Goal: Task Accomplishment & Management: Use online tool/utility

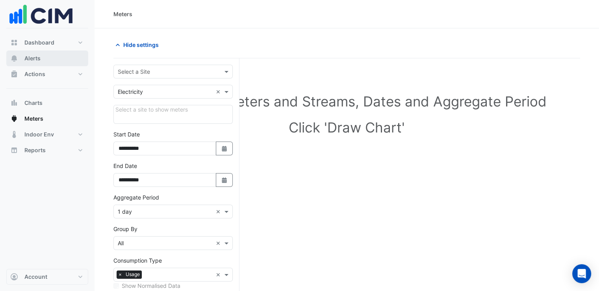
click at [30, 60] on span "Alerts" at bounding box center [32, 58] width 16 height 8
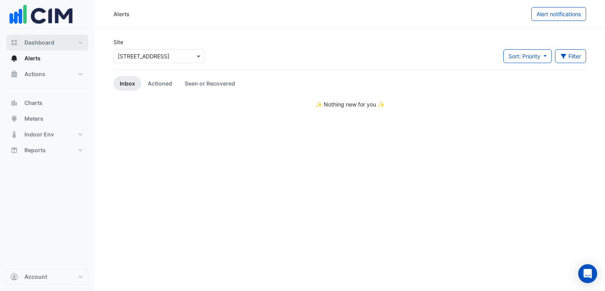
click at [55, 43] on button "Dashboard" at bounding box center [47, 43] width 82 height 16
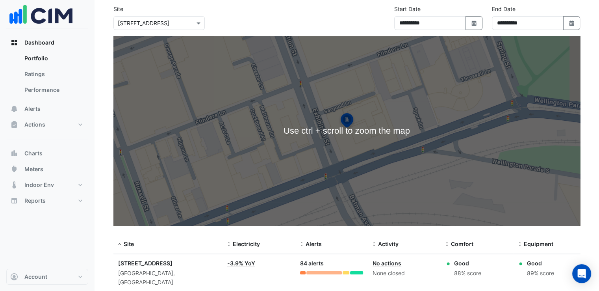
scroll to position [61, 0]
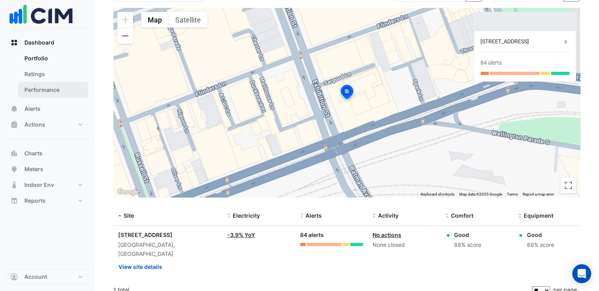
click at [47, 92] on link "Performance" at bounding box center [53, 90] width 70 height 16
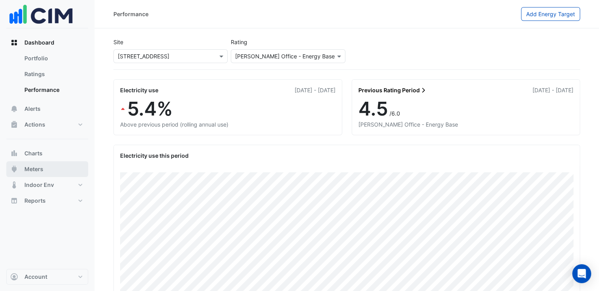
click at [43, 170] on span "Meters" at bounding box center [33, 169] width 19 height 8
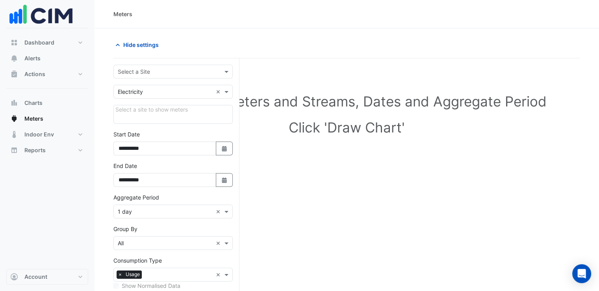
click at [165, 73] on input "text" at bounding box center [165, 72] width 95 height 8
click at [160, 87] on span "[STREET_ADDRESS]" at bounding box center [146, 88] width 52 height 7
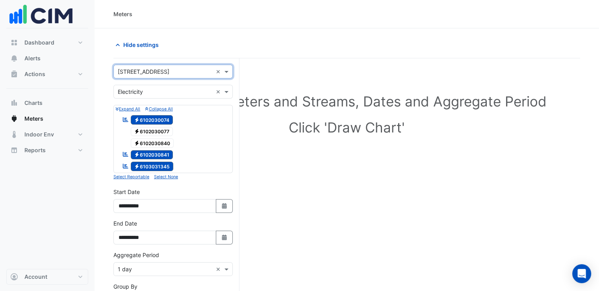
click at [199, 94] on input "text" at bounding box center [165, 92] width 95 height 8
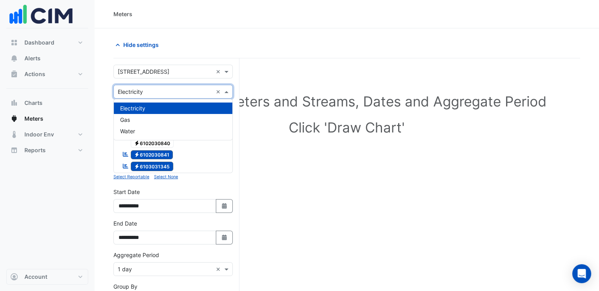
click at [199, 94] on input "text" at bounding box center [165, 92] width 95 height 8
click at [144, 174] on small "Select Reportable" at bounding box center [131, 176] width 36 height 5
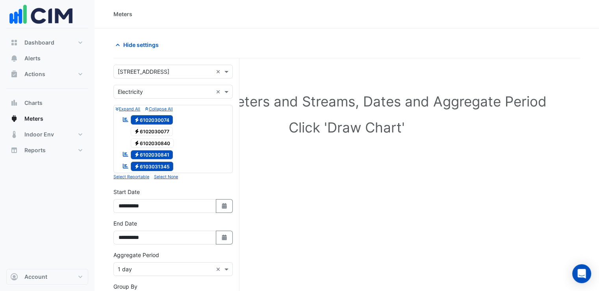
click at [128, 107] on small "Expand All" at bounding box center [127, 108] width 25 height 5
click at [144, 122] on span "Electricity 6102030074" at bounding box center [152, 119] width 43 height 9
drag, startPoint x: 145, startPoint y: 152, endPoint x: 141, endPoint y: 167, distance: 15.1
click at [145, 152] on span "Electricity 6102030841" at bounding box center [152, 154] width 43 height 9
click at [141, 166] on span "Electricity 6103031345" at bounding box center [152, 165] width 43 height 9
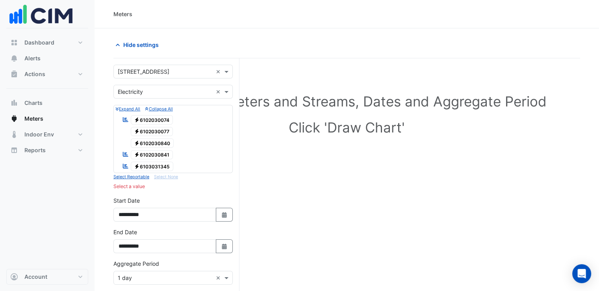
click at [117, 107] on icon "button" at bounding box center [117, 109] width 3 height 4
click at [160, 150] on span "Electricity 6102030841" at bounding box center [152, 154] width 43 height 9
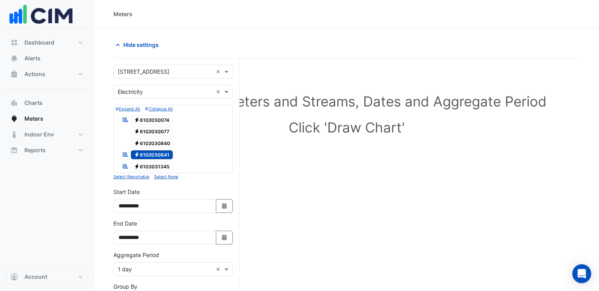
click at [122, 153] on icon "Reportable" at bounding box center [125, 154] width 7 height 6
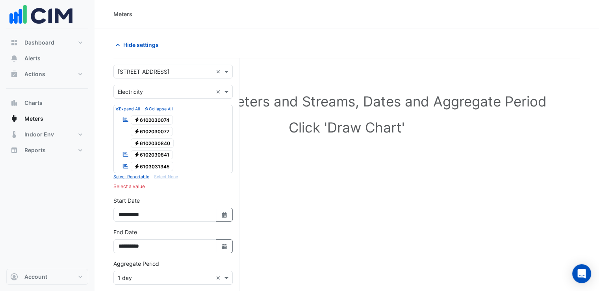
click at [150, 152] on span "Electricity 6102030841" at bounding box center [152, 154] width 43 height 9
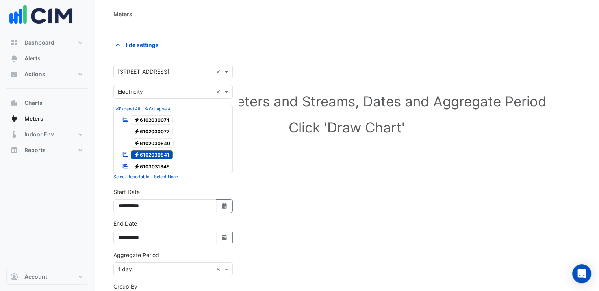
click at [130, 174] on small "Select Reportable" at bounding box center [131, 176] width 36 height 5
click at [361, 165] on div "Select Site, Meters and Streams, Dates and Aggregate Period Click 'Draw Chart'" at bounding box center [346, 250] width 466 height 365
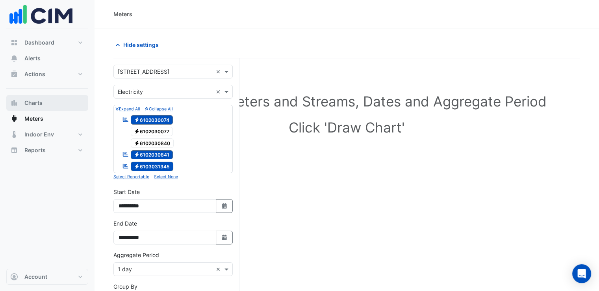
click at [45, 109] on button "Charts" at bounding box center [47, 103] width 82 height 16
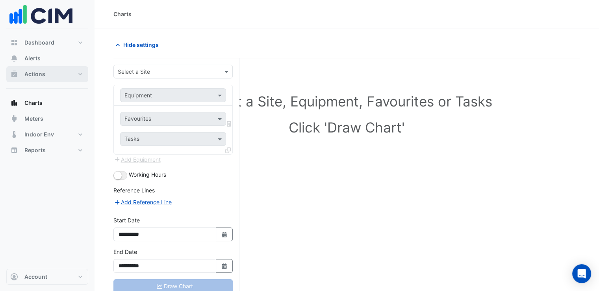
click at [79, 72] on button "Actions" at bounding box center [47, 74] width 82 height 16
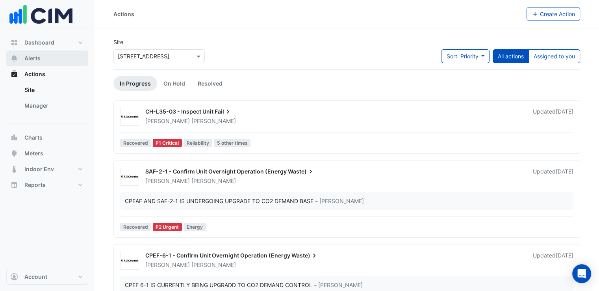
click at [59, 60] on button "Alerts" at bounding box center [47, 58] width 82 height 16
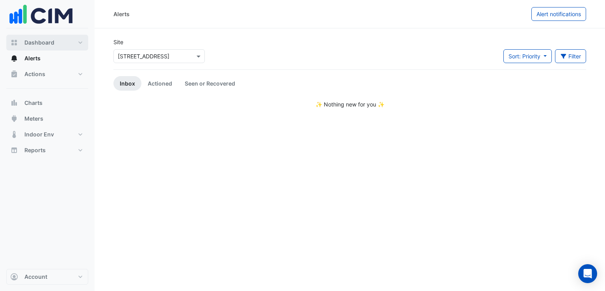
click at [81, 41] on button "Dashboard" at bounding box center [47, 43] width 82 height 16
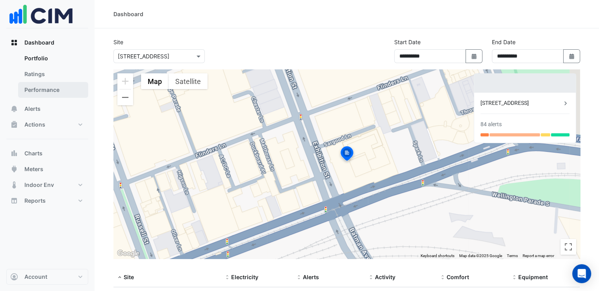
click at [65, 85] on link "Performance" at bounding box center [53, 90] width 70 height 16
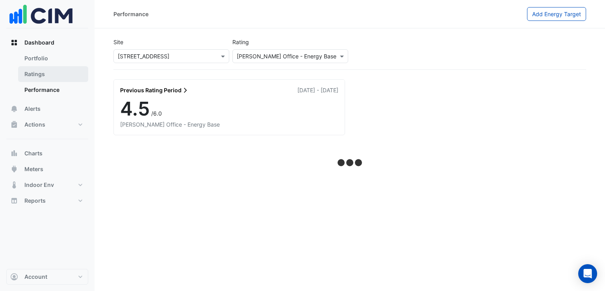
click at [67, 70] on link "Ratings" at bounding box center [53, 74] width 70 height 16
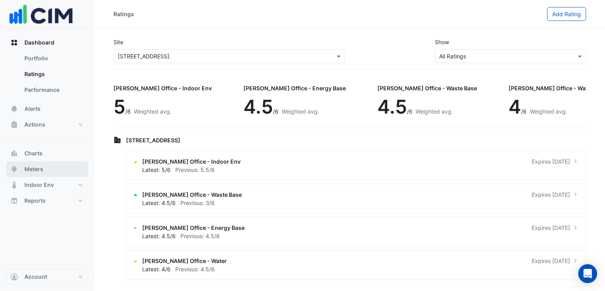
click at [53, 167] on button "Meters" at bounding box center [47, 169] width 82 height 16
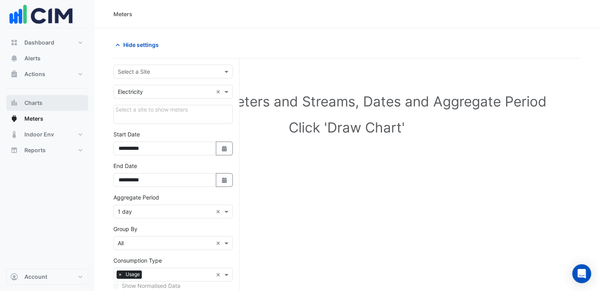
click at [63, 100] on button "Charts" at bounding box center [47, 103] width 82 height 16
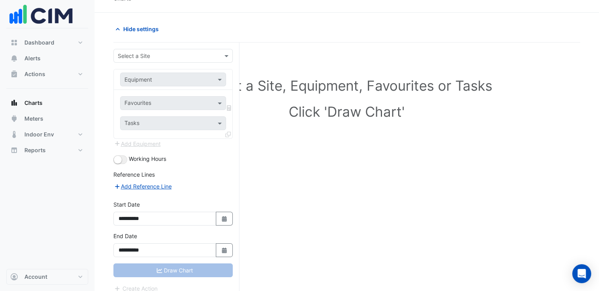
scroll to position [30, 0]
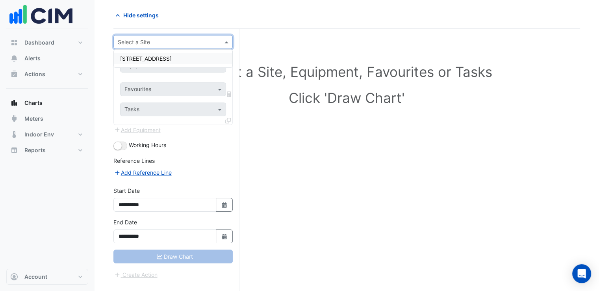
click at [213, 42] on div at bounding box center [173, 41] width 118 height 9
click at [187, 58] on div "[STREET_ADDRESS]" at bounding box center [173, 58] width 118 height 11
click at [222, 65] on span at bounding box center [221, 65] width 10 height 8
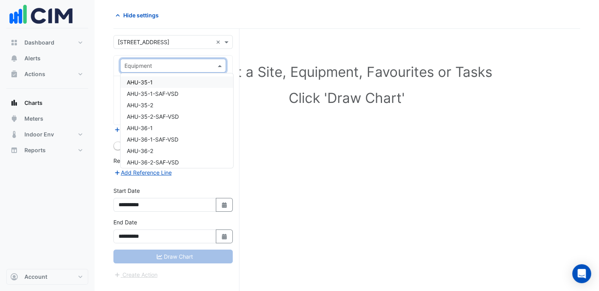
click at [221, 65] on span at bounding box center [221, 65] width 10 height 8
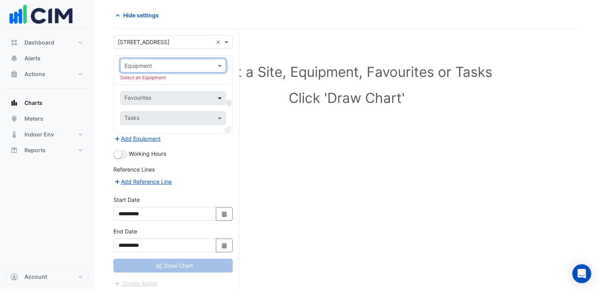
click at [219, 96] on span at bounding box center [221, 98] width 10 height 8
click at [221, 64] on span at bounding box center [221, 65] width 10 height 8
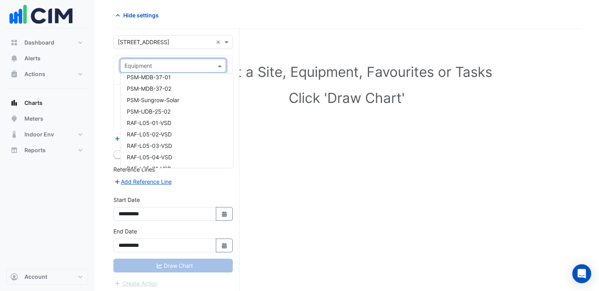
scroll to position [3730, 0]
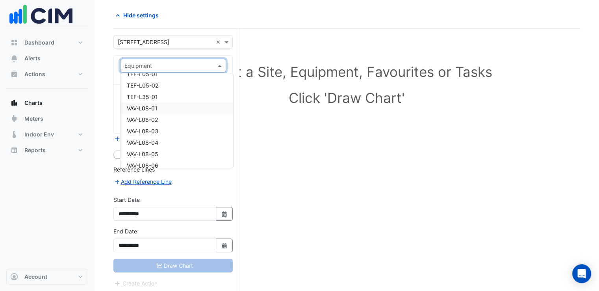
click at [164, 106] on div "VAV-L08-01" at bounding box center [176, 107] width 113 height 11
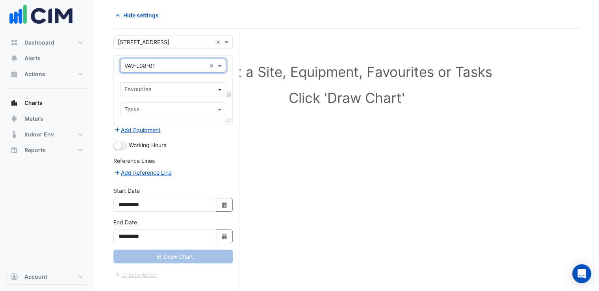
click at [218, 87] on span at bounding box center [221, 89] width 10 height 8
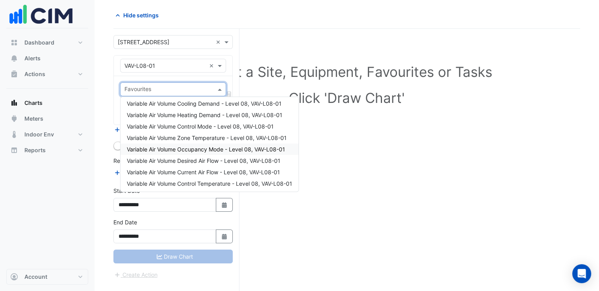
scroll to position [3, 0]
click at [202, 174] on span "Variable Air Volume Current Air Flow - Level 08, VAV-L08-01" at bounding box center [203, 171] width 153 height 7
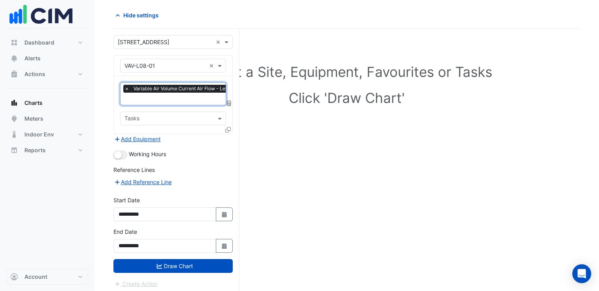
click at [227, 102] on icon at bounding box center [229, 103] width 4 height 6
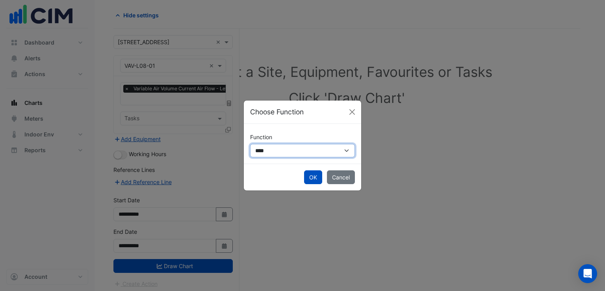
click at [324, 154] on select "**********" at bounding box center [302, 151] width 105 height 14
click at [319, 132] on div "**********" at bounding box center [302, 144] width 105 height 28
click at [350, 109] on button "Close" at bounding box center [352, 112] width 12 height 12
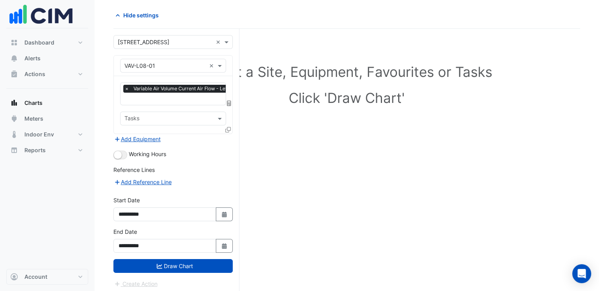
click at [170, 120] on input "text" at bounding box center [168, 119] width 88 height 8
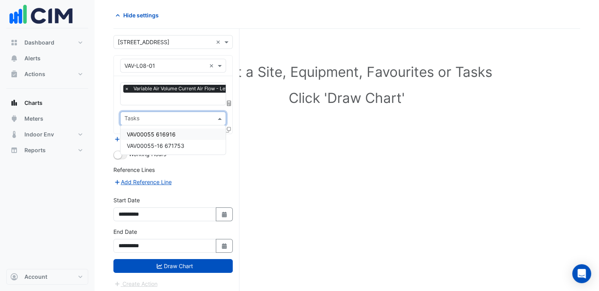
click at [179, 107] on div "Favourites × Variable Air Volume Current Air Flow - Level 08, VAV-L08-01 × Tasks" at bounding box center [173, 104] width 118 height 57
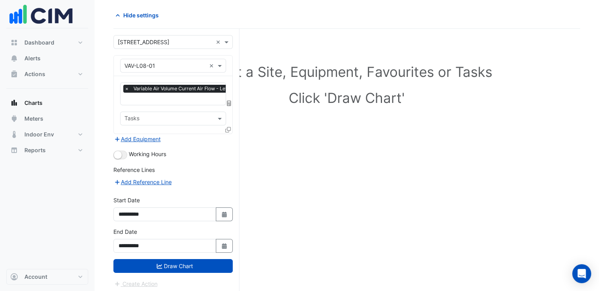
drag, startPoint x: 206, startPoint y: 263, endPoint x: 214, endPoint y: 258, distance: 9.9
click at [205, 263] on button "Draw Chart" at bounding box center [172, 266] width 119 height 14
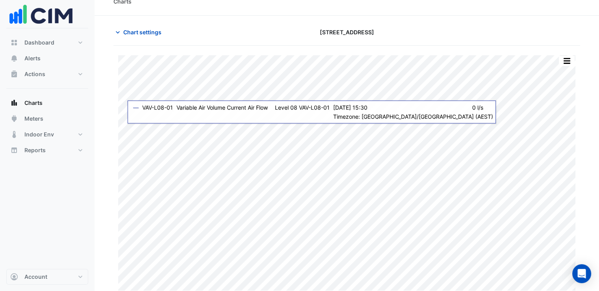
scroll to position [16, 0]
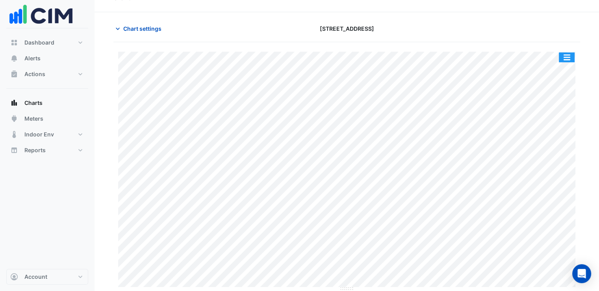
click at [566, 54] on button "button" at bounding box center [567, 57] width 16 height 10
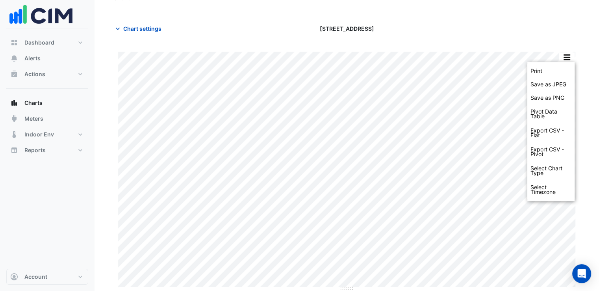
click at [518, 48] on div "Print Save as JPEG Save as PNG Pivot Data Table Export CSV - Flat Export CSV - …" at bounding box center [346, 166] width 466 height 249
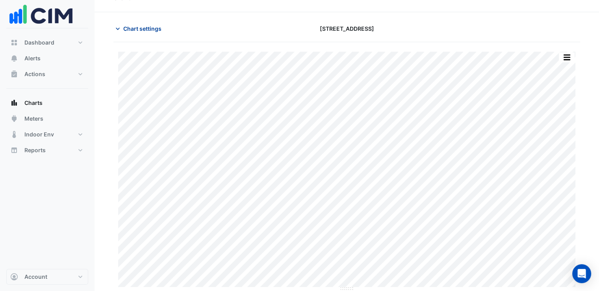
click at [128, 32] on button "Chart settings" at bounding box center [139, 29] width 53 height 14
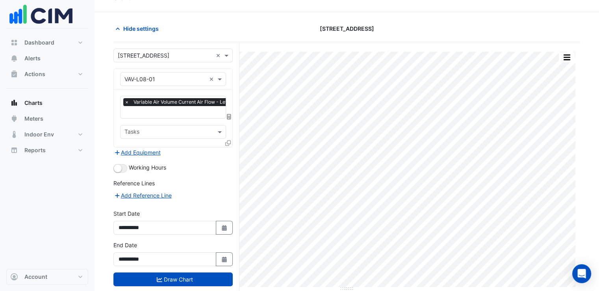
click at [190, 77] on input "text" at bounding box center [164, 79] width 81 height 8
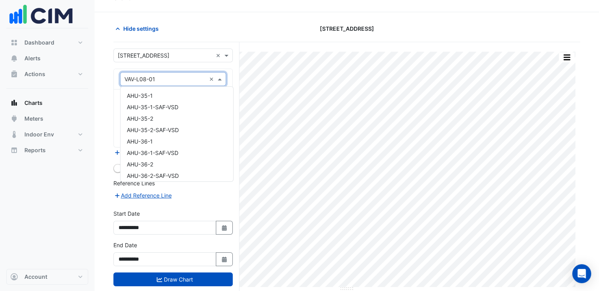
scroll to position [3758, 0]
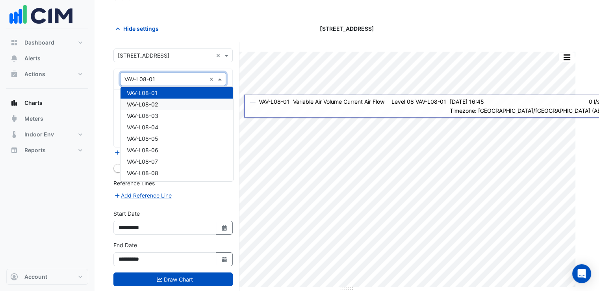
click at [191, 103] on div "VAV-L08-02" at bounding box center [176, 103] width 113 height 11
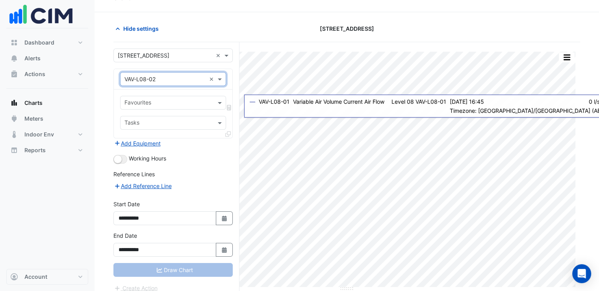
click at [191, 81] on input "text" at bounding box center [164, 79] width 81 height 8
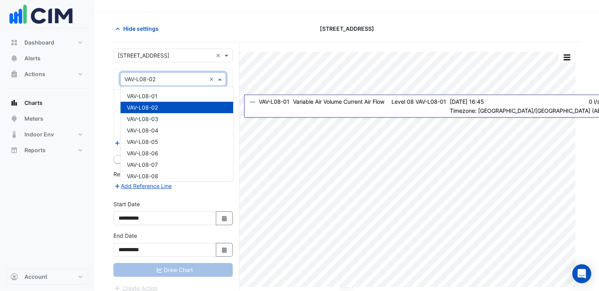
scroll to position [3754, 0]
click at [187, 98] on div "VAV-L08-01" at bounding box center [176, 96] width 113 height 11
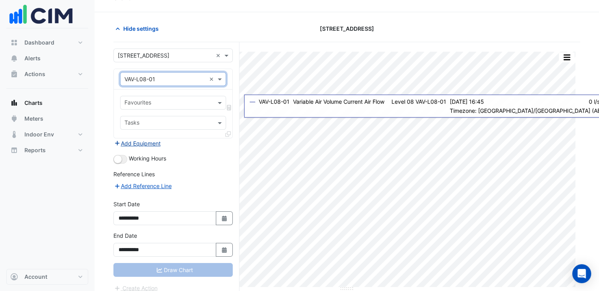
click at [154, 142] on button "Add Equipment" at bounding box center [137, 143] width 48 height 9
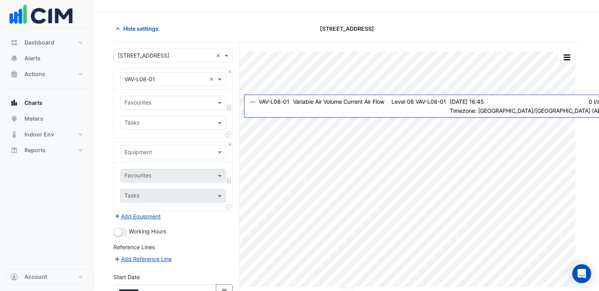
click at [197, 152] on input "text" at bounding box center [164, 152] width 81 height 8
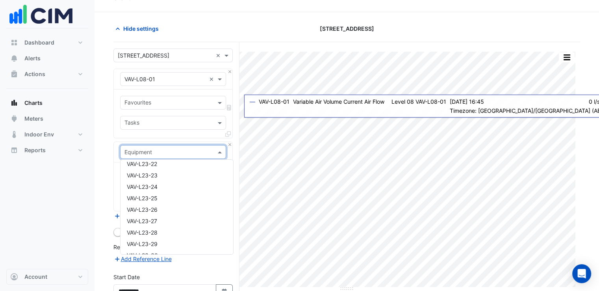
scroll to position [0, 0]
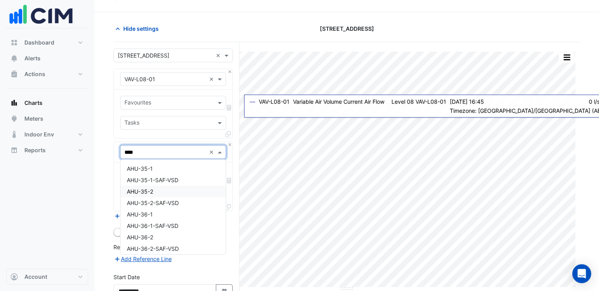
type input "*****"
click at [155, 170] on div "AHU-5-1" at bounding box center [172, 168] width 105 height 11
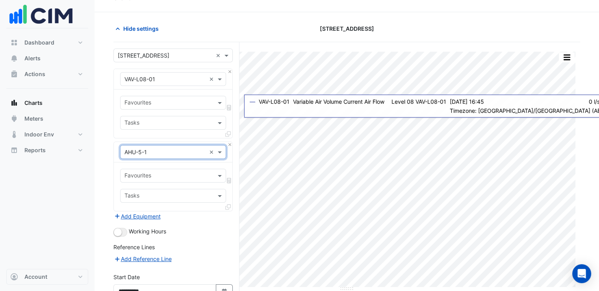
click at [171, 177] on input "text" at bounding box center [168, 176] width 88 height 8
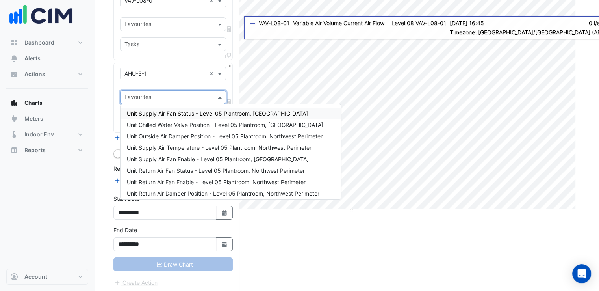
click at [202, 114] on span "Unit Supply Air Fan Status - Level 05 Plantroom, Northwest Perimeter" at bounding box center [217, 113] width 181 height 7
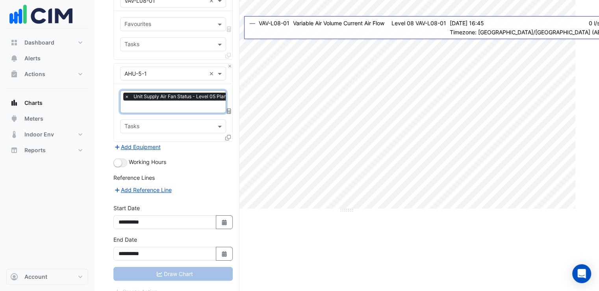
click at [181, 105] on input "text" at bounding box center [209, 107] width 170 height 8
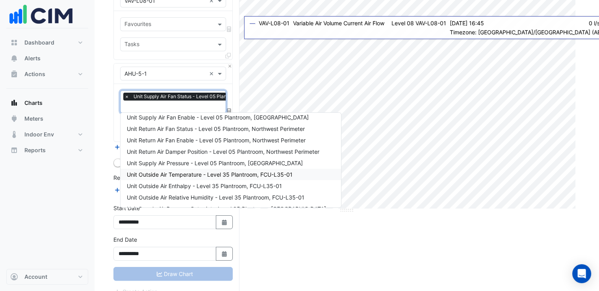
scroll to position [94, 0]
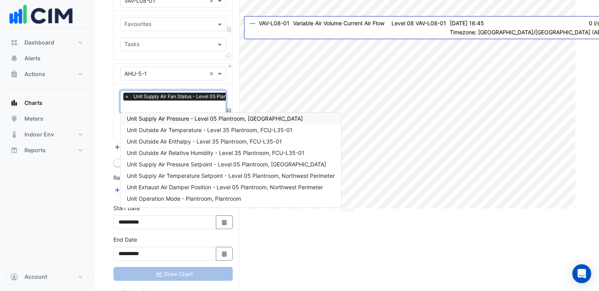
click at [184, 121] on div "Unit Supply Air Pressure - Level 05 Plantroom, Northwest Perimeter" at bounding box center [230, 118] width 220 height 11
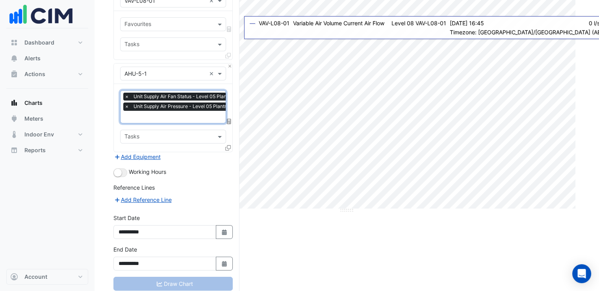
click at [175, 118] on input "text" at bounding box center [209, 117] width 170 height 8
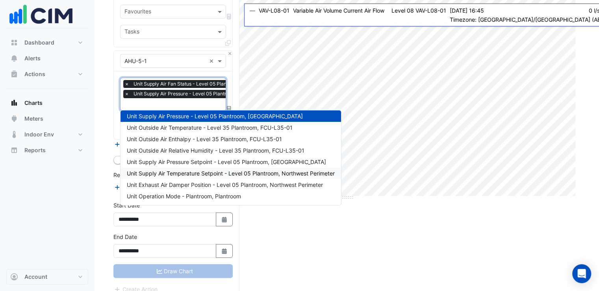
scroll to position [113, 0]
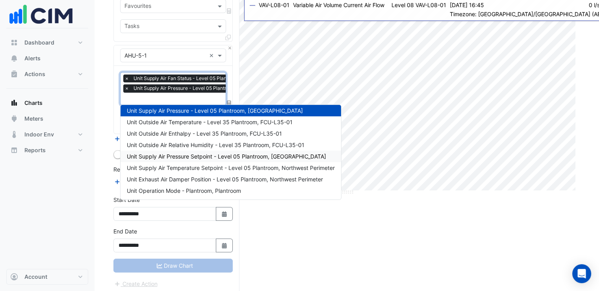
click at [201, 158] on span "Unit Supply Air Pressure Setpoint - Level 05 Plantroom, Northwest Perimeter" at bounding box center [226, 156] width 199 height 7
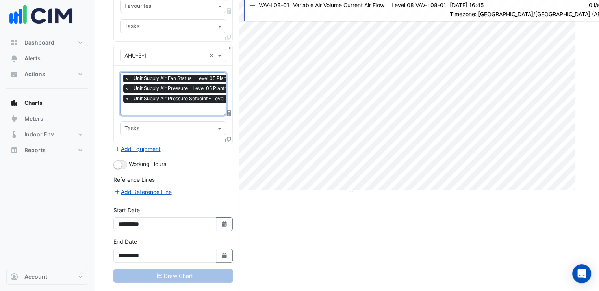
click at [201, 150] on div "Add Equipment" at bounding box center [172, 148] width 119 height 9
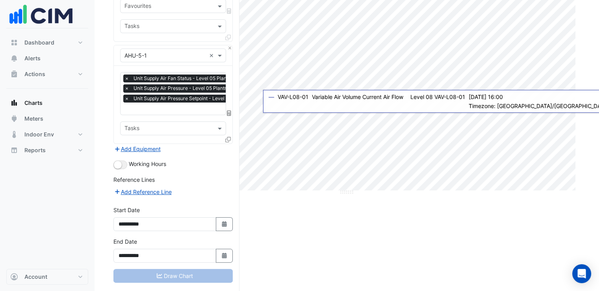
scroll to position [0, 0]
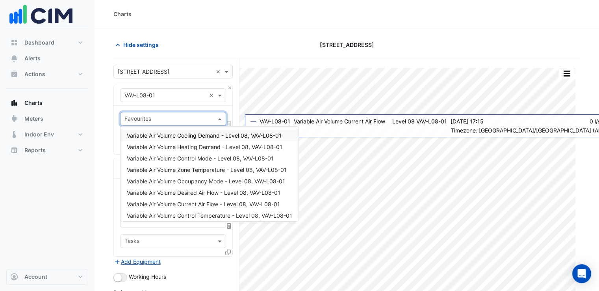
click at [192, 121] on input "text" at bounding box center [168, 119] width 88 height 8
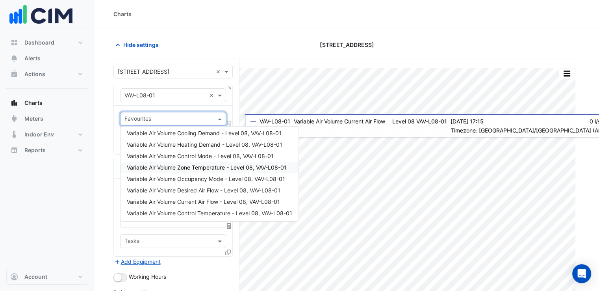
scroll to position [3, 0]
click at [196, 202] on span "Variable Air Volume Current Air Flow - Level 08, VAV-L08-01" at bounding box center [203, 200] width 153 height 7
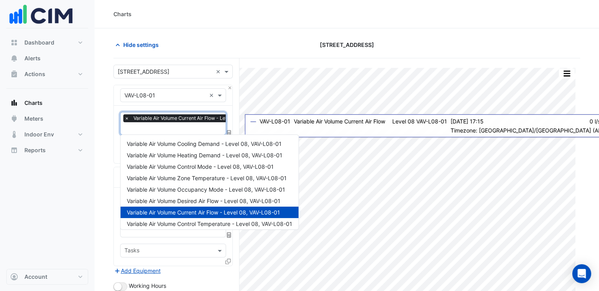
click at [173, 131] on input "text" at bounding box center [198, 129] width 149 height 8
click at [228, 200] on span "Variable Air Volume Desired Air Flow - Level 08, VAV-L08-01" at bounding box center [204, 200] width 154 height 7
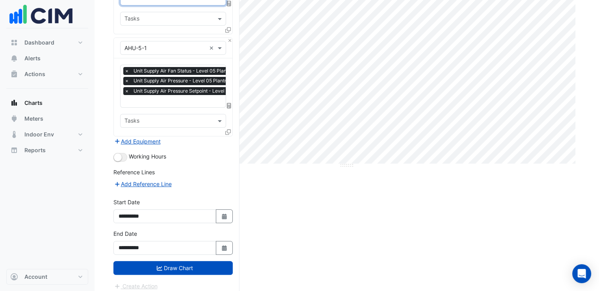
scroll to position [141, 0]
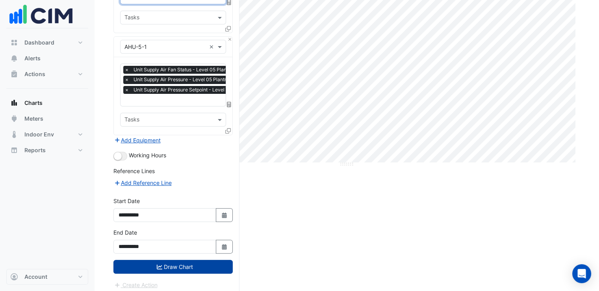
click at [173, 260] on button "Draw Chart" at bounding box center [172, 266] width 119 height 14
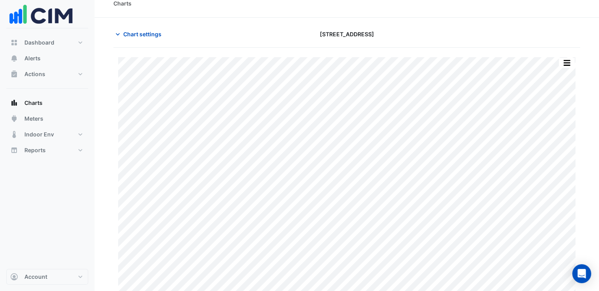
scroll to position [16, 0]
click at [128, 29] on span "Chart settings" at bounding box center [142, 28] width 38 height 8
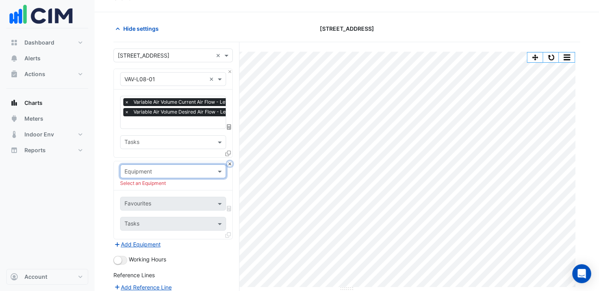
click at [229, 163] on button "Close" at bounding box center [229, 163] width 5 height 5
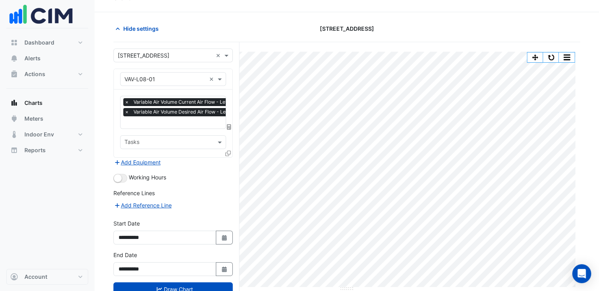
click at [189, 79] on input "text" at bounding box center [164, 79] width 81 height 8
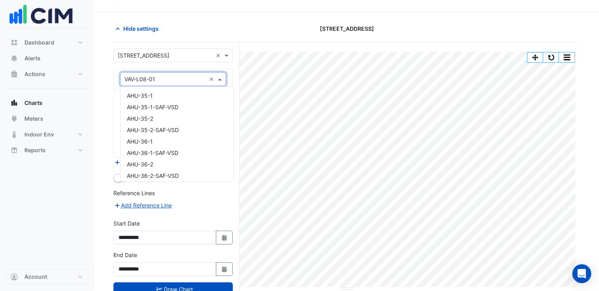
scroll to position [3758, 0]
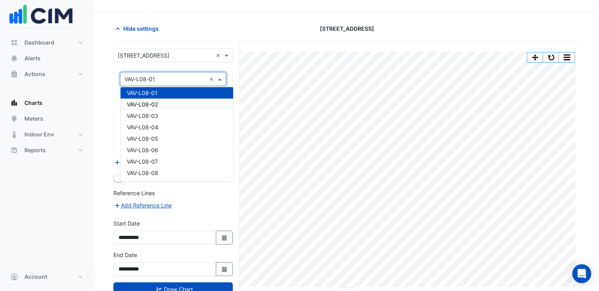
click at [172, 100] on div "VAV-L08-02" at bounding box center [176, 103] width 113 height 11
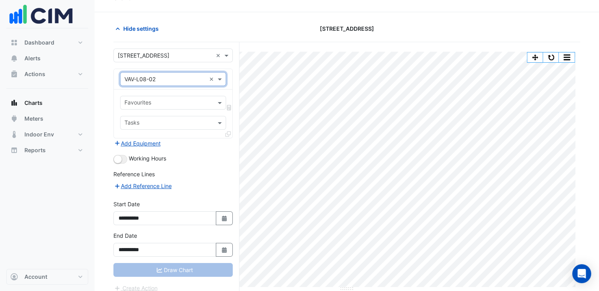
click at [169, 105] on input "text" at bounding box center [168, 103] width 88 height 8
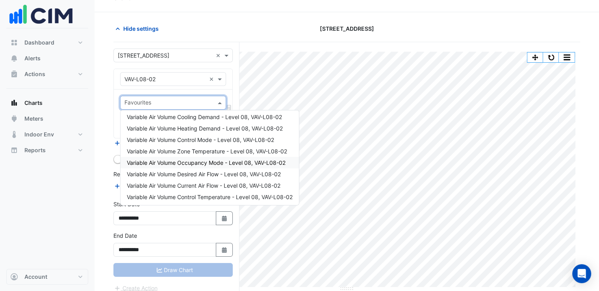
scroll to position [3, 0]
click at [178, 181] on span "Variable Air Volume Current Air Flow - Level 08, VAV-L08-02" at bounding box center [204, 184] width 154 height 7
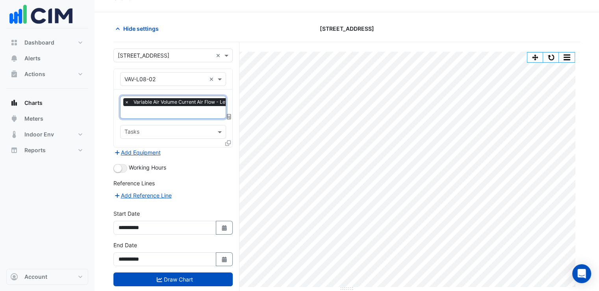
click at [162, 111] on input "text" at bounding box center [198, 113] width 149 height 8
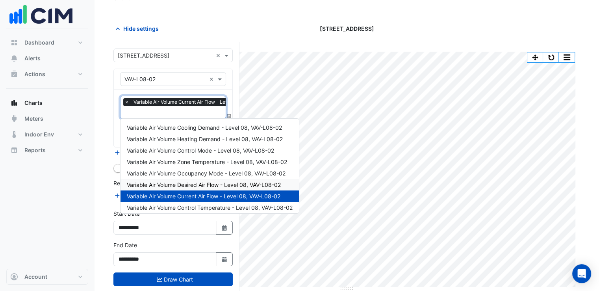
click at [217, 185] on span "Variable Air Volume Desired Air Flow - Level 08, VAV-L08-02" at bounding box center [204, 184] width 154 height 7
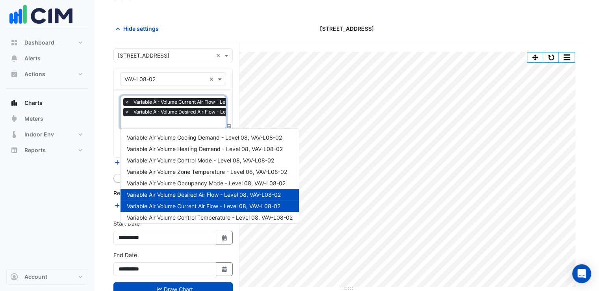
click at [182, 119] on input "text" at bounding box center [199, 123] width 150 height 8
click at [219, 181] on span "Variable Air Volume Occupancy Mode - Level 08, VAV-L08-02" at bounding box center [206, 182] width 159 height 7
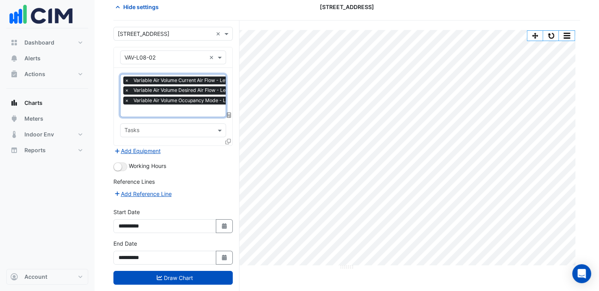
scroll to position [50, 0]
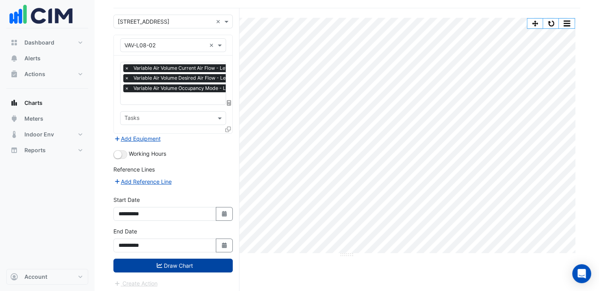
click at [190, 264] on button "Draw Chart" at bounding box center [172, 265] width 119 height 14
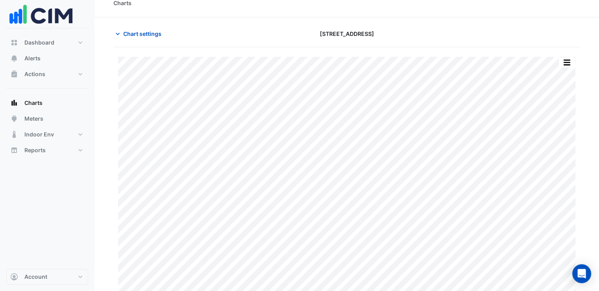
scroll to position [16, 0]
click at [132, 30] on span "Chart settings" at bounding box center [142, 28] width 38 height 8
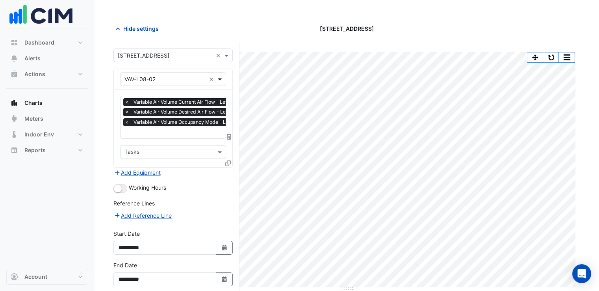
click at [222, 78] on span at bounding box center [221, 79] width 10 height 8
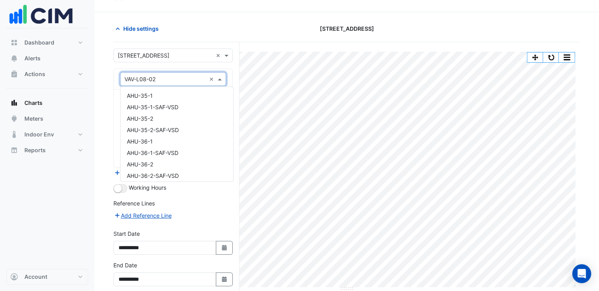
scroll to position [3770, 0]
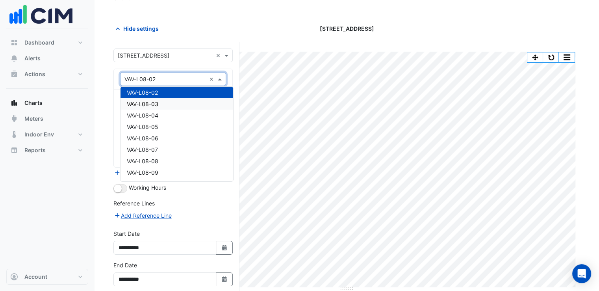
click at [149, 104] on span "VAV-L08-03" at bounding box center [142, 103] width 31 height 7
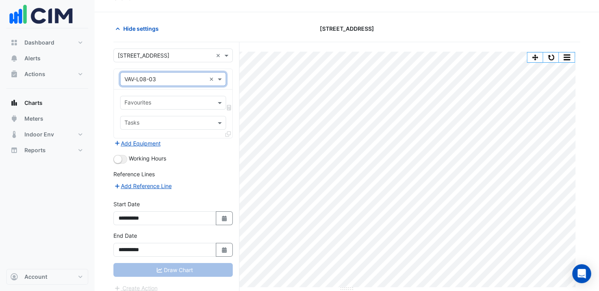
click at [175, 104] on input "text" at bounding box center [168, 103] width 88 height 8
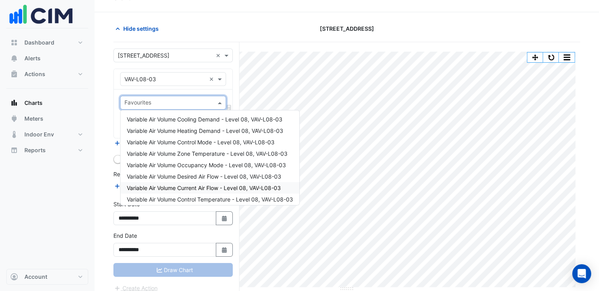
click at [168, 182] on div "Variable Air Volume Current Air Flow - Level 08, VAV-L08-03" at bounding box center [209, 187] width 179 height 11
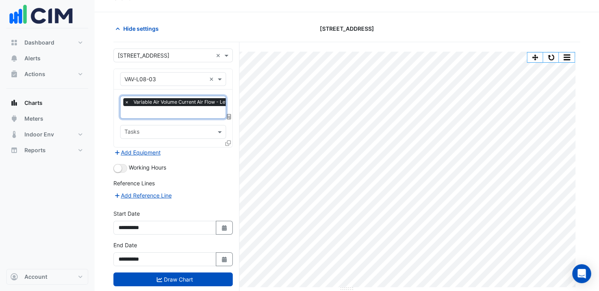
click at [164, 109] on input "text" at bounding box center [199, 113] width 150 height 8
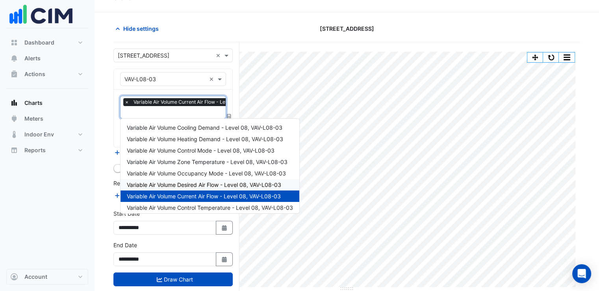
drag, startPoint x: 211, startPoint y: 187, endPoint x: 189, endPoint y: 137, distance: 54.5
click at [211, 187] on span "Variable Air Volume Desired Air Flow - Level 08, VAV-L08-03" at bounding box center [204, 184] width 154 height 7
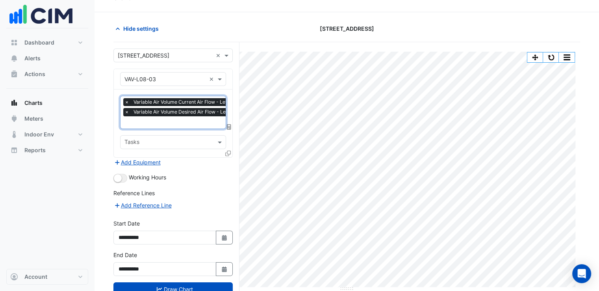
click at [165, 122] on input "text" at bounding box center [199, 123] width 150 height 8
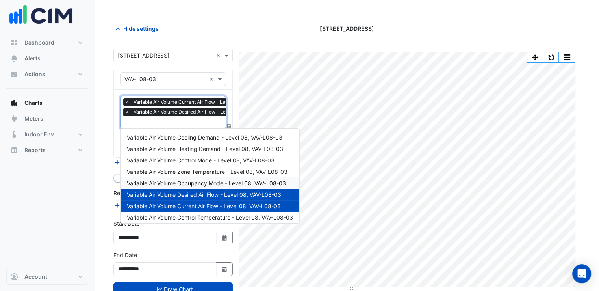
click at [199, 180] on span "Variable Air Volume Occupancy Mode - Level 08, VAV-L08-03" at bounding box center [206, 182] width 159 height 7
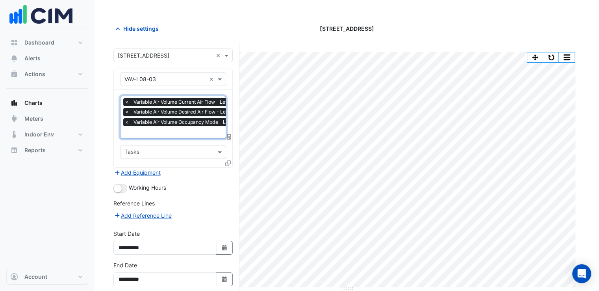
scroll to position [50, 0]
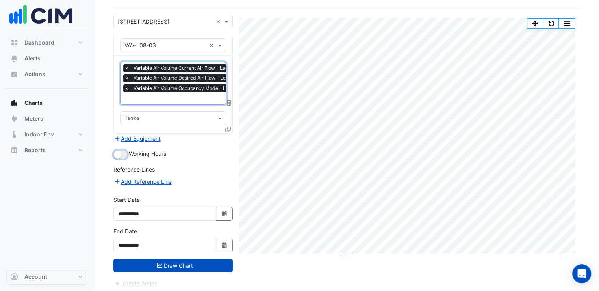
click at [124, 152] on button "button" at bounding box center [120, 154] width 14 height 9
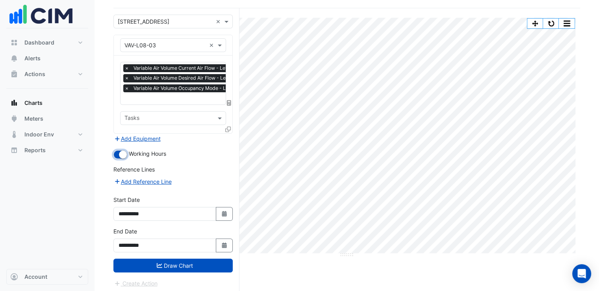
click at [115, 154] on button "button" at bounding box center [120, 154] width 14 height 9
click at [122, 153] on button "button" at bounding box center [120, 154] width 14 height 9
click at [180, 260] on button "Draw Chart" at bounding box center [172, 265] width 119 height 14
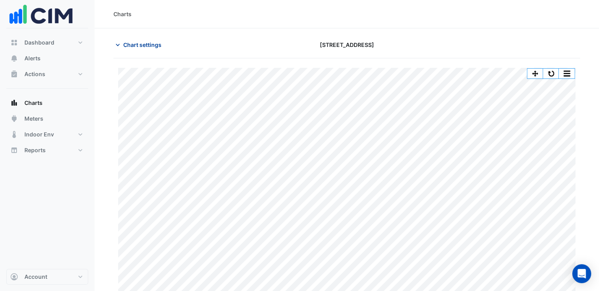
click at [134, 45] on span "Chart settings" at bounding box center [142, 45] width 38 height 8
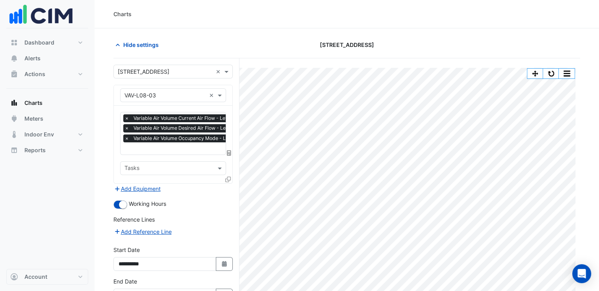
click at [187, 98] on input "text" at bounding box center [164, 95] width 81 height 8
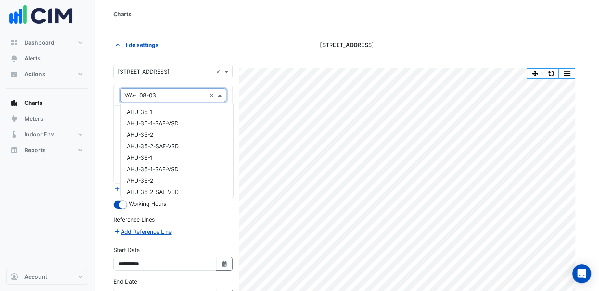
scroll to position [3782, 0]
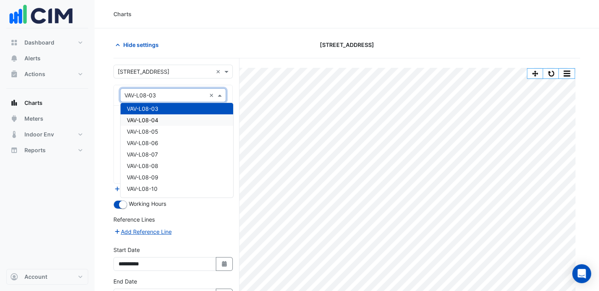
click at [170, 122] on div "VAV-L08-04" at bounding box center [176, 119] width 113 height 11
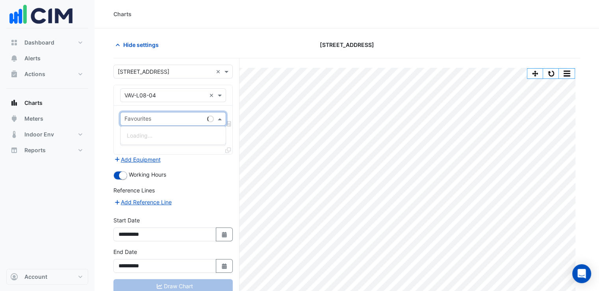
click at [170, 120] on input "text" at bounding box center [164, 119] width 80 height 8
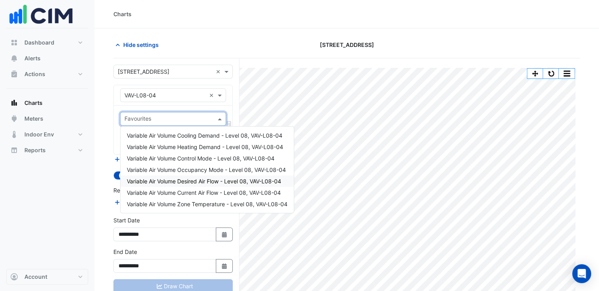
click at [185, 185] on div "Variable Air Volume Desired Air Flow - Level 08, VAV-L08-04" at bounding box center [206, 180] width 173 height 11
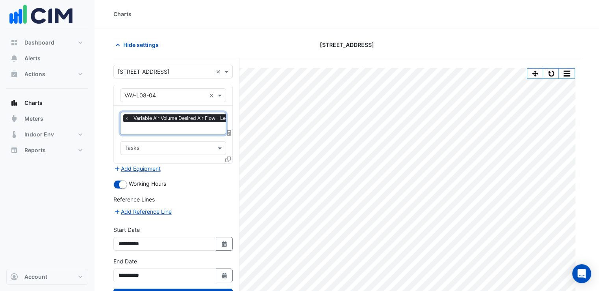
drag, startPoint x: 165, startPoint y: 120, endPoint x: 166, endPoint y: 129, distance: 8.7
click at [165, 123] on div "× Variable Air Volume Desired Air Flow - Level 08, VAV-L08-04" at bounding box center [198, 119] width 151 height 10
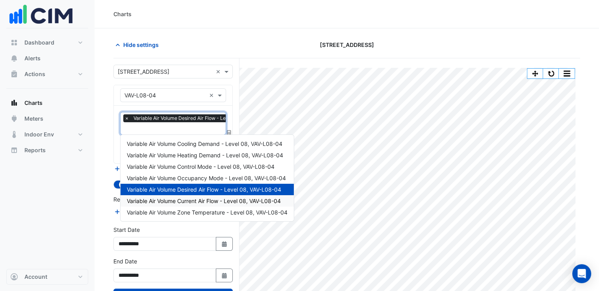
click at [186, 200] on span "Variable Air Volume Current Air Flow - Level 08, VAV-L08-04" at bounding box center [204, 200] width 154 height 7
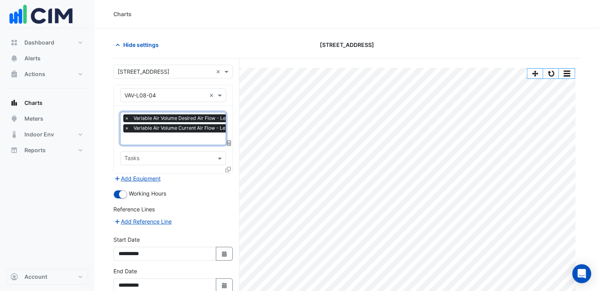
click at [172, 137] on input "text" at bounding box center [199, 139] width 150 height 8
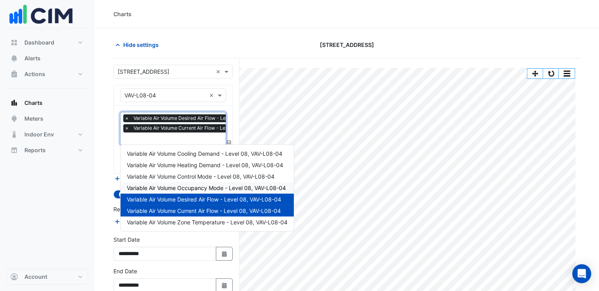
drag, startPoint x: 188, startPoint y: 189, endPoint x: 211, endPoint y: 166, distance: 32.0
click at [189, 187] on span "Variable Air Volume Occupancy Mode - Level 08, VAV-L08-04" at bounding box center [206, 187] width 159 height 7
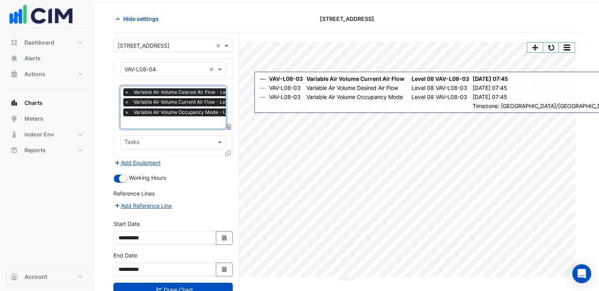
scroll to position [50, 0]
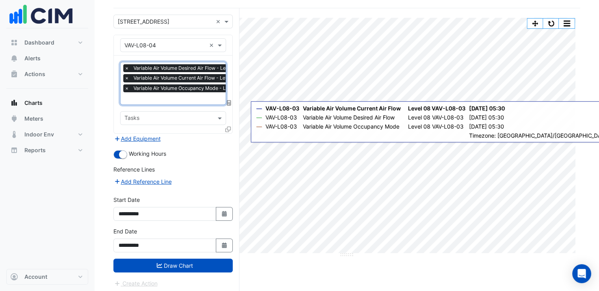
click at [184, 269] on form "**********" at bounding box center [172, 151] width 119 height 273
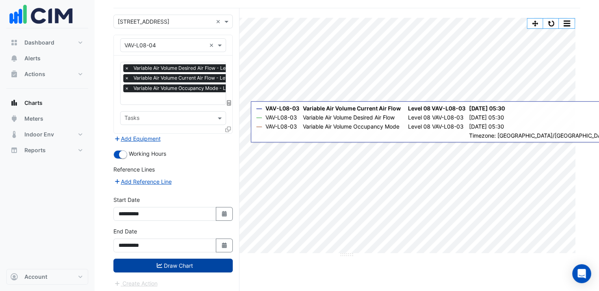
click at [192, 258] on button "Draw Chart" at bounding box center [172, 265] width 119 height 14
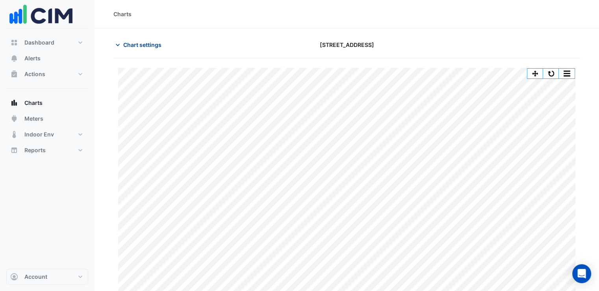
click at [138, 43] on span "Chart settings" at bounding box center [142, 45] width 38 height 8
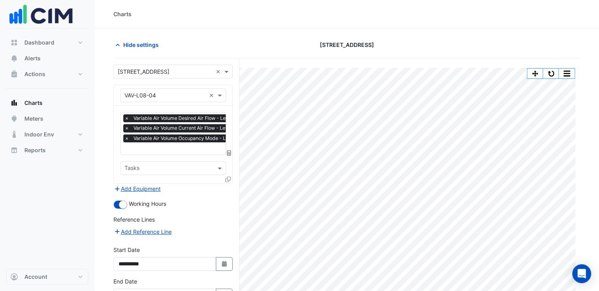
click at [170, 94] on input "text" at bounding box center [164, 95] width 81 height 8
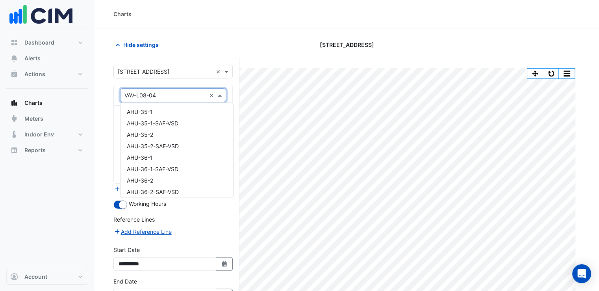
scroll to position [3793, 0]
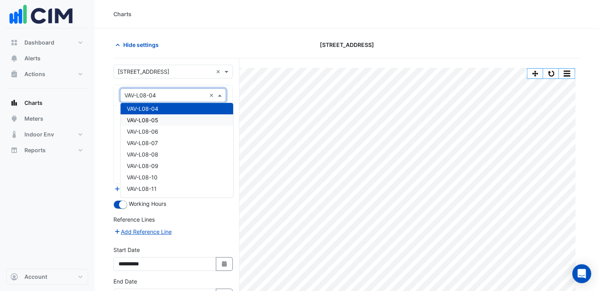
click at [164, 120] on div "VAV-L08-05" at bounding box center [176, 119] width 113 height 11
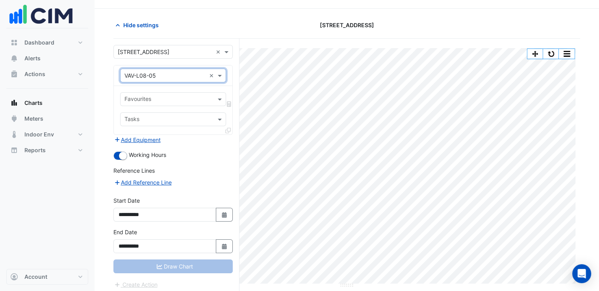
scroll to position [30, 0]
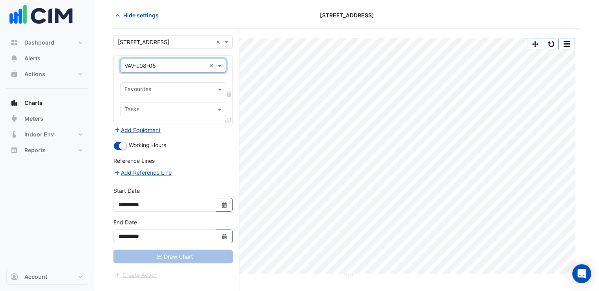
click at [150, 128] on button "Add Equipment" at bounding box center [137, 129] width 48 height 9
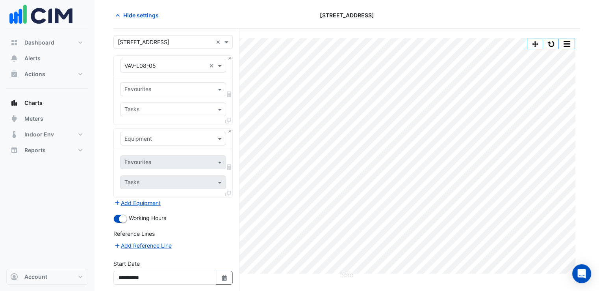
click at [168, 140] on input "text" at bounding box center [164, 139] width 81 height 8
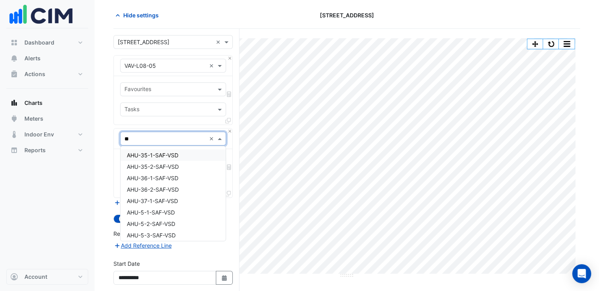
type input "***"
drag, startPoint x: 160, startPoint y: 210, endPoint x: 158, endPoint y: 191, distance: 19.0
click at [160, 209] on div "VAV-L08-06" at bounding box center [172, 211] width 105 height 11
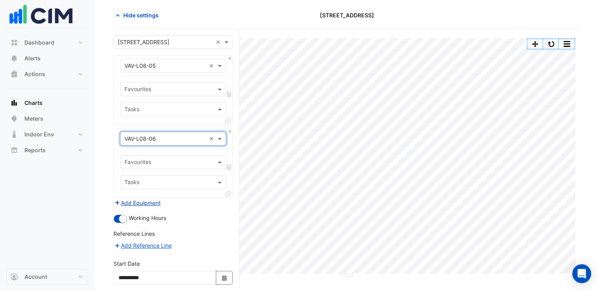
click at [140, 203] on button "Add Equipment" at bounding box center [137, 202] width 48 height 9
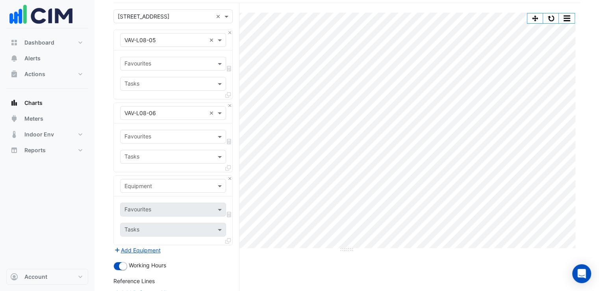
scroll to position [69, 0]
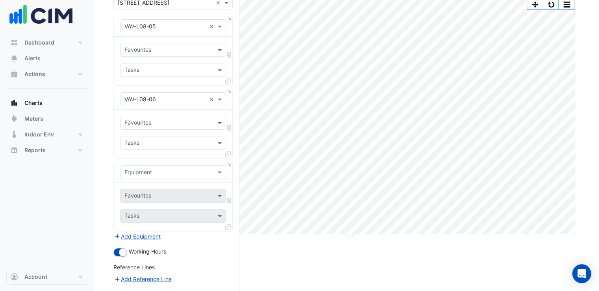
click at [152, 177] on div "Equipment" at bounding box center [173, 172] width 106 height 14
type input "***"
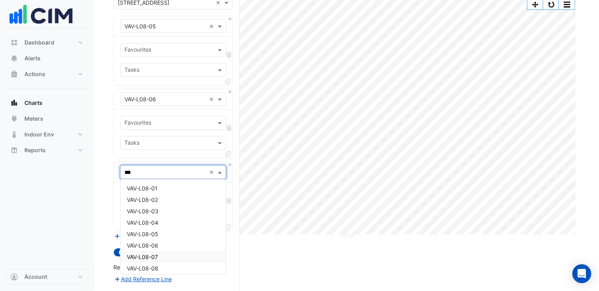
click at [161, 253] on div "VAV-L08-07" at bounding box center [172, 256] width 105 height 11
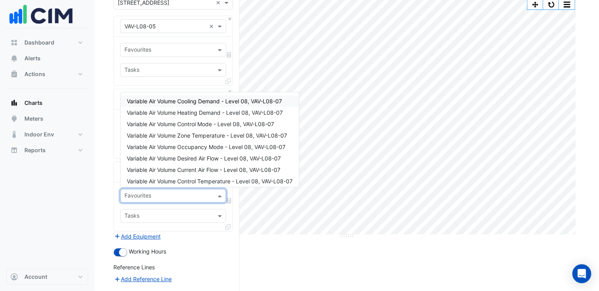
click at [152, 198] on input "text" at bounding box center [168, 196] width 88 height 8
click at [174, 169] on span "Variable Air Volume Current Air Flow - Level 08, VAV-L08-07" at bounding box center [204, 169] width 154 height 7
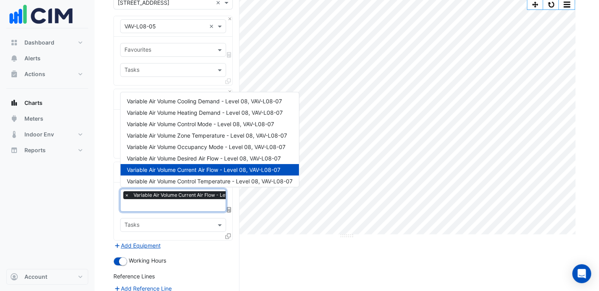
click at [149, 204] on input "text" at bounding box center [198, 206] width 149 height 8
click at [182, 155] on span "Variable Air Volume Desired Air Flow - Level 08, VAV-L08-07" at bounding box center [204, 158] width 154 height 7
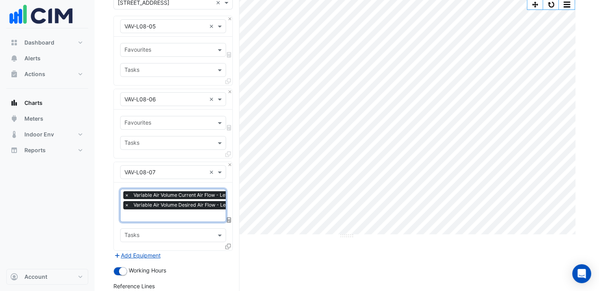
click at [152, 59] on div "Favourites Tasks" at bounding box center [173, 61] width 118 height 48
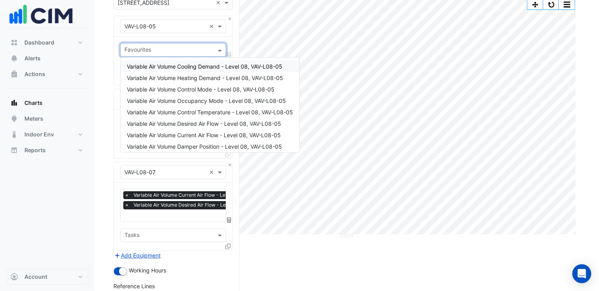
click at [155, 52] on input "text" at bounding box center [168, 50] width 88 height 8
drag, startPoint x: 184, startPoint y: 133, endPoint x: 173, endPoint y: 84, distance: 50.0
click at [184, 132] on span "Variable Air Volume Current Air Flow - Level 08, VAV-L08-05" at bounding box center [204, 134] width 154 height 7
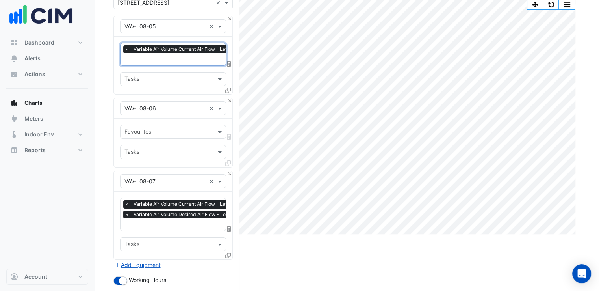
click at [161, 59] on input "text" at bounding box center [198, 60] width 149 height 8
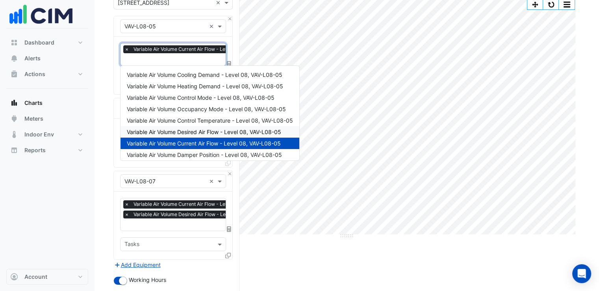
drag, startPoint x: 197, startPoint y: 130, endPoint x: 180, endPoint y: 76, distance: 55.8
click at [197, 130] on span "Variable Air Volume Desired Air Flow - Level 08, VAV-L08-05" at bounding box center [204, 131] width 154 height 7
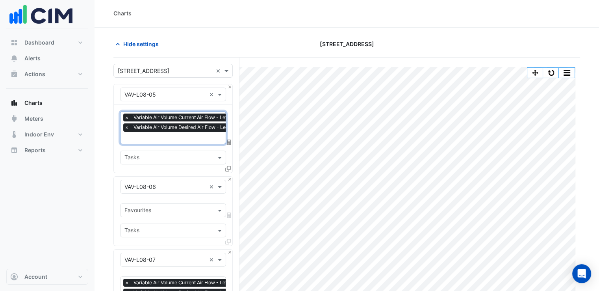
scroll to position [0, 0]
click at [158, 228] on input "text" at bounding box center [168, 232] width 88 height 8
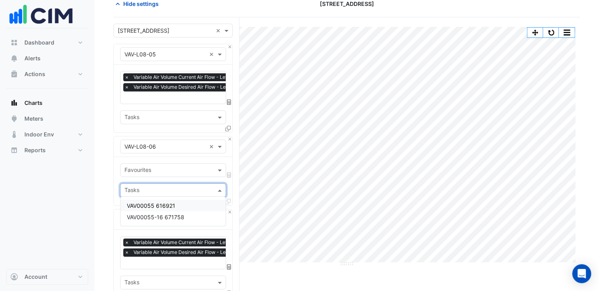
scroll to position [79, 0]
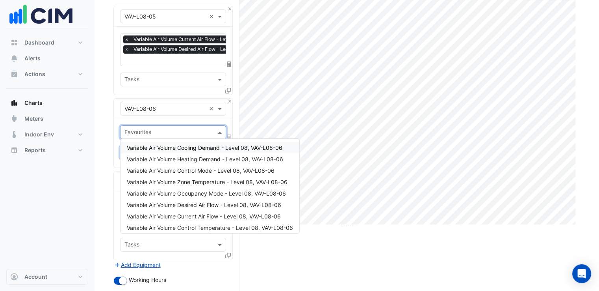
click at [157, 136] on div at bounding box center [167, 133] width 89 height 10
drag, startPoint x: 184, startPoint y: 215, endPoint x: 168, endPoint y: 140, distance: 76.0
click at [184, 213] on span "Variable Air Volume Current Air Flow - Level 08, VAV-L08-06" at bounding box center [204, 216] width 154 height 7
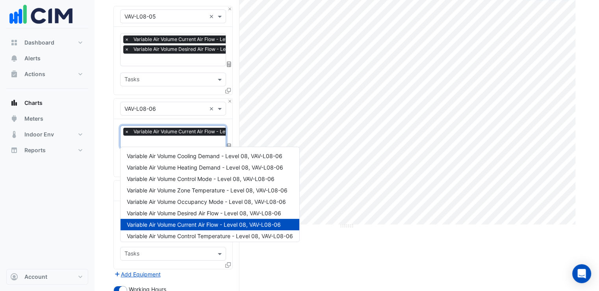
click at [168, 140] on input "text" at bounding box center [199, 142] width 150 height 8
click at [208, 212] on span "Variable Air Volume Desired Air Flow - Level 08, VAV-L08-06" at bounding box center [204, 212] width 154 height 7
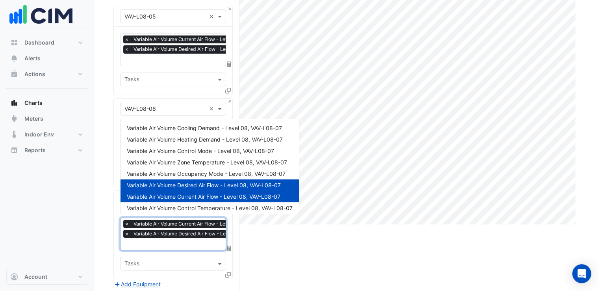
click at [165, 243] on input "text" at bounding box center [199, 244] width 150 height 8
drag, startPoint x: 194, startPoint y: 174, endPoint x: 181, endPoint y: 124, distance: 51.3
click at [194, 174] on span "Variable Air Volume Occupancy Mode - Level 08, VAV-L08-07" at bounding box center [206, 173] width 159 height 7
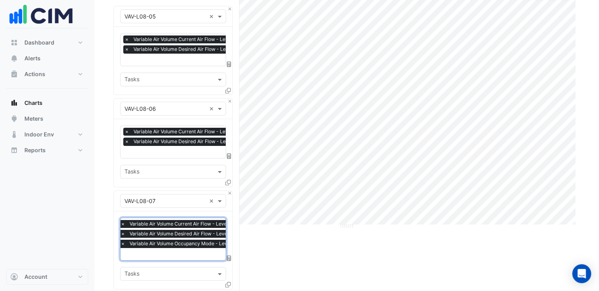
drag, startPoint x: 167, startPoint y: 157, endPoint x: 167, endPoint y: 152, distance: 4.3
click at [167, 154] on div "Favourites × Variable Air Volume Current Air Flow - Level 08, VAV-L08-06 × Vari…" at bounding box center [173, 153] width 118 height 68
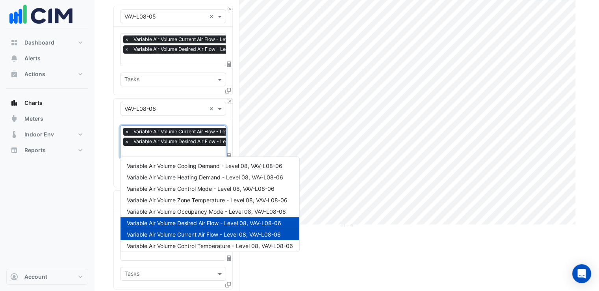
click at [167, 151] on input "text" at bounding box center [199, 152] width 150 height 8
click at [204, 208] on span "Variable Air Volume Occupancy Mode - Level 08, VAV-L08-06" at bounding box center [206, 211] width 159 height 7
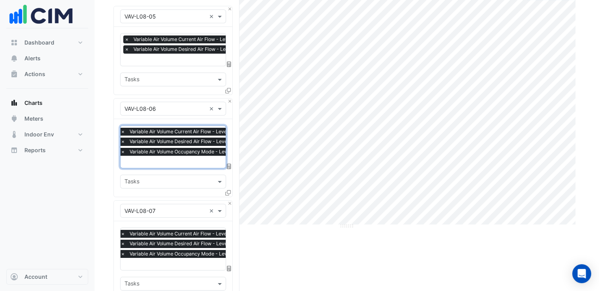
click at [178, 60] on input "text" at bounding box center [199, 60] width 150 height 8
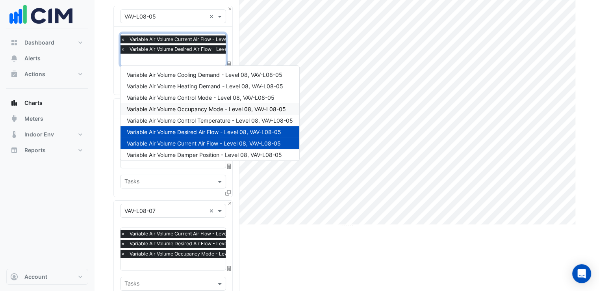
drag, startPoint x: 195, startPoint y: 110, endPoint x: 223, endPoint y: 106, distance: 28.3
click at [195, 110] on span "Variable Air Volume Occupancy Mode - Level 08, VAV-L08-05" at bounding box center [206, 108] width 159 height 7
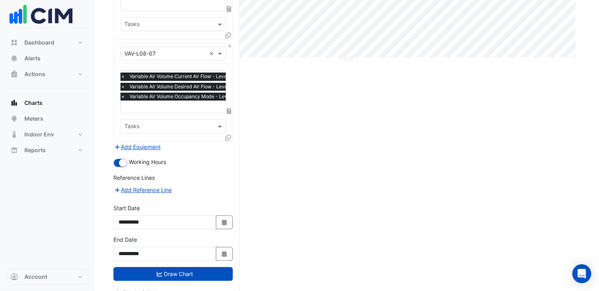
scroll to position [252, 0]
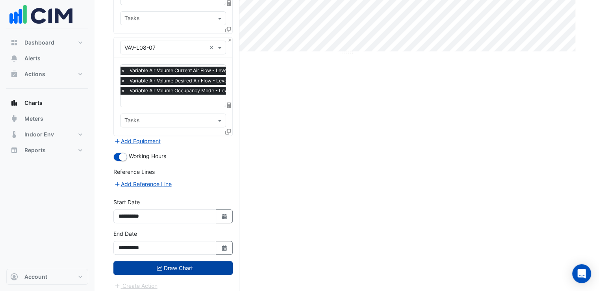
click at [197, 266] on button "Draw Chart" at bounding box center [172, 268] width 119 height 14
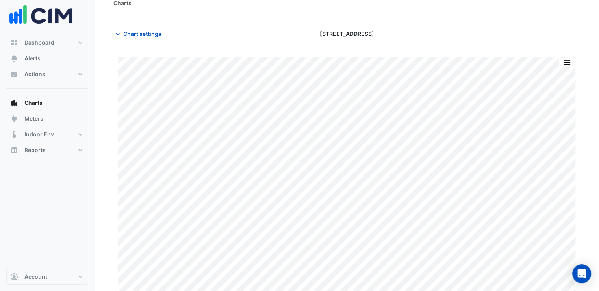
scroll to position [16, 0]
click at [146, 35] on div "Chart settings 8 Exhibition Street" at bounding box center [346, 32] width 466 height 20
click at [146, 33] on button "Chart settings" at bounding box center [139, 29] width 53 height 14
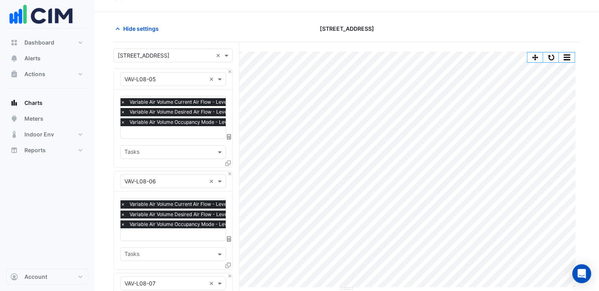
click at [192, 78] on input "text" at bounding box center [164, 79] width 81 height 8
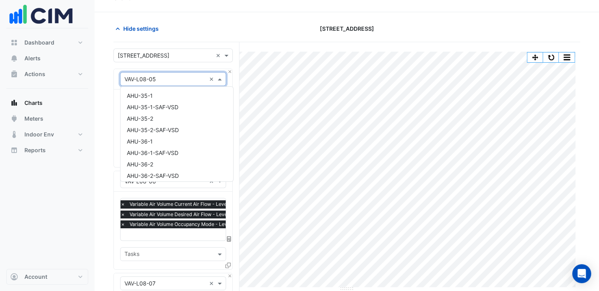
scroll to position [3804, 0]
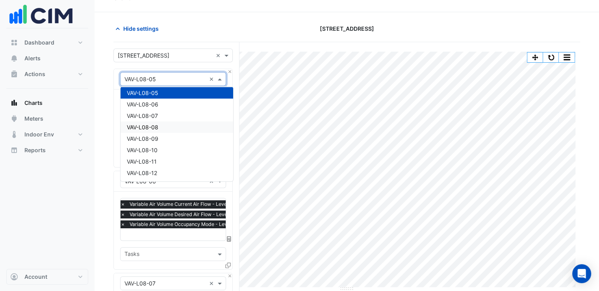
click at [174, 128] on div "VAV-L08-08" at bounding box center [176, 126] width 113 height 11
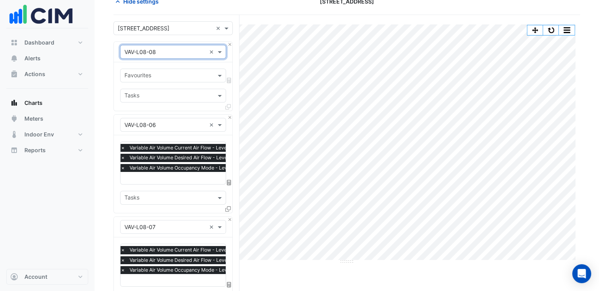
scroll to position [56, 0]
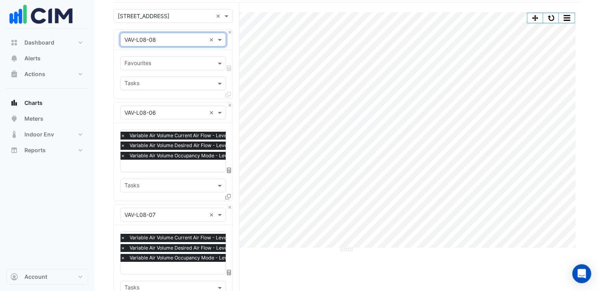
click at [164, 109] on input "text" at bounding box center [164, 113] width 81 height 8
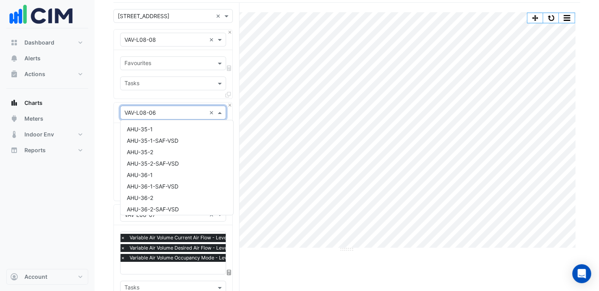
scroll to position [3816, 0]
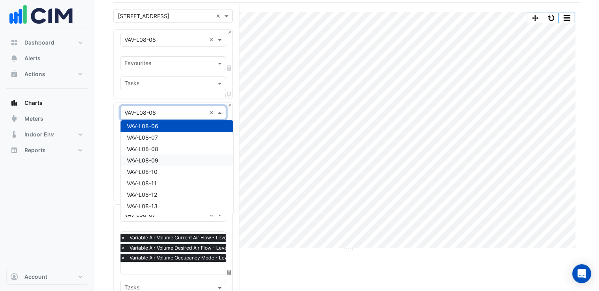
click at [161, 157] on div "VAV-L08-09" at bounding box center [176, 159] width 113 height 11
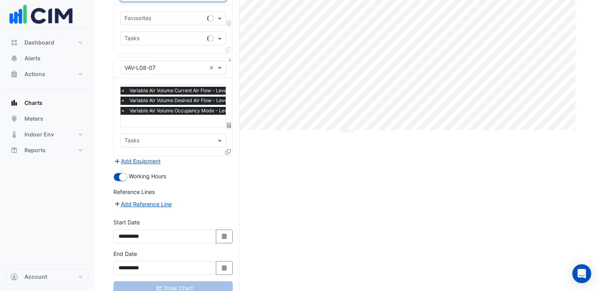
scroll to position [174, 0]
click at [156, 72] on div "Equipment × VAV-L08-07 ×" at bounding box center [173, 67] width 106 height 14
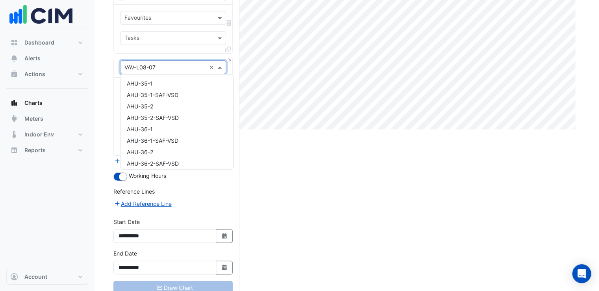
scroll to position [3827, 0]
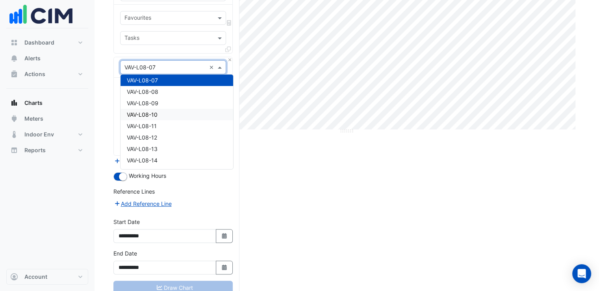
click at [157, 111] on span "VAV-L08-10" at bounding box center [142, 114] width 31 height 7
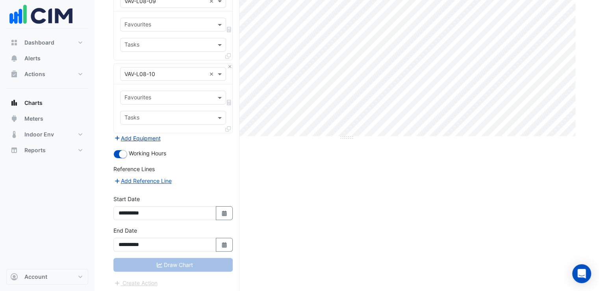
click at [153, 136] on button "Add Equipment" at bounding box center [137, 137] width 48 height 9
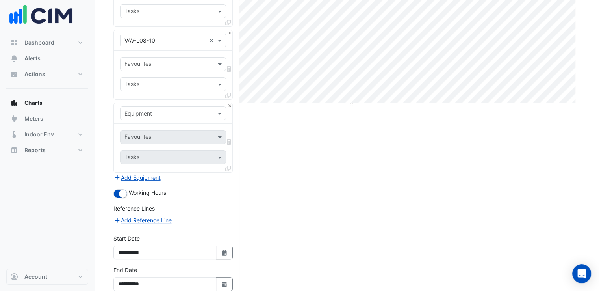
scroll to position [239, 0]
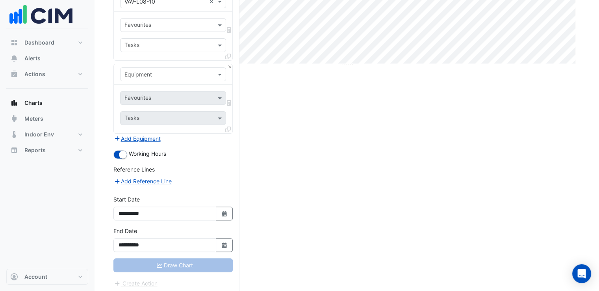
click at [161, 76] on input "text" at bounding box center [164, 74] width 81 height 8
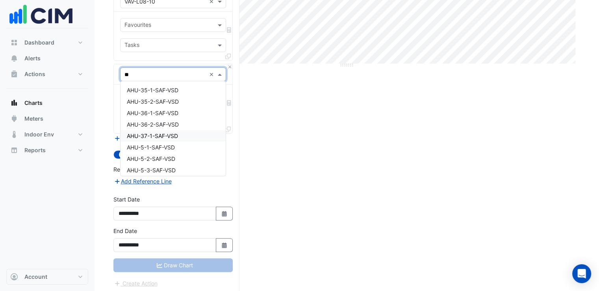
type input "***"
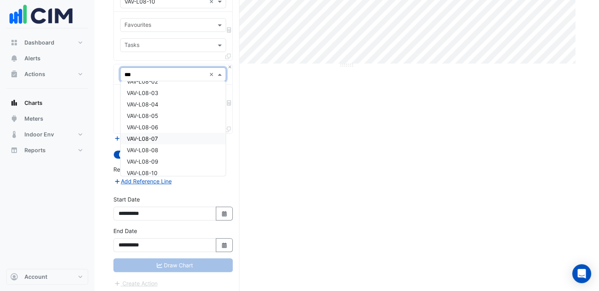
scroll to position [39, 0]
click at [164, 164] on div "VAV-L08-11" at bounding box center [172, 164] width 105 height 11
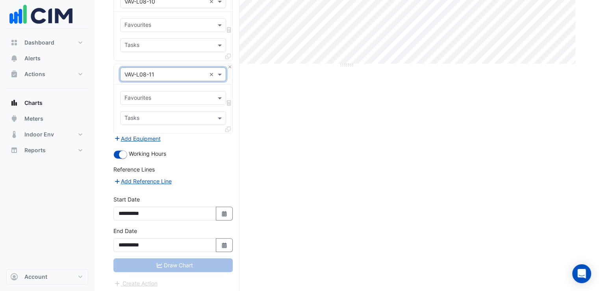
click at [165, 100] on input "text" at bounding box center [168, 98] width 88 height 8
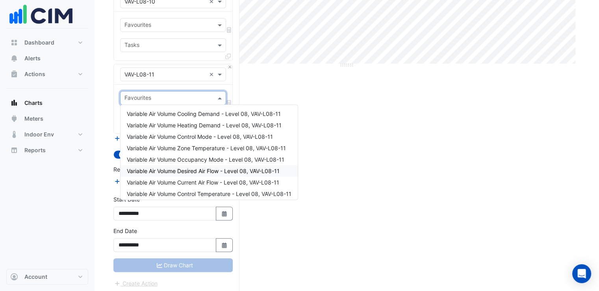
click at [189, 168] on span "Variable Air Volume Desired Air Flow - Level 08, VAV-L08-11" at bounding box center [203, 170] width 153 height 7
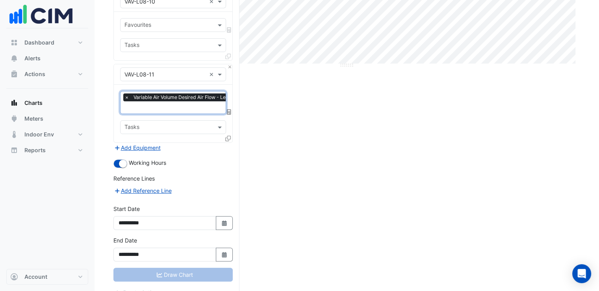
click at [156, 108] on input "text" at bounding box center [198, 108] width 148 height 8
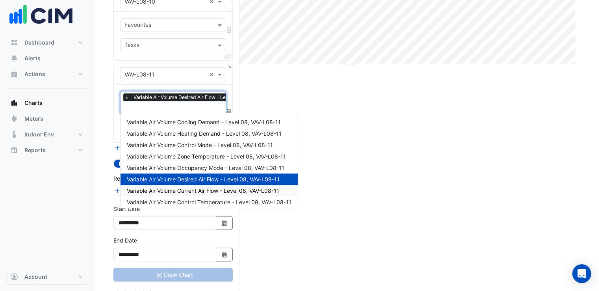
drag, startPoint x: 202, startPoint y: 189, endPoint x: 161, endPoint y: 136, distance: 66.5
click at [202, 188] on span "Variable Air Volume Current Air Flow - Level 08, VAV-L08-11" at bounding box center [203, 190] width 152 height 7
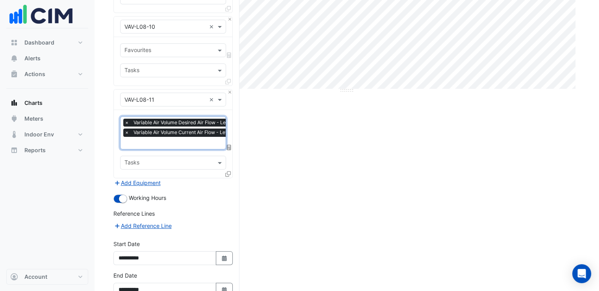
scroll to position [200, 0]
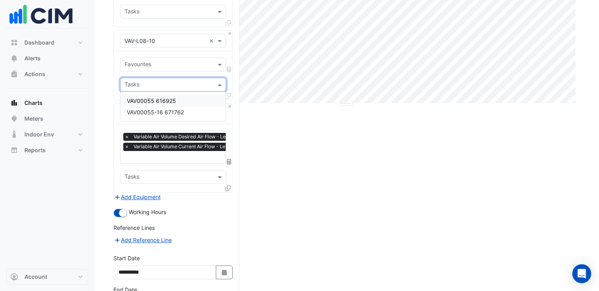
click at [152, 86] on input "text" at bounding box center [168, 85] width 88 height 8
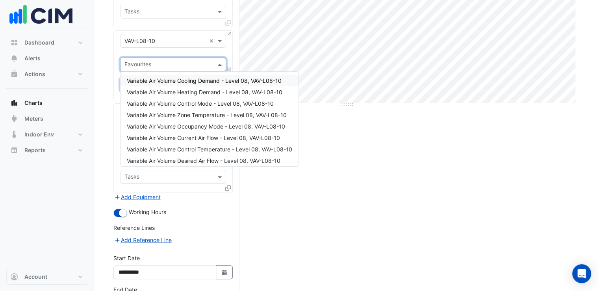
click at [154, 65] on input "text" at bounding box center [168, 65] width 88 height 8
drag, startPoint x: 194, startPoint y: 160, endPoint x: 161, endPoint y: 82, distance: 84.3
click at [192, 157] on span "Variable Air Volume Desired Air Flow - Level 08, VAV-L08-10" at bounding box center [204, 160] width 154 height 7
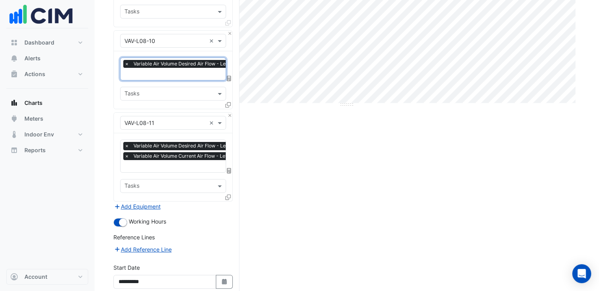
click at [151, 71] on input "text" at bounding box center [198, 74] width 149 height 8
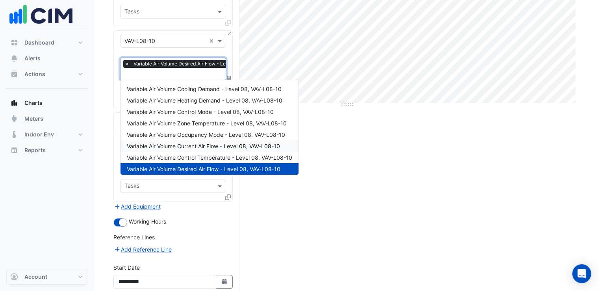
click at [197, 144] on span "Variable Air Volume Current Air Flow - Level 08, VAV-L08-10" at bounding box center [203, 145] width 153 height 7
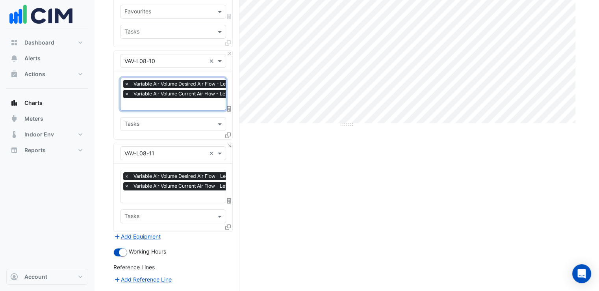
scroll to position [82, 0]
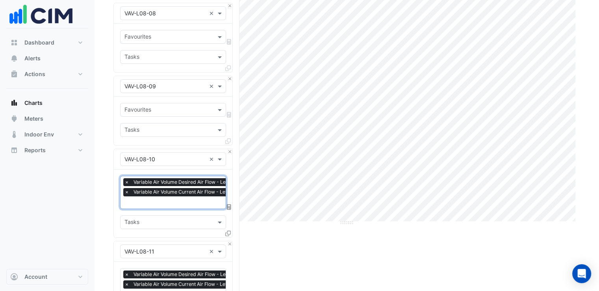
click at [159, 108] on input "text" at bounding box center [168, 110] width 88 height 8
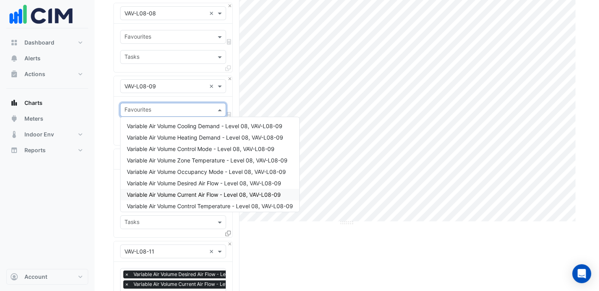
drag, startPoint x: 181, startPoint y: 193, endPoint x: 169, endPoint y: 131, distance: 62.9
click at [181, 192] on span "Variable Air Volume Current Air Flow - Level 08, VAV-L08-09" at bounding box center [204, 194] width 154 height 7
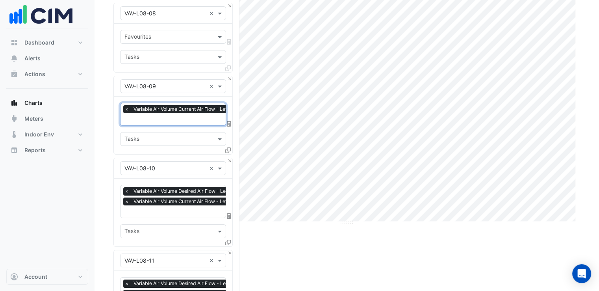
click at [163, 116] on input "text" at bounding box center [199, 120] width 150 height 8
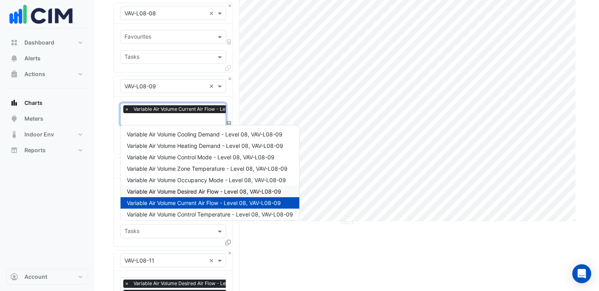
drag, startPoint x: 209, startPoint y: 188, endPoint x: 168, endPoint y: 75, distance: 119.7
click at [207, 180] on div "Variable Air Volume Cooling Demand - Level 08, VAV-L08-09 Variable Air Volume H…" at bounding box center [209, 173] width 179 height 91
drag, startPoint x: 194, startPoint y: 190, endPoint x: 172, endPoint y: 59, distance: 133.2
click at [193, 189] on span "Variable Air Volume Desired Air Flow - Level 08, VAV-L08-09" at bounding box center [204, 191] width 154 height 7
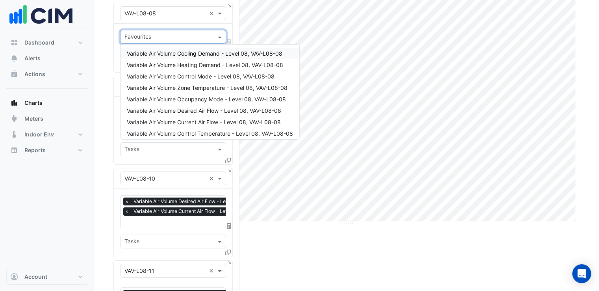
click at [164, 35] on input "text" at bounding box center [168, 37] width 88 height 8
drag, startPoint x: 181, startPoint y: 121, endPoint x: 163, endPoint y: 48, distance: 75.4
click at [180, 116] on div "Variable Air Volume Current Air Flow - Level 08, VAV-L08-08" at bounding box center [209, 121] width 179 height 11
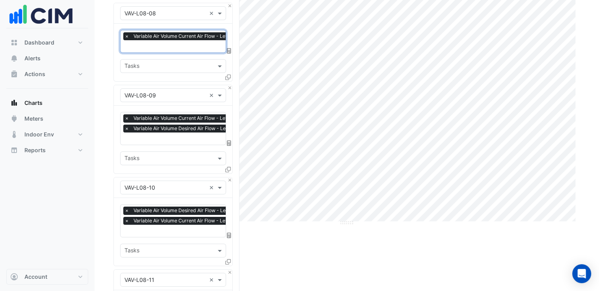
click at [157, 39] on span "Variable Air Volume Current Air Flow - Level 08, VAV-L08-08" at bounding box center [201, 36] width 141 height 8
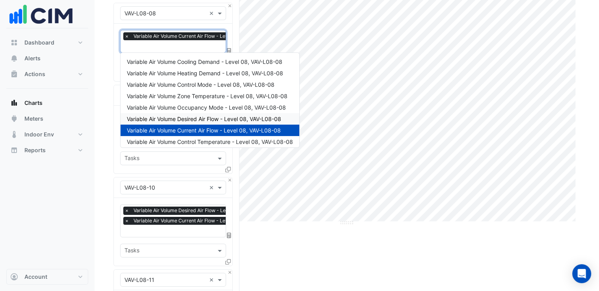
click at [194, 116] on span "Variable Air Volume Desired Air Flow - Level 08, VAV-L08-08" at bounding box center [204, 118] width 154 height 7
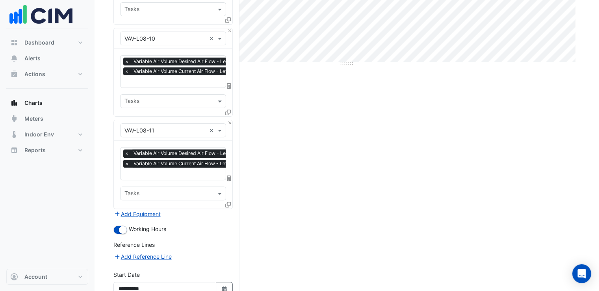
scroll to position [312, 0]
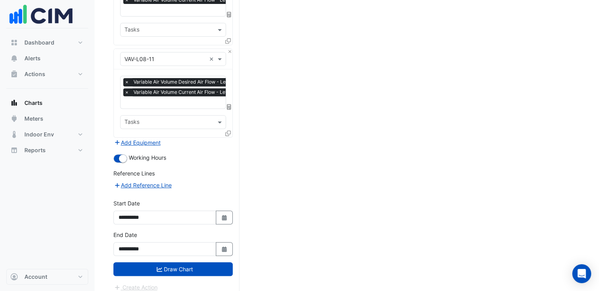
click at [181, 270] on form "Select a Site × 8 Exhibition Street × Equipment × VAV-L08-08 × Favourites × Var…" at bounding box center [172, 21] width 119 height 539
click at [183, 266] on button "Draw Chart" at bounding box center [172, 269] width 119 height 14
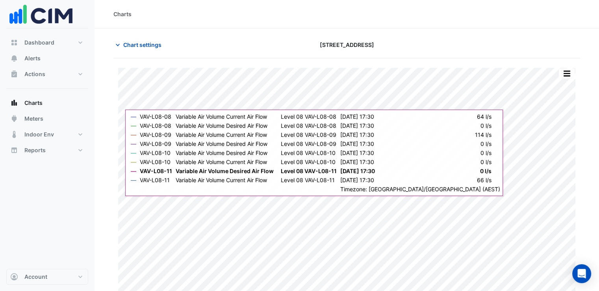
scroll to position [16, 0]
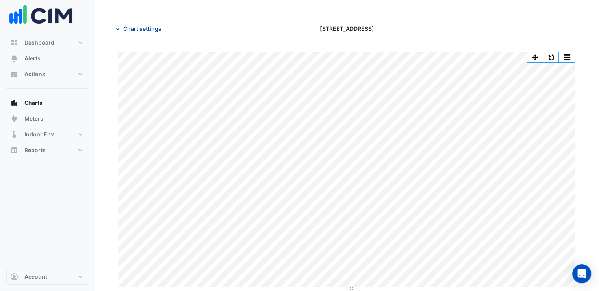
click at [137, 30] on span "Chart settings" at bounding box center [142, 28] width 38 height 8
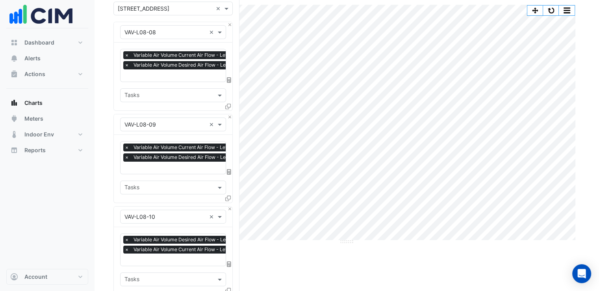
scroll to position [134, 0]
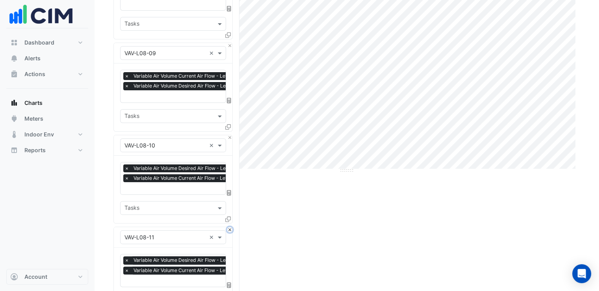
click at [228, 227] on button "Close" at bounding box center [229, 229] width 5 height 5
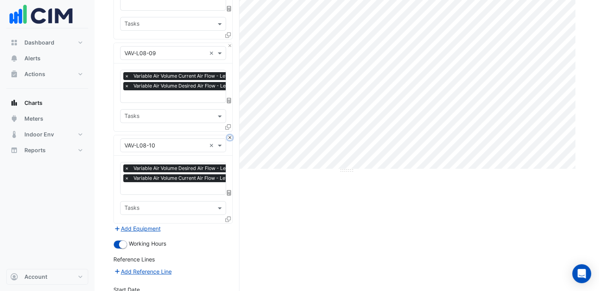
click at [230, 135] on button "Close" at bounding box center [229, 137] width 5 height 5
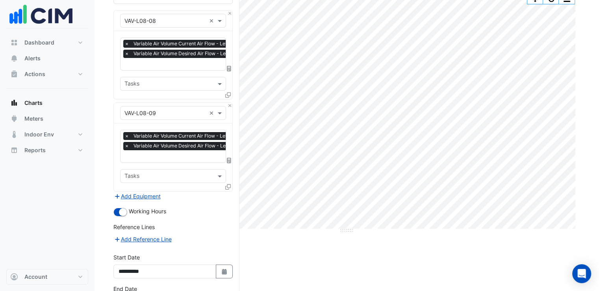
scroll to position [13, 0]
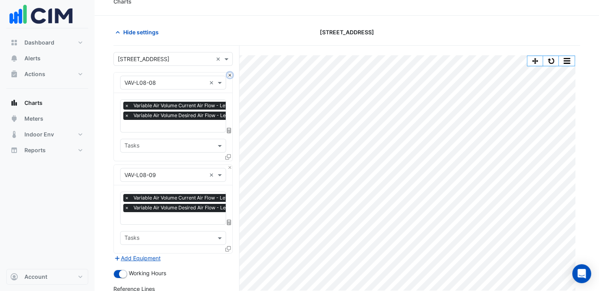
click at [228, 75] on button "Close" at bounding box center [229, 74] width 5 height 5
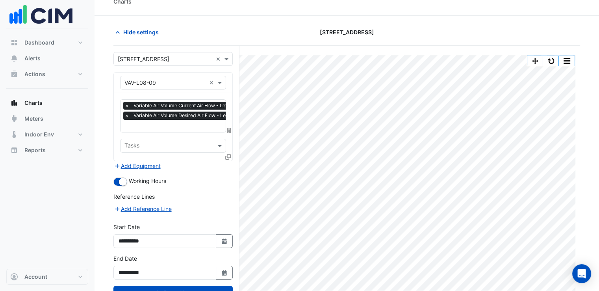
click at [194, 128] on input "text" at bounding box center [199, 126] width 150 height 8
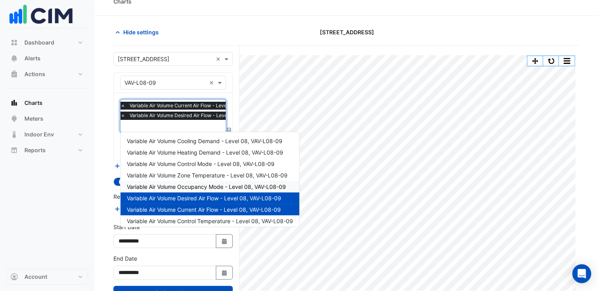
click at [217, 188] on span "Variable Air Volume Occupancy Mode - Level 08, VAV-L08-09" at bounding box center [206, 186] width 159 height 7
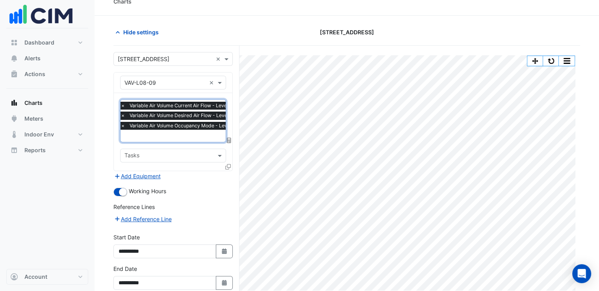
click at [184, 138] on input "text" at bounding box center [196, 136] width 153 height 8
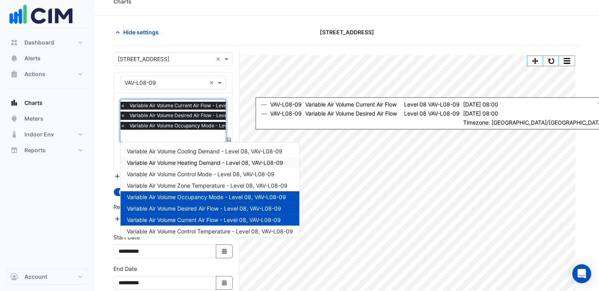
drag, startPoint x: 207, startPoint y: 159, endPoint x: 186, endPoint y: 143, distance: 26.4
click at [206, 159] on span "Variable Air Volume Heating Demand - Level 08, VAV-L08-09" at bounding box center [205, 162] width 156 height 7
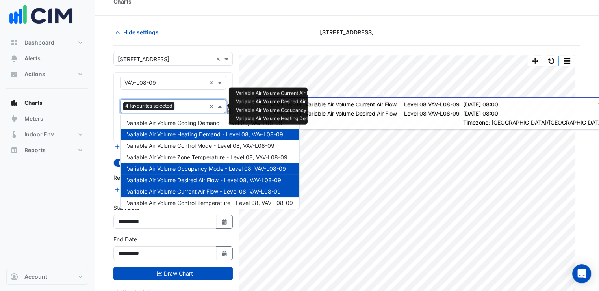
click at [190, 106] on input "text" at bounding box center [192, 107] width 28 height 8
click at [209, 128] on div "Variable Air Volume Cooling Demand - Level 08, VAV-L08-09" at bounding box center [209, 122] width 179 height 11
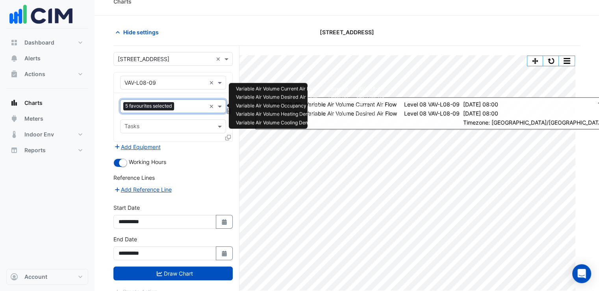
click at [187, 107] on input "text" at bounding box center [191, 107] width 29 height 8
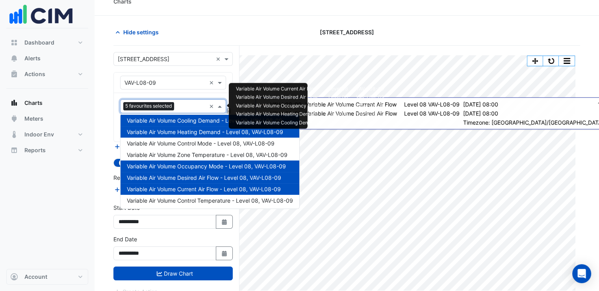
scroll to position [3, 0]
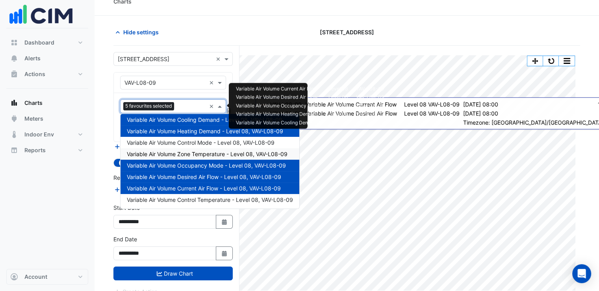
click at [203, 151] on span "Variable Air Volume Zone Temperature - Level 08, VAV-L08-09" at bounding box center [207, 153] width 161 height 7
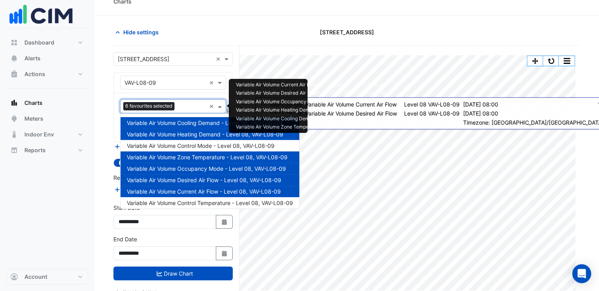
click at [180, 107] on input "text" at bounding box center [192, 107] width 28 height 8
click at [191, 204] on span "Variable Air Volume Control Temperature - Level 08, VAV-L08-09" at bounding box center [210, 202] width 166 height 7
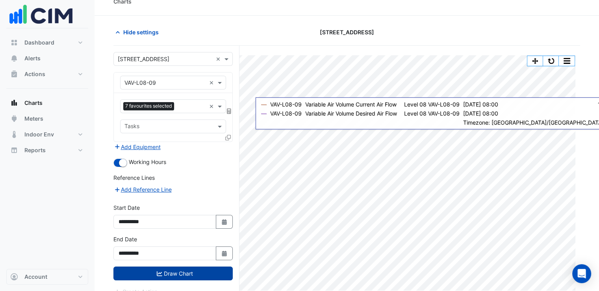
click at [193, 276] on button "Draw Chart" at bounding box center [172, 273] width 119 height 14
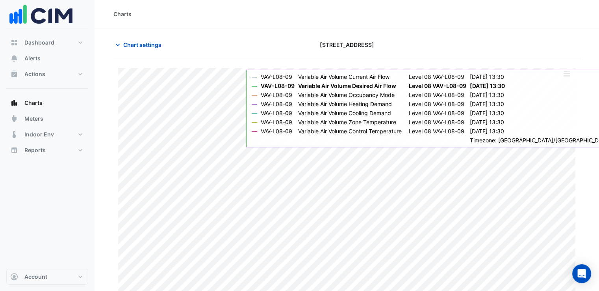
scroll to position [16, 0]
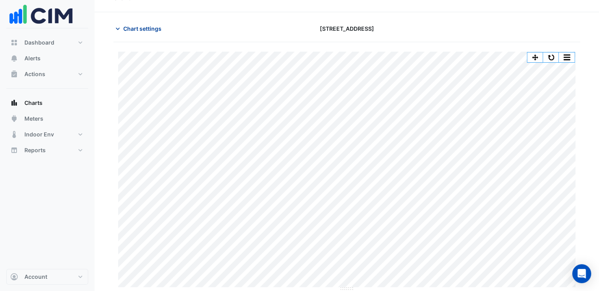
click at [133, 30] on span "Chart settings" at bounding box center [142, 28] width 38 height 8
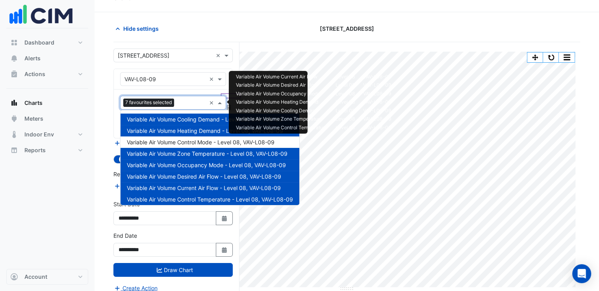
click at [178, 104] on input "text" at bounding box center [191, 103] width 29 height 8
drag, startPoint x: 224, startPoint y: 201, endPoint x: 221, endPoint y: 162, distance: 39.5
click at [224, 201] on span "Variable Air Volume Control Temperature - Level 08, VAV-L08-09" at bounding box center [210, 199] width 166 height 7
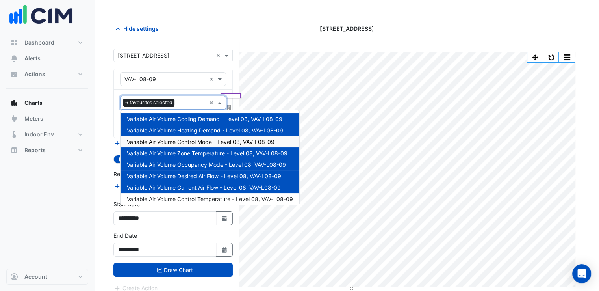
scroll to position [0, 0]
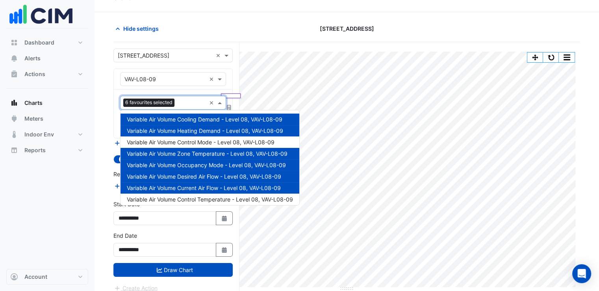
click at [212, 154] on span "Variable Air Volume Zone Temperature - Level 08, VAV-L08-09" at bounding box center [207, 153] width 161 height 7
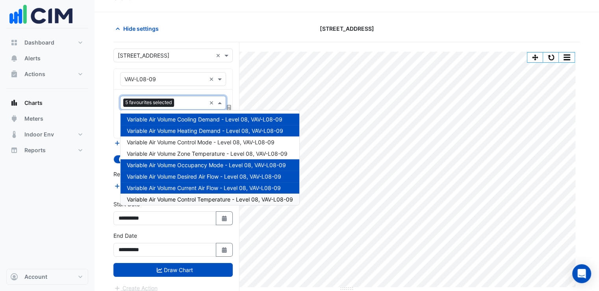
click at [234, 231] on div "**********" at bounding box center [173, 246] width 129 height 31
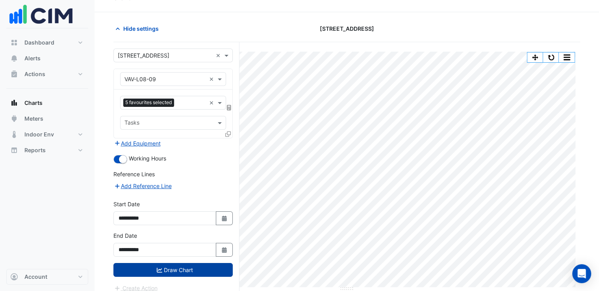
click at [183, 269] on button "Draw Chart" at bounding box center [172, 270] width 119 height 14
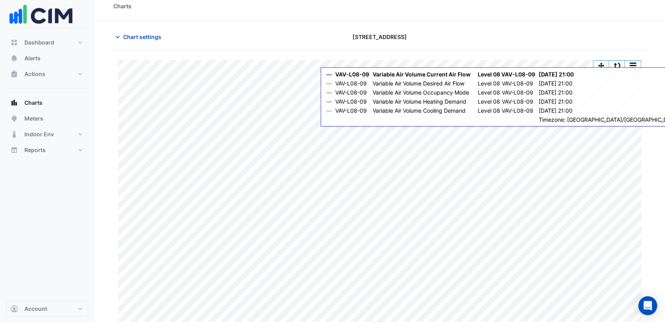
scroll to position [10, 0]
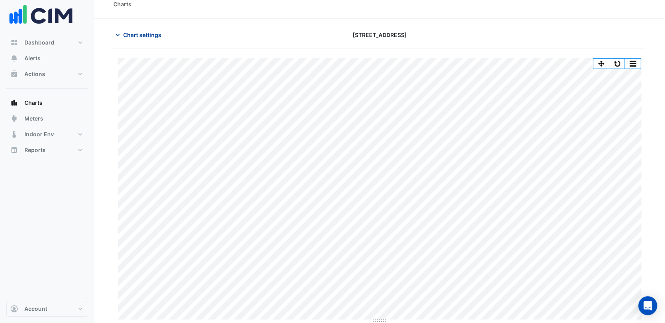
click at [131, 33] on span "Chart settings" at bounding box center [142, 35] width 38 height 8
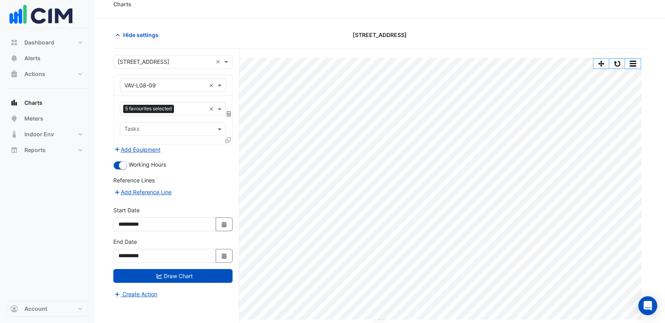
click at [170, 83] on input "text" at bounding box center [164, 85] width 81 height 8
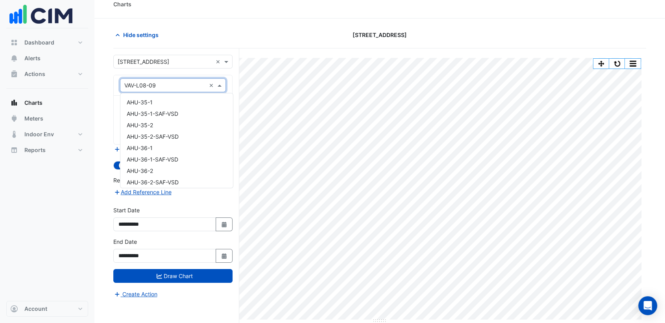
scroll to position [3850, 0]
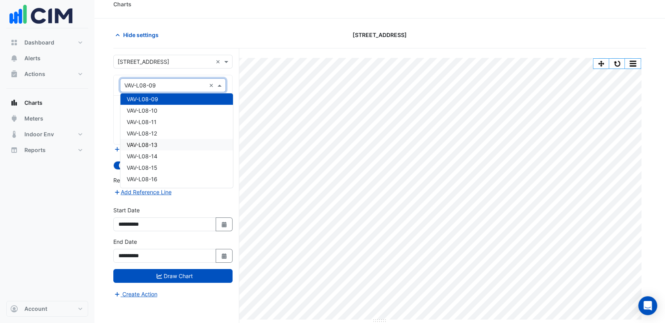
click at [164, 146] on div "VAV-L08-13" at bounding box center [176, 144] width 113 height 11
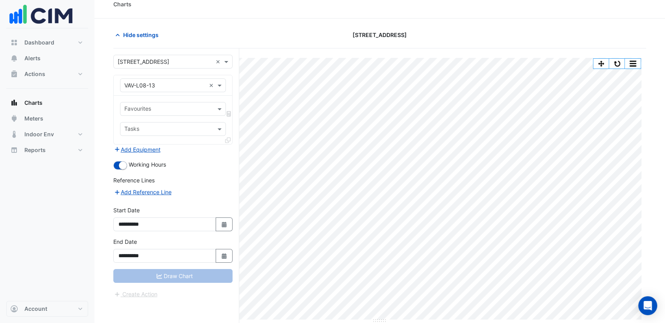
click at [161, 99] on div "Favourites Tasks" at bounding box center [173, 120] width 118 height 48
click at [159, 111] on input "text" at bounding box center [168, 109] width 88 height 8
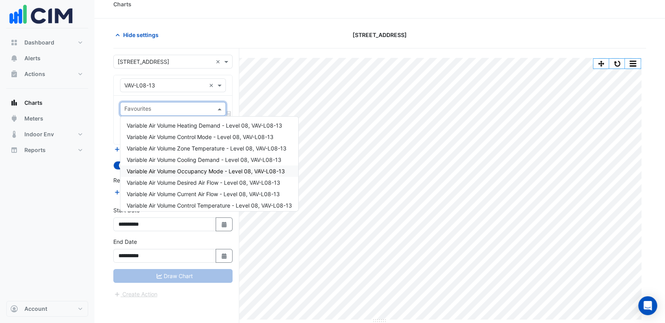
drag, startPoint x: 196, startPoint y: 170, endPoint x: 165, endPoint y: 132, distance: 49.7
click at [196, 169] on span "Variable Air Volume Occupancy Mode - Level 08, VAV-L08-13" at bounding box center [206, 171] width 158 height 7
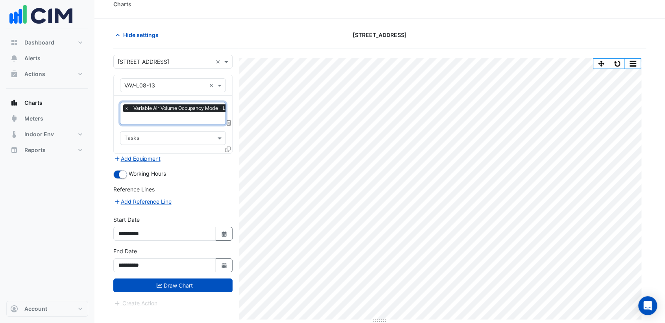
click at [164, 122] on input "text" at bounding box center [200, 119] width 152 height 8
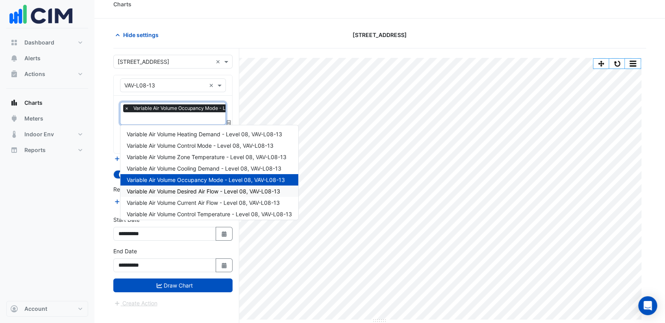
drag, startPoint x: 207, startPoint y: 193, endPoint x: 174, endPoint y: 158, distance: 47.3
click at [205, 192] on span "Variable Air Volume Desired Air Flow - Level 08, VAV-L08-13" at bounding box center [204, 191] width 154 height 7
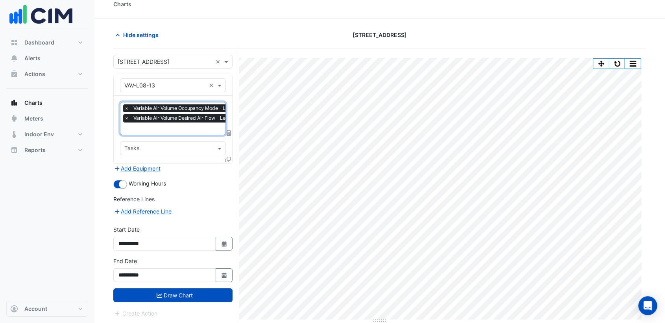
click at [176, 131] on input "text" at bounding box center [200, 129] width 152 height 8
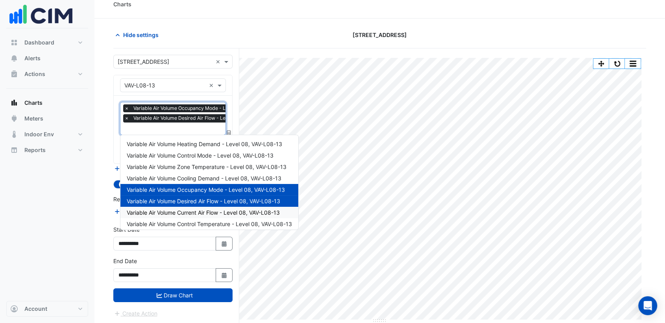
click at [199, 213] on span "Variable Air Volume Current Air Flow - Level 08, VAV-L08-13" at bounding box center [203, 212] width 153 height 7
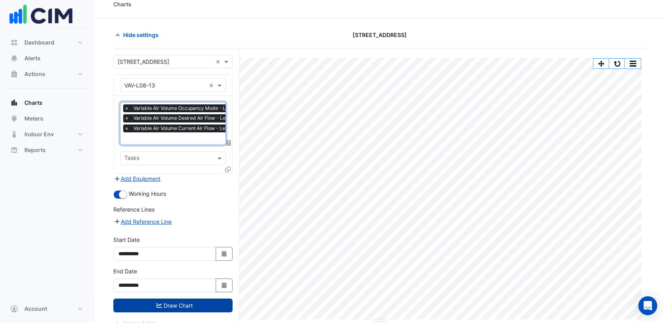
click at [184, 290] on button "Draw Chart" at bounding box center [172, 305] width 119 height 14
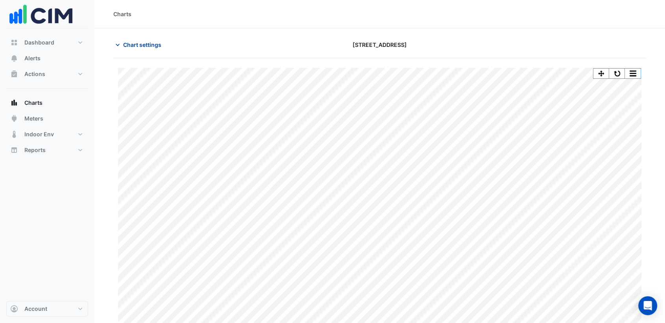
click at [146, 46] on span "Chart settings" at bounding box center [142, 45] width 38 height 8
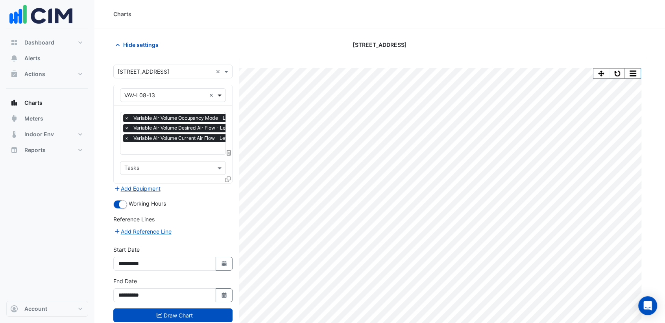
click at [221, 97] on span at bounding box center [221, 95] width 10 height 8
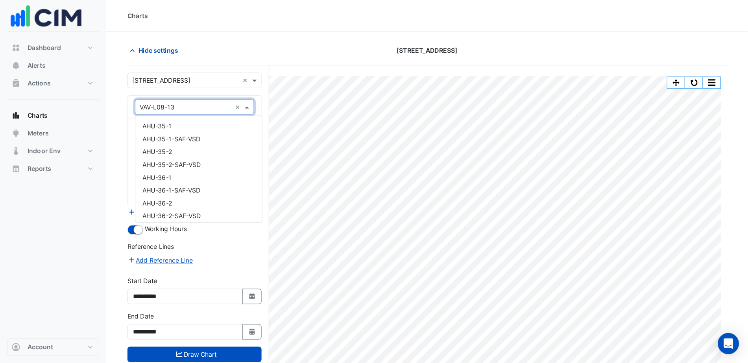
scroll to position [3895, 0]
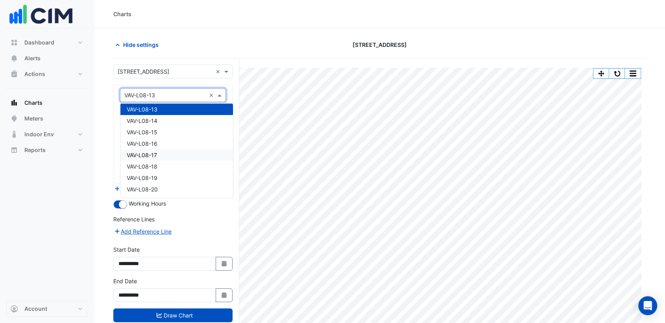
click at [171, 155] on div "VAV-L08-17" at bounding box center [176, 154] width 113 height 11
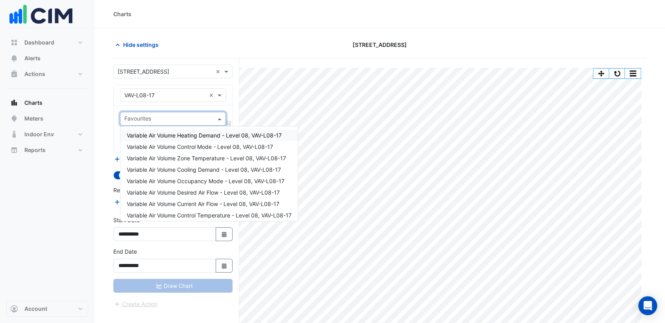
click at [172, 113] on div "Favourites" at bounding box center [166, 119] width 92 height 12
drag, startPoint x: 186, startPoint y: 183, endPoint x: 167, endPoint y: 140, distance: 47.6
click at [186, 181] on span "Variable Air Volume Occupancy Mode - Level 08, VAV-L08-17" at bounding box center [206, 181] width 158 height 7
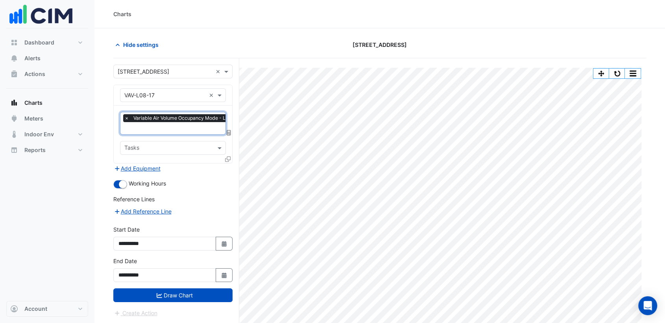
click at [165, 130] on input "text" at bounding box center [200, 129] width 152 height 8
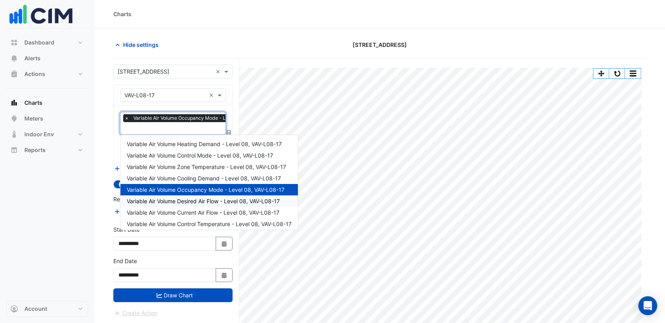
drag, startPoint x: 201, startPoint y: 199, endPoint x: 170, endPoint y: 133, distance: 73.4
click at [200, 198] on span "Variable Air Volume Desired Air Flow - Level 08, VAV-L08-17" at bounding box center [203, 201] width 153 height 7
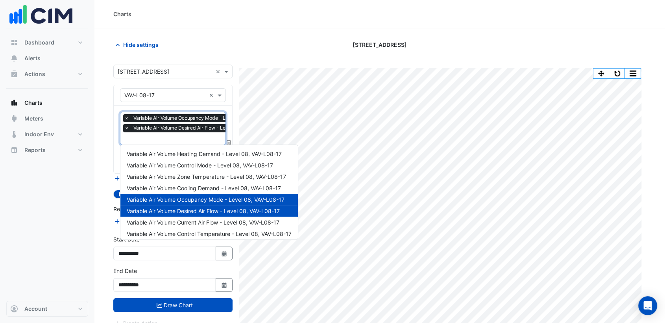
click at [167, 139] on input "text" at bounding box center [200, 139] width 152 height 8
click at [191, 220] on span "Variable Air Volume Current Air Flow - Level 08, VAV-L08-17" at bounding box center [203, 222] width 153 height 7
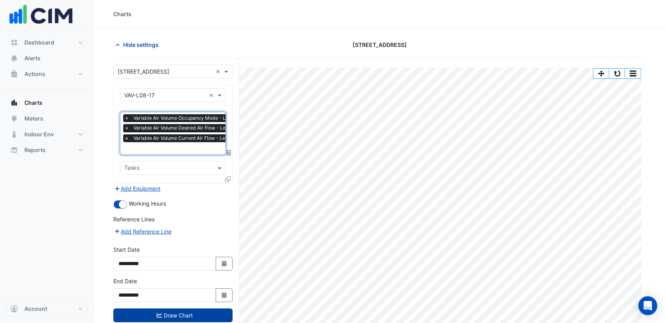
drag, startPoint x: 201, startPoint y: 311, endPoint x: 205, endPoint y: 308, distance: 5.5
click at [201, 290] on button "Draw Chart" at bounding box center [172, 315] width 119 height 14
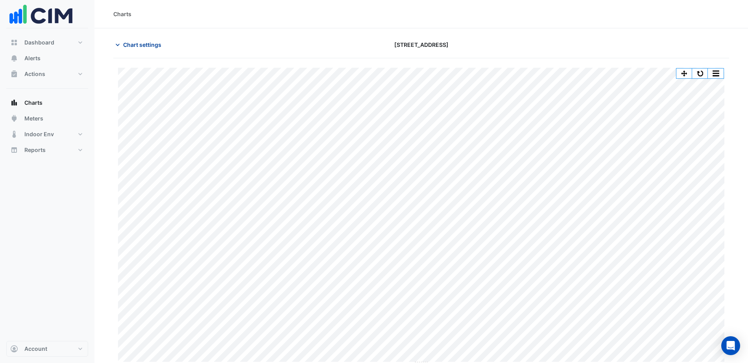
click at [136, 46] on span "Chart settings" at bounding box center [142, 45] width 38 height 8
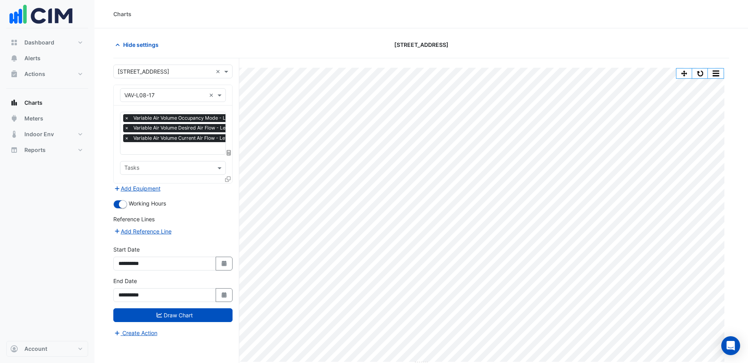
click at [176, 91] on input "text" at bounding box center [164, 95] width 81 height 8
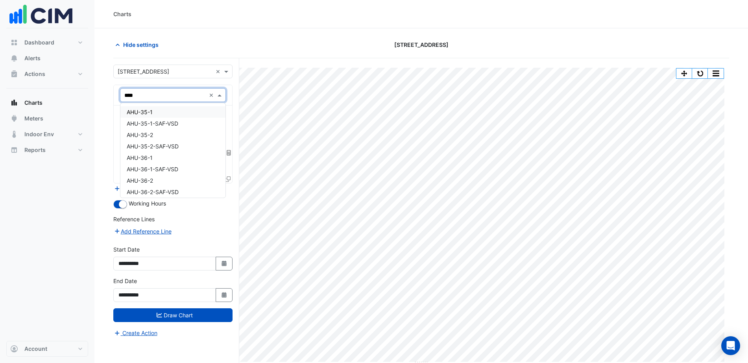
type input "*****"
click at [166, 114] on div "AHU-5-1" at bounding box center [172, 111] width 105 height 11
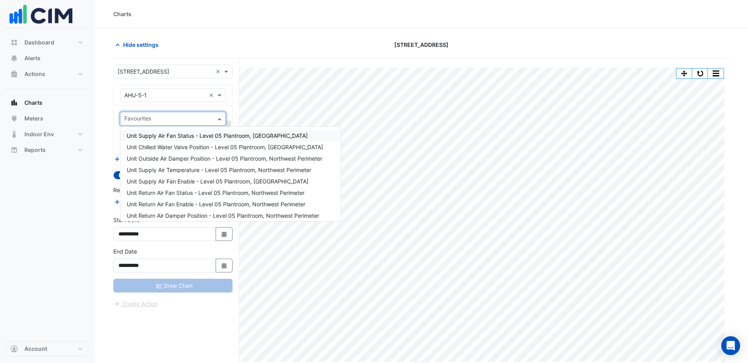
click at [160, 117] on input "text" at bounding box center [168, 119] width 88 height 8
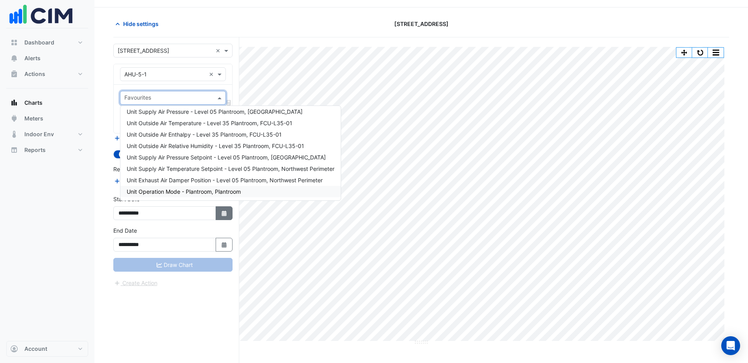
scroll to position [30, 0]
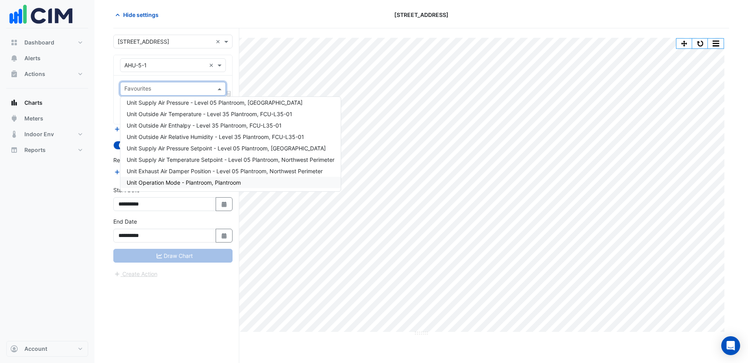
click at [209, 183] on span "Unit Operation Mode - Plantroom, Plantroom" at bounding box center [184, 182] width 114 height 7
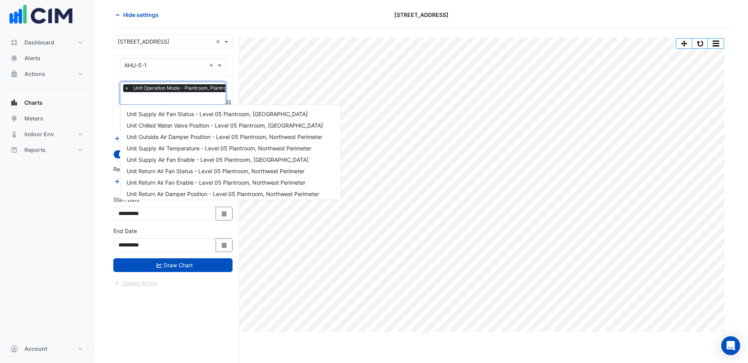
click at [173, 101] on input "text" at bounding box center [180, 99] width 113 height 8
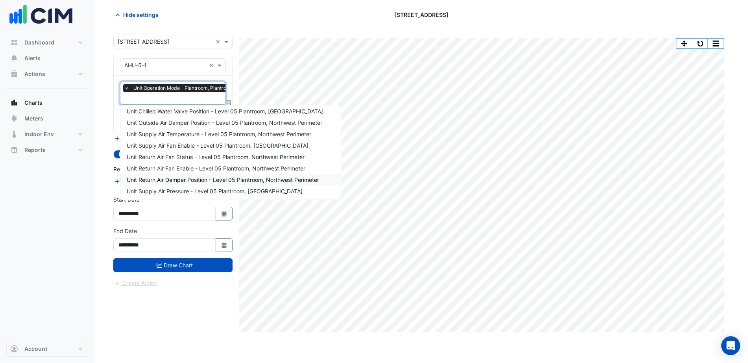
scroll to position [0, 0]
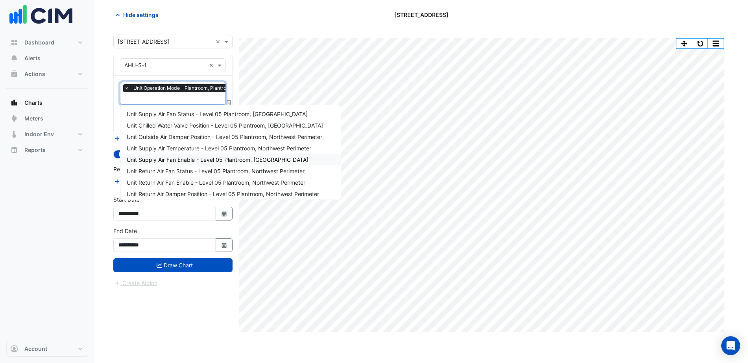
drag, startPoint x: 194, startPoint y: 158, endPoint x: 165, endPoint y: 107, distance: 58.5
click at [194, 157] on span "Unit Supply Air Fan Enable - Level 05 Plantroom, Northwest Perimeter" at bounding box center [218, 159] width 182 height 7
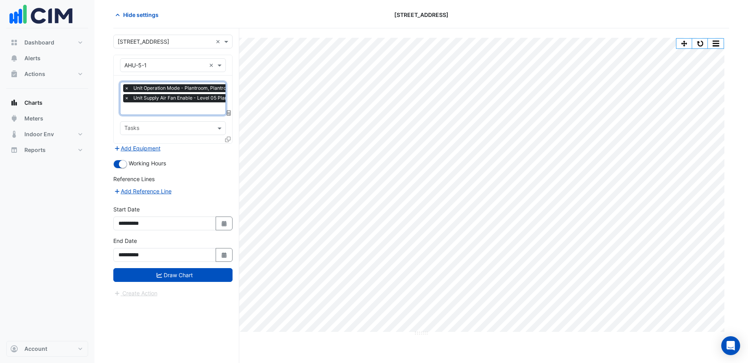
click at [163, 109] on input "text" at bounding box center [210, 109] width 172 height 8
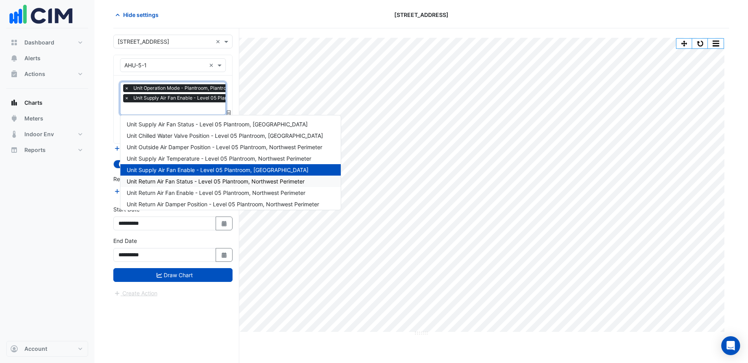
click at [196, 181] on span "Unit Return Air Fan Status - Level 05 Plantroom, Northwest Perimeter" at bounding box center [216, 181] width 178 height 7
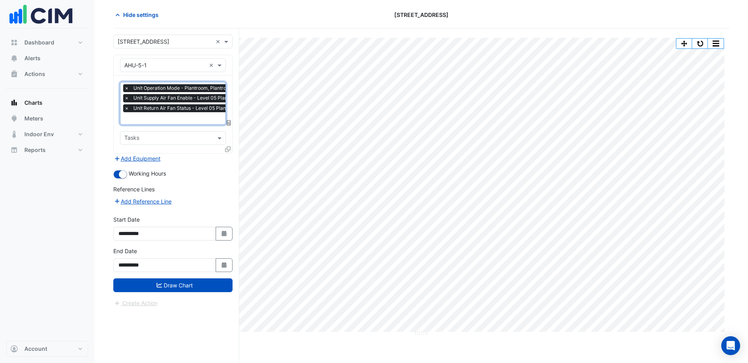
click at [167, 124] on div "Favourites × Unit Operation Mode - Plantroom, Plantroom × Unit Supply Air Fan E…" at bounding box center [173, 103] width 106 height 43
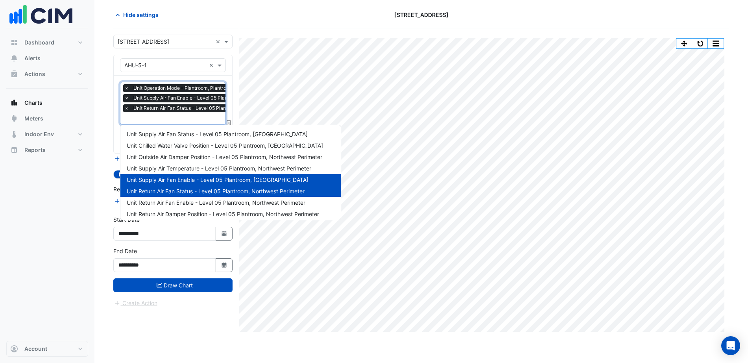
click at [189, 194] on span "Unit Return Air Fan Status - Level 05 Plantroom, Northwest Perimeter" at bounding box center [216, 191] width 178 height 7
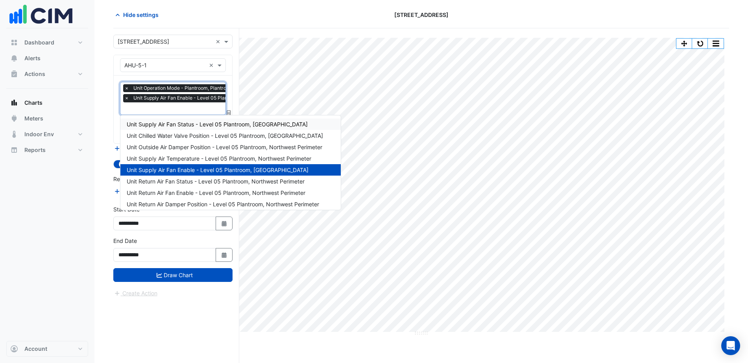
click at [178, 122] on span "Unit Supply Air Fan Status - Level 05 Plantroom, Northwest Perimeter" at bounding box center [217, 124] width 181 height 7
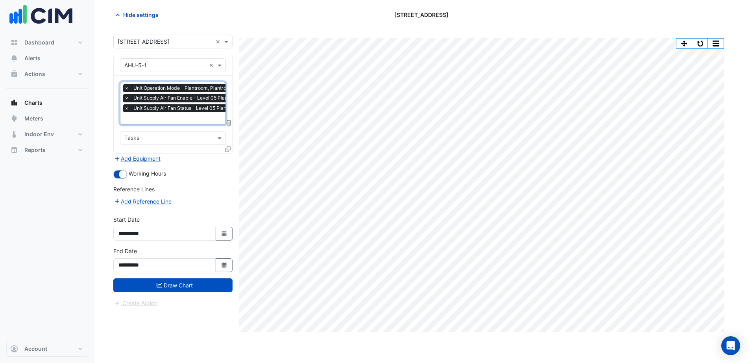
click at [178, 122] on div at bounding box center [209, 119] width 173 height 10
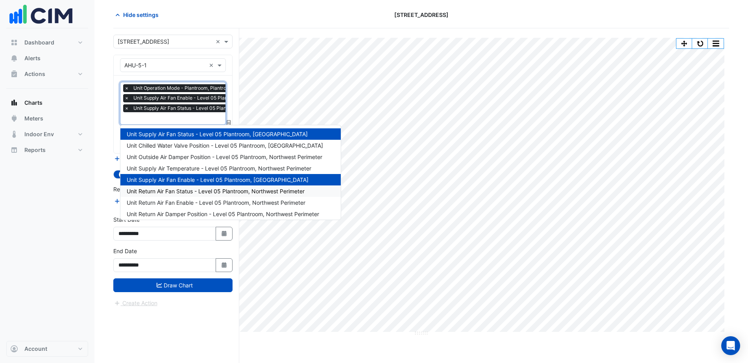
click at [183, 191] on span "Unit Return Air Fan Status - Level 05 Plantroom, Northwest Perimeter" at bounding box center [216, 191] width 178 height 7
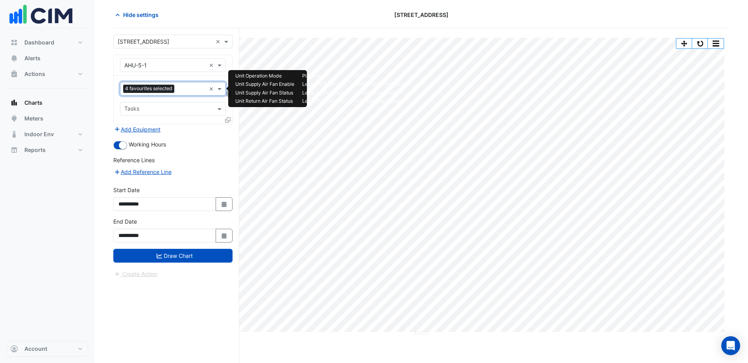
click at [191, 93] on input "text" at bounding box center [192, 89] width 28 height 8
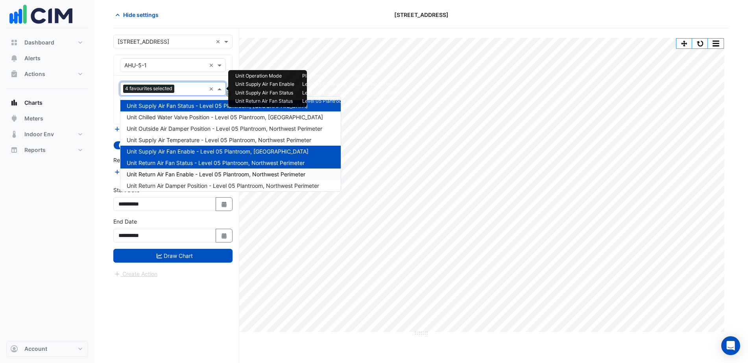
click at [196, 172] on span "Unit Return Air Fan Enable - Level 05 Plantroom, Northwest Perimeter" at bounding box center [216, 174] width 179 height 7
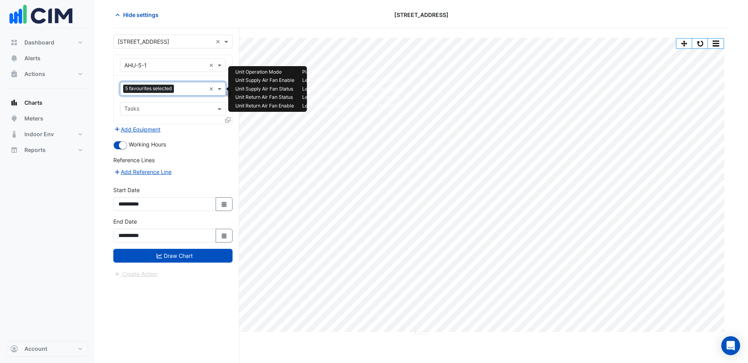
click at [181, 91] on input "text" at bounding box center [191, 89] width 29 height 8
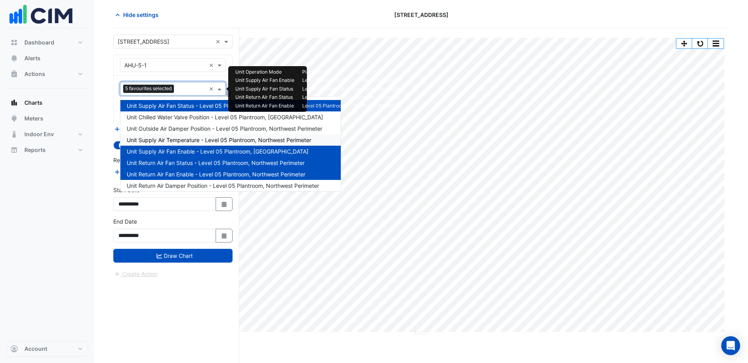
scroll to position [94, 0]
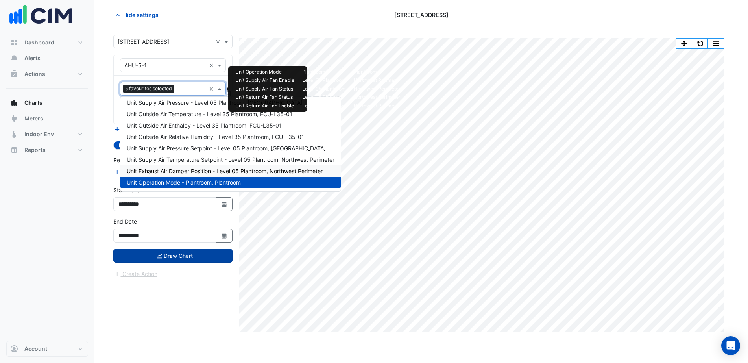
drag, startPoint x: 192, startPoint y: 254, endPoint x: 200, endPoint y: 252, distance: 7.4
click at [196, 255] on button "Draw Chart" at bounding box center [172, 256] width 119 height 14
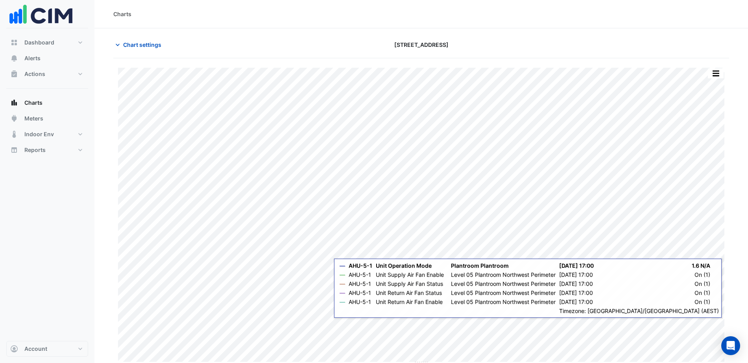
click at [598, 290] on div "Split by Unit Split All Print Save as JPEG Save as PNG Pivot Data Table Export …" at bounding box center [421, 211] width 616 height 307
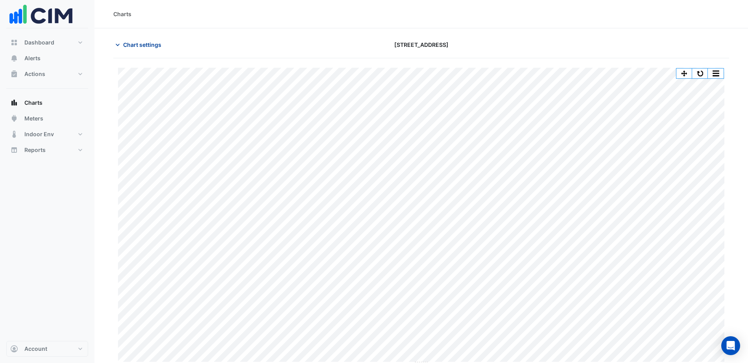
click at [146, 41] on span "Chart settings" at bounding box center [142, 45] width 38 height 8
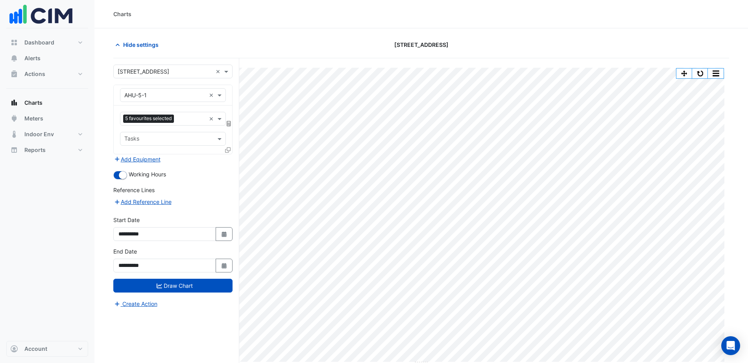
click at [170, 96] on input "text" at bounding box center [164, 95] width 81 height 8
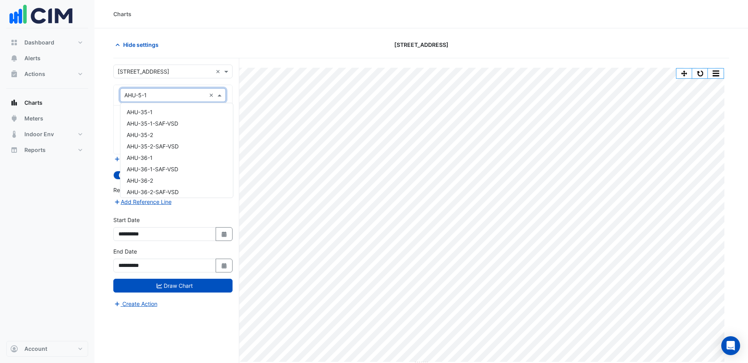
scroll to position [117, 0]
click at [163, 123] on span "AHU-5-1-SAF-VSD" at bounding box center [151, 120] width 48 height 7
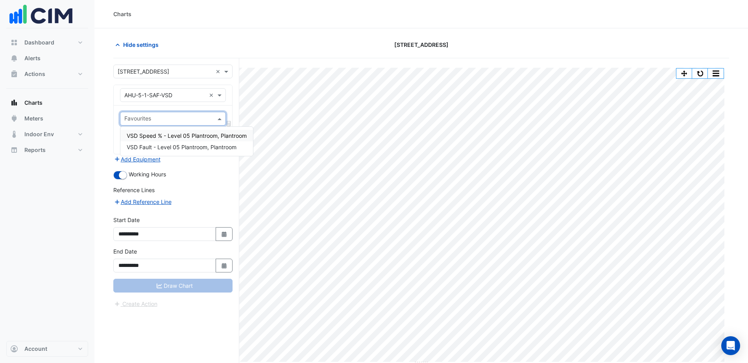
drag, startPoint x: 172, startPoint y: 114, endPoint x: 170, endPoint y: 125, distance: 11.3
click at [171, 115] on div "Favourites" at bounding box center [166, 119] width 92 height 12
click at [174, 129] on div "VSD Speed % - Level 05 Plantroom, Plantroom VSD Fault - Level 05 Plantroom, Pla…" at bounding box center [186, 141] width 133 height 29
click at [159, 136] on span "VSD Speed % - Level 05 Plantroom, Plantroom" at bounding box center [187, 135] width 120 height 7
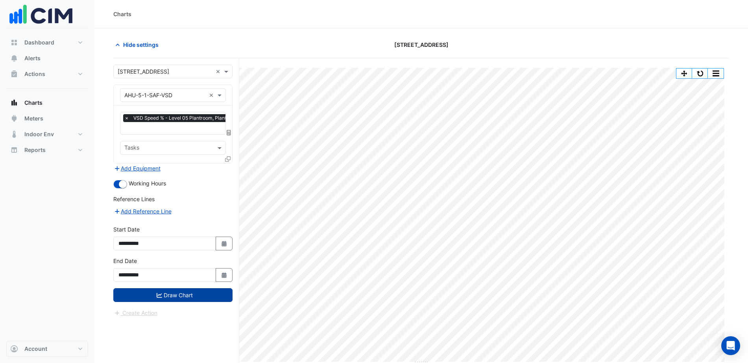
click at [181, 290] on button "Draw Chart" at bounding box center [172, 295] width 119 height 14
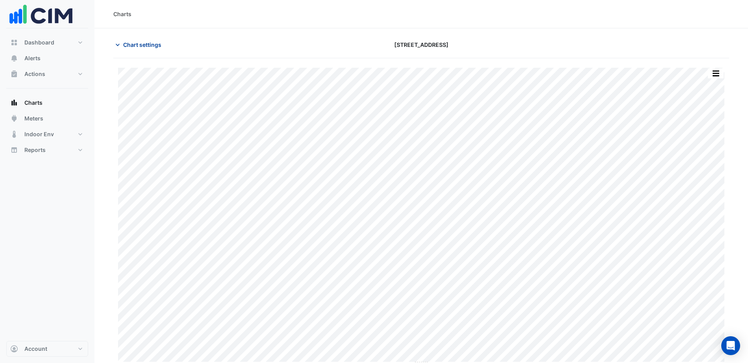
click at [128, 45] on span "Chart settings" at bounding box center [142, 45] width 38 height 8
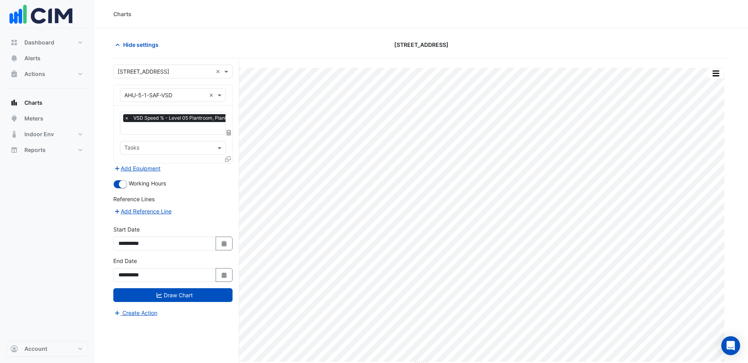
click at [157, 97] on input "text" at bounding box center [164, 95] width 81 height 8
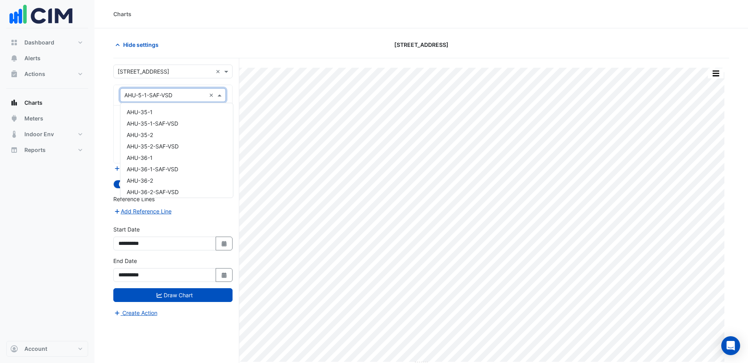
scroll to position [129, 0]
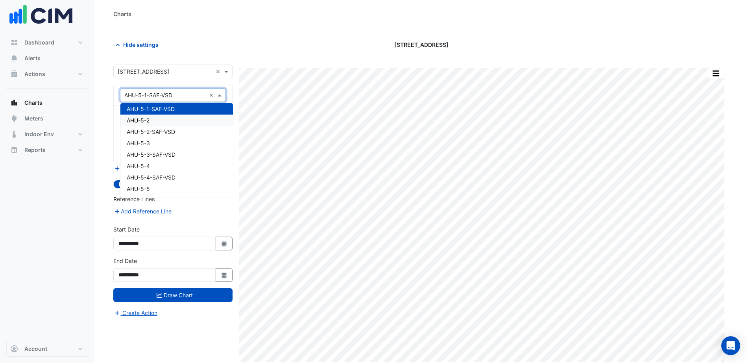
click at [146, 122] on span "AHU-5-2" at bounding box center [138, 120] width 23 height 7
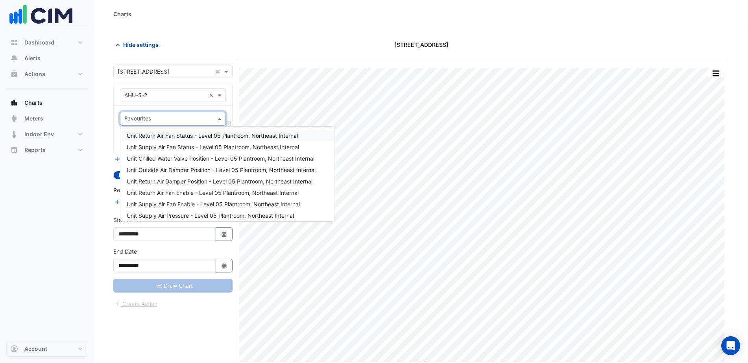
click at [146, 118] on input "text" at bounding box center [168, 119] width 88 height 8
drag, startPoint x: 177, startPoint y: 148, endPoint x: 172, endPoint y: 141, distance: 9.4
click at [175, 145] on span "Unit Supply Air Fan Status - Level 05 Plantroom, Northeast Internal" at bounding box center [213, 147] width 172 height 7
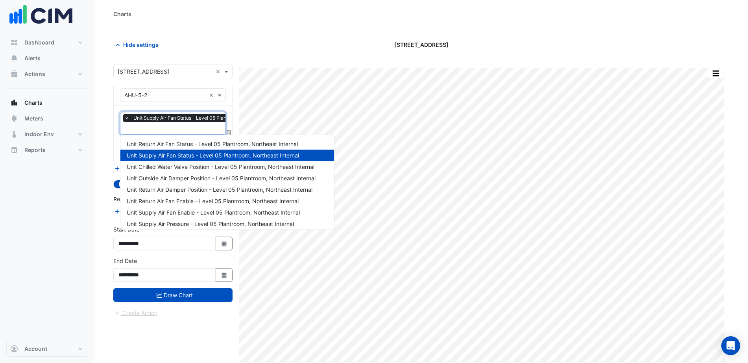
click at [158, 119] on span "Unit Supply Air Fan Status - Level 05 Plantroom, Northeast Internal" at bounding box center [207, 118] width 153 height 8
click at [184, 213] on span "Unit Supply Air Fan Enable - Level 05 Plantroom, Northeast Internal" at bounding box center [213, 212] width 173 height 7
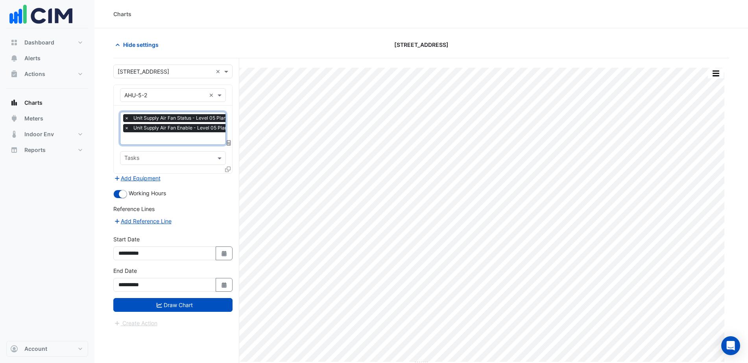
click at [161, 140] on input "text" at bounding box center [205, 139] width 163 height 8
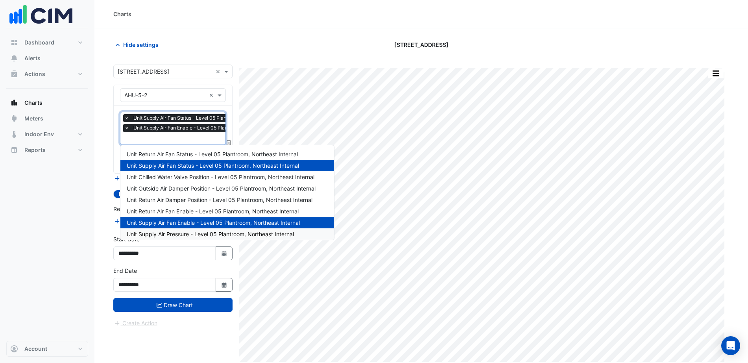
click at [188, 231] on span "Unit Supply Air Pressure - Level 05 Plantroom, Northeast Internal" at bounding box center [210, 234] width 167 height 7
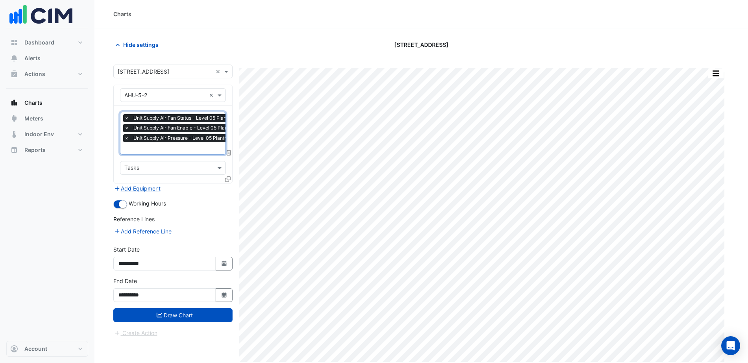
click at [167, 149] on input "text" at bounding box center [205, 149] width 163 height 8
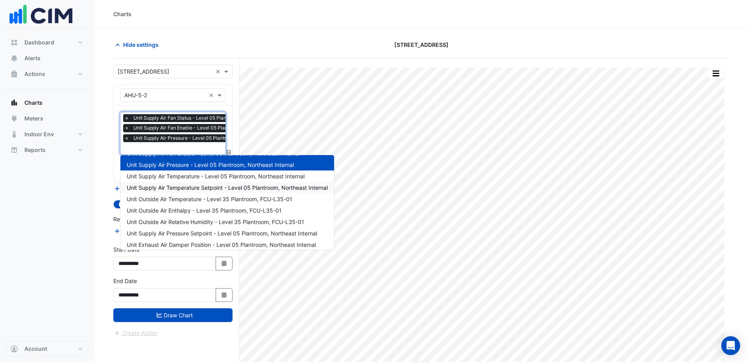
scroll to position [94, 0]
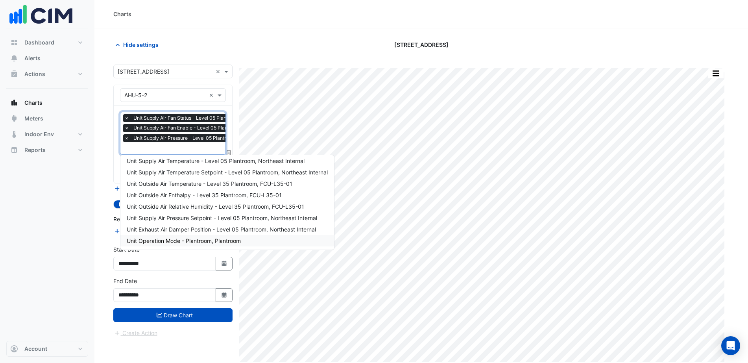
click at [183, 242] on span "Unit Operation Mode - Plantroom, Plantroom" at bounding box center [184, 240] width 114 height 7
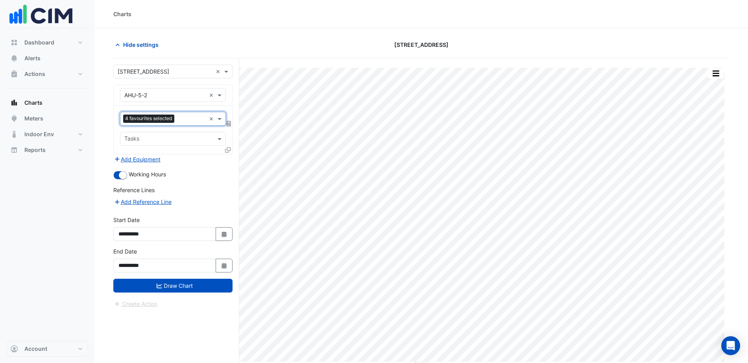
drag, startPoint x: 181, startPoint y: 287, endPoint x: 218, endPoint y: 276, distance: 38.2
click at [181, 287] on button "Draw Chart" at bounding box center [172, 286] width 119 height 14
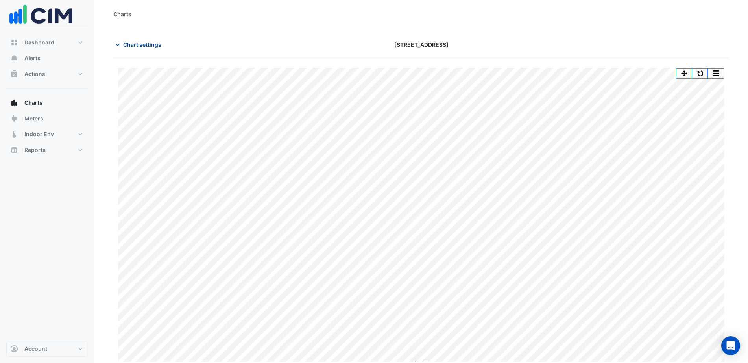
click at [139, 49] on button "Chart settings" at bounding box center [139, 45] width 53 height 14
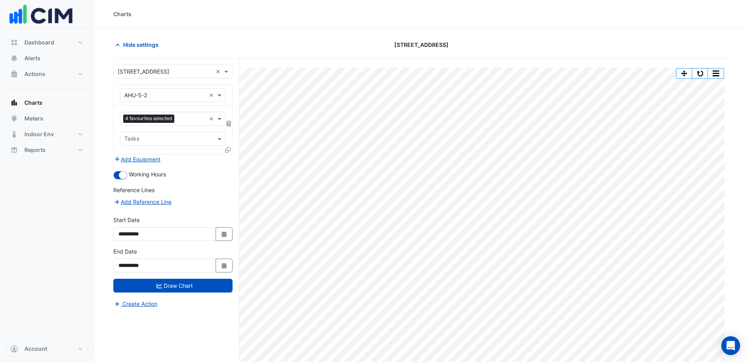
click at [161, 100] on div "Equipment × AHU-5-2 ×" at bounding box center [173, 95] width 106 height 14
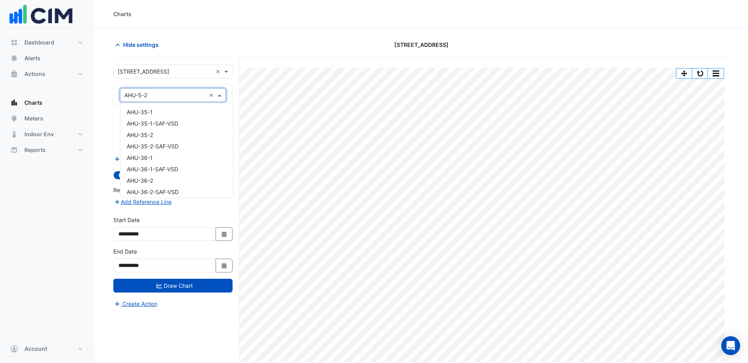
scroll to position [140, 0]
click at [163, 134] on div "AHU-5-3" at bounding box center [176, 131] width 113 height 11
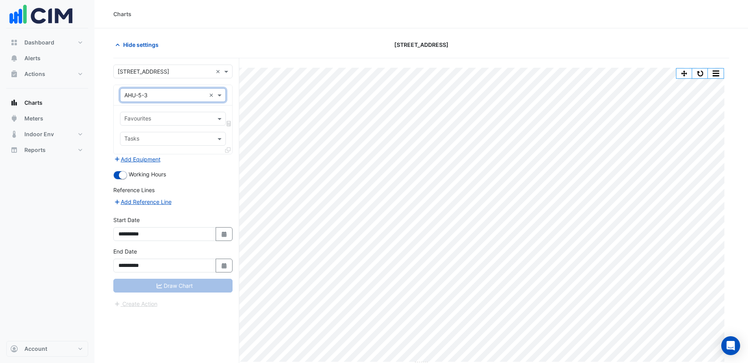
click at [161, 118] on input "text" at bounding box center [168, 119] width 88 height 8
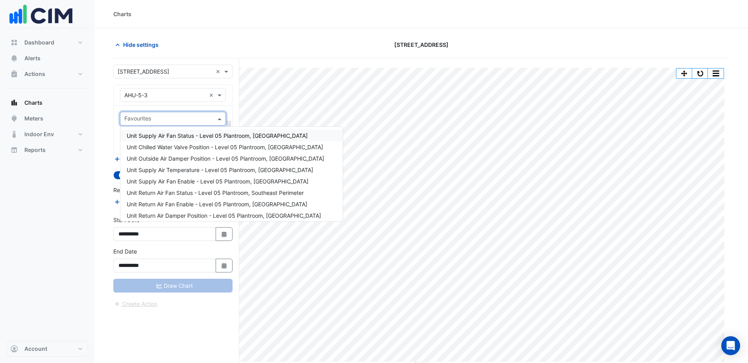
click at [174, 134] on span "Unit Supply Air Fan Status - Level 05 Plantroom, Southeast Perimeter" at bounding box center [217, 135] width 181 height 7
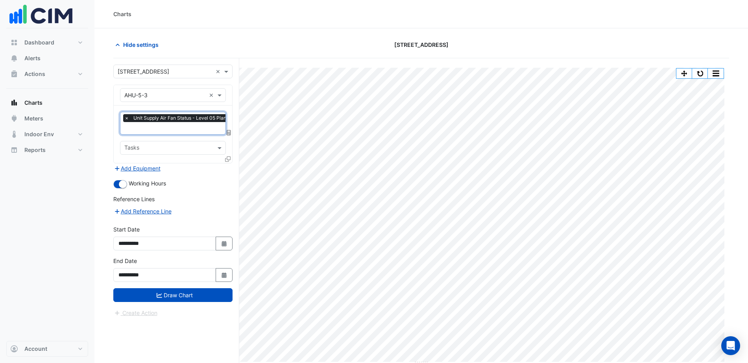
click at [155, 130] on input "text" at bounding box center [209, 129] width 170 height 8
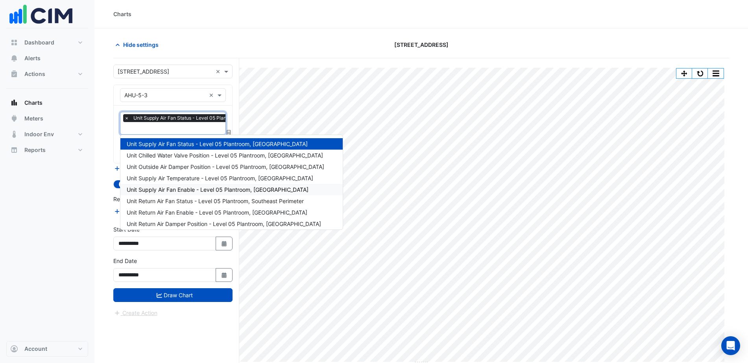
drag, startPoint x: 176, startPoint y: 193, endPoint x: 167, endPoint y: 171, distance: 24.0
click at [176, 193] on span "Unit Supply Air Fan Enable - Level 05 Plantroom, Southeast Perimeter" at bounding box center [218, 189] width 182 height 7
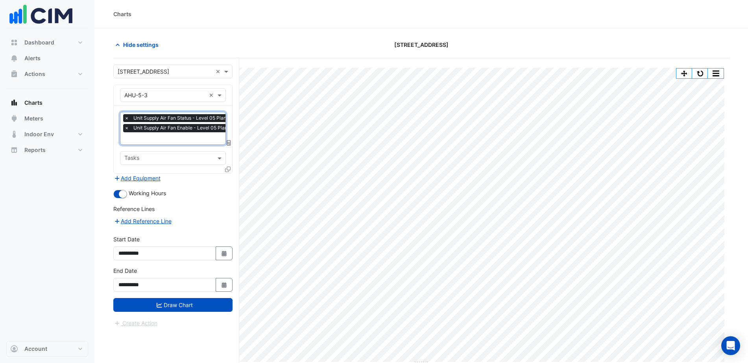
click at [158, 144] on div "Favourites × Unit Supply Air Fan Status - Level 05 Plantroom, Southeast Perimet…" at bounding box center [173, 139] width 118 height 68
click at [163, 141] on input "text" at bounding box center [210, 139] width 172 height 8
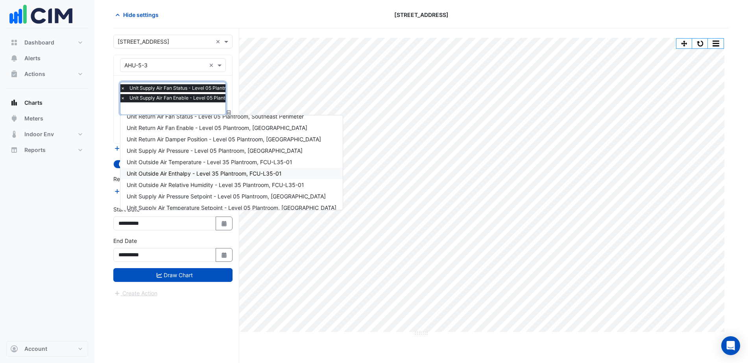
scroll to position [94, 0]
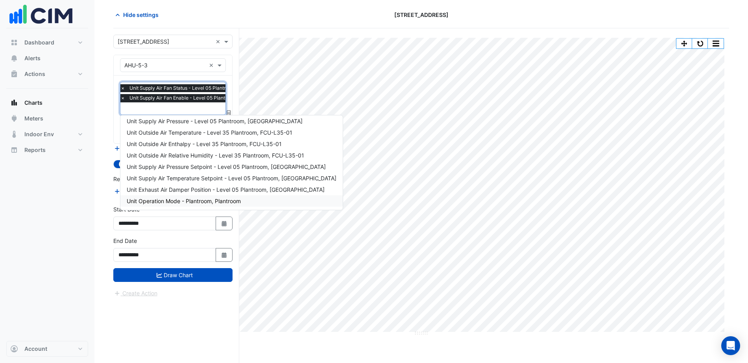
click at [168, 200] on span "Unit Operation Mode - Plantroom, Plantroom" at bounding box center [184, 201] width 114 height 7
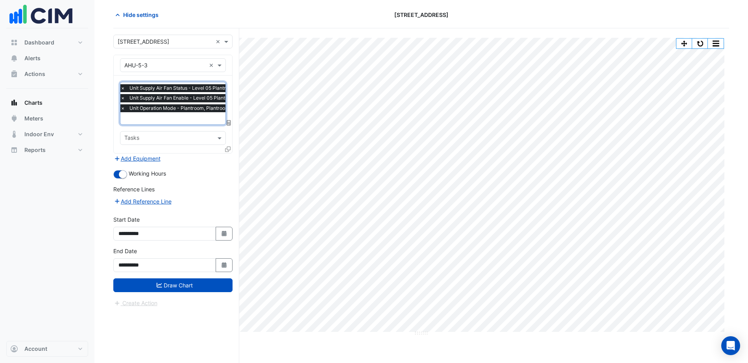
click at [157, 120] on input "text" at bounding box center [206, 119] width 172 height 8
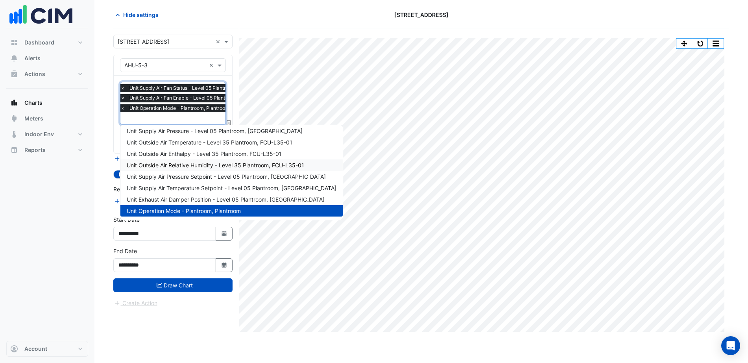
scroll to position [45, 0]
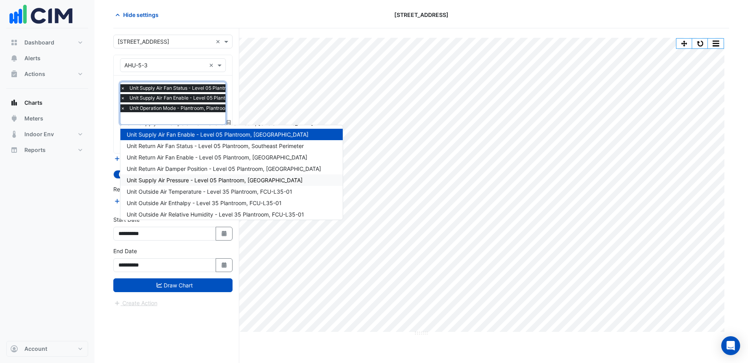
click at [183, 179] on span "Unit Supply Air Pressure - Level 05 Plantroom, Southeast Perimeter" at bounding box center [215, 180] width 176 height 7
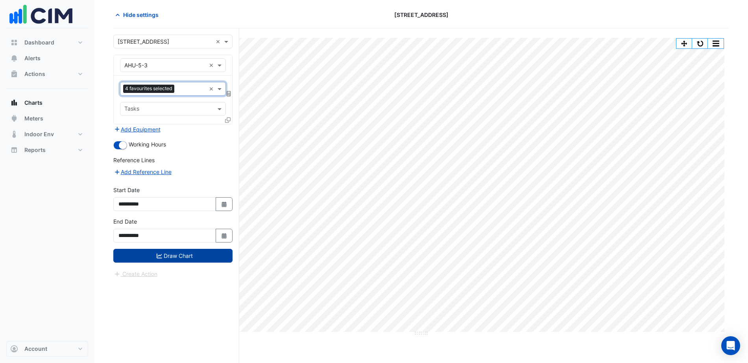
click at [183, 260] on button "Draw Chart" at bounding box center [172, 256] width 119 height 14
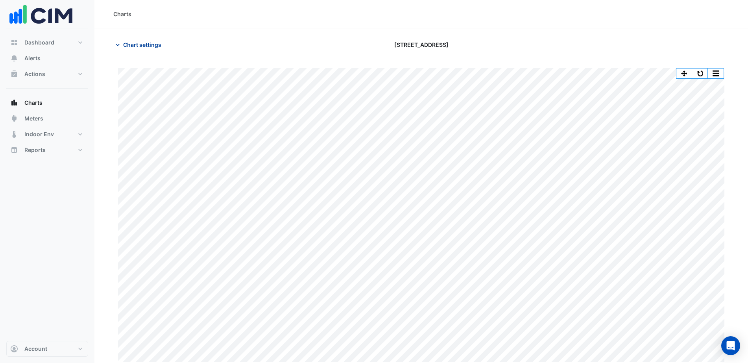
click at [131, 47] on span "Chart settings" at bounding box center [142, 45] width 38 height 8
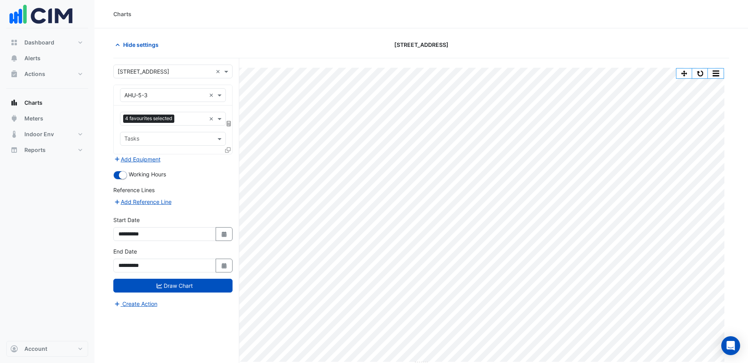
click at [165, 99] on div "Equipment × AHU-5-3 ×" at bounding box center [173, 95] width 106 height 14
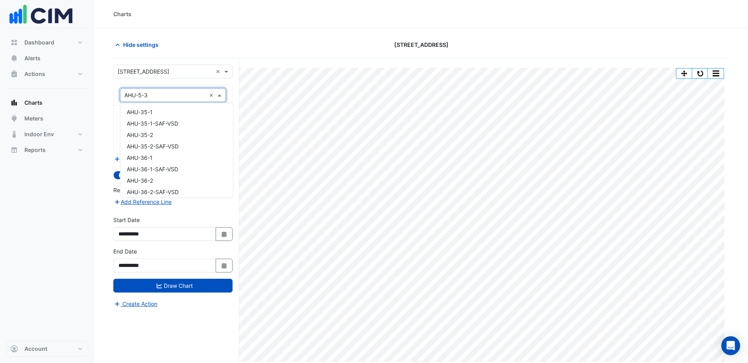
scroll to position [163, 0]
click at [163, 131] on div "AHU-5-4" at bounding box center [176, 131] width 113 height 11
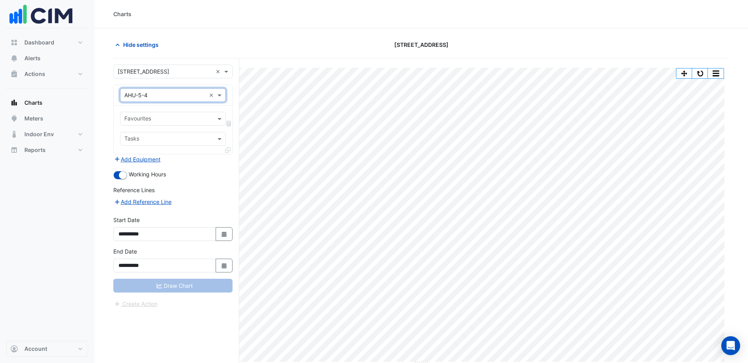
click at [161, 120] on input "text" at bounding box center [168, 119] width 88 height 8
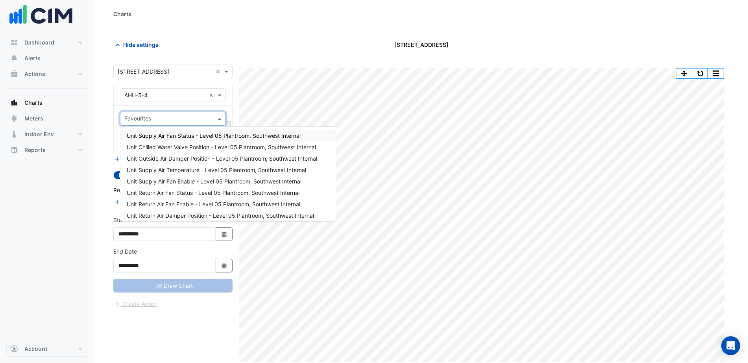
click at [164, 132] on span "Unit Supply Air Fan Status - Level 05 Plantroom, Southwest Internal" at bounding box center [214, 135] width 174 height 7
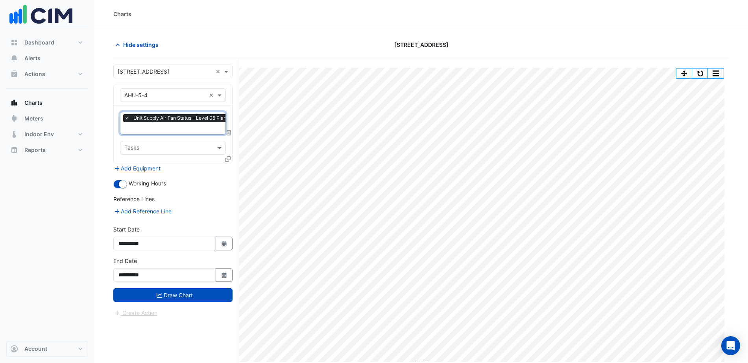
click at [163, 125] on input "text" at bounding box center [205, 129] width 163 height 8
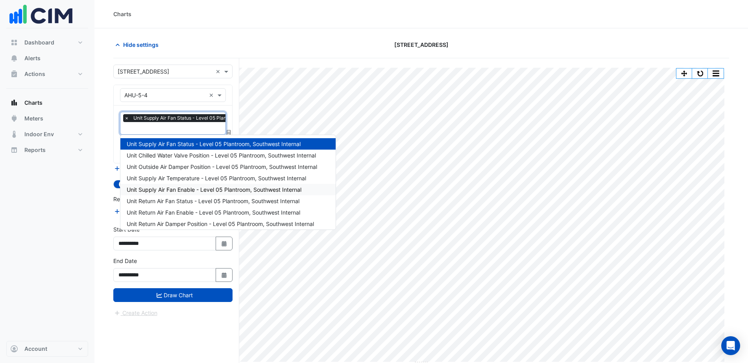
click at [187, 187] on span "Unit Supply Air Fan Enable - Level 05 Plantroom, Southwest Internal" at bounding box center [214, 189] width 175 height 7
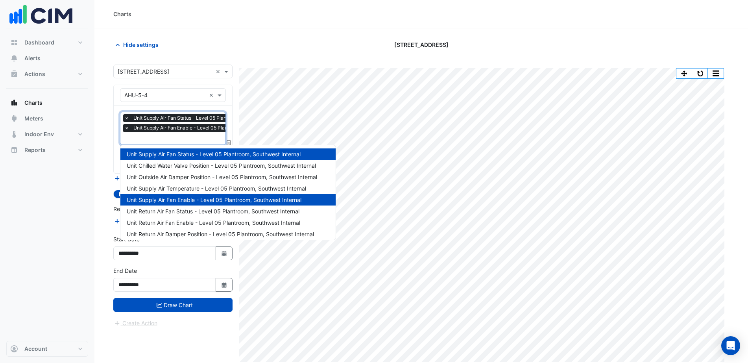
click at [175, 141] on input "text" at bounding box center [206, 139] width 165 height 8
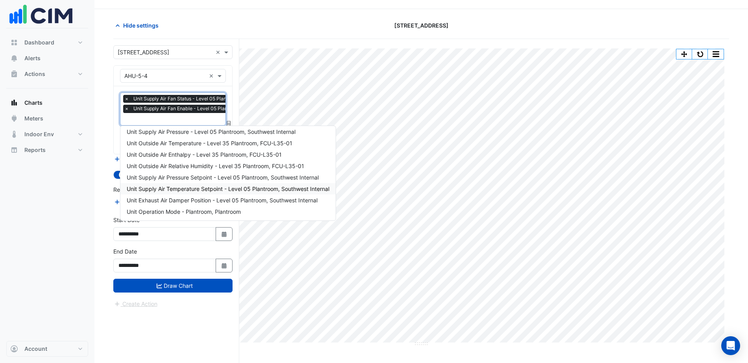
scroll to position [30, 0]
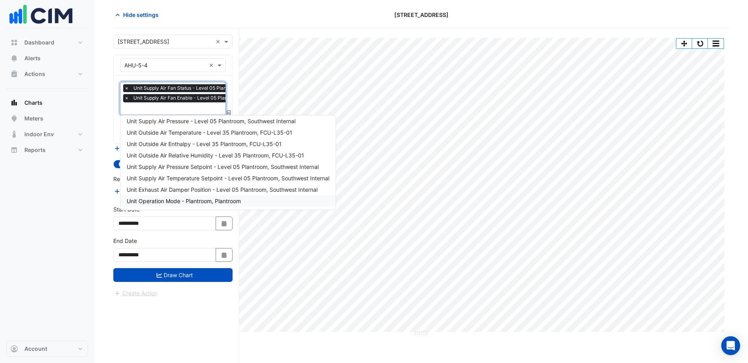
click at [188, 201] on span "Unit Operation Mode - Plantroom, Plantroom" at bounding box center [184, 201] width 114 height 7
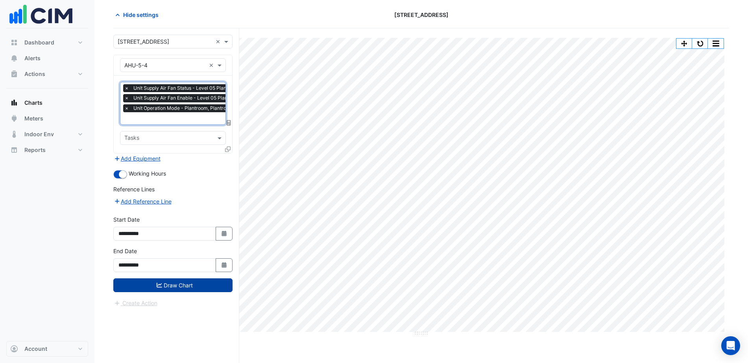
click at [182, 284] on button "Draw Chart" at bounding box center [172, 285] width 119 height 14
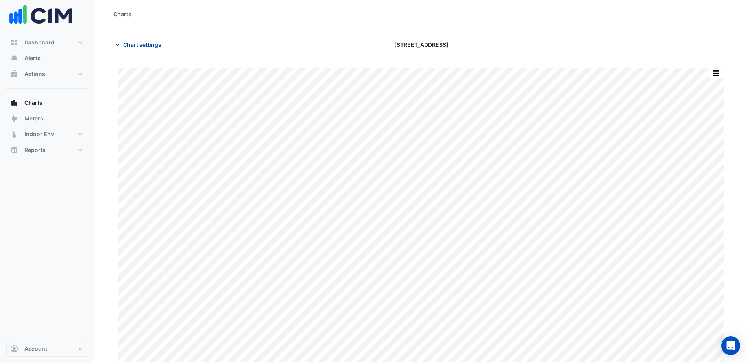
click at [145, 44] on span "Chart settings" at bounding box center [142, 45] width 38 height 8
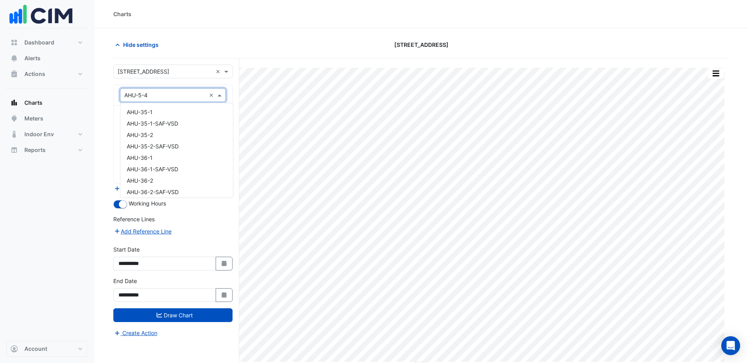
click at [179, 97] on input "text" at bounding box center [164, 95] width 81 height 8
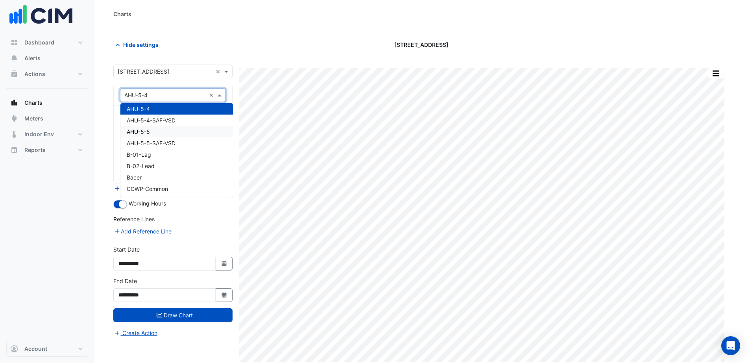
click at [176, 131] on div "AHU-5-5" at bounding box center [176, 131] width 113 height 11
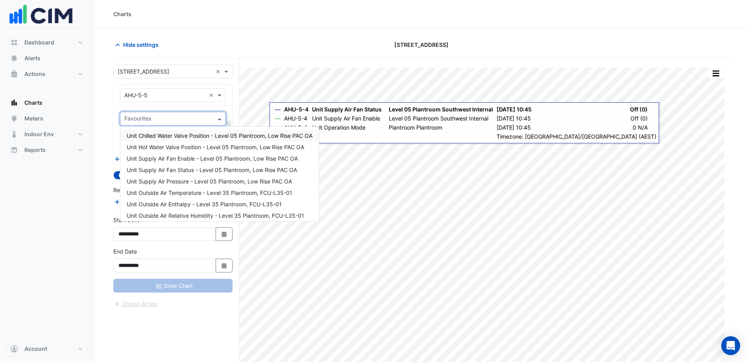
click at [193, 118] on input "text" at bounding box center [168, 119] width 88 height 8
drag, startPoint x: 167, startPoint y: 156, endPoint x: 161, endPoint y: 125, distance: 31.2
click at [166, 156] on span "Unit Supply Air Fan Enable - Level 05 Plantroom, Low Rise PAC OA" at bounding box center [212, 158] width 171 height 7
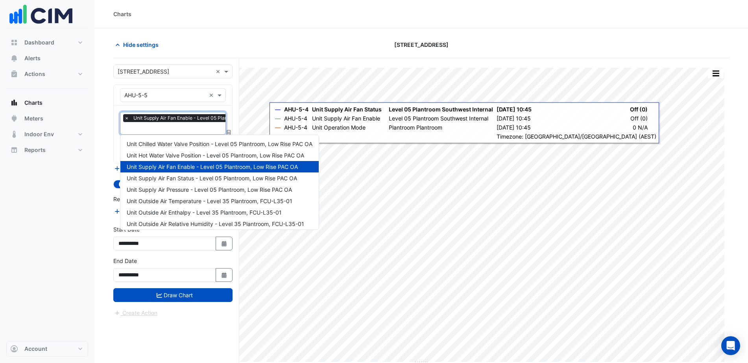
click at [160, 123] on div "× Unit Supply Air Fan Enable - Level 05 Plantroom, Low Rise PAC OA" at bounding box center [204, 119] width 163 height 10
click at [188, 175] on span "Unit Supply Air Fan Status - Level 05 Plantroom, Low Rise PAC OA" at bounding box center [212, 178] width 170 height 7
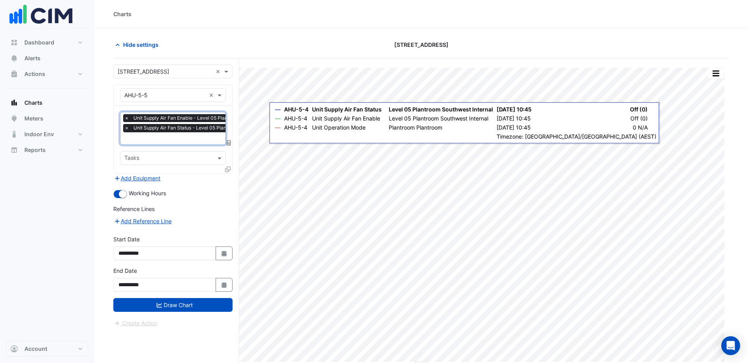
click at [171, 137] on input "text" at bounding box center [204, 139] width 161 height 8
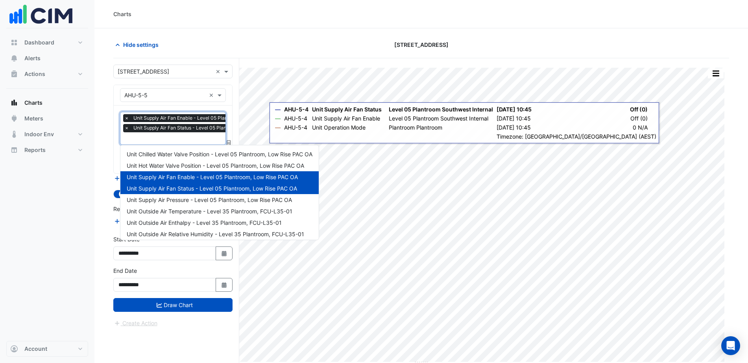
scroll to position [26, 0]
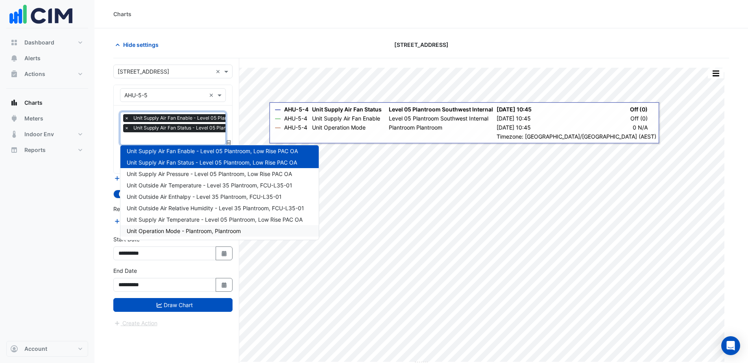
click at [181, 230] on span "Unit Operation Mode - Plantroom, Plantroom" at bounding box center [184, 231] width 114 height 7
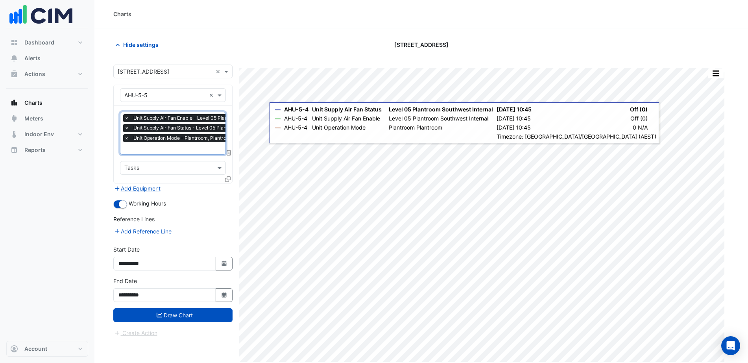
click at [172, 145] on input "text" at bounding box center [204, 149] width 161 height 8
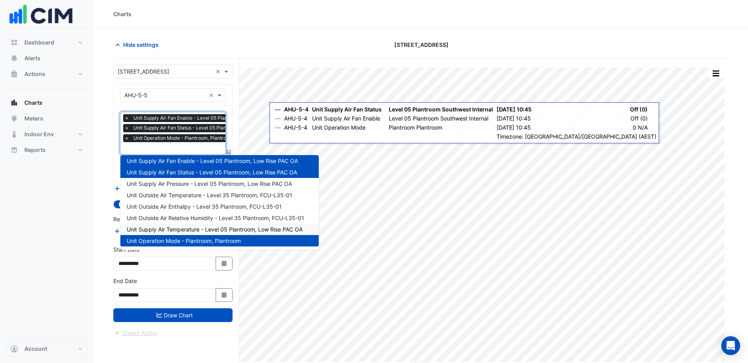
click at [194, 232] on span "Unit Supply Air Temperature - Level 05 Plantroom, Low Rise PAC OA" at bounding box center [215, 229] width 176 height 7
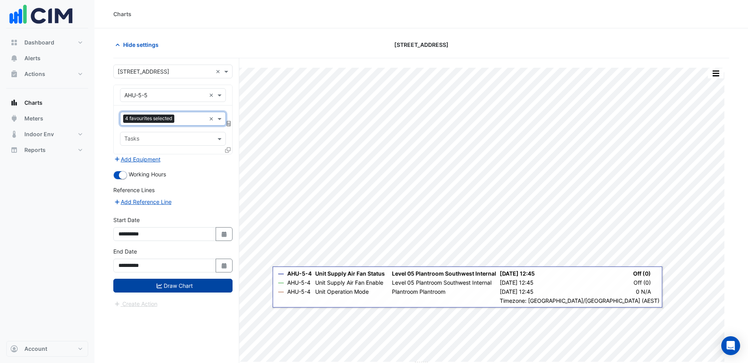
click at [192, 287] on button "Draw Chart" at bounding box center [172, 286] width 119 height 14
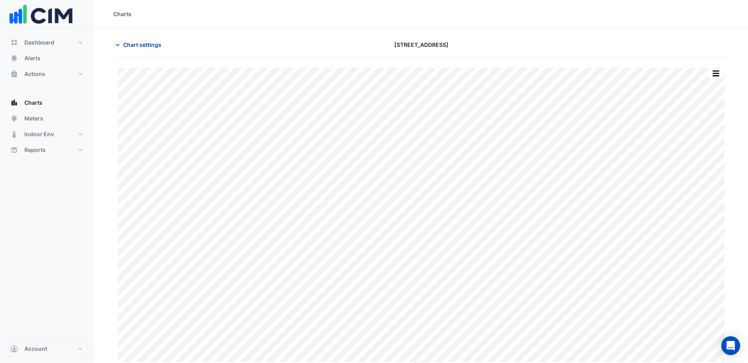
click at [153, 43] on span "Chart settings" at bounding box center [142, 45] width 38 height 8
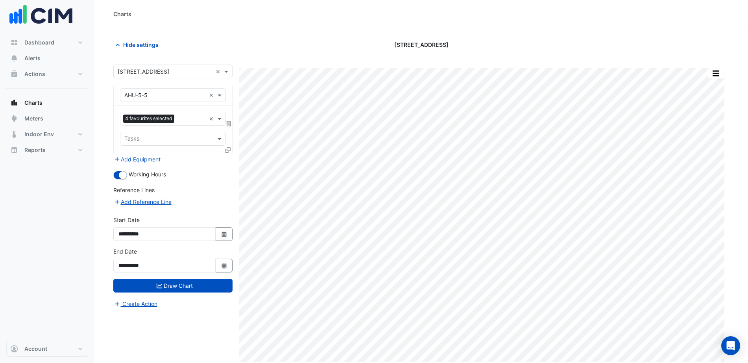
click at [161, 95] on input "text" at bounding box center [164, 95] width 81 height 8
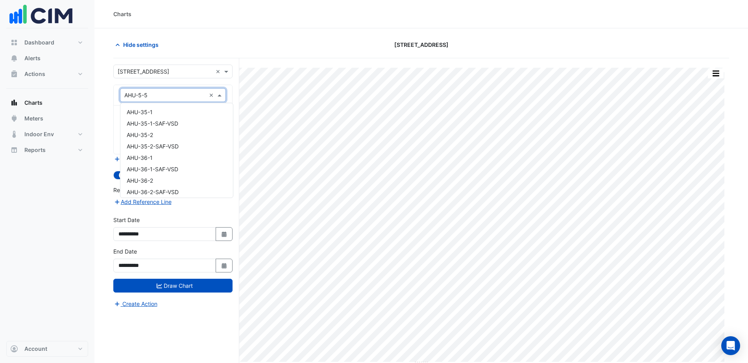
scroll to position [209, 0]
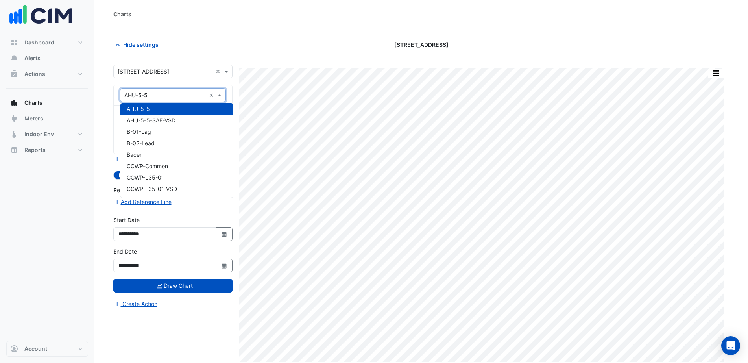
click at [278, 59] on div "Split by Unit Split All Print Save as JPEG Save as PNG Pivot Data Table Export …" at bounding box center [421, 225] width 616 height 335
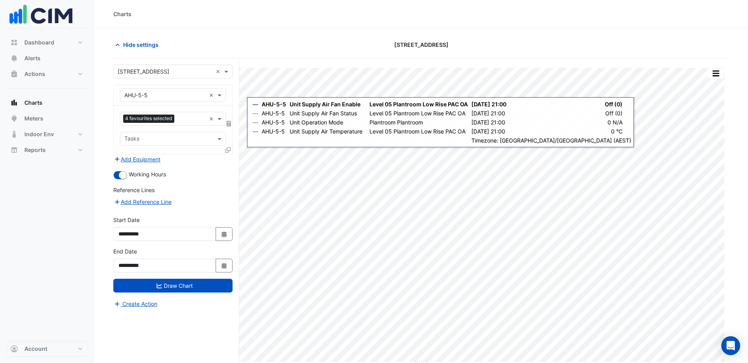
click at [176, 98] on input "text" at bounding box center [164, 95] width 81 height 8
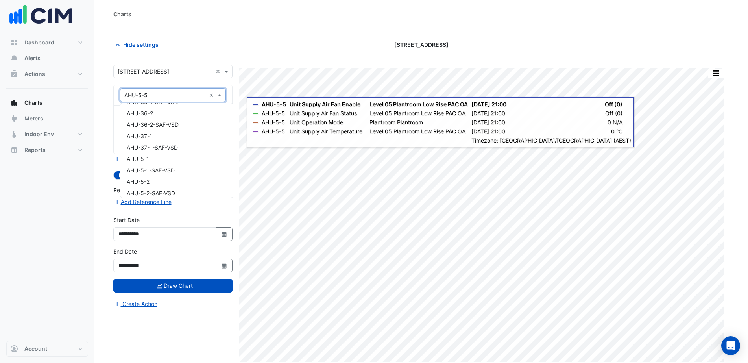
scroll to position [0, 0]
type input "***"
click at [164, 152] on div "VAV-L08-09" at bounding box center [172, 153] width 105 height 11
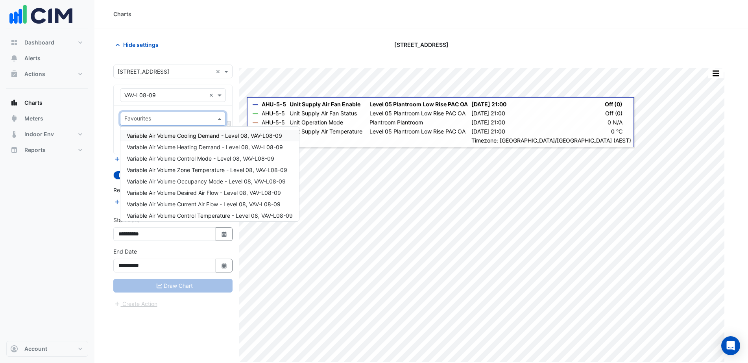
click at [151, 115] on input "text" at bounding box center [168, 119] width 88 height 8
click at [183, 206] on span "Variable Air Volume Current Air Flow - Level 08, VAV-L08-09" at bounding box center [204, 204] width 154 height 7
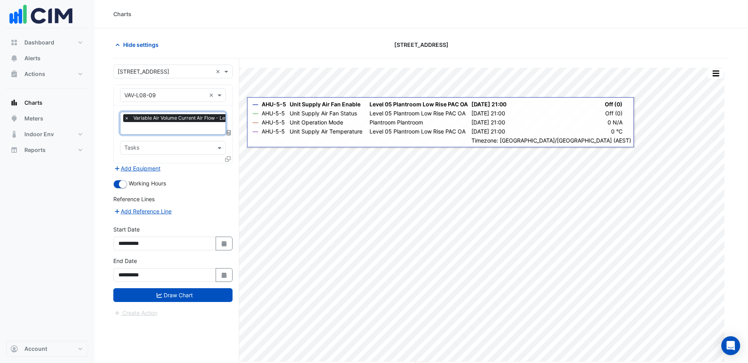
click at [150, 130] on input "text" at bounding box center [199, 129] width 150 height 8
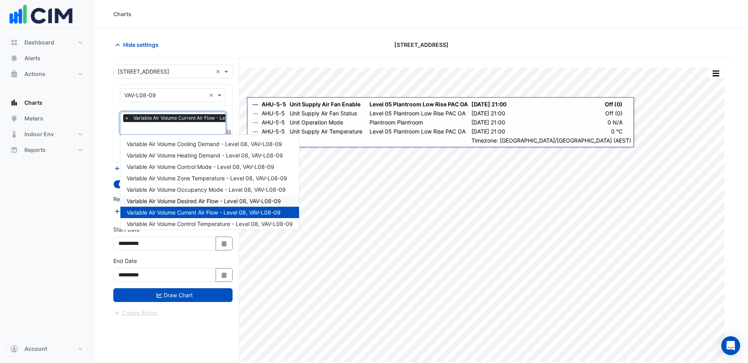
click at [205, 200] on span "Variable Air Volume Desired Air Flow - Level 08, VAV-L08-09" at bounding box center [204, 201] width 154 height 7
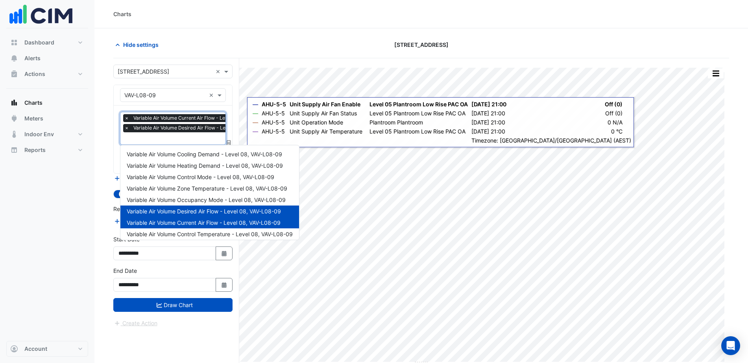
click at [167, 139] on input "text" at bounding box center [199, 139] width 150 height 8
drag, startPoint x: 202, startPoint y: 167, endPoint x: 173, endPoint y: 143, distance: 36.9
click at [201, 166] on span "Variable Air Volume Heating Demand - Level 08, VAV-L08-09" at bounding box center [205, 165] width 156 height 7
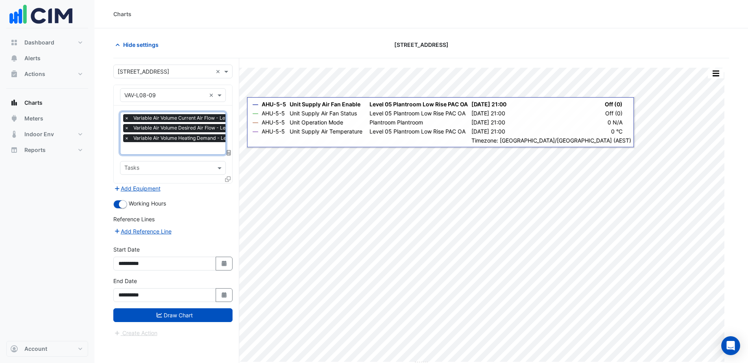
click at [168, 147] on input "text" at bounding box center [199, 149] width 151 height 8
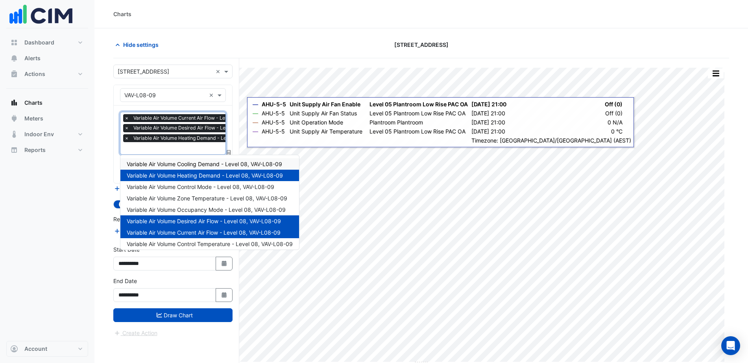
click at [215, 165] on span "Variable Air Volume Cooling Demand - Level 08, VAV-L08-09" at bounding box center [204, 164] width 155 height 7
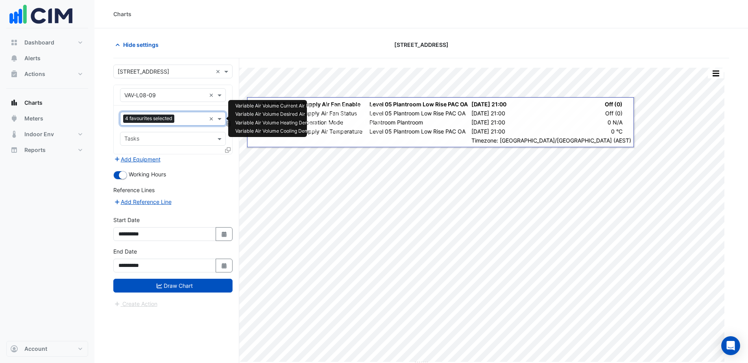
click at [184, 119] on input "text" at bounding box center [192, 119] width 28 height 8
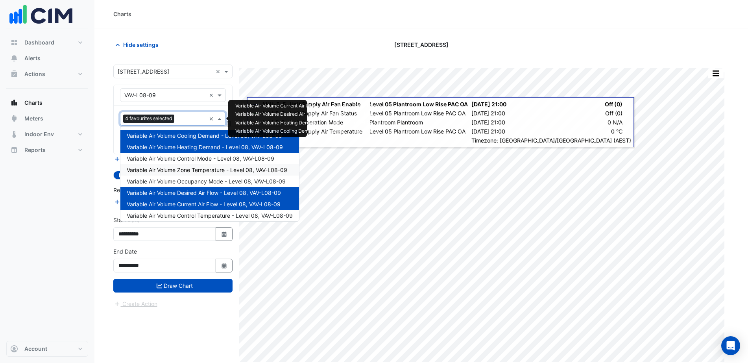
click at [211, 170] on span "Variable Air Volume Zone Temperature - Level 08, VAV-L08-09" at bounding box center [207, 170] width 161 height 7
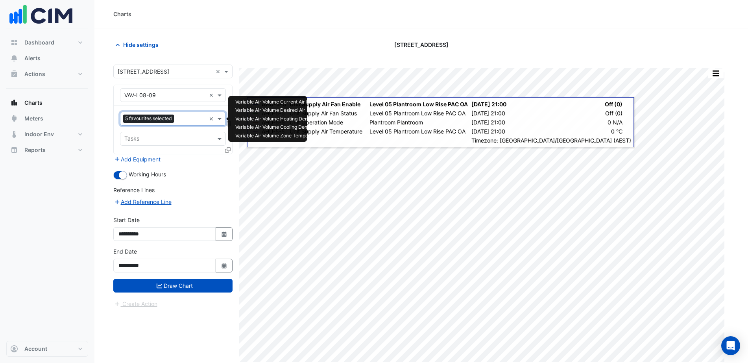
click at [179, 123] on div at bounding box center [191, 120] width 30 height 10
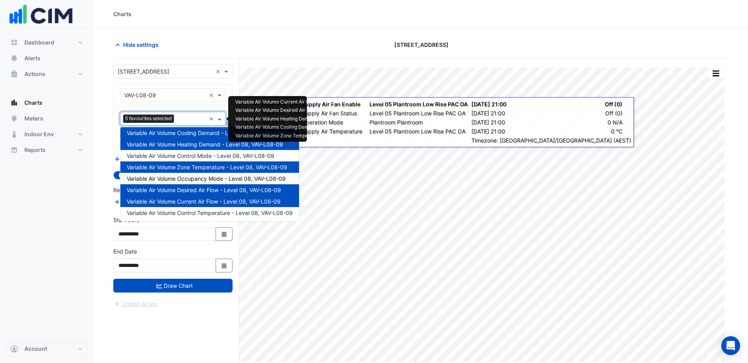
scroll to position [3, 0]
click at [203, 215] on span "Variable Air Volume Control Temperature - Level 08, VAV-L08-09" at bounding box center [210, 212] width 166 height 7
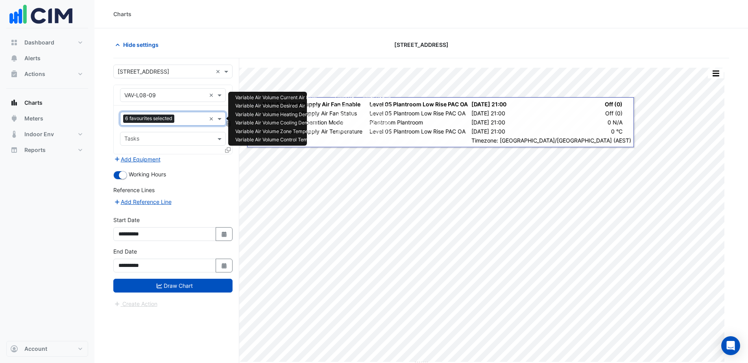
drag, startPoint x: 179, startPoint y: 120, endPoint x: 185, endPoint y: 118, distance: 5.6
click at [180, 120] on input "text" at bounding box center [192, 119] width 28 height 8
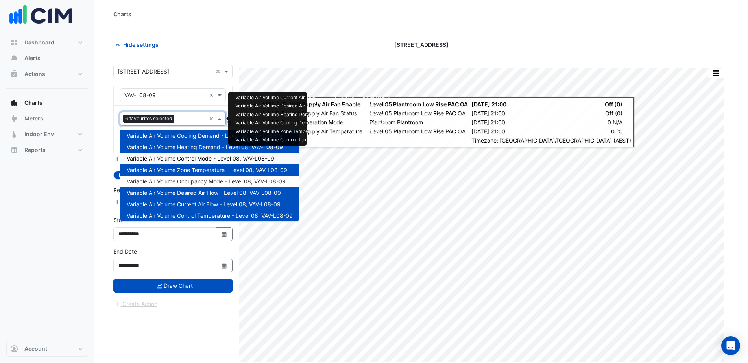
click at [202, 158] on span "Variable Air Volume Control Mode - Level 08, VAV-L08-09" at bounding box center [201, 158] width 148 height 7
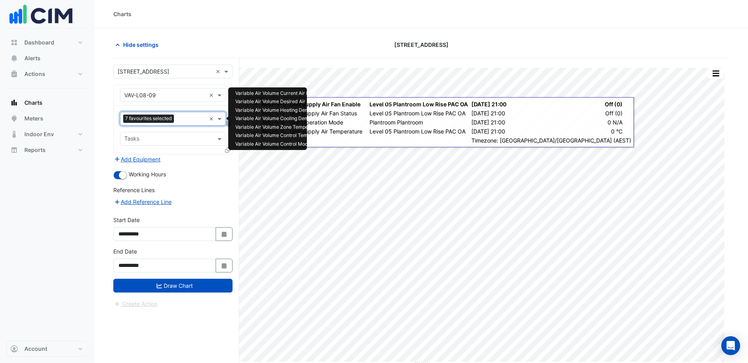
click at [186, 119] on input "text" at bounding box center [191, 119] width 29 height 8
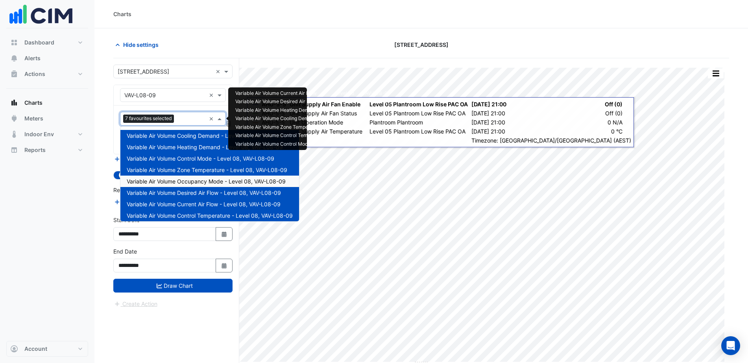
click at [207, 183] on span "Variable Air Volume Occupancy Mode - Level 08, VAV-L08-09" at bounding box center [206, 181] width 159 height 7
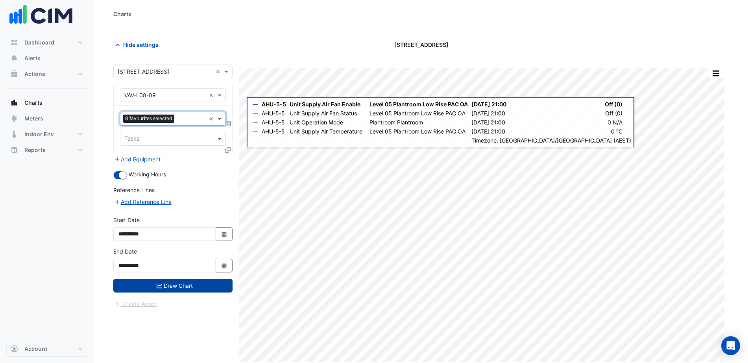
click at [198, 285] on button "Draw Chart" at bounding box center [172, 286] width 119 height 14
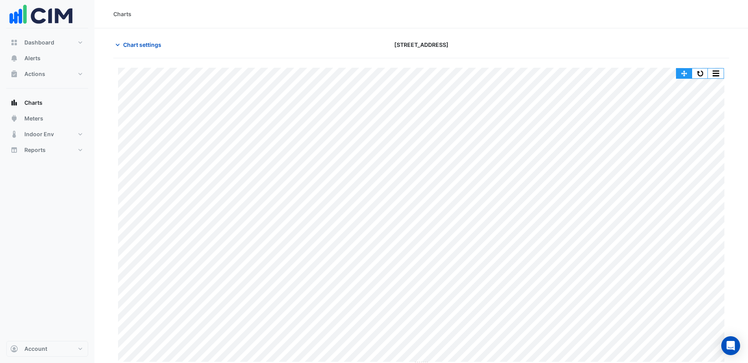
click at [598, 73] on button "button" at bounding box center [685, 73] width 16 height 10
click at [598, 74] on button "button" at bounding box center [700, 73] width 16 height 10
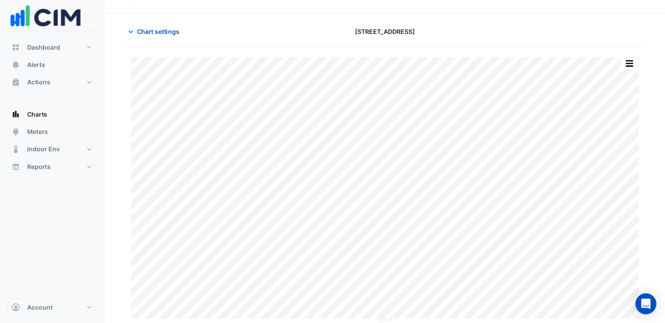
scroll to position [10, 0]
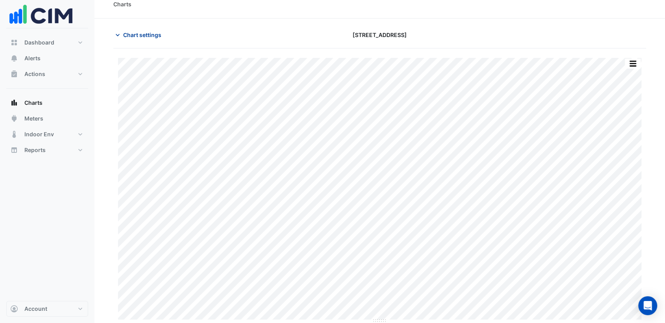
click at [147, 35] on span "Chart settings" at bounding box center [142, 35] width 38 height 8
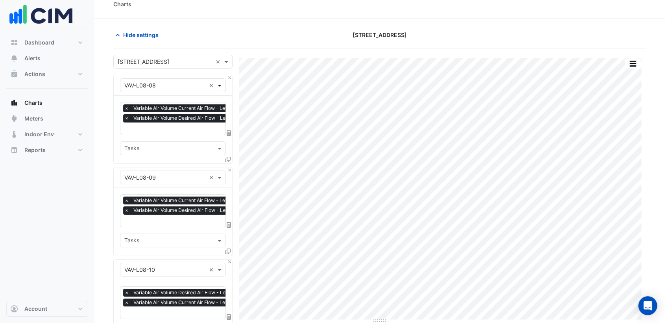
click at [220, 82] on span at bounding box center [221, 85] width 10 height 8
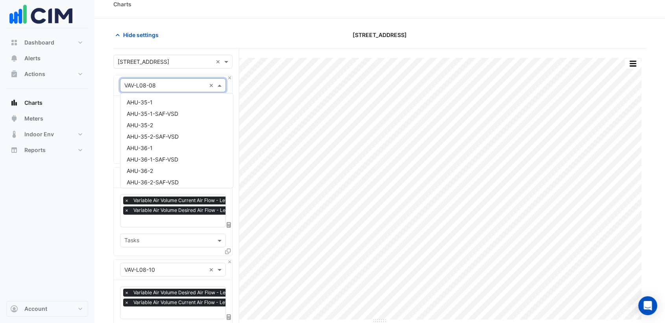
scroll to position [3839, 0]
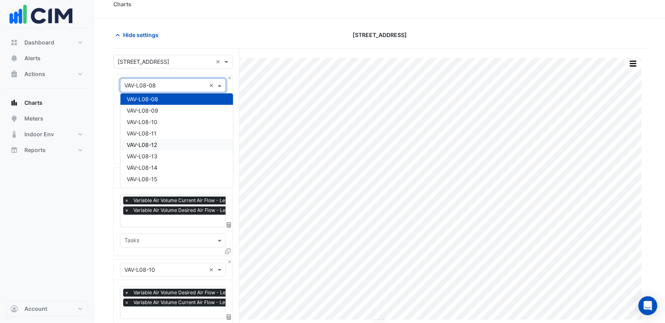
click at [152, 142] on span "VAV-L08-12" at bounding box center [142, 144] width 30 height 7
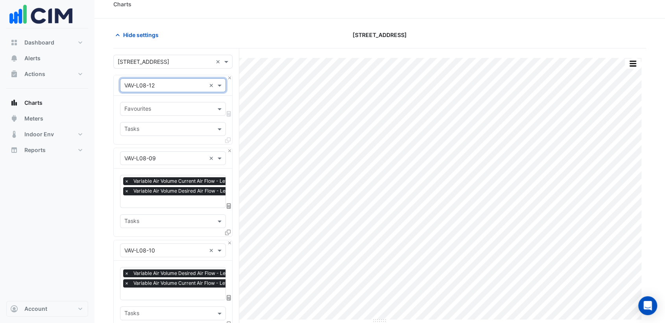
click at [178, 112] on input "text" at bounding box center [168, 109] width 88 height 8
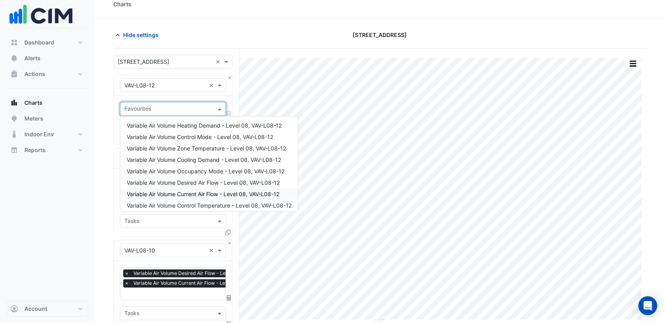
drag, startPoint x: 202, startPoint y: 195, endPoint x: 196, endPoint y: 179, distance: 16.8
click at [202, 192] on span "Variable Air Volume Current Air Flow - Level 08, VAV-L08-12" at bounding box center [203, 194] width 153 height 7
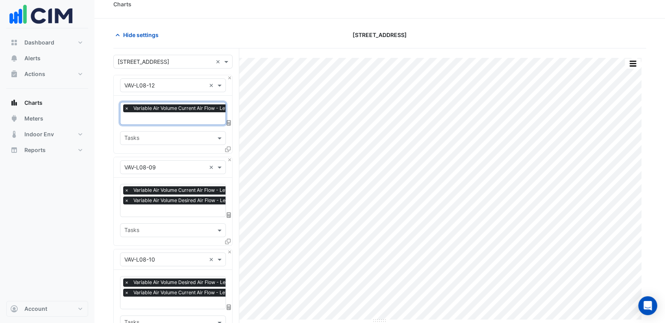
click at [165, 111] on span "Variable Air Volume Current Air Flow - Level 08, VAV-L08-12" at bounding box center [200, 108] width 139 height 8
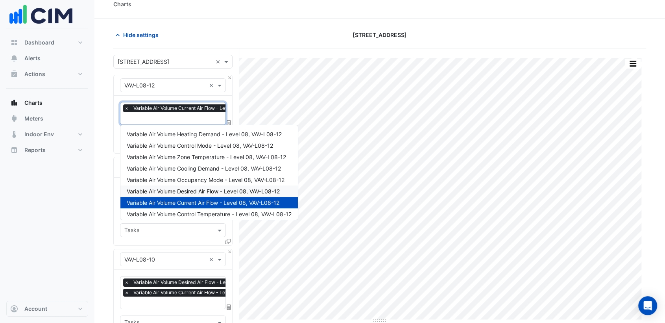
click at [220, 188] on span "Variable Air Volume Desired Air Flow - Level 08, VAV-L08-12" at bounding box center [203, 191] width 153 height 7
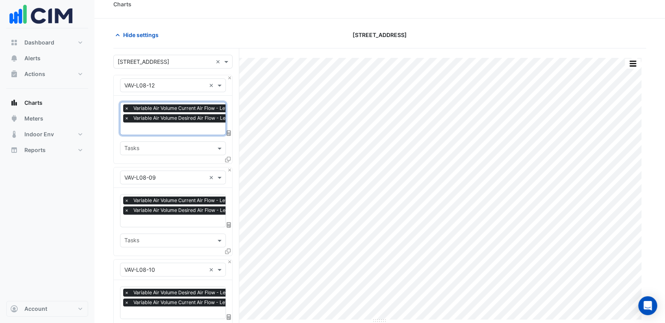
click at [173, 177] on input "text" at bounding box center [164, 178] width 81 height 8
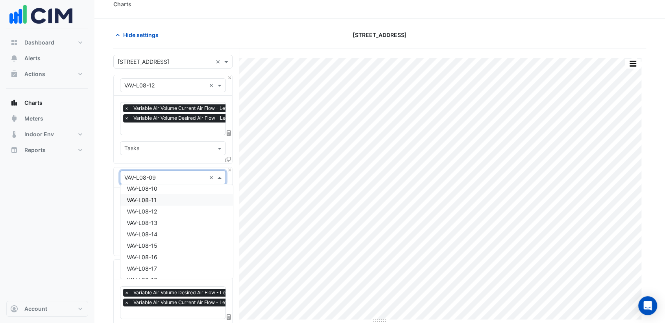
scroll to position [3850, 0]
click at [172, 202] on div "VAV-L08-10" at bounding box center [176, 201] width 113 height 11
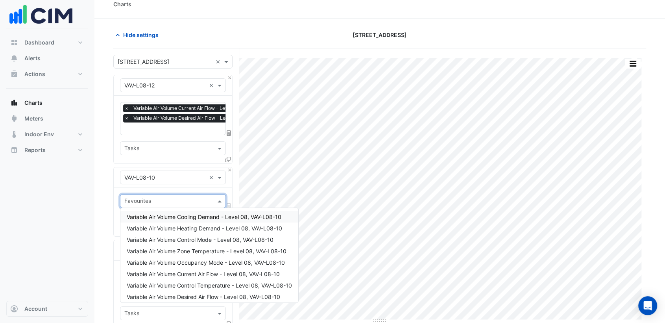
click at [161, 200] on input "text" at bounding box center [168, 202] width 88 height 8
click at [199, 290] on span "Variable Air Volume Desired Air Flow - Level 08, VAV-L08-10" at bounding box center [204, 296] width 154 height 7
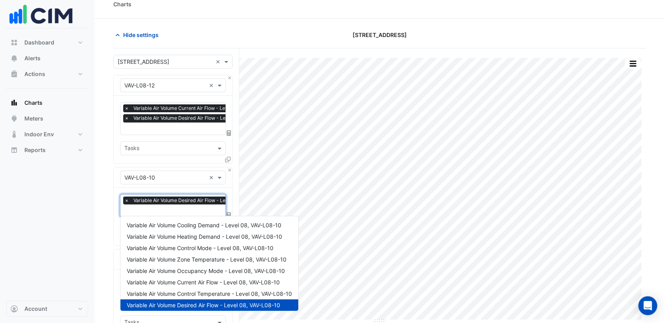
click at [167, 207] on input "text" at bounding box center [198, 211] width 149 height 8
click at [205, 280] on span "Variable Air Volume Current Air Flow - Level 08, VAV-L08-10" at bounding box center [203, 282] width 153 height 7
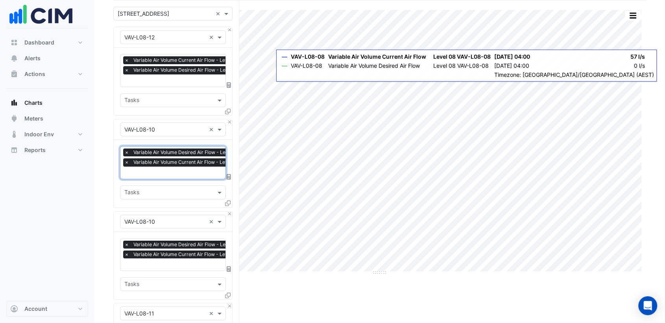
scroll to position [141, 0]
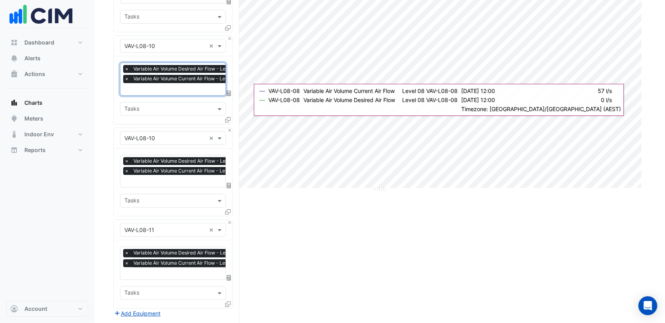
click at [192, 47] on input "text" at bounding box center [164, 46] width 81 height 8
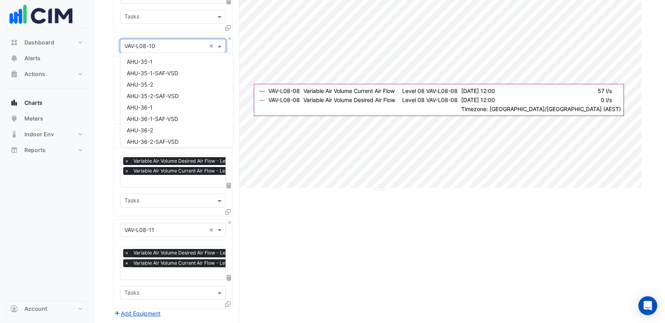
scroll to position [3861, 0]
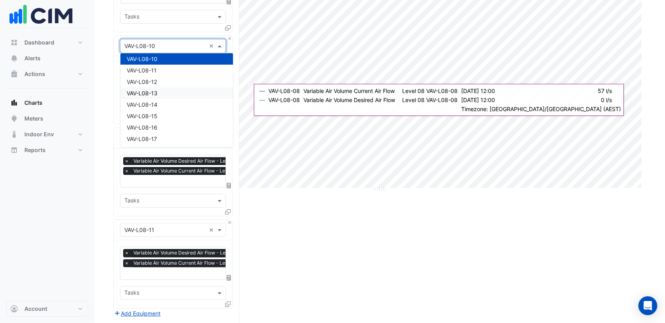
drag, startPoint x: 161, startPoint y: 91, endPoint x: 188, endPoint y: 87, distance: 27.4
click at [163, 91] on div "VAV-L08-13" at bounding box center [176, 92] width 113 height 11
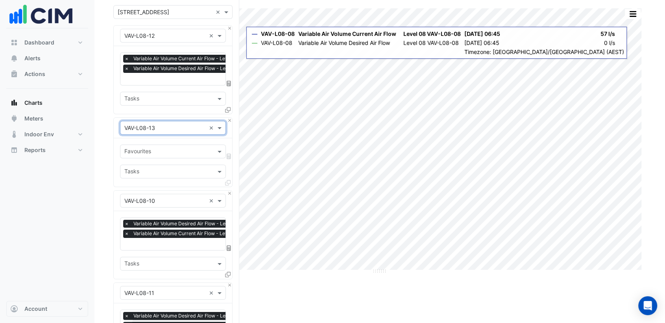
scroll to position [98, 0]
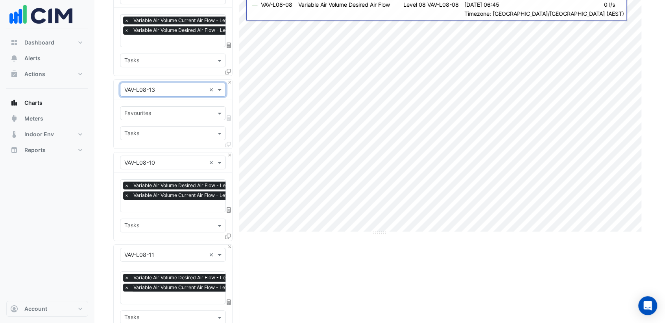
click at [164, 161] on input "text" at bounding box center [164, 163] width 81 height 8
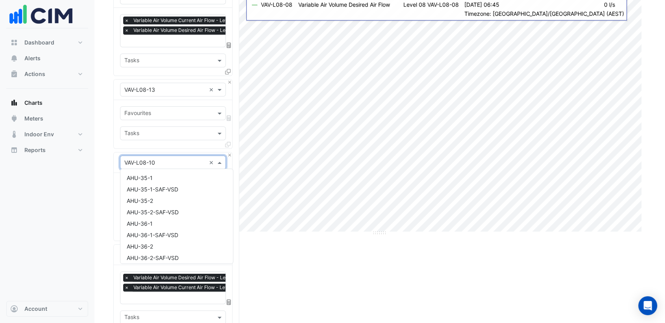
scroll to position [3861, 0]
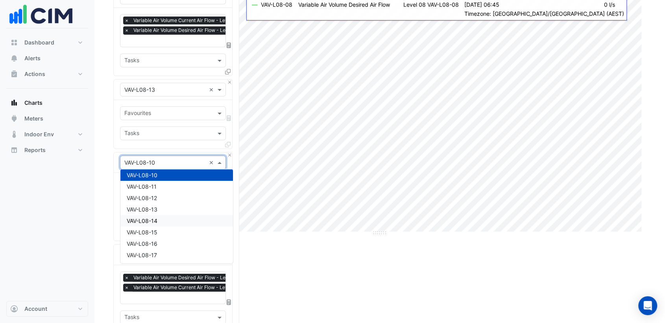
click at [162, 219] on div "VAV-L08-14" at bounding box center [176, 220] width 113 height 11
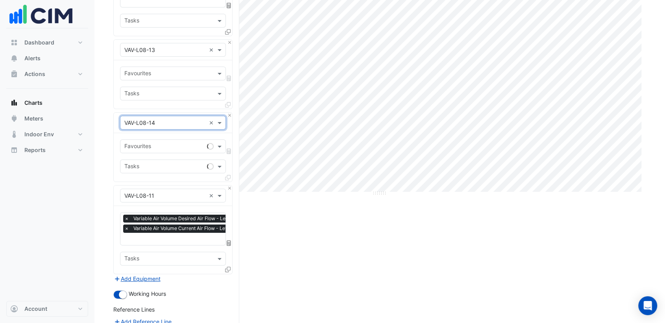
scroll to position [185, 0]
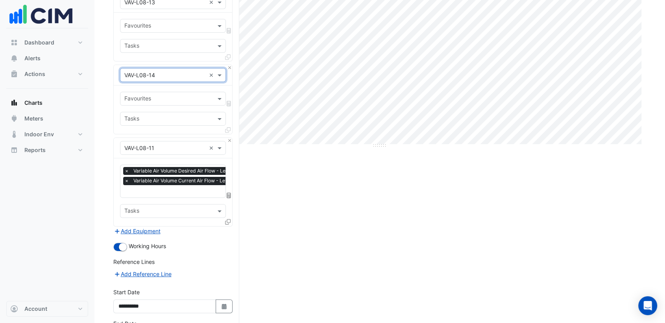
click at [165, 147] on input "text" at bounding box center [164, 148] width 81 height 8
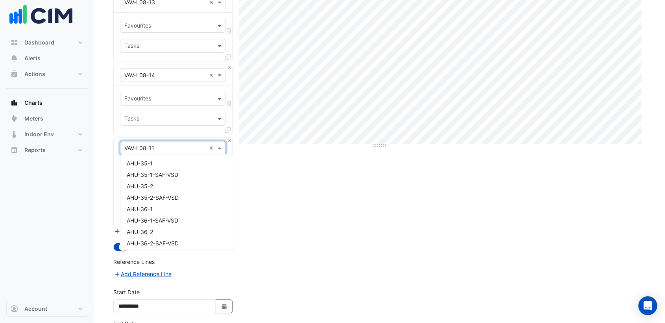
scroll to position [3873, 0]
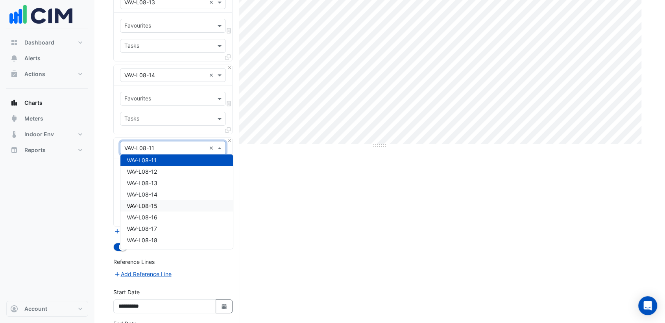
click at [158, 205] on div "VAV-L08-15" at bounding box center [176, 205] width 113 height 11
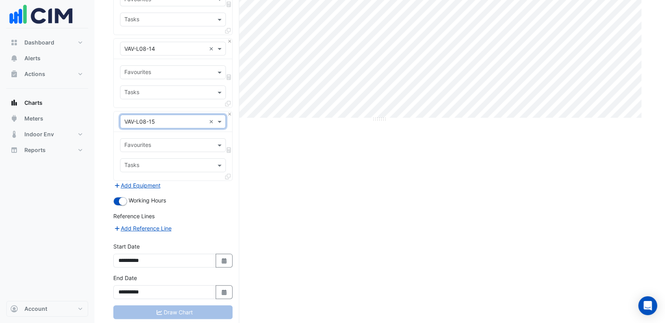
scroll to position [226, 0]
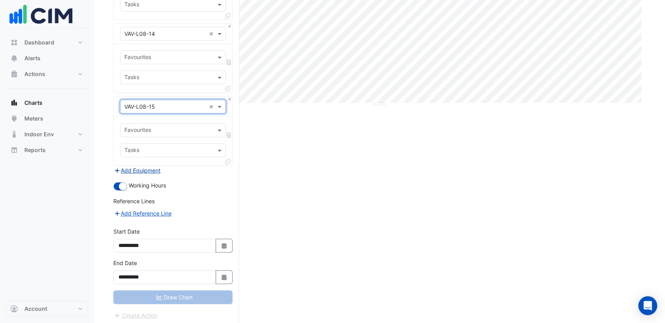
click at [148, 168] on button "Add Equipment" at bounding box center [137, 170] width 48 height 9
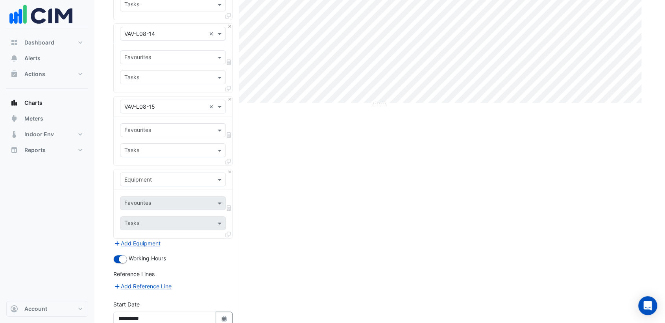
click at [170, 178] on input "text" at bounding box center [164, 180] width 81 height 8
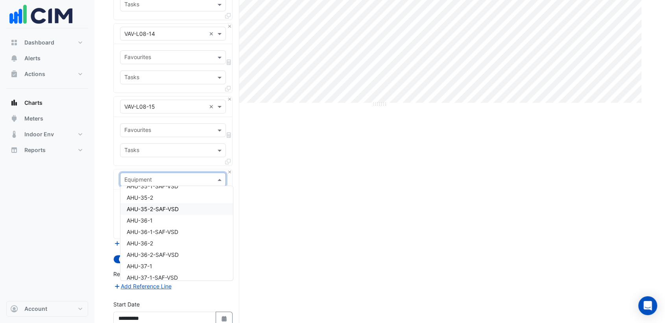
scroll to position [131, 0]
type input "***"
click at [163, 216] on div "VAV-L08-16" at bounding box center [172, 215] width 105 height 11
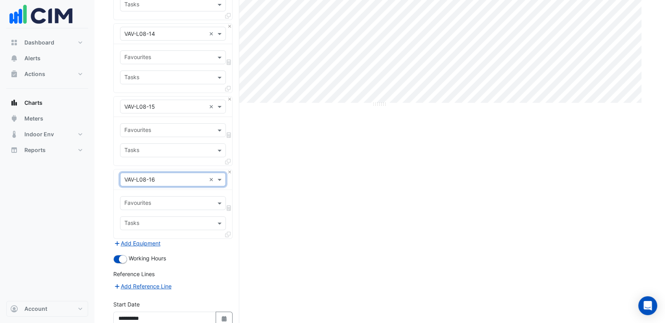
click at [148, 239] on button "Add Equipment" at bounding box center [137, 243] width 48 height 9
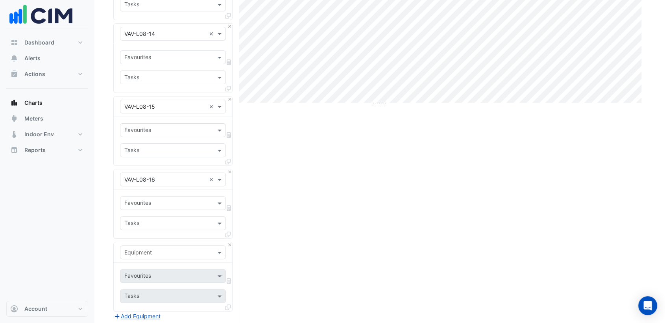
click at [157, 248] on input "text" at bounding box center [164, 252] width 81 height 8
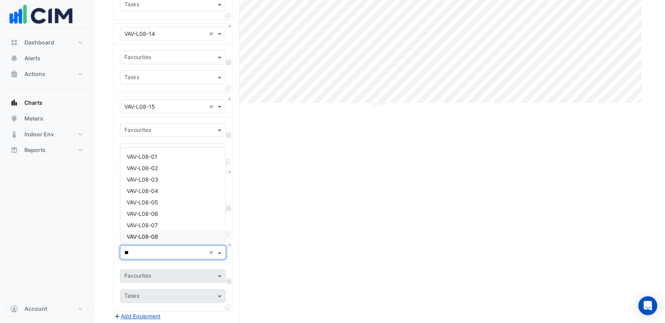
type input "***"
click at [168, 163] on div "VAV-L08-17" at bounding box center [172, 164] width 105 height 11
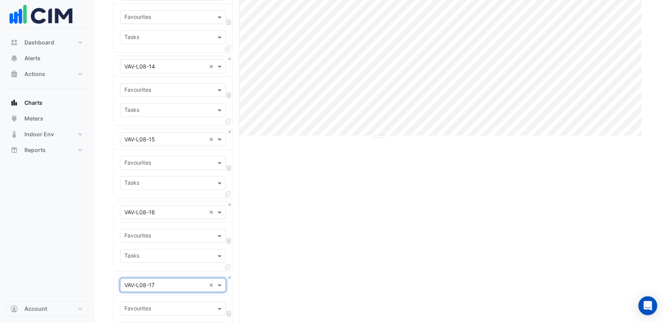
scroll to position [226, 0]
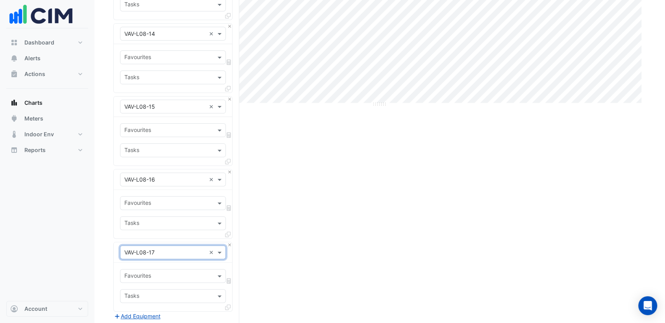
click at [167, 272] on input "text" at bounding box center [168, 276] width 88 height 8
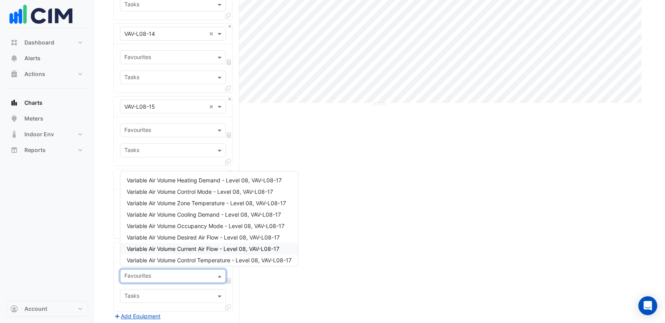
click at [180, 249] on span "Variable Air Volume Current Air Flow - Level 08, VAV-L08-17" at bounding box center [203, 248] width 153 height 7
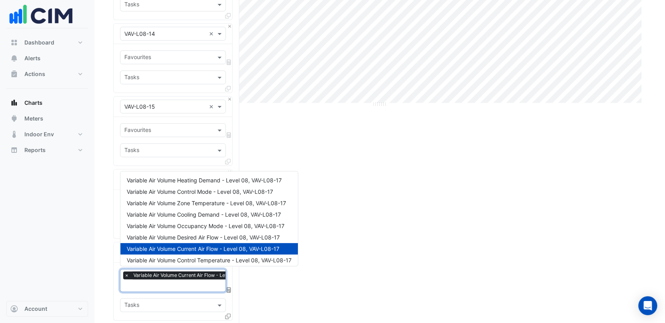
click at [159, 282] on input "text" at bounding box center [198, 286] width 148 height 8
click at [186, 238] on span "Variable Air Volume Desired Air Flow - Level 08, VAV-L08-17" at bounding box center [203, 237] width 153 height 7
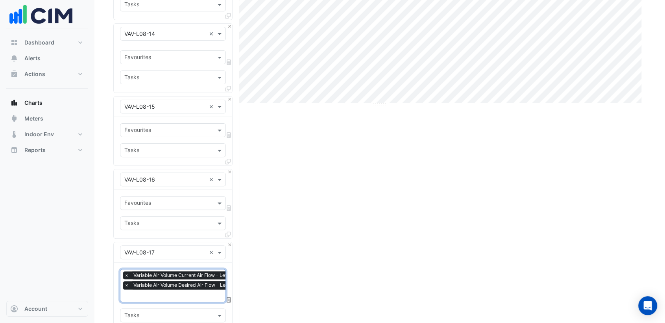
click at [154, 129] on input "text" at bounding box center [168, 131] width 88 height 8
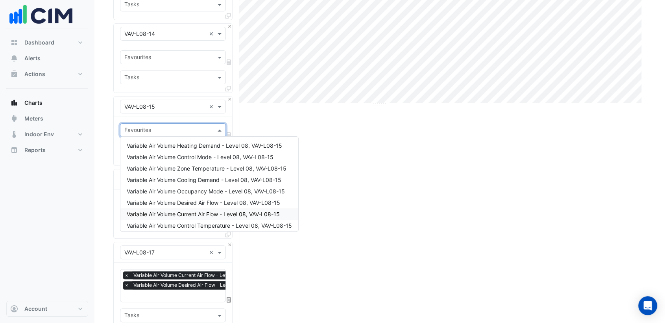
drag, startPoint x: 180, startPoint y: 213, endPoint x: 180, endPoint y: 207, distance: 5.5
click at [180, 212] on span "Variable Air Volume Current Air Flow - Level 08, VAV-L08-15" at bounding box center [203, 214] width 153 height 7
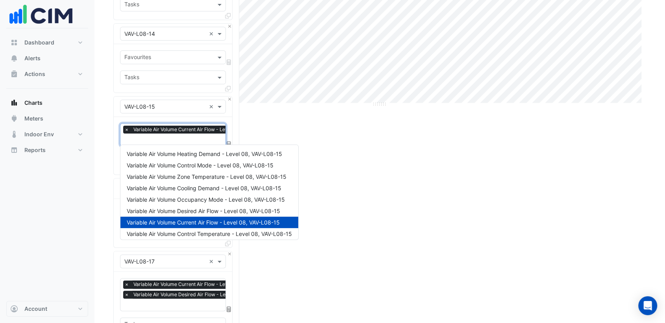
click at [161, 137] on input "text" at bounding box center [198, 140] width 148 height 8
click at [209, 211] on span "Variable Air Volume Desired Air Flow - Level 08, VAV-L08-15" at bounding box center [204, 210] width 154 height 7
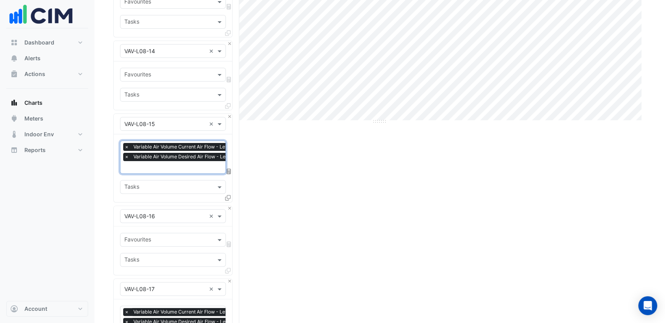
scroll to position [183, 0]
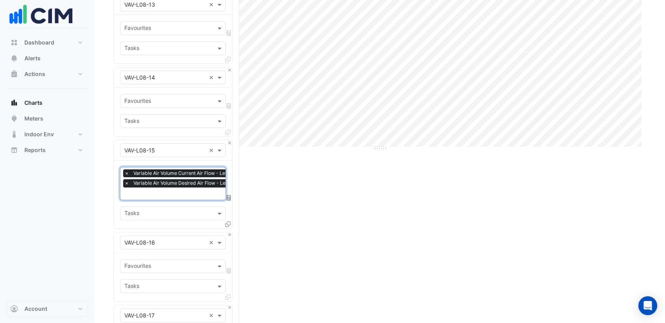
click at [155, 104] on div at bounding box center [167, 102] width 89 height 10
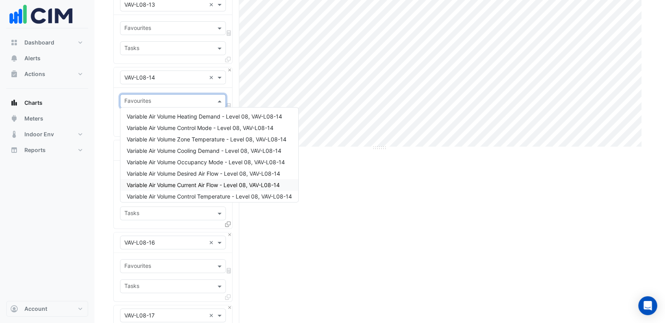
drag, startPoint x: 188, startPoint y: 185, endPoint x: 164, endPoint y: 106, distance: 82.3
click at [186, 180] on div "Variable Air Volume Current Air Flow - Level 08, VAV-L08-14" at bounding box center [209, 184] width 178 height 11
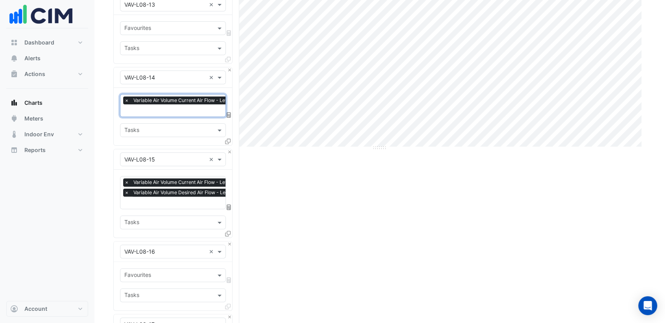
click at [159, 101] on span "Variable Air Volume Current Air Flow - Level 08, VAV-L08-14" at bounding box center [201, 100] width 140 height 8
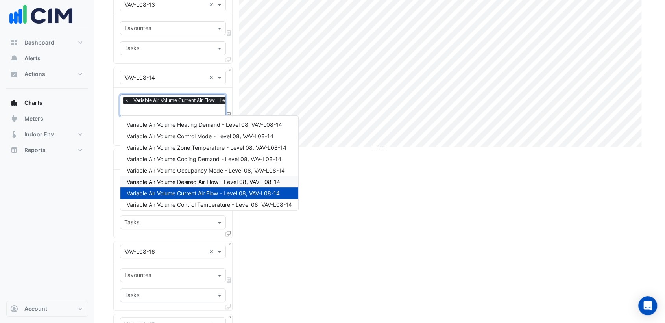
drag, startPoint x: 205, startPoint y: 179, endPoint x: 142, endPoint y: 144, distance: 71.9
click at [205, 178] on div "Variable Air Volume Desired Air Flow - Level 08, VAV-L08-14" at bounding box center [209, 181] width 178 height 11
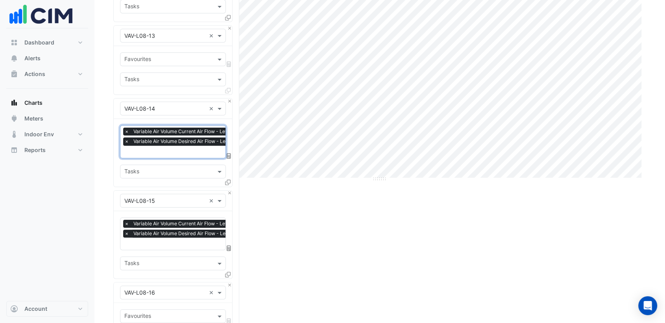
scroll to position [139, 0]
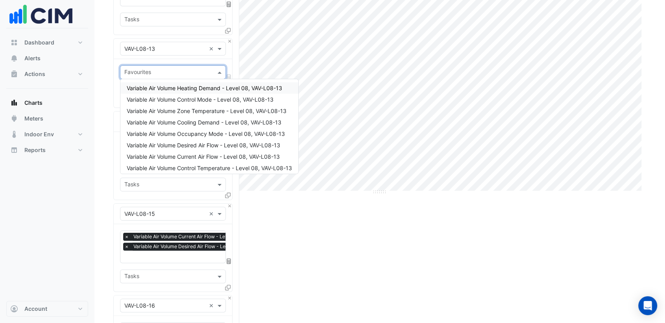
click at [155, 73] on input "text" at bounding box center [168, 73] width 88 height 8
drag, startPoint x: 195, startPoint y: 150, endPoint x: 179, endPoint y: 95, distance: 56.8
click at [194, 149] on div "Variable Air Volume Heating Demand - Level 08, VAV-L08-13 Variable Air Volume C…" at bounding box center [209, 127] width 178 height 91
drag, startPoint x: 186, startPoint y: 156, endPoint x: 179, endPoint y: 130, distance: 26.5
click at [185, 154] on span "Variable Air Volume Current Air Flow - Level 08, VAV-L08-13" at bounding box center [203, 156] width 153 height 7
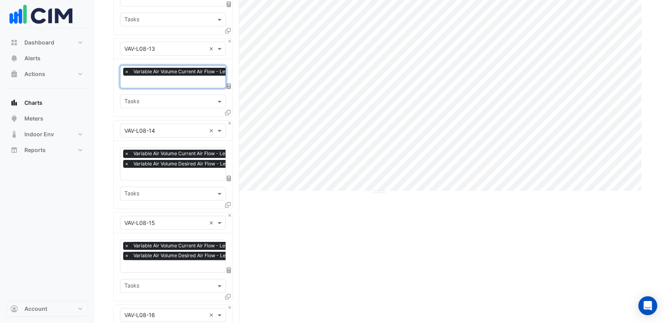
click at [157, 83] on input "text" at bounding box center [198, 82] width 149 height 8
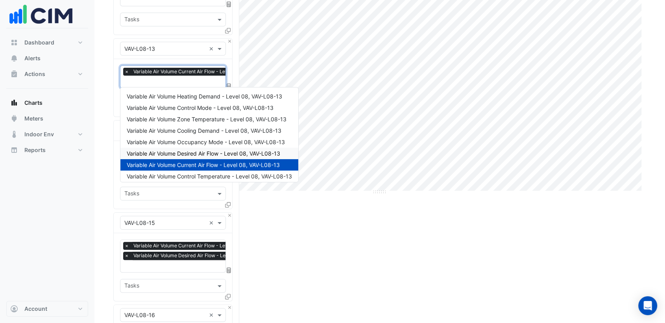
click at [208, 150] on span "Variable Air Volume Desired Air Flow - Level 08, VAV-L08-13" at bounding box center [204, 153] width 154 height 7
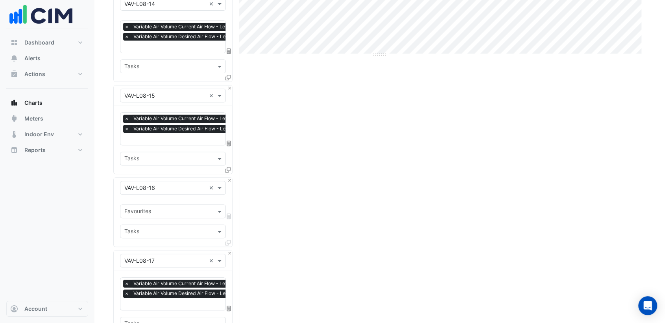
scroll to position [357, 0]
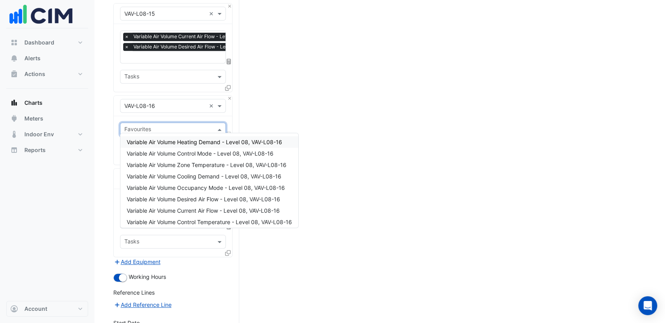
click at [155, 126] on input "text" at bounding box center [168, 130] width 88 height 8
click at [185, 210] on span "Variable Air Volume Current Air Flow - Level 08, VAV-L08-16" at bounding box center [203, 210] width 153 height 7
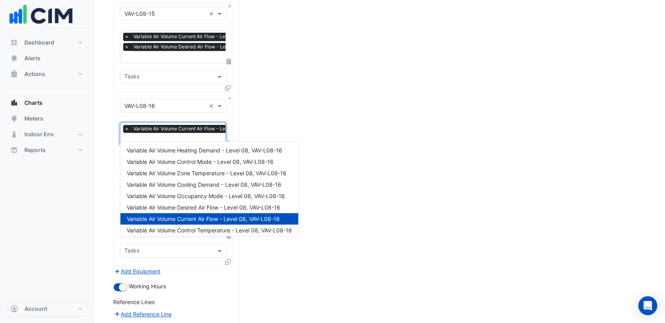
click at [163, 135] on input "text" at bounding box center [198, 139] width 149 height 8
drag, startPoint x: 193, startPoint y: 206, endPoint x: 202, endPoint y: 199, distance: 10.6
click at [193, 206] on span "Variable Air Volume Desired Air Flow - Level 08, VAV-L08-16" at bounding box center [204, 207] width 154 height 7
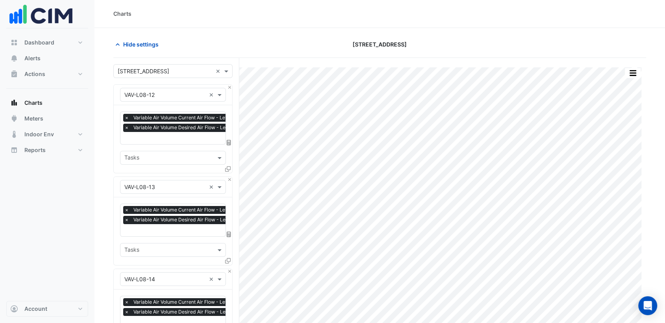
scroll to position [0, 0]
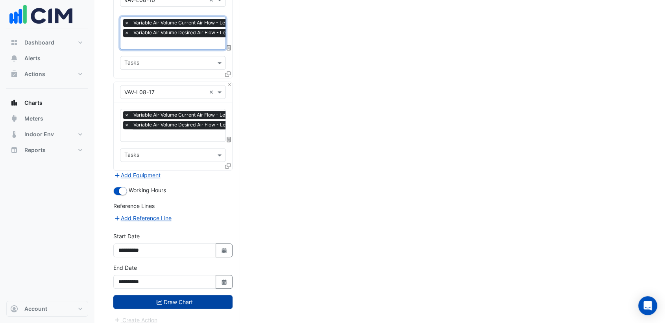
click at [165, 290] on button "Draw Chart" at bounding box center [172, 302] width 119 height 14
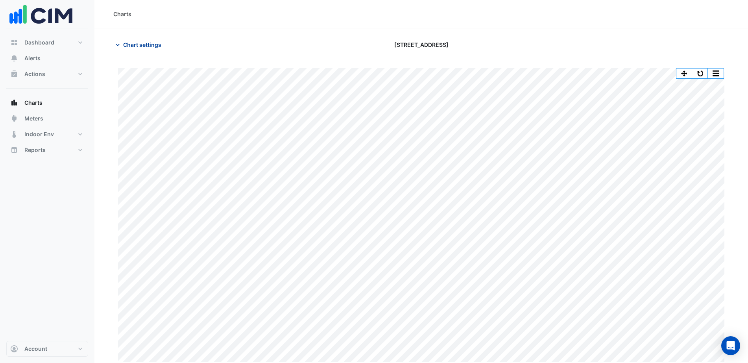
click at [135, 47] on span "Chart settings" at bounding box center [142, 45] width 38 height 8
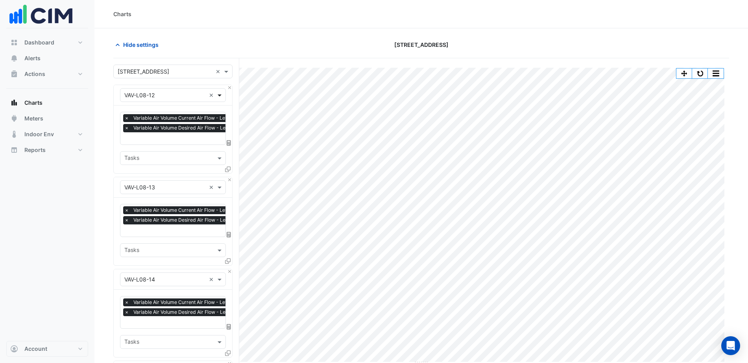
click at [220, 94] on span at bounding box center [221, 95] width 10 height 8
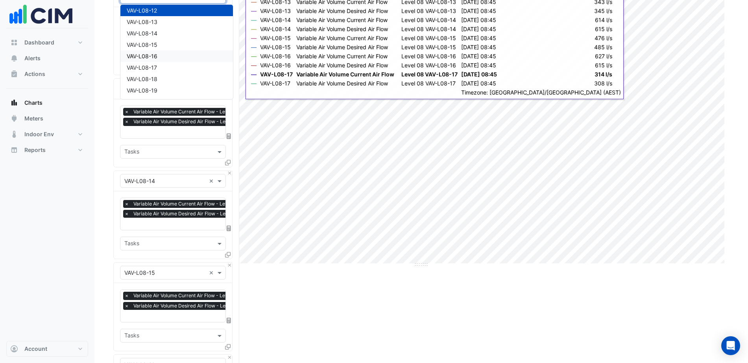
scroll to position [3934, 0]
click at [167, 33] on div "VAV-L08-18" at bounding box center [176, 29] width 113 height 11
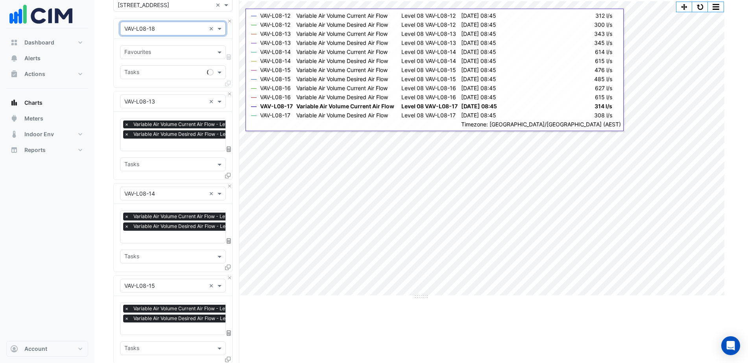
scroll to position [49, 0]
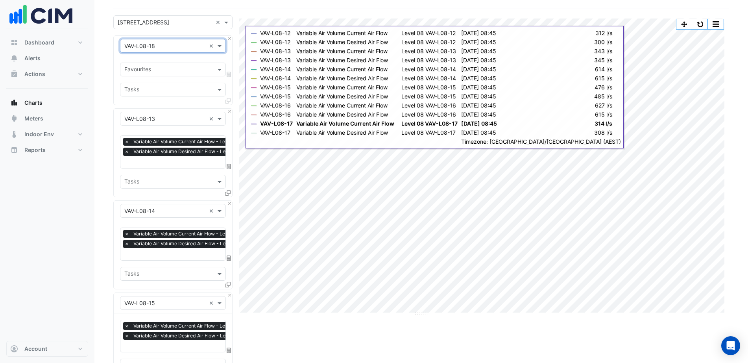
click at [168, 122] on input "text" at bounding box center [164, 119] width 81 height 8
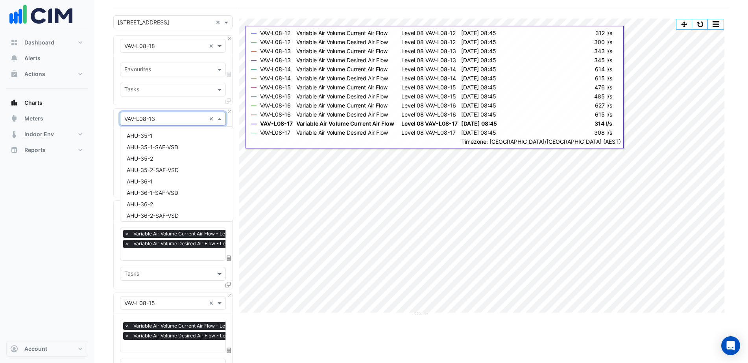
scroll to position [3896, 0]
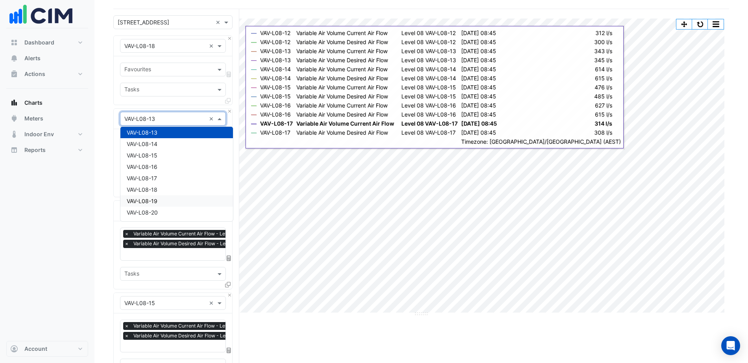
click at [157, 201] on span "VAV-L08-19" at bounding box center [142, 201] width 31 height 7
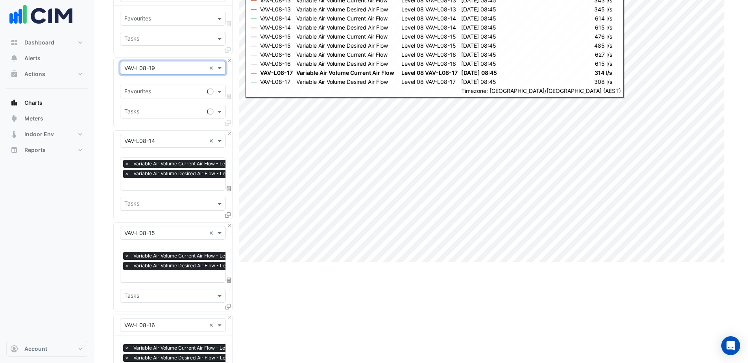
scroll to position [148, 0]
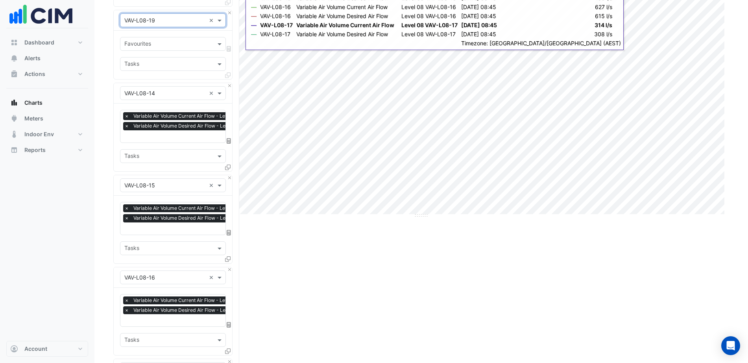
click at [169, 91] on input "text" at bounding box center [164, 93] width 81 height 8
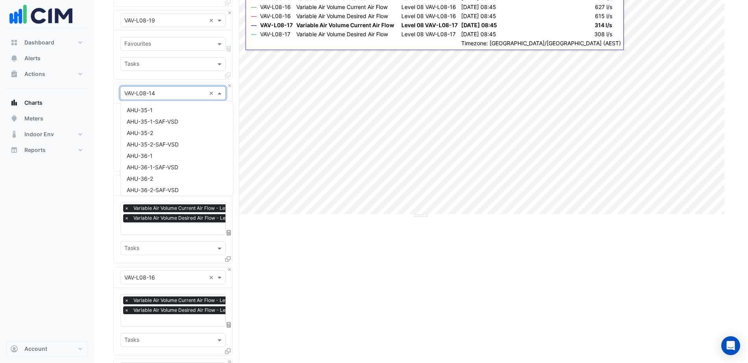
scroll to position [3907, 0]
drag, startPoint x: 167, startPoint y: 175, endPoint x: 169, endPoint y: 167, distance: 8.5
click at [167, 175] on div "VAV-L08-20" at bounding box center [176, 175] width 113 height 11
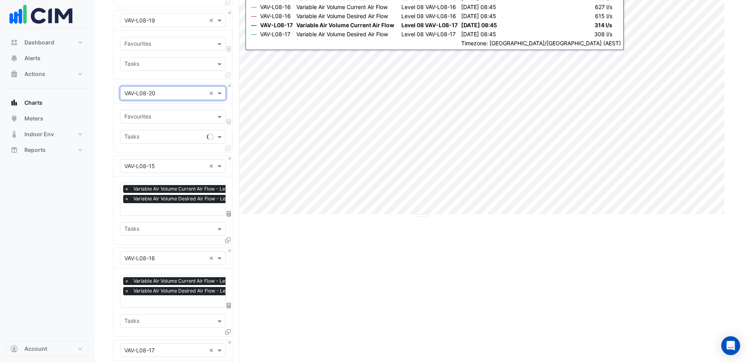
click at [160, 263] on div "Equipment × VAV-L08-16 ×" at bounding box center [173, 258] width 106 height 14
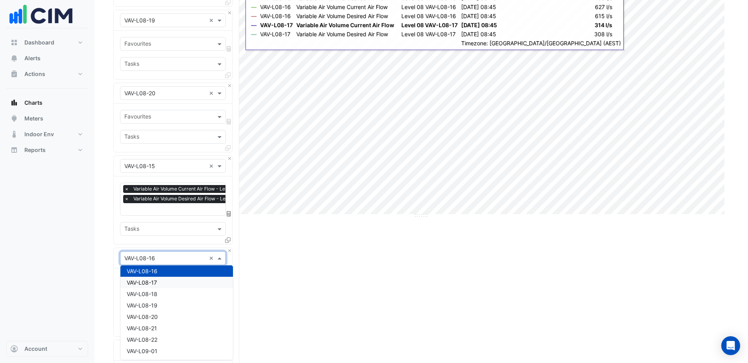
scroll to position [197, 0]
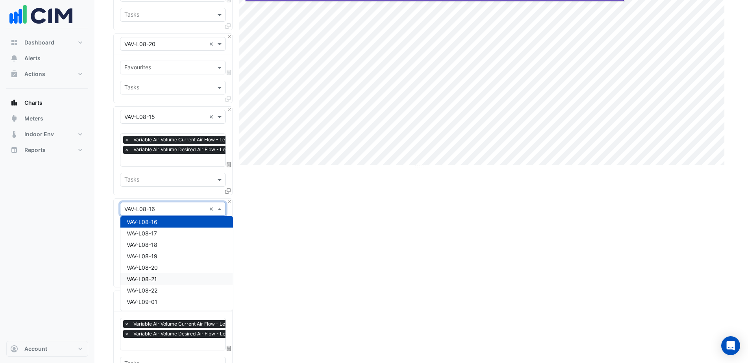
click at [158, 280] on div "VAV-L08-21" at bounding box center [176, 278] width 113 height 11
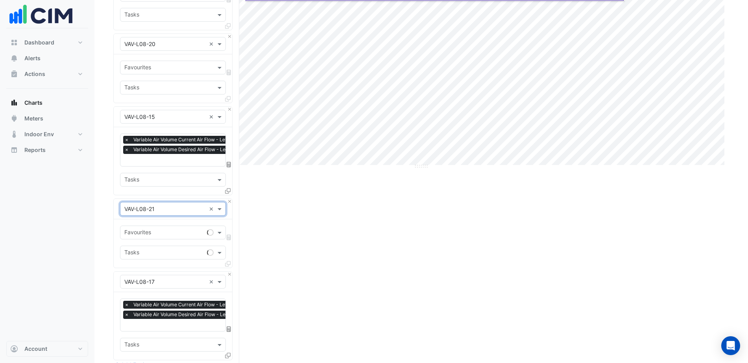
scroll to position [246, 0]
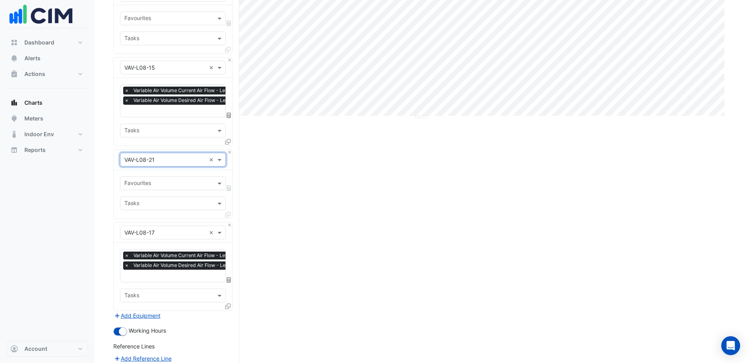
click at [167, 229] on input "text" at bounding box center [164, 233] width 81 height 8
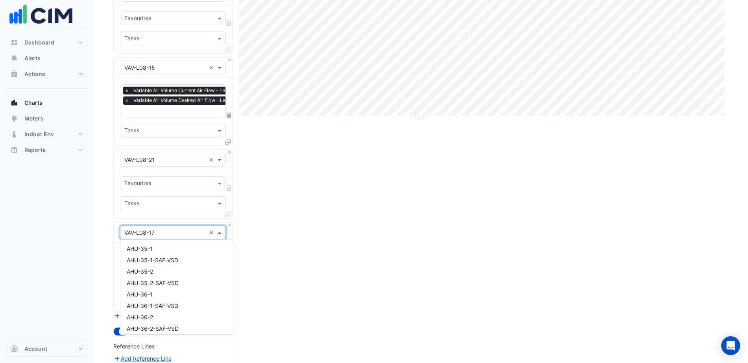
scroll to position [3941, 0]
click at [163, 290] on div "VAV-L08-22" at bounding box center [176, 302] width 113 height 11
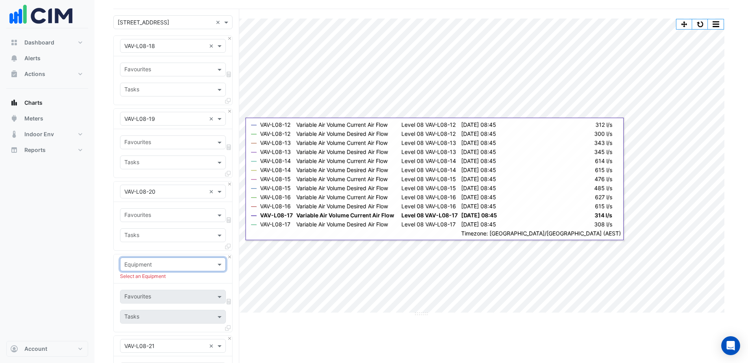
scroll to position [148, 0]
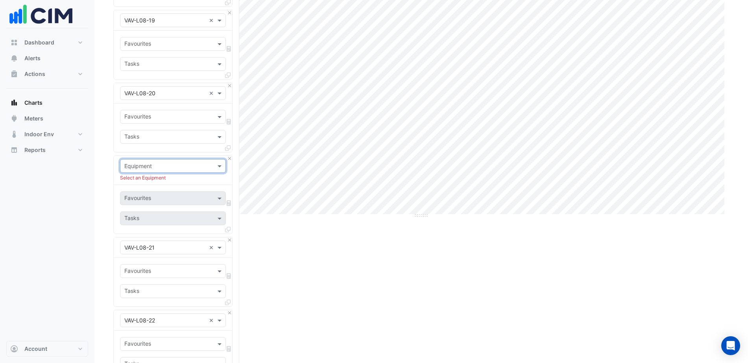
click at [230, 161] on div "Equipment Select an Equipment" at bounding box center [173, 170] width 118 height 29
click at [230, 159] on button "Close" at bounding box center [229, 158] width 5 height 5
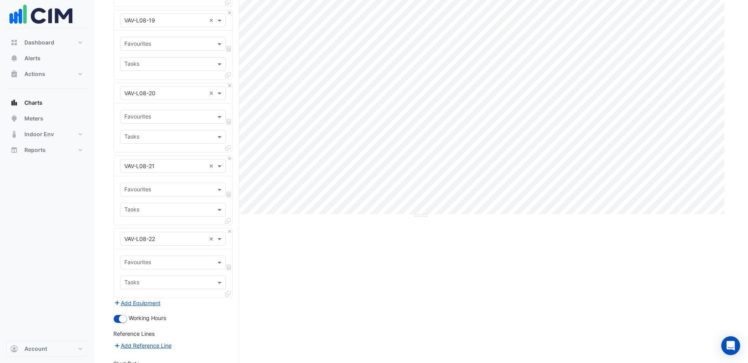
click at [165, 264] on input "text" at bounding box center [168, 263] width 88 height 8
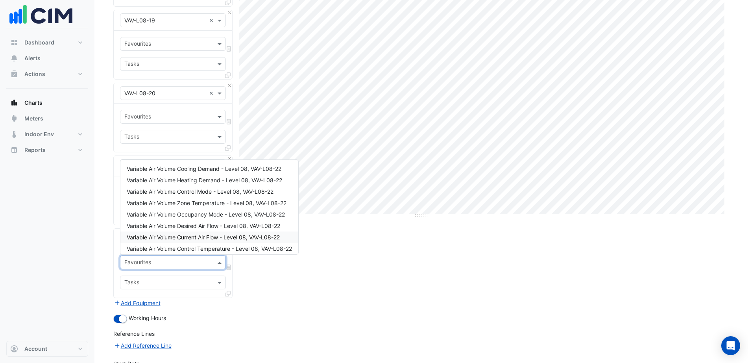
click at [176, 238] on span "Variable Air Volume Current Air Flow - Level 08, VAV-L08-22" at bounding box center [203, 237] width 153 height 7
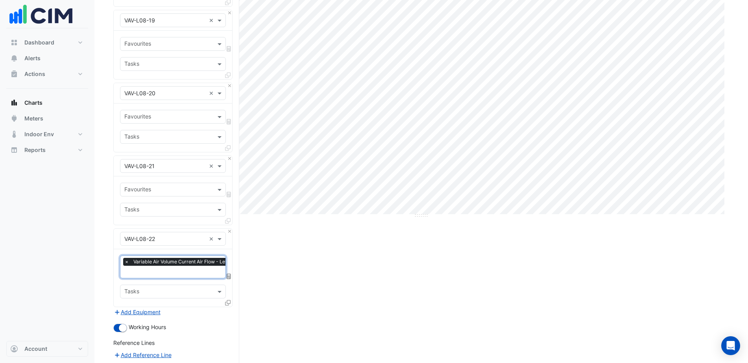
click at [145, 117] on input "text" at bounding box center [168, 117] width 88 height 8
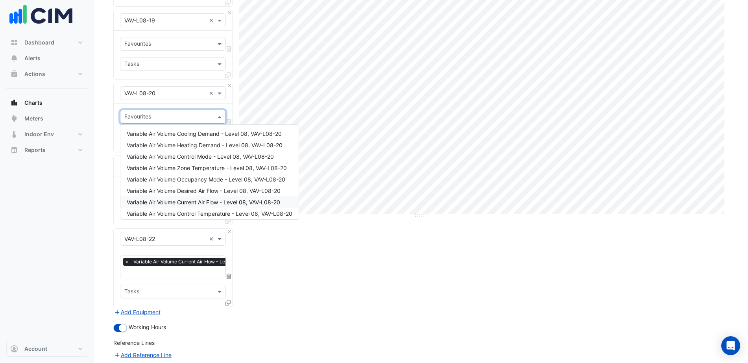
click at [183, 204] on span "Variable Air Volume Current Air Flow - Level 08, VAV-L08-20" at bounding box center [204, 202] width 154 height 7
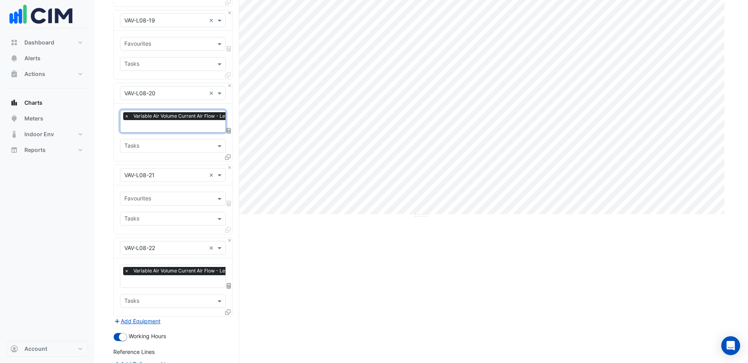
click at [150, 199] on input "text" at bounding box center [168, 199] width 88 height 8
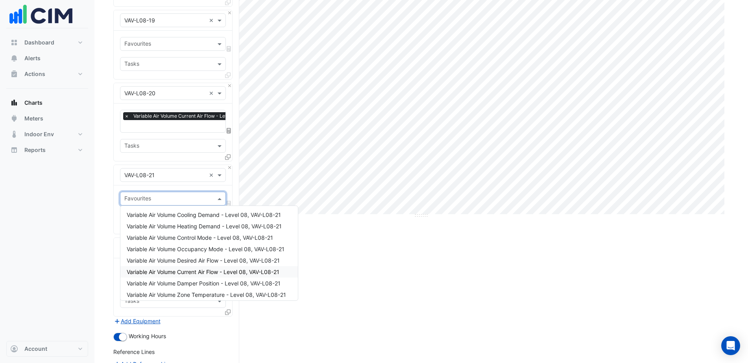
drag, startPoint x: 191, startPoint y: 272, endPoint x: 187, endPoint y: 252, distance: 20.6
click at [191, 271] on span "Variable Air Volume Current Air Flow - Level 08, VAV-L08-21" at bounding box center [203, 271] width 153 height 7
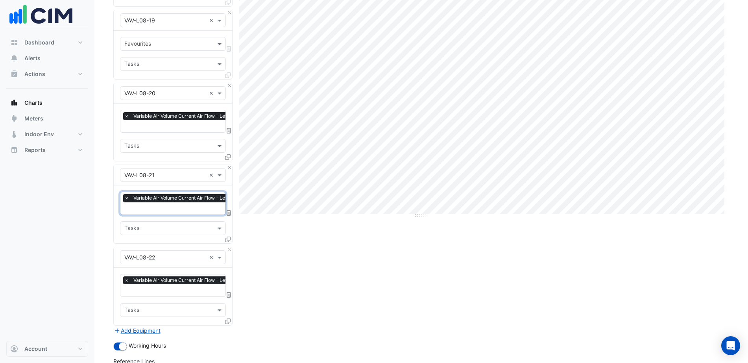
click at [166, 44] on input "text" at bounding box center [168, 45] width 88 height 8
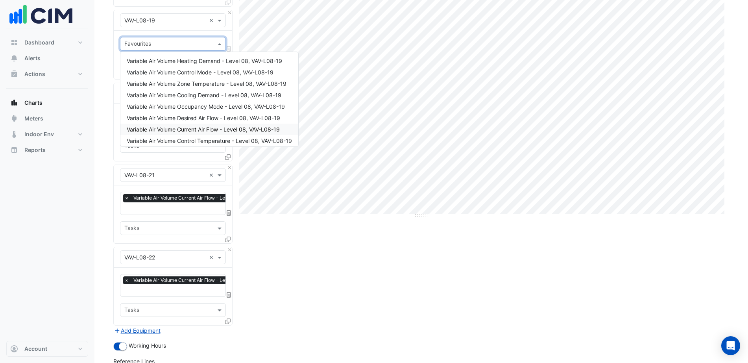
click at [226, 131] on span "Variable Air Volume Current Air Flow - Level 08, VAV-L08-19" at bounding box center [203, 129] width 153 height 7
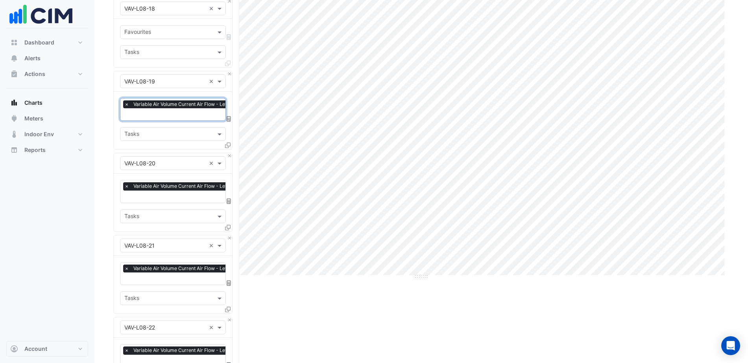
scroll to position [0, 0]
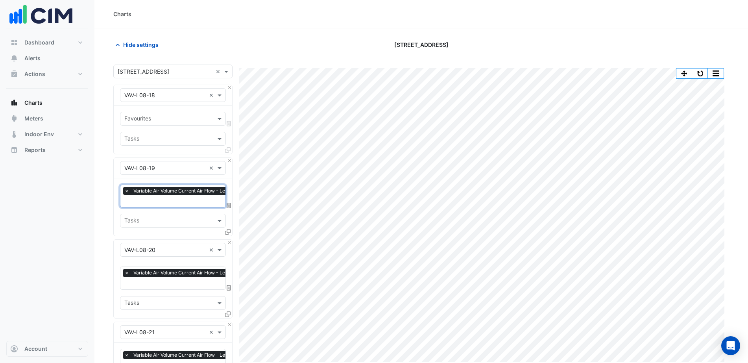
click at [162, 120] on input "text" at bounding box center [168, 119] width 88 height 8
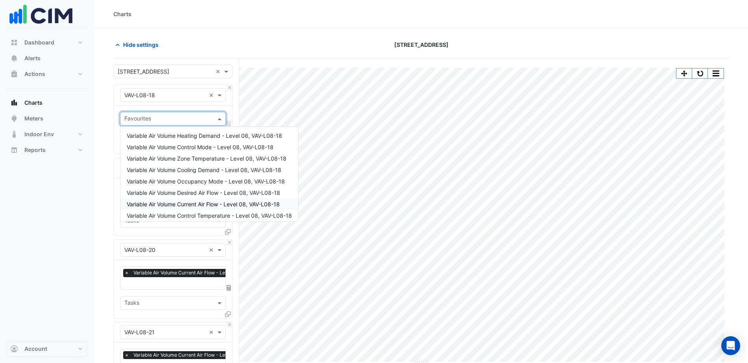
click at [196, 205] on span "Variable Air Volume Current Air Flow - Level 08, VAV-L08-18" at bounding box center [203, 204] width 153 height 7
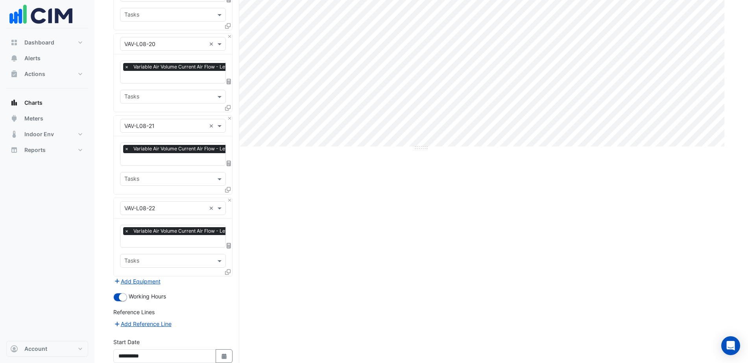
scroll to position [285, 0]
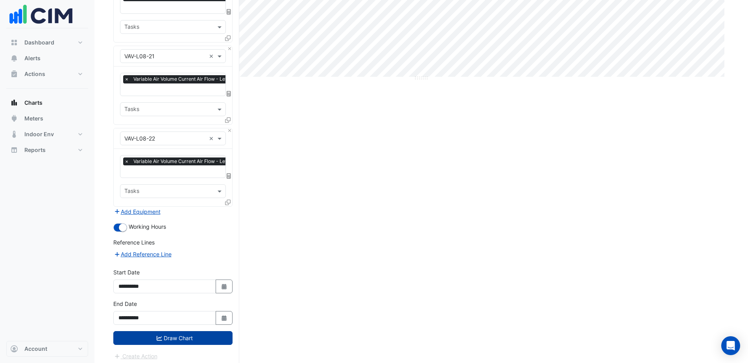
click at [174, 290] on button "Draw Chart" at bounding box center [172, 338] width 119 height 14
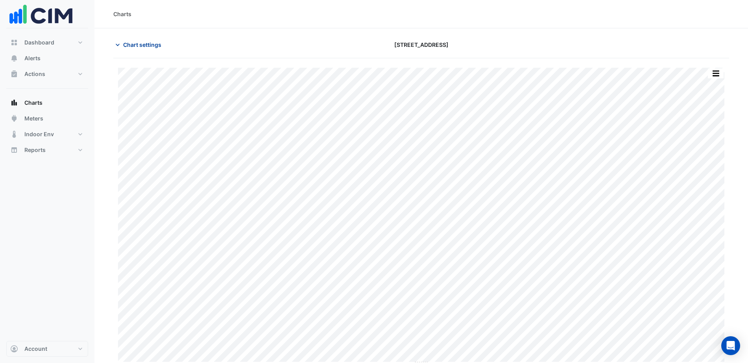
click at [144, 46] on span "Chart settings" at bounding box center [142, 45] width 38 height 8
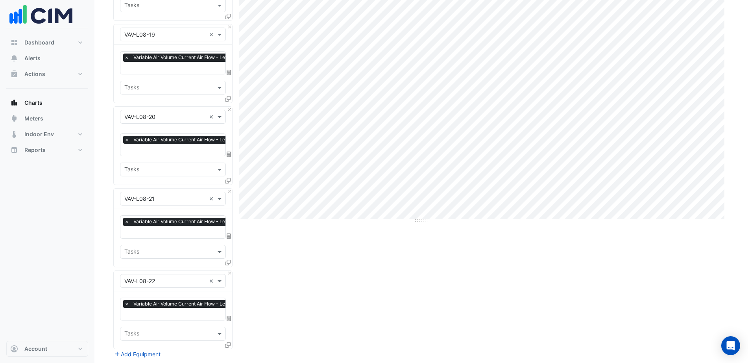
scroll to position [148, 0]
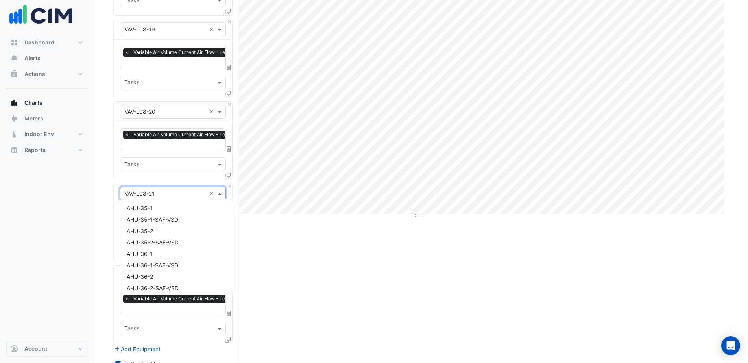
click at [172, 192] on input "text" at bounding box center [164, 194] width 81 height 8
drag, startPoint x: 285, startPoint y: 238, endPoint x: 270, endPoint y: 238, distance: 14.6
click at [283, 238] on div "Split by Equip Split All Print Save as JPEG Save as PNG Pivot Data Table Export…" at bounding box center [421, 208] width 616 height 594
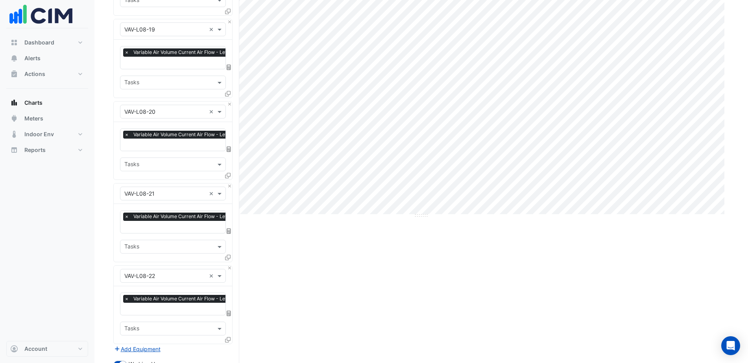
click at [170, 224] on input "text" at bounding box center [198, 228] width 148 height 8
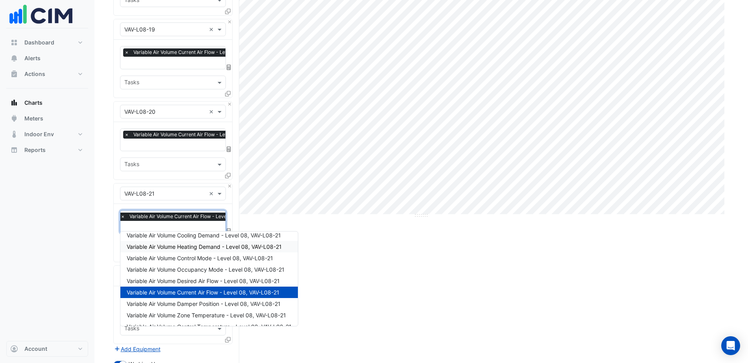
scroll to position [0, 0]
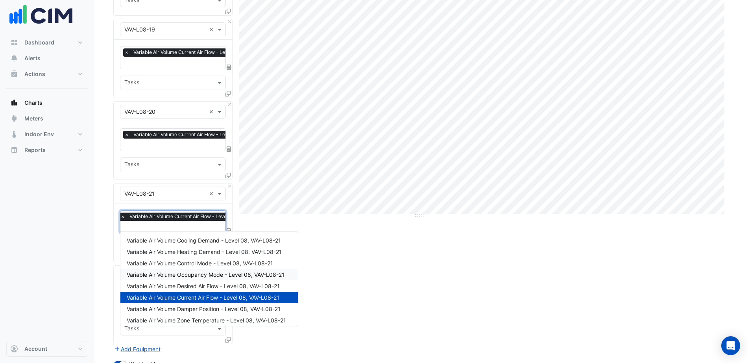
click at [209, 273] on span "Variable Air Volume Occupancy Mode - Level 08, VAV-L08-21" at bounding box center [206, 274] width 158 height 7
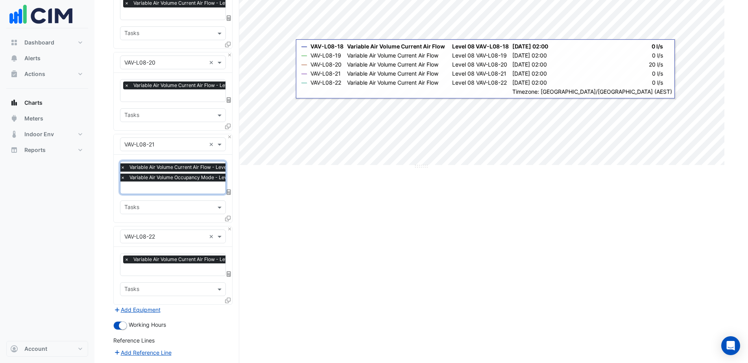
scroll to position [98, 0]
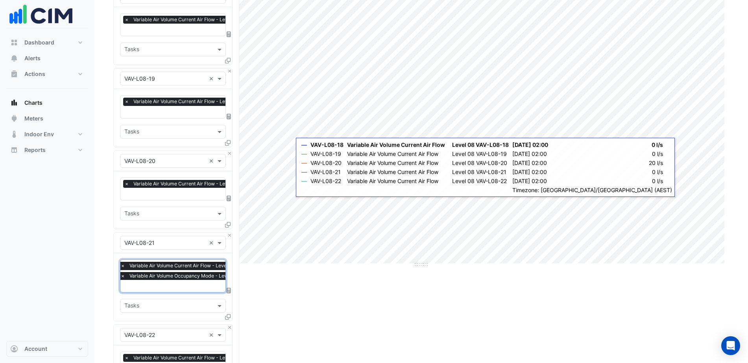
click at [155, 191] on input "text" at bounding box center [198, 195] width 149 height 8
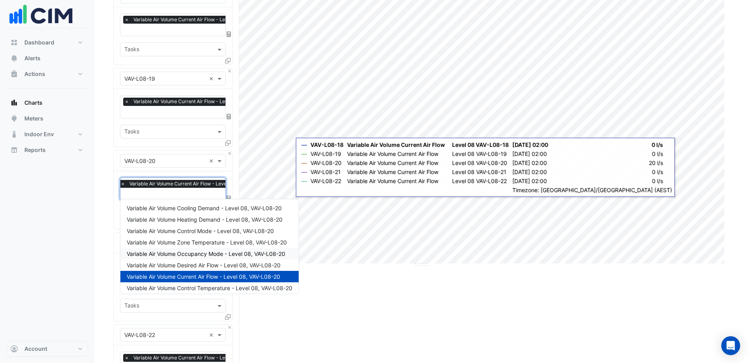
click at [199, 253] on span "Variable Air Volume Occupancy Mode - Level 08, VAV-L08-20" at bounding box center [206, 253] width 159 height 7
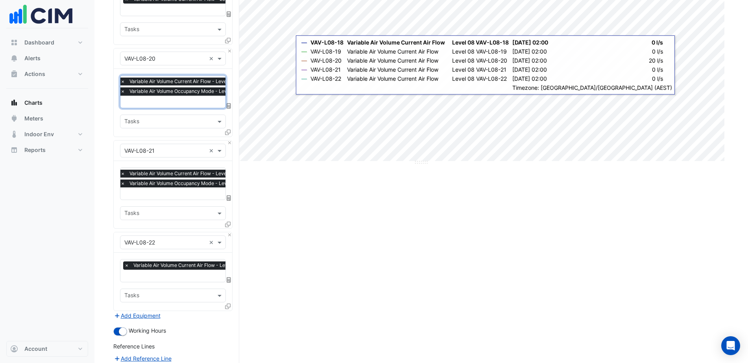
scroll to position [305, 0]
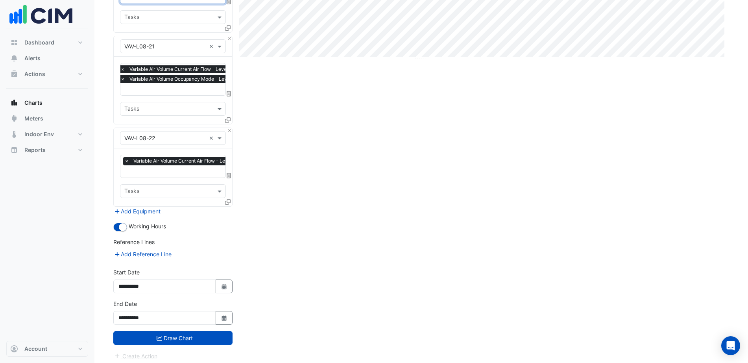
click at [168, 175] on div "Favourites × Variable Air Volume Current Air Flow - Level 08, VAV-L08-22 × Tasks" at bounding box center [173, 176] width 118 height 57
click at [169, 169] on input "text" at bounding box center [198, 172] width 149 height 8
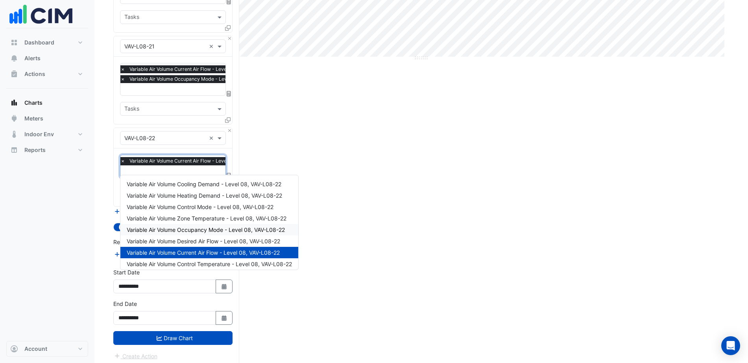
click at [191, 230] on span "Variable Air Volume Occupancy Mode - Level 08, VAV-L08-22" at bounding box center [206, 229] width 158 height 7
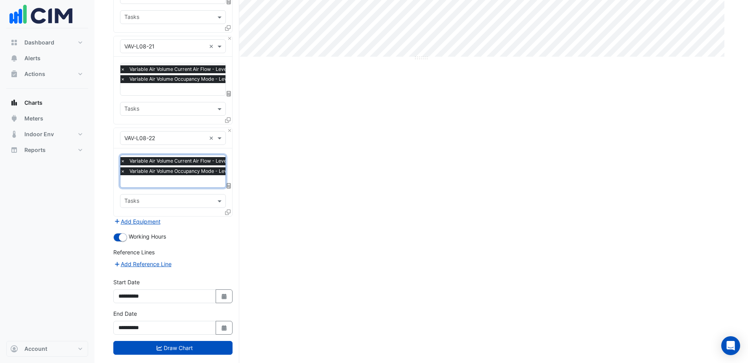
click at [189, 290] on button "Draw Chart" at bounding box center [172, 348] width 119 height 14
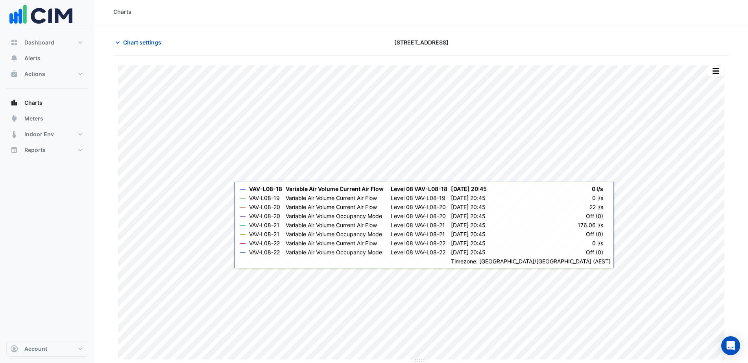
scroll to position [3, 0]
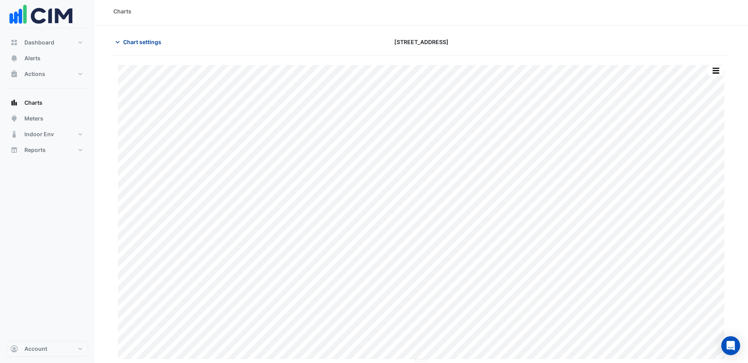
click at [133, 46] on button "Chart settings" at bounding box center [139, 42] width 53 height 14
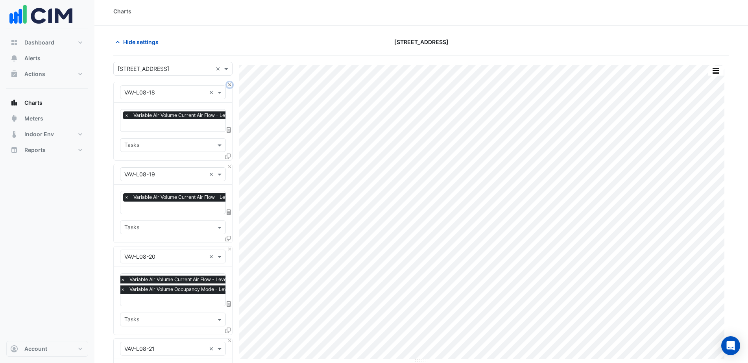
click at [229, 87] on button "Close" at bounding box center [229, 84] width 5 height 5
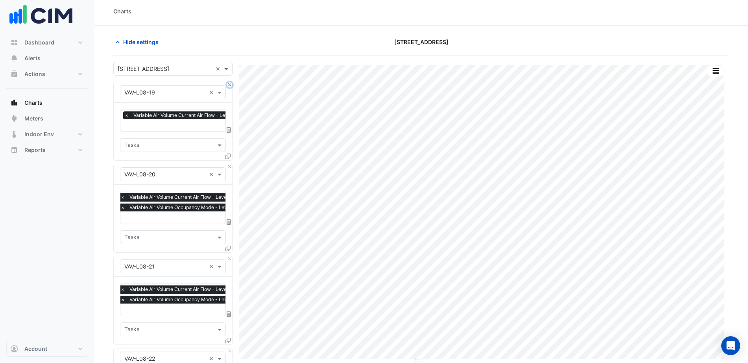
click at [230, 83] on button "Close" at bounding box center [229, 84] width 5 height 5
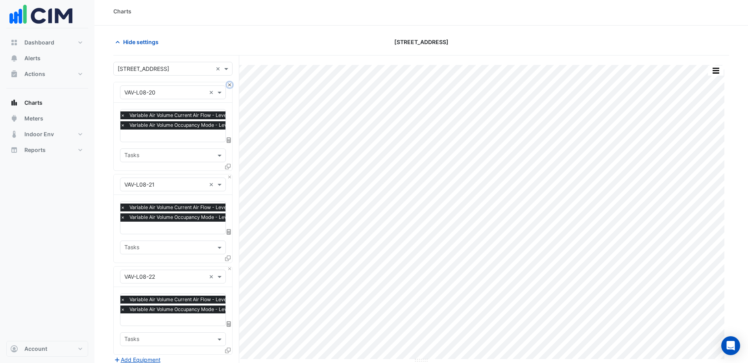
click at [230, 83] on button "Close" at bounding box center [229, 84] width 5 height 5
click at [230, 174] on button "Close" at bounding box center [229, 176] width 5 height 5
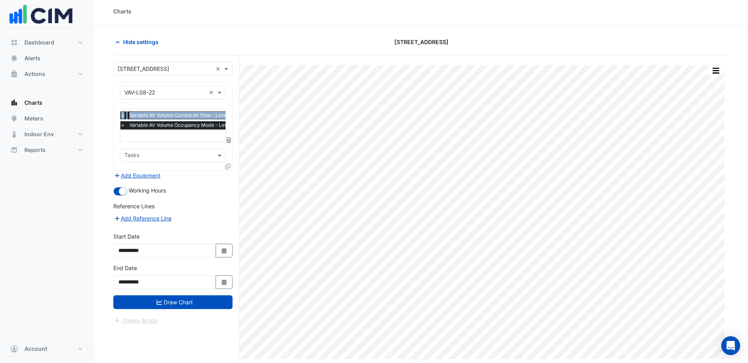
click at [230, 83] on div "Equipment × VAV-L08-22 ×" at bounding box center [173, 92] width 118 height 20
click at [176, 95] on input "text" at bounding box center [164, 93] width 81 height 8
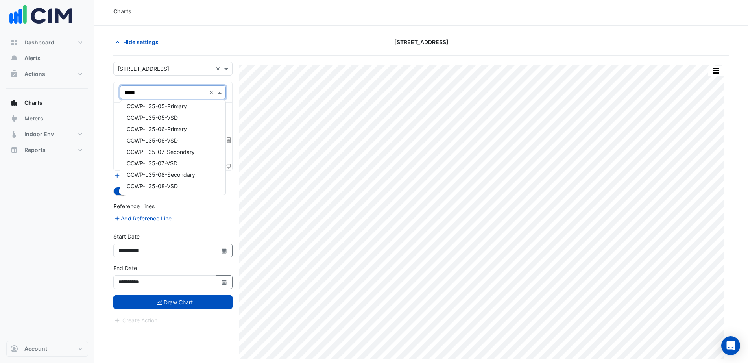
scroll to position [72, 0]
type input "**********"
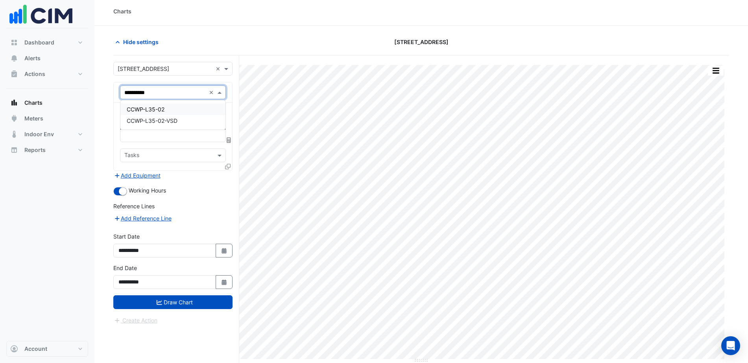
click at [157, 107] on span "CCWP-L35-02" at bounding box center [146, 109] width 38 height 7
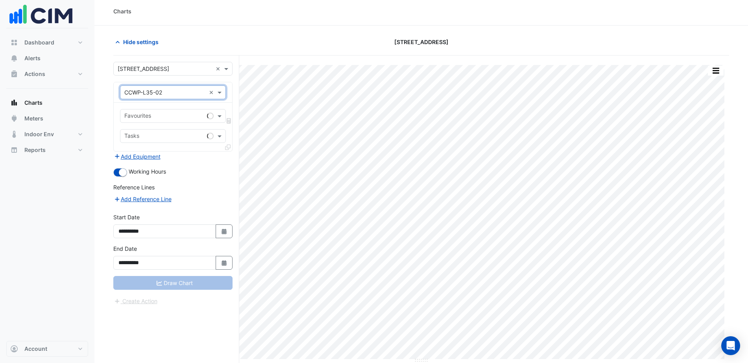
click at [174, 93] on input "text" at bounding box center [164, 93] width 81 height 8
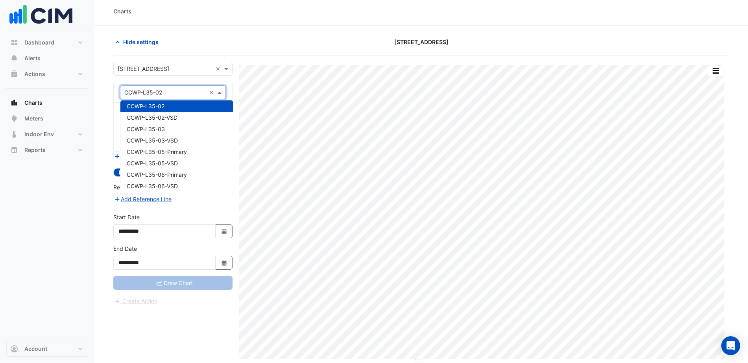
click at [174, 93] on input "text" at bounding box center [164, 93] width 81 height 8
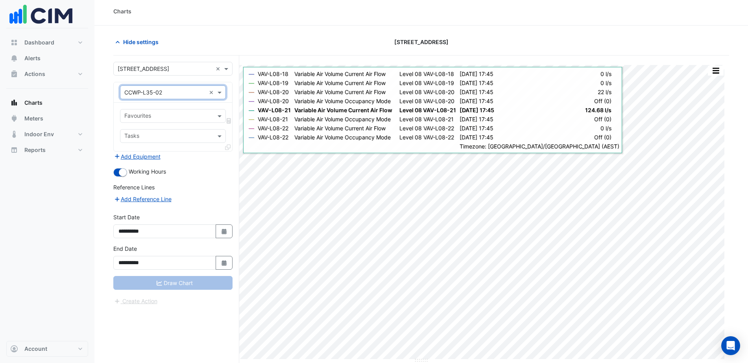
click at [196, 117] on input "text" at bounding box center [168, 117] width 88 height 8
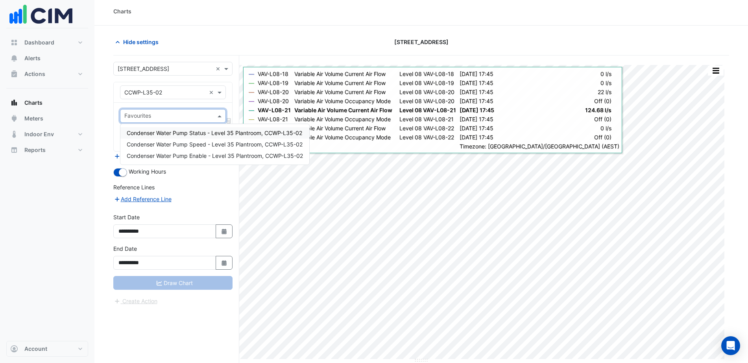
drag, startPoint x: 196, startPoint y: 135, endPoint x: 181, endPoint y: 128, distance: 16.4
click at [194, 135] on span "Condenser Water Pump Status - Level 35 Plantroom, CCWP-L35-02" at bounding box center [215, 133] width 176 height 7
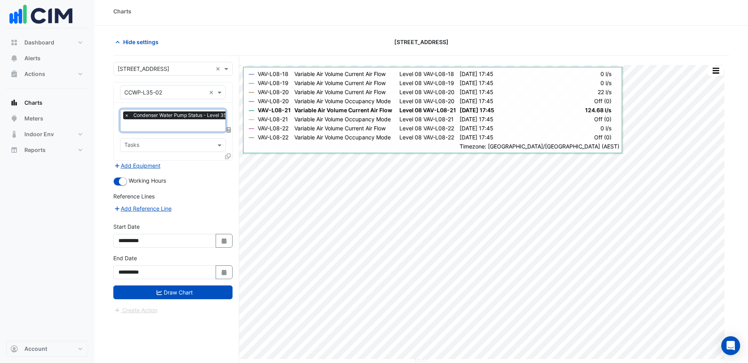
click at [178, 126] on input "text" at bounding box center [207, 126] width 167 height 8
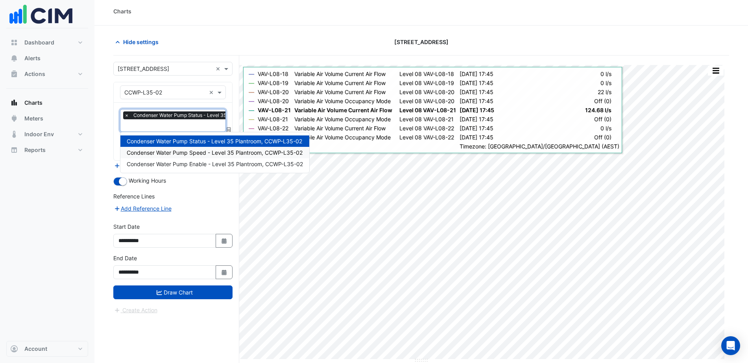
click at [197, 154] on span "Condenser Water Pump Speed - Level 35 Plantroom, CCWP-L35-02" at bounding box center [215, 152] width 176 height 7
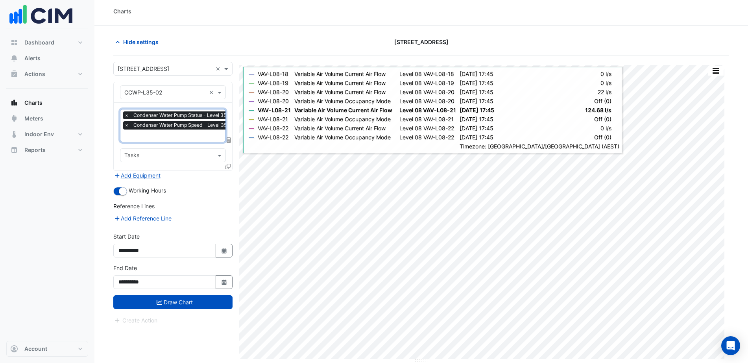
click at [171, 141] on div at bounding box center [207, 136] width 168 height 10
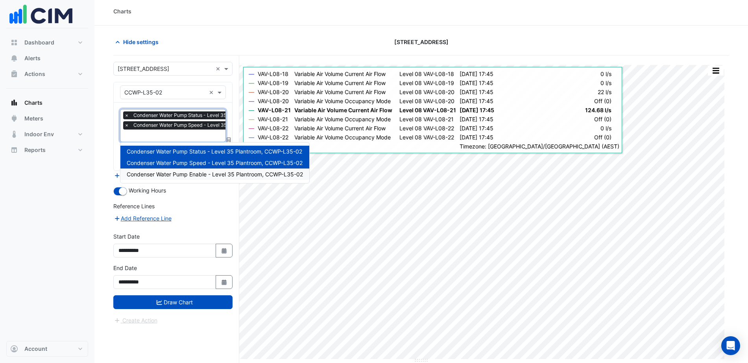
click at [191, 174] on span "Condenser Water Pump Enable - Level 35 Plantroom, CCWP-L35-02" at bounding box center [215, 174] width 176 height 7
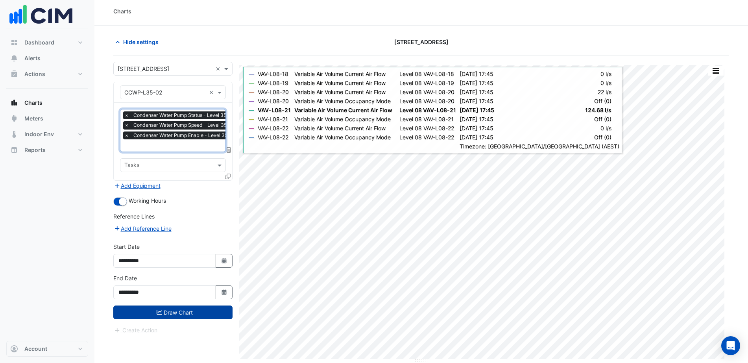
click at [198, 290] on button "Draw Chart" at bounding box center [172, 312] width 119 height 14
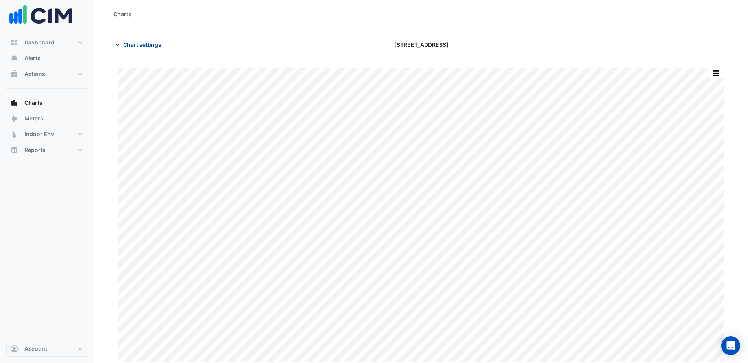
click at [150, 45] on span "Chart settings" at bounding box center [142, 45] width 38 height 8
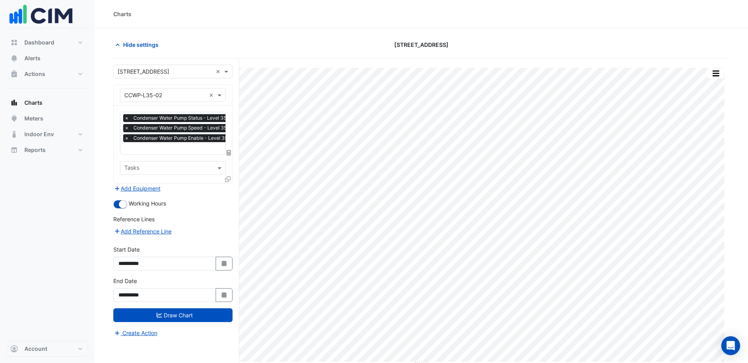
click at [170, 98] on input "text" at bounding box center [164, 95] width 81 height 8
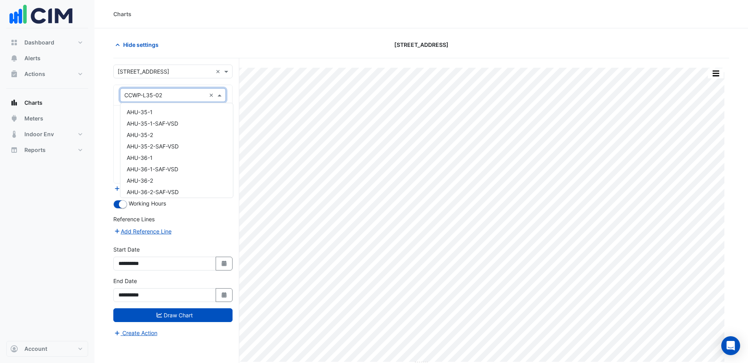
scroll to position [300, 0]
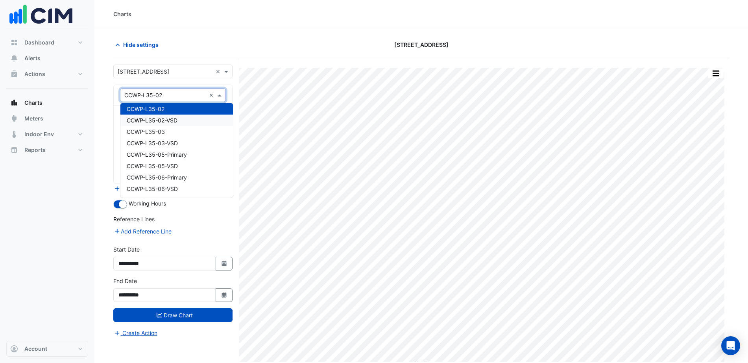
click at [170, 120] on span "CCWP-L35-02-VSD" at bounding box center [152, 120] width 51 height 7
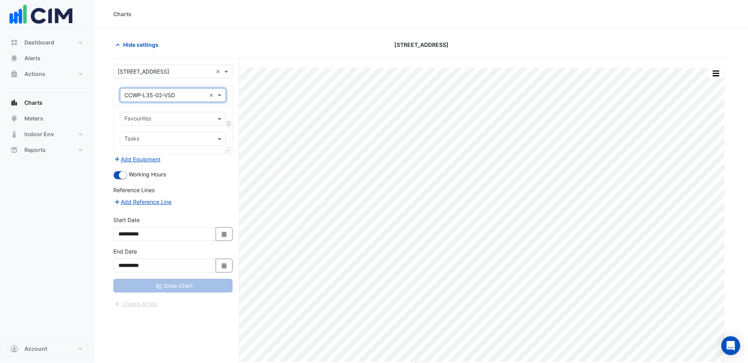
drag, startPoint x: 170, startPoint y: 119, endPoint x: 170, endPoint y: 125, distance: 5.9
click at [170, 120] on input "text" at bounding box center [168, 119] width 88 height 8
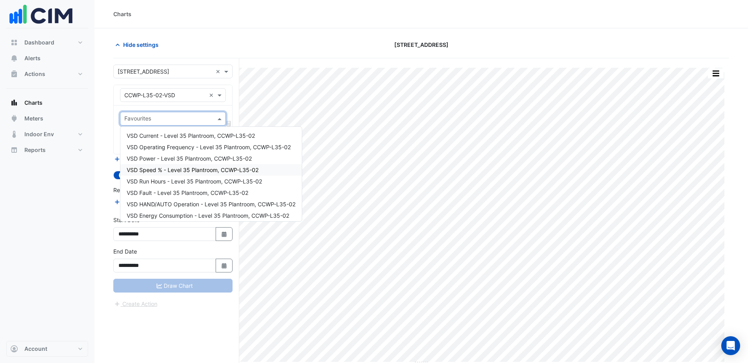
click at [178, 168] on span "VSD Speed % - Level 35 Plantroom, CCWP-L35-02" at bounding box center [193, 170] width 132 height 7
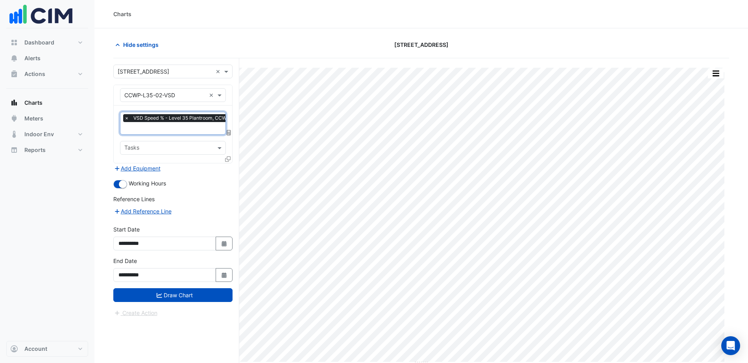
click at [148, 131] on input "text" at bounding box center [188, 129] width 128 height 8
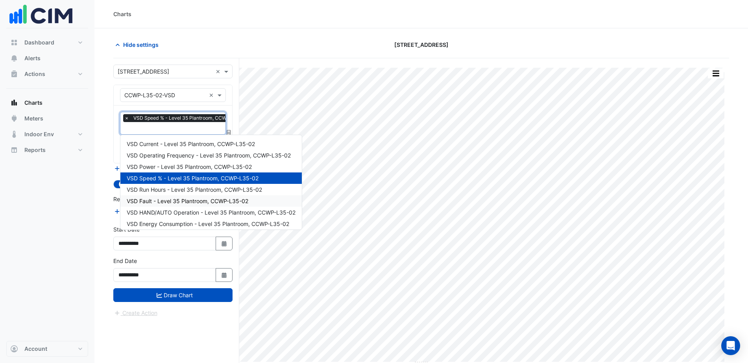
click at [176, 204] on span "VSD Fault - Level 35 Plantroom, CCWP-L35-02" at bounding box center [188, 201] width 122 height 7
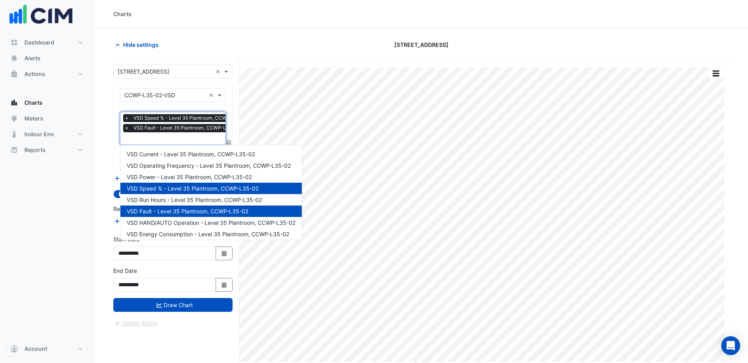
click at [151, 137] on input "text" at bounding box center [188, 139] width 128 height 8
click at [172, 224] on span "VSD HAND/AUTO Operation - Level 35 Plantroom, CCWP-L35-02" at bounding box center [211, 222] width 169 height 7
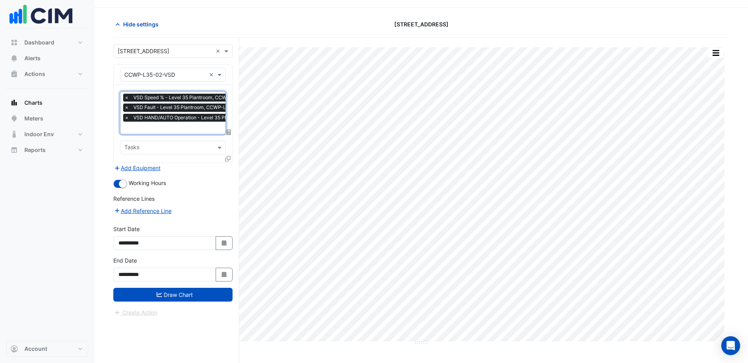
scroll to position [30, 0]
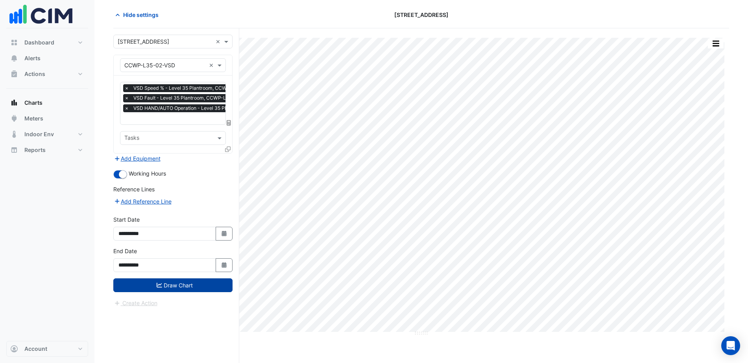
click at [180, 287] on button "Draw Chart" at bounding box center [172, 285] width 119 height 14
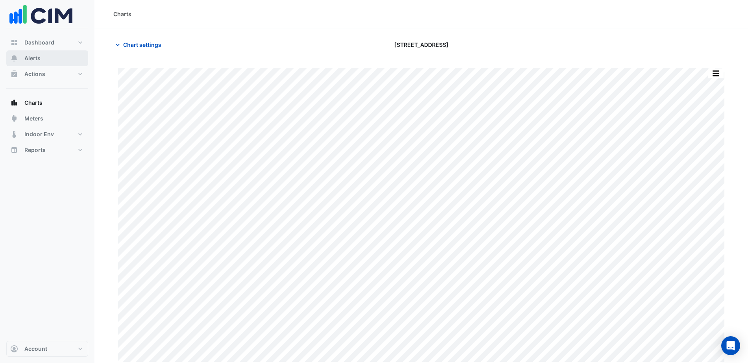
click at [43, 56] on button "Alerts" at bounding box center [47, 58] width 82 height 16
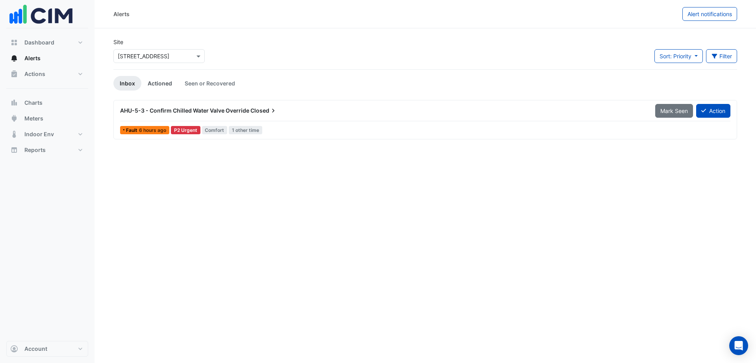
click at [154, 87] on link "Actioned" at bounding box center [159, 83] width 37 height 15
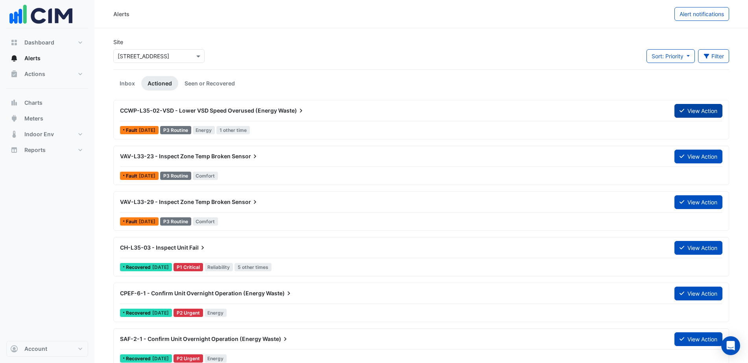
click at [604, 111] on button "View Action" at bounding box center [699, 111] width 48 height 14
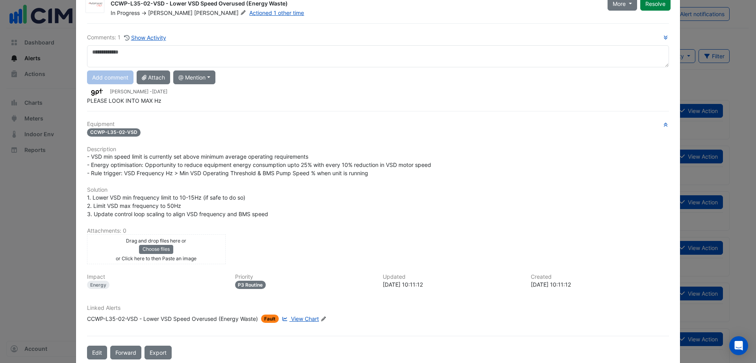
scroll to position [45, 0]
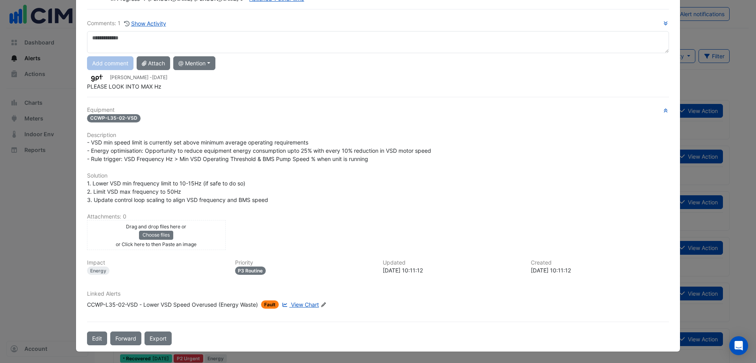
click at [299, 290] on span "View Chart" at bounding box center [305, 304] width 28 height 7
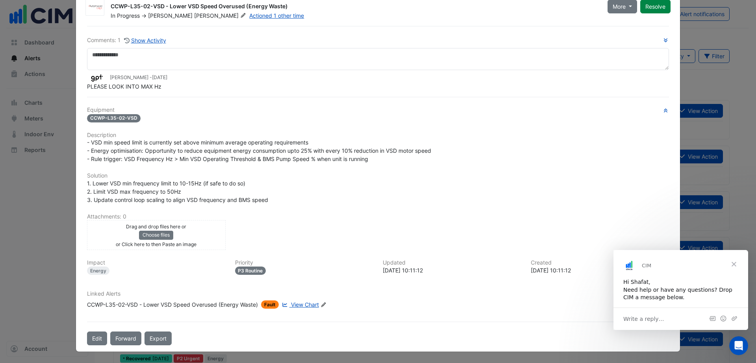
scroll to position [0, 0]
click at [604, 263] on span "Close" at bounding box center [734, 264] width 28 height 28
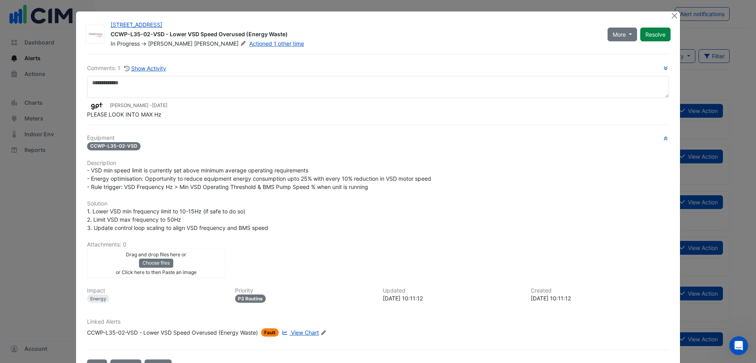
click at [6, 226] on ngb-modal-window "8 Exhibition Street CCWP-L35-02-VSD - Lower VSD Speed Overused (Energy Waste) I…" at bounding box center [378, 181] width 756 height 363
click at [604, 18] on button "Close" at bounding box center [674, 15] width 8 height 8
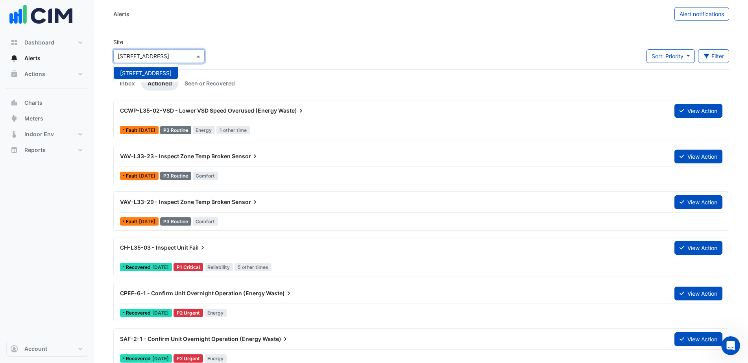
click at [171, 58] on input "text" at bounding box center [151, 56] width 67 height 8
click at [128, 82] on link "Inbox" at bounding box center [127, 83] width 28 height 15
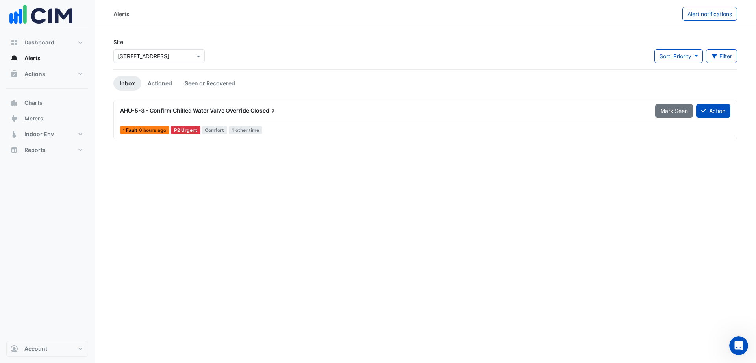
click at [264, 115] on div "AHU-5-3 - Confirm Chilled Water Valve Override Closed" at bounding box center [382, 111] width 535 height 14
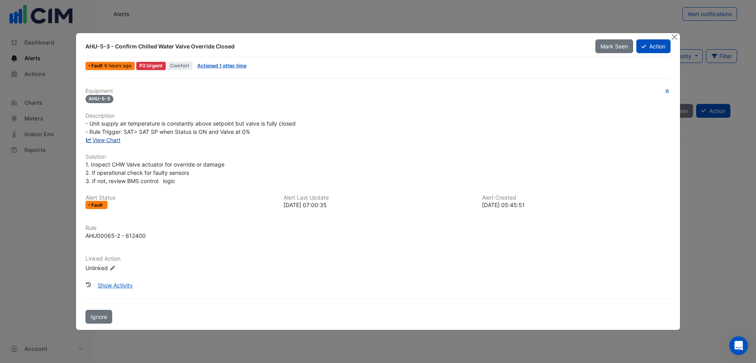
click at [111, 140] on link "View Chart" at bounding box center [102, 140] width 35 height 7
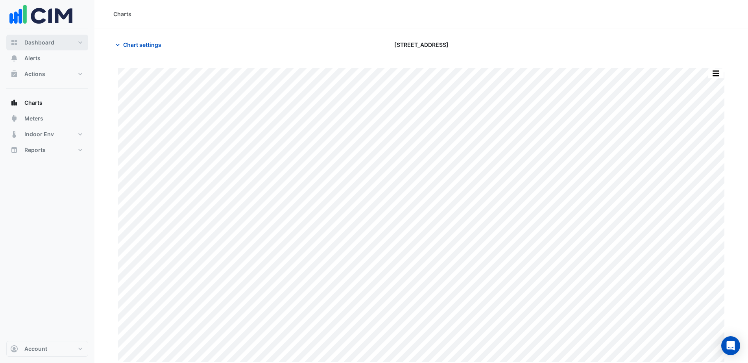
click at [50, 43] on span "Dashboard" at bounding box center [39, 43] width 30 height 8
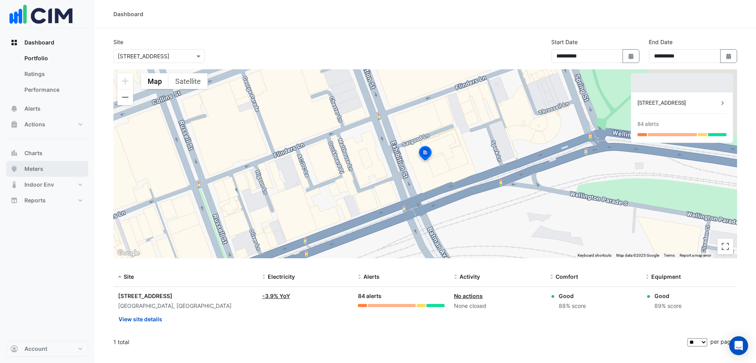
click at [40, 168] on span "Meters" at bounding box center [33, 169] width 19 height 8
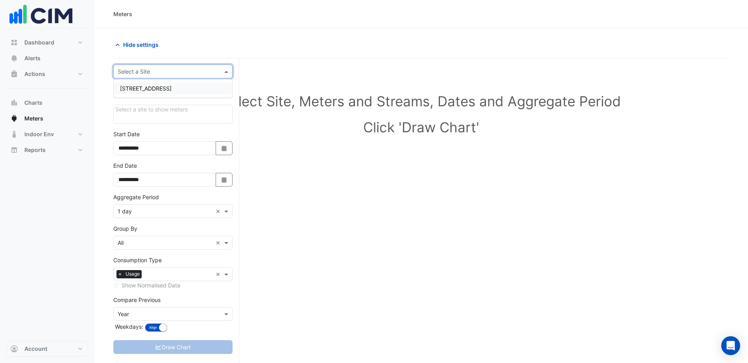
click at [153, 77] on div "Select a Site" at bounding box center [172, 72] width 119 height 14
click at [160, 91] on span "[STREET_ADDRESS]" at bounding box center [146, 88] width 52 height 7
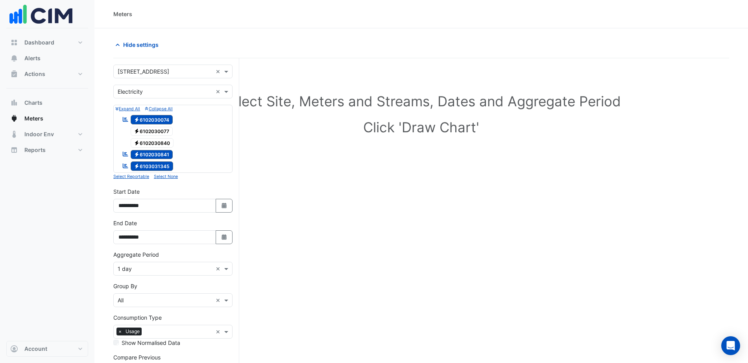
click at [159, 156] on span "Electricity 6102030841" at bounding box center [152, 154] width 43 height 9
click at [160, 165] on span "Electricity 6103031345" at bounding box center [152, 165] width 43 height 9
click at [217, 239] on button "Select Date" at bounding box center [224, 237] width 17 height 14
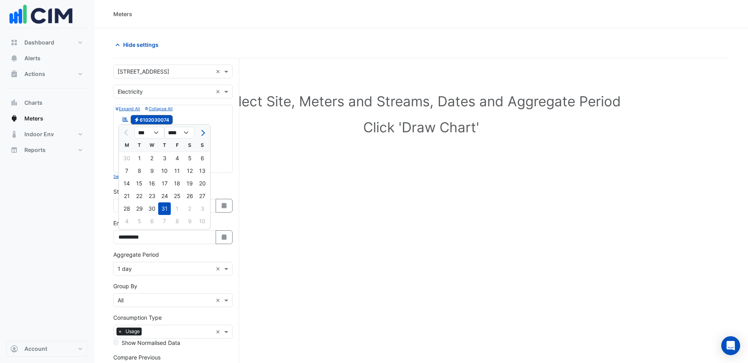
click at [292, 235] on div "Select Site, Meters and Streams, Dates and Aggregate Period Click 'Draw Chart'" at bounding box center [421, 250] width 616 height 365
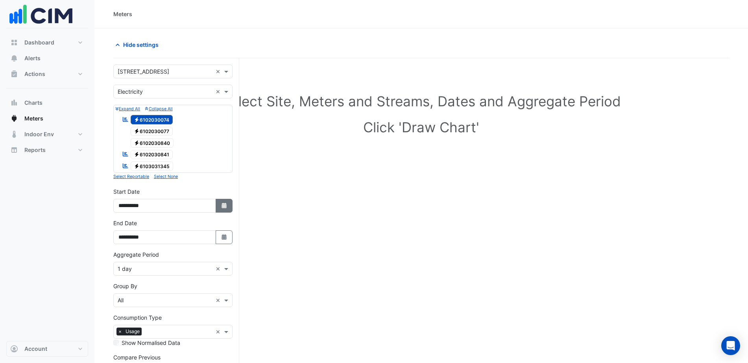
click at [217, 201] on button "Select Date" at bounding box center [224, 206] width 17 height 14
select select "*"
select select "****"
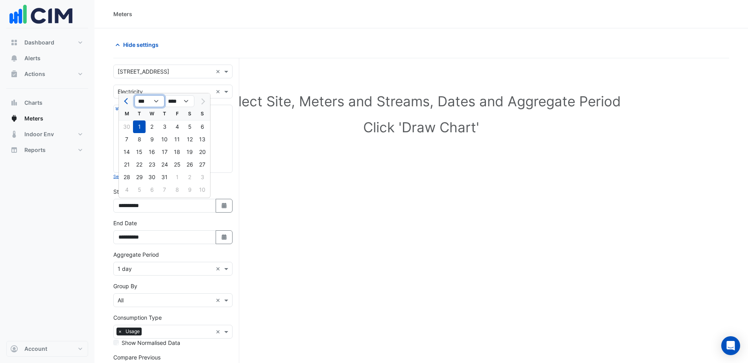
click at [148, 98] on select "*** *** *** *** *** *** ***" at bounding box center [150, 101] width 30 height 12
select select "*"
click at [135, 95] on select "*** *** *** *** *** *** ***" at bounding box center [150, 101] width 30 height 12
click at [156, 126] on div "1" at bounding box center [152, 126] width 13 height 13
type input "**********"
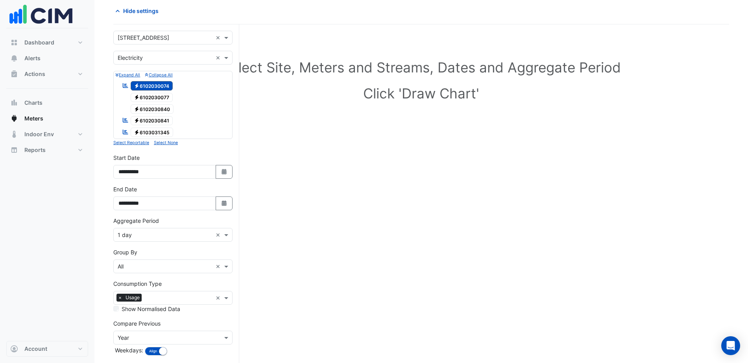
scroll to position [49, 0]
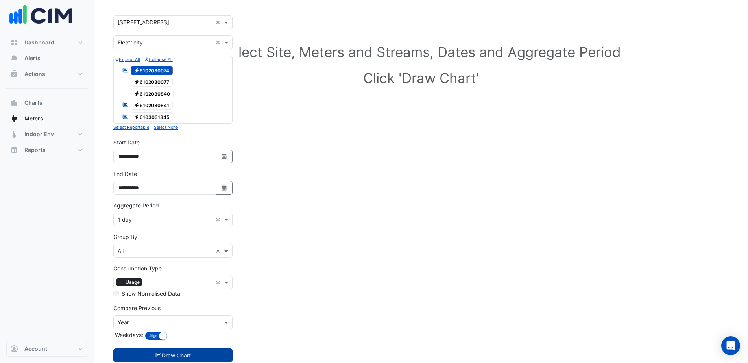
click at [176, 356] on button "Draw Chart" at bounding box center [172, 355] width 119 height 14
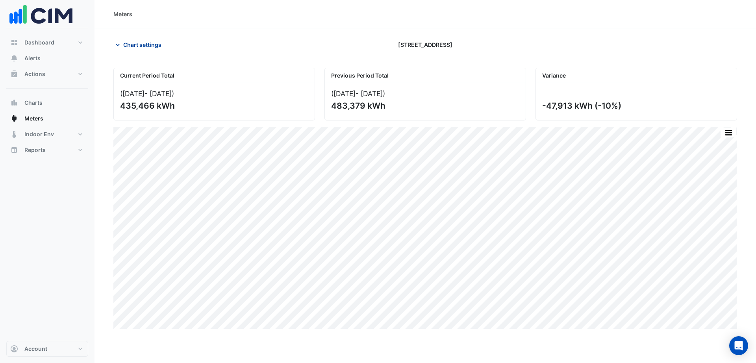
click at [148, 47] on span "Chart settings" at bounding box center [142, 45] width 38 height 8
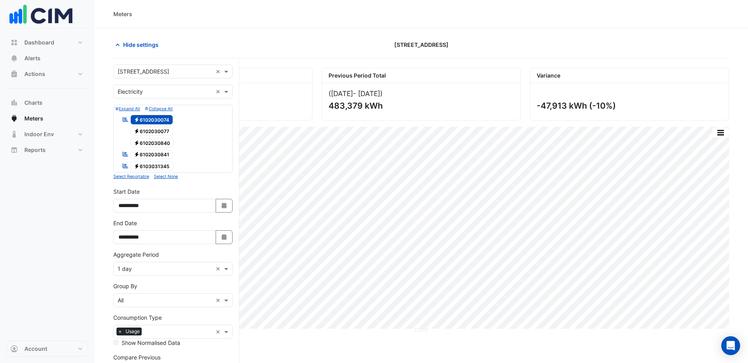
click at [162, 131] on span "Electricity 6102030077" at bounding box center [152, 131] width 43 height 9
click at [165, 116] on span "Electricity 6102030074" at bounding box center [152, 119] width 43 height 9
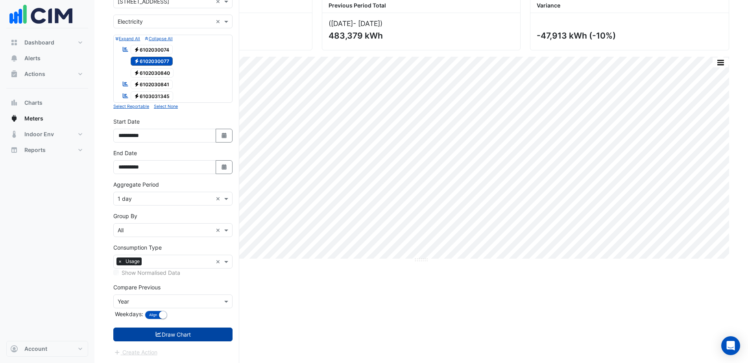
click at [176, 337] on button "Draw Chart" at bounding box center [172, 335] width 119 height 14
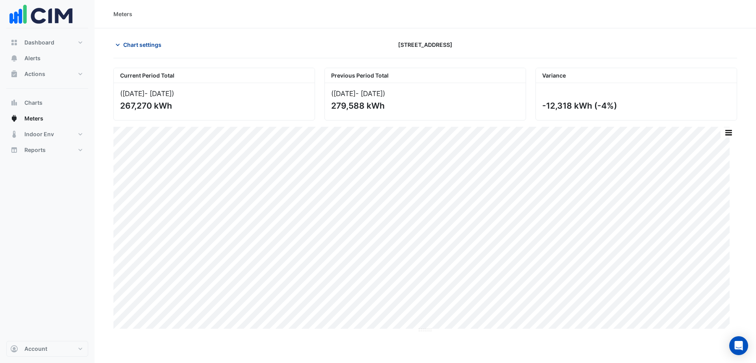
click at [141, 42] on span "Chart settings" at bounding box center [142, 45] width 38 height 8
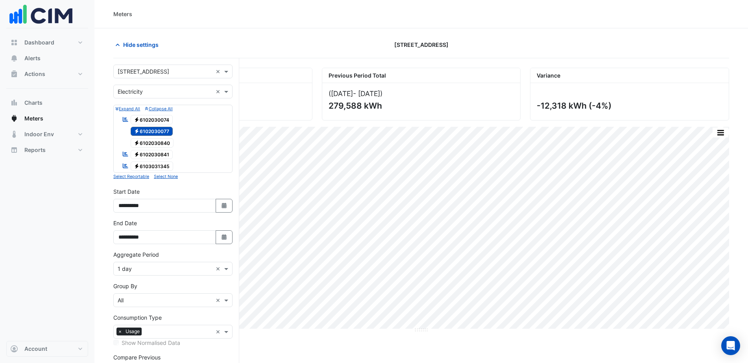
click at [158, 142] on span "Electricity 6102030840" at bounding box center [152, 142] width 43 height 9
click at [159, 130] on span "Electricity 6102030077" at bounding box center [152, 131] width 43 height 9
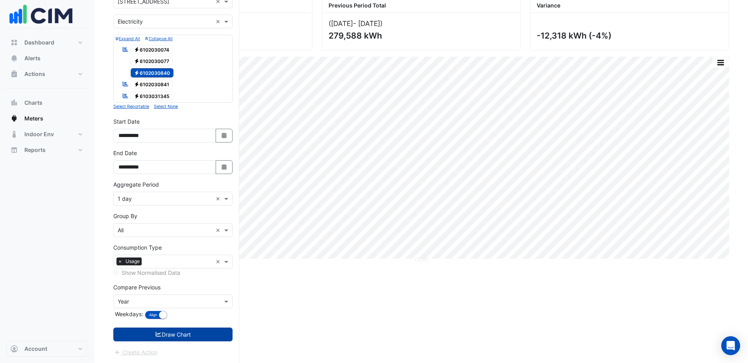
click at [183, 331] on button "Draw Chart" at bounding box center [172, 335] width 119 height 14
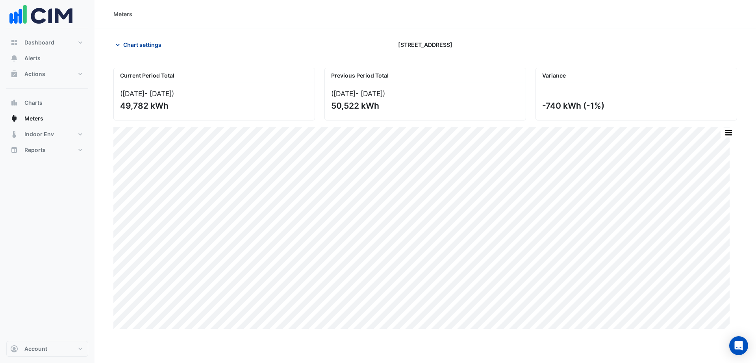
click at [136, 39] on button "Chart settings" at bounding box center [139, 45] width 53 height 14
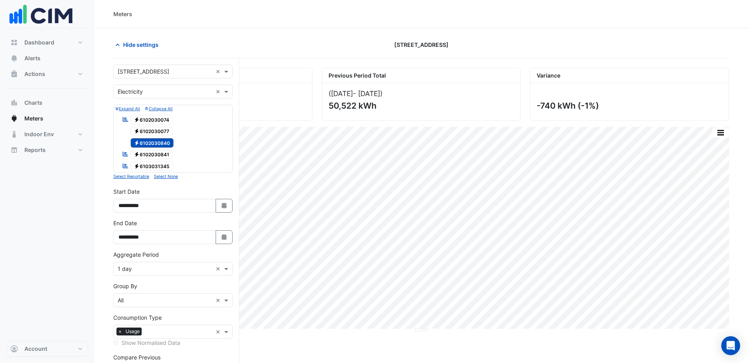
click at [150, 144] on span "Electricity 6102030840" at bounding box center [152, 142] width 43 height 9
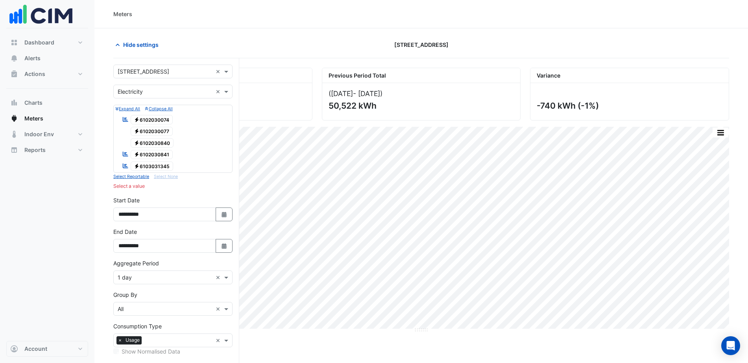
click at [151, 150] on span "Electricity 6102030841" at bounding box center [152, 154] width 43 height 9
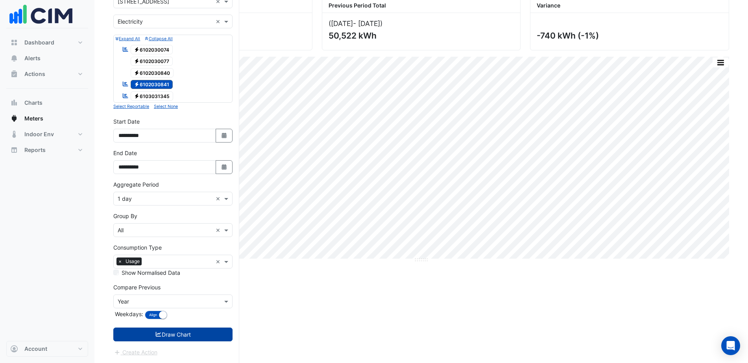
click at [174, 338] on button "Draw Chart" at bounding box center [172, 335] width 119 height 14
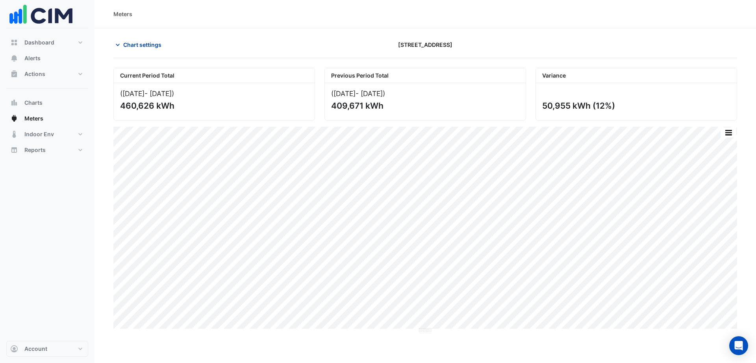
click at [134, 47] on span "Chart settings" at bounding box center [142, 45] width 38 height 8
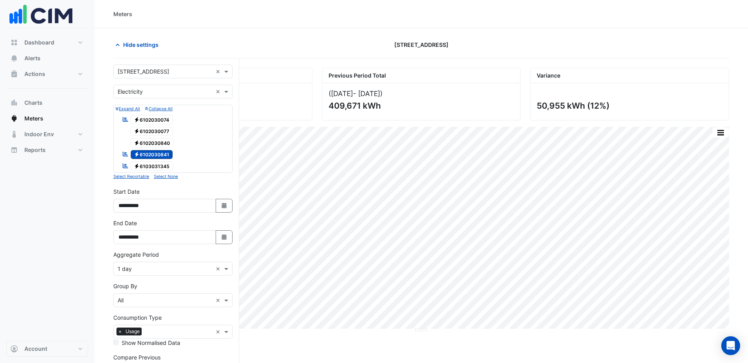
drag, startPoint x: 165, startPoint y: 152, endPoint x: 166, endPoint y: 161, distance: 8.4
click at [165, 153] on span "Electricity 6102030841" at bounding box center [152, 154] width 43 height 9
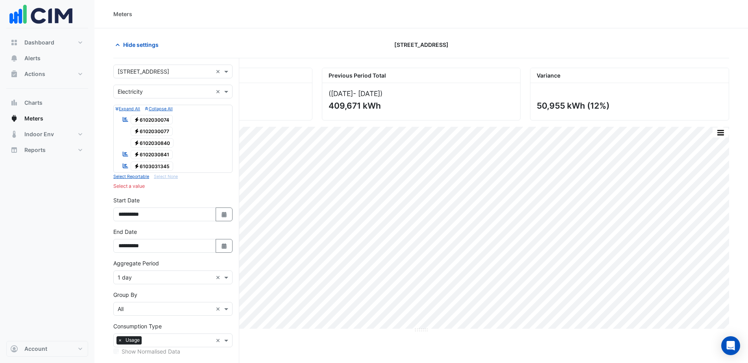
click at [165, 163] on span "Electricity 6103031345" at bounding box center [152, 165] width 43 height 9
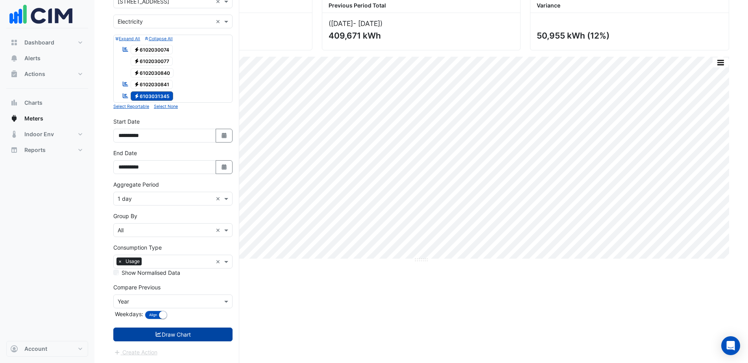
click at [166, 339] on button "Draw Chart" at bounding box center [172, 335] width 119 height 14
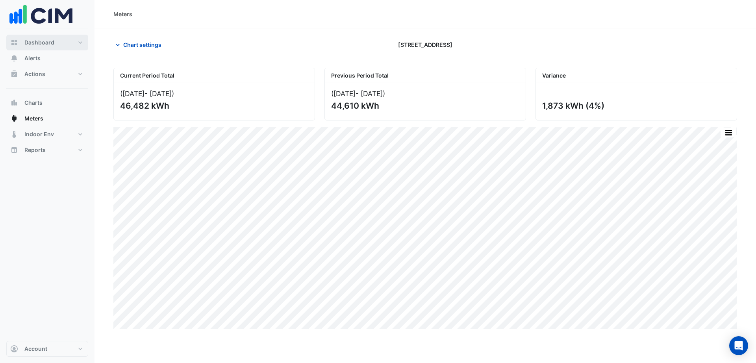
click at [65, 43] on button "Dashboard" at bounding box center [47, 43] width 82 height 16
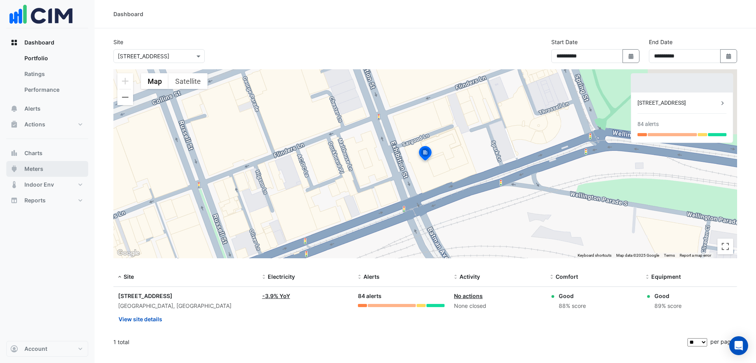
click at [43, 170] on span "Meters" at bounding box center [33, 169] width 19 height 8
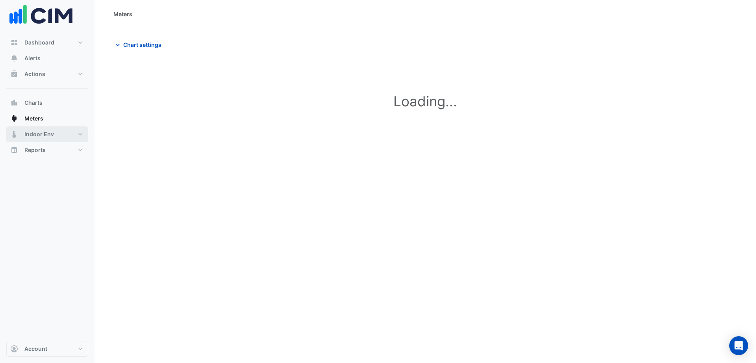
type input "**********"
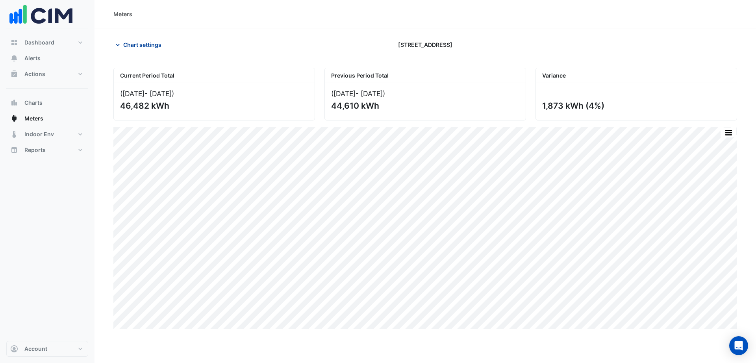
click at [132, 48] on span "Chart settings" at bounding box center [142, 45] width 38 height 8
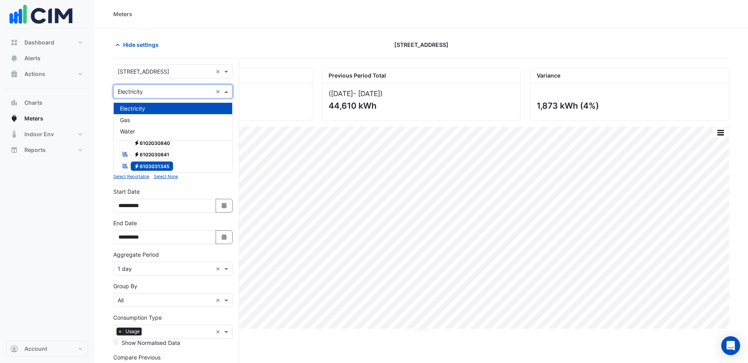
click at [150, 94] on input "text" at bounding box center [165, 92] width 95 height 8
click at [147, 120] on div "Gas" at bounding box center [173, 119] width 118 height 11
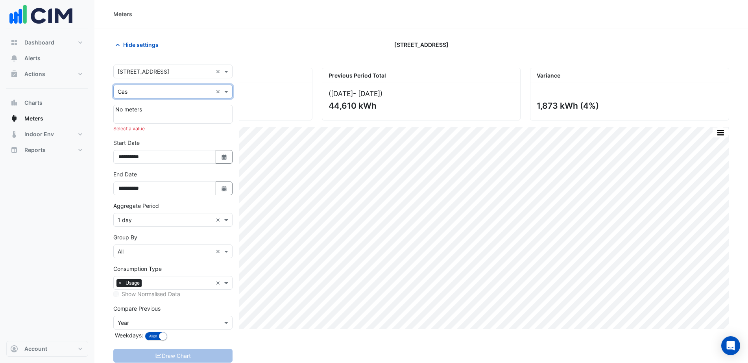
click at [163, 114] on div at bounding box center [172, 117] width 115 height 8
click at [158, 93] on input "text" at bounding box center [165, 92] width 95 height 8
click at [149, 131] on div "Water" at bounding box center [173, 131] width 118 height 11
click at [147, 111] on div "No meters" at bounding box center [172, 114] width 119 height 19
click at [154, 113] on div "No meters" at bounding box center [172, 114] width 119 height 19
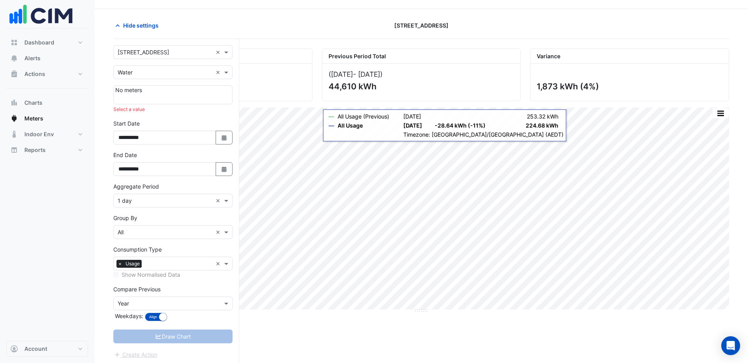
scroll to position [30, 0]
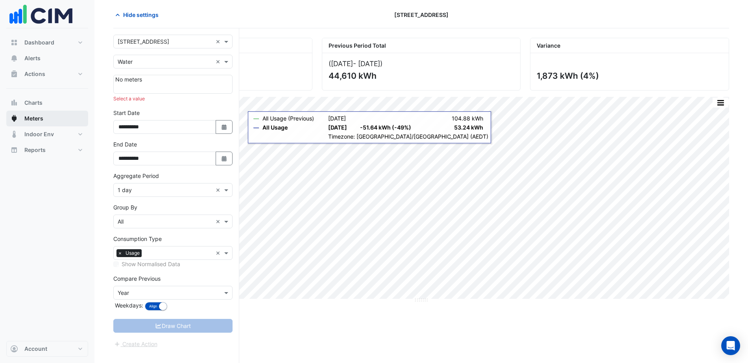
click at [40, 125] on button "Meters" at bounding box center [47, 119] width 82 height 16
click at [40, 107] on button "Charts" at bounding box center [47, 103] width 82 height 16
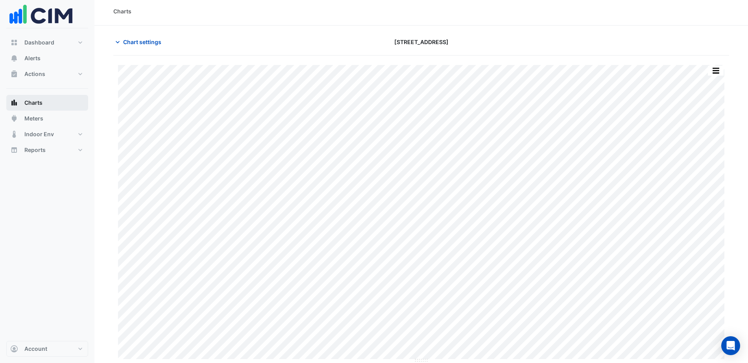
scroll to position [3, 0]
click at [146, 47] on button "Chart settings" at bounding box center [139, 42] width 53 height 14
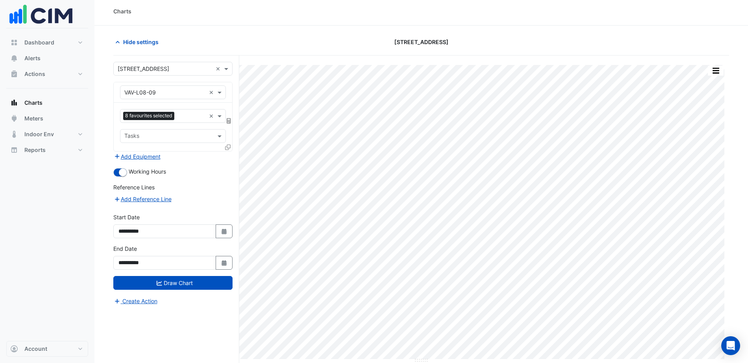
click at [166, 91] on input "text" at bounding box center [164, 93] width 81 height 8
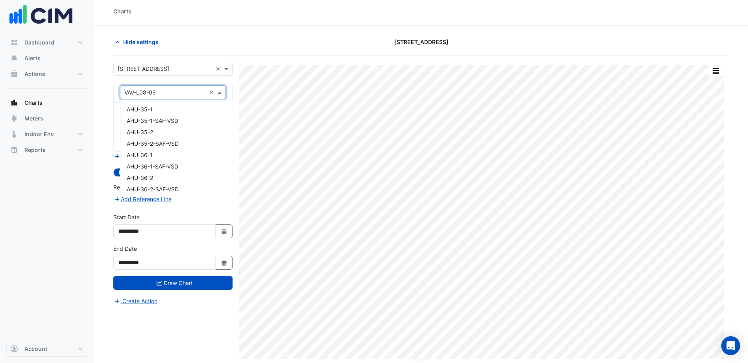
scroll to position [3850, 0]
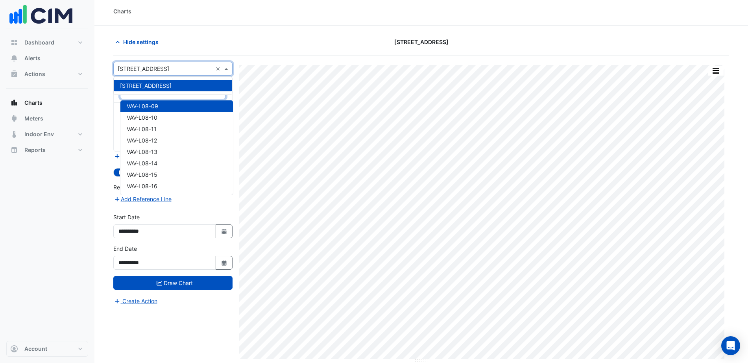
click at [180, 68] on input "text" at bounding box center [165, 69] width 95 height 8
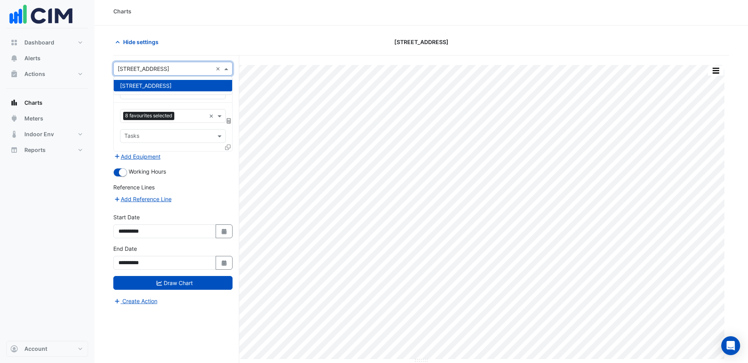
click at [193, 43] on div "Hide settings" at bounding box center [213, 42] width 209 height 14
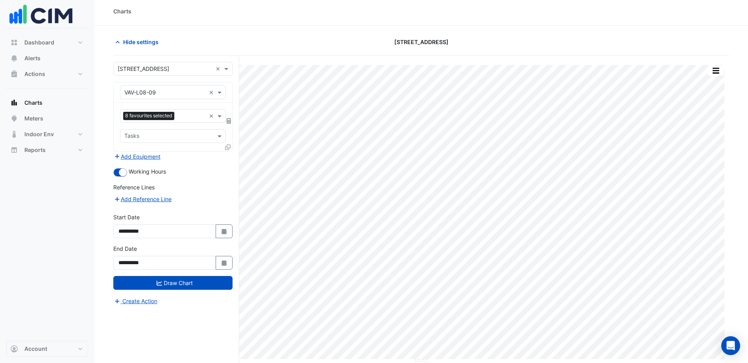
click at [160, 94] on input "text" at bounding box center [164, 93] width 81 height 8
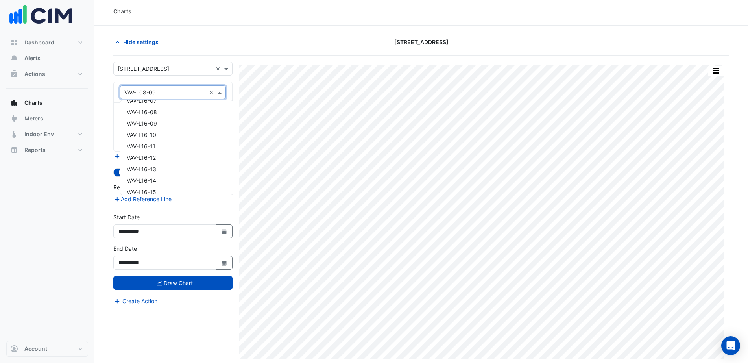
scroll to position [11784, 0]
click at [185, 167] on div "WSM-Main-F15099MA" at bounding box center [176, 162] width 113 height 11
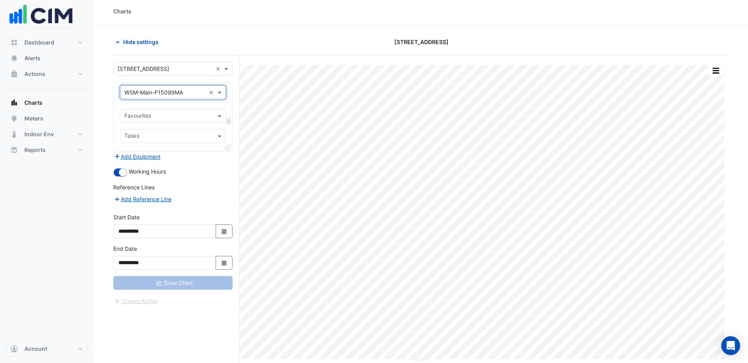
click at [174, 119] on input "text" at bounding box center [168, 117] width 88 height 8
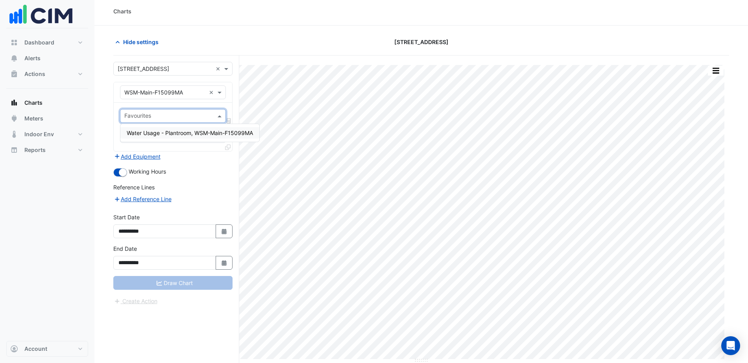
click at [178, 131] on span "Water Usage - Plantroom, WSM-Main-F15099MA" at bounding box center [190, 133] width 126 height 7
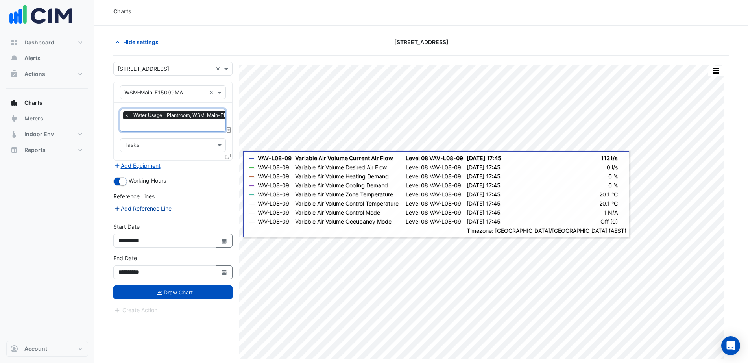
click at [157, 208] on button "Add Reference Line" at bounding box center [142, 208] width 59 height 9
select select "*"
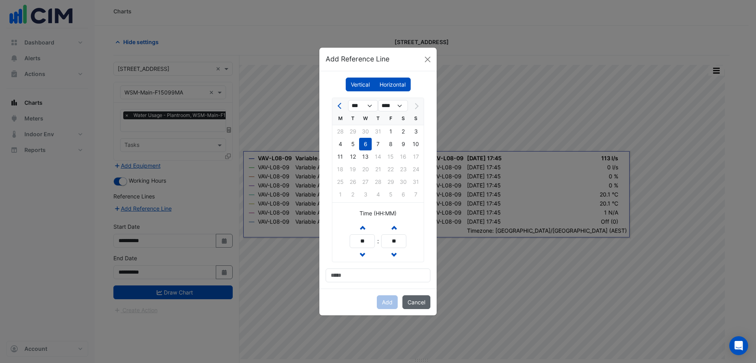
click at [423, 303] on button "Cancel" at bounding box center [416, 302] width 28 height 14
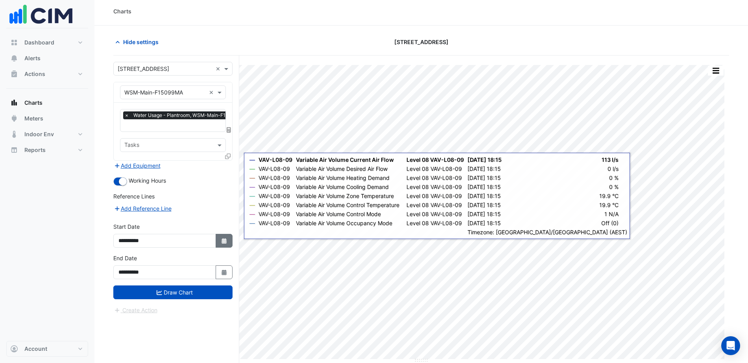
click at [223, 242] on fa-icon "Select Date" at bounding box center [224, 240] width 7 height 7
select select "*"
select select "****"
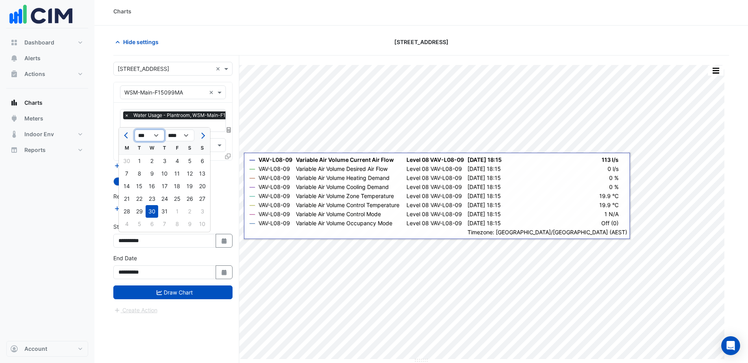
drag, startPoint x: 148, startPoint y: 131, endPoint x: 148, endPoint y: 140, distance: 9.1
click at [148, 135] on select "*** *** *** *** *** *** *** ***" at bounding box center [150, 136] width 30 height 12
select select "*"
click at [135, 130] on select "*** *** *** *** *** *** *** ***" at bounding box center [150, 136] width 30 height 12
click at [151, 159] on div "1" at bounding box center [152, 161] width 13 height 13
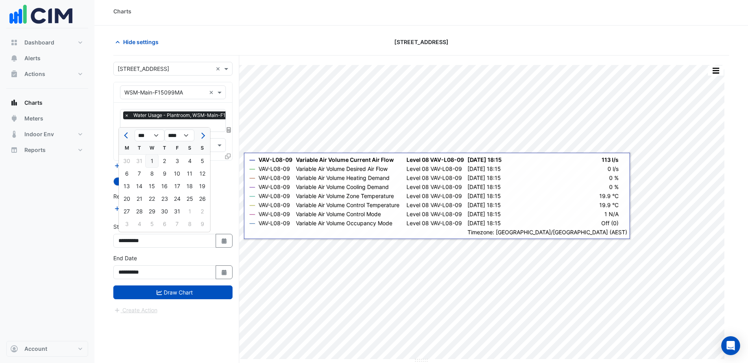
type input "**********"
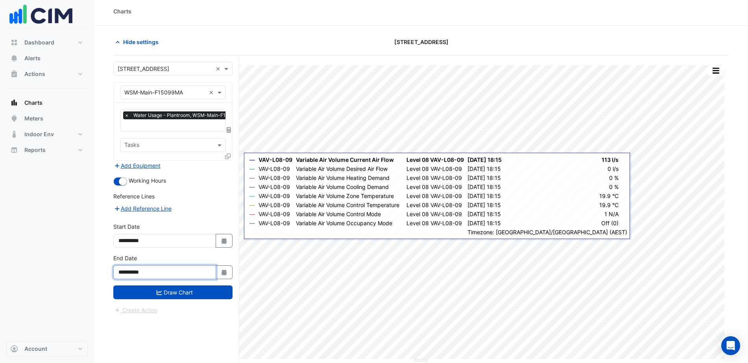
click at [180, 269] on input "**********" at bounding box center [164, 272] width 103 height 14
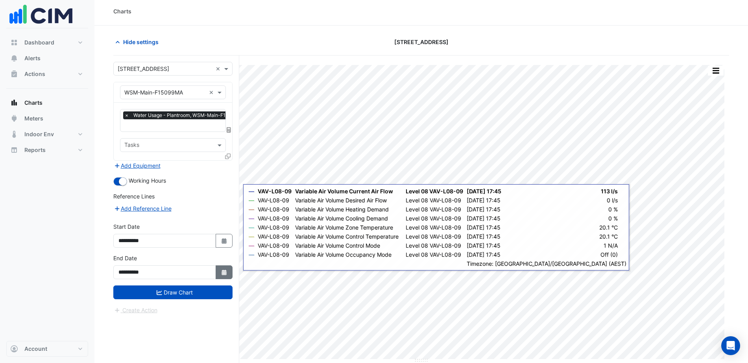
click at [225, 274] on icon "button" at bounding box center [224, 273] width 5 height 6
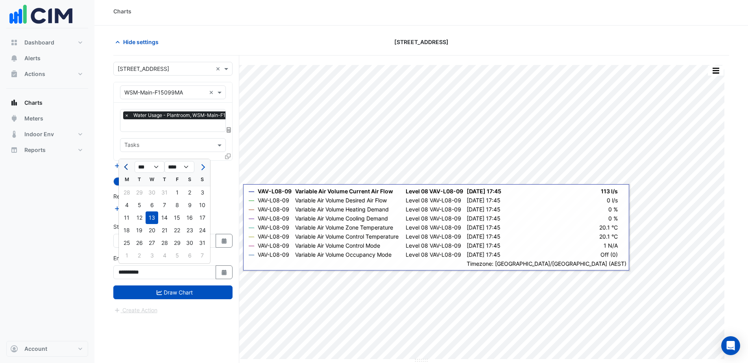
click at [130, 170] on button "Previous month" at bounding box center [126, 167] width 9 height 13
select select "*"
click at [167, 241] on div "31" at bounding box center [164, 243] width 13 height 13
type input "**********"
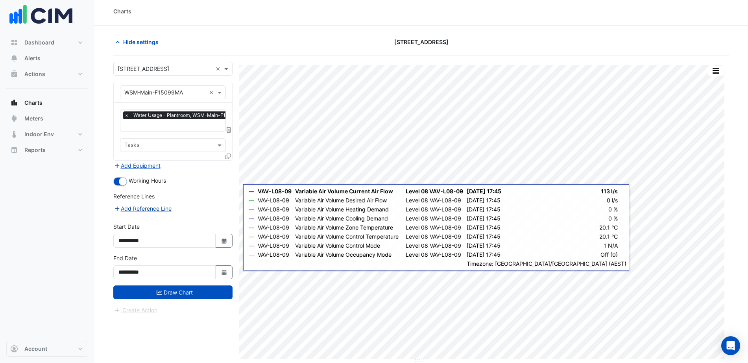
click at [154, 207] on button "Add Reference Line" at bounding box center [142, 208] width 59 height 9
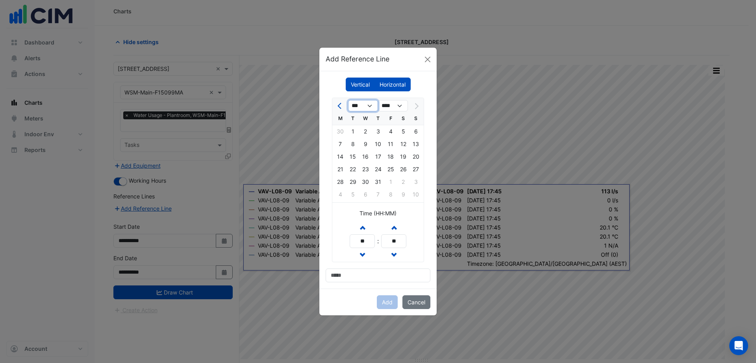
click at [366, 103] on select "*** *** *** *** *** *** ***" at bounding box center [363, 106] width 30 height 12
click at [348, 100] on select "*** *** *** *** *** *** ***" at bounding box center [363, 106] width 30 height 12
click at [391, 103] on select "****" at bounding box center [393, 106] width 30 height 12
click at [405, 104] on select "****" at bounding box center [393, 106] width 30 height 12
drag, startPoint x: 400, startPoint y: 106, endPoint x: 394, endPoint y: 107, distance: 5.6
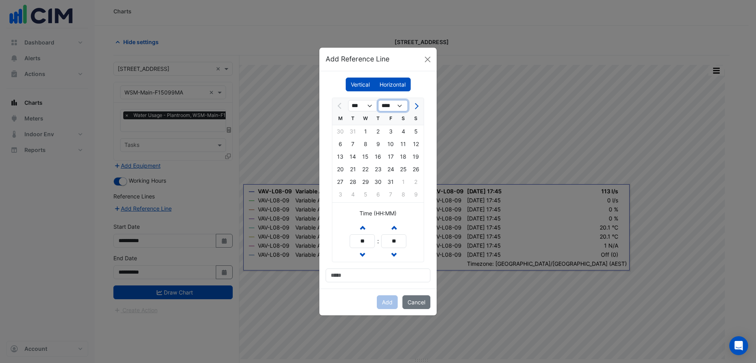
click at [397, 107] on select "****" at bounding box center [393, 106] width 30 height 12
click at [344, 109] on div at bounding box center [340, 106] width 16 height 13
drag, startPoint x: 395, startPoint y: 107, endPoint x: 408, endPoint y: 107, distance: 12.6
click at [395, 107] on select "****" at bounding box center [393, 106] width 30 height 12
click at [416, 107] on span "Next month" at bounding box center [416, 106] width 6 height 6
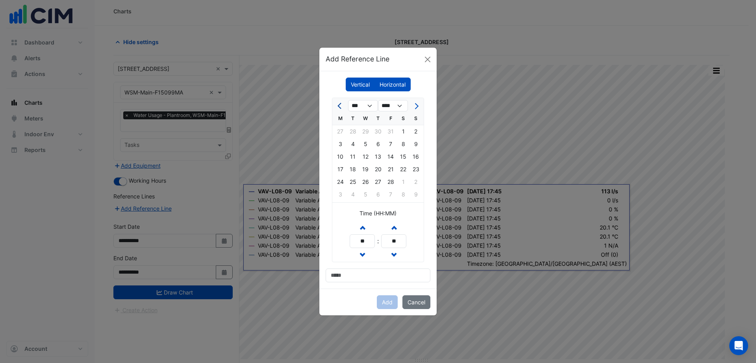
click at [341, 105] on span "Previous month" at bounding box center [340, 106] width 6 height 6
select select "*"
drag, startPoint x: 358, startPoint y: 279, endPoint x: 380, endPoint y: 285, distance: 22.7
click at [360, 278] on input at bounding box center [378, 275] width 105 height 14
click at [415, 304] on button "Cancel" at bounding box center [416, 302] width 28 height 14
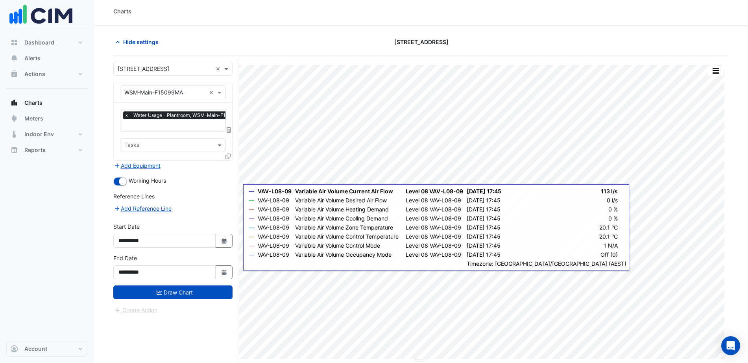
click at [214, 145] on div "Tasks" at bounding box center [173, 145] width 106 height 14
click at [208, 190] on form "**********" at bounding box center [172, 188] width 119 height 253
click at [194, 291] on button "Draw Chart" at bounding box center [172, 292] width 119 height 14
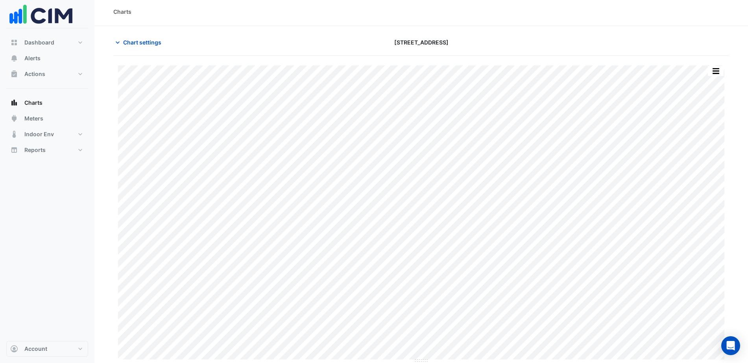
scroll to position [3, 0]
click at [141, 47] on button "Chart settings" at bounding box center [139, 42] width 53 height 14
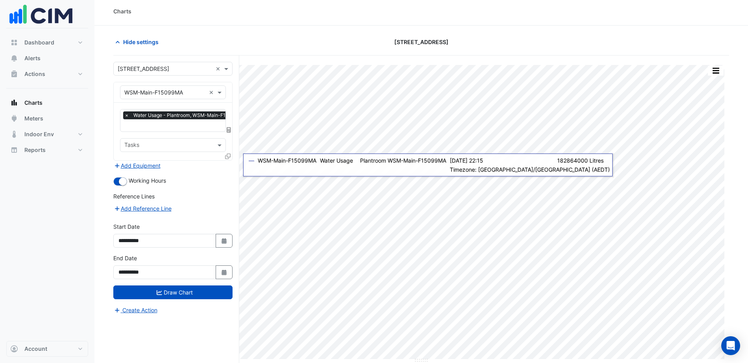
click at [181, 94] on input "text" at bounding box center [164, 93] width 81 height 8
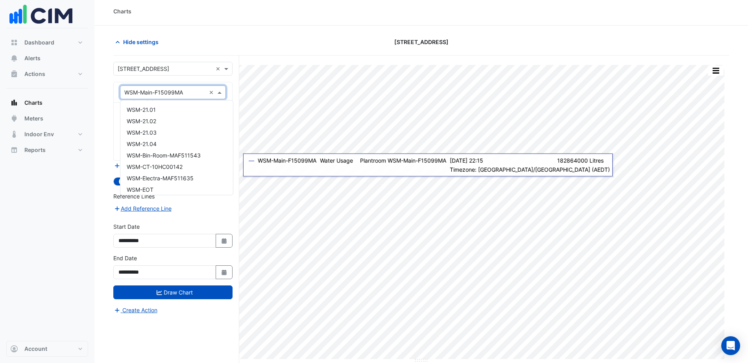
scroll to position [11784, 0]
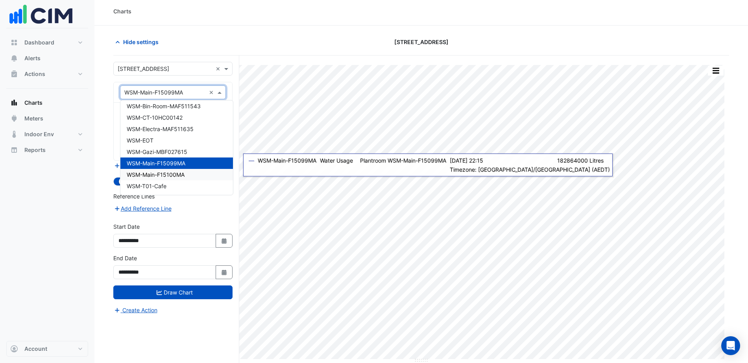
click at [170, 173] on span "WSM-Main-F15100MA" at bounding box center [156, 174] width 58 height 7
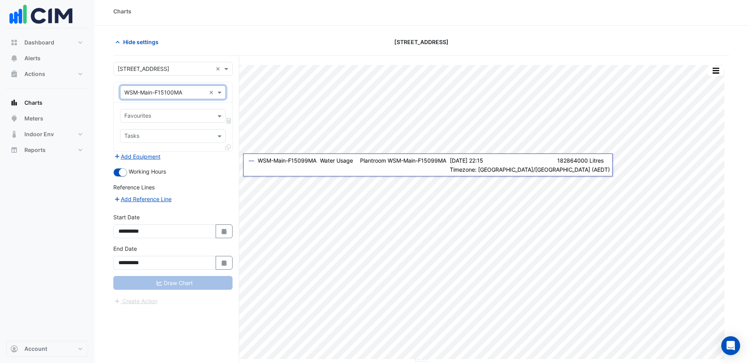
click at [189, 113] on input "text" at bounding box center [168, 117] width 88 height 8
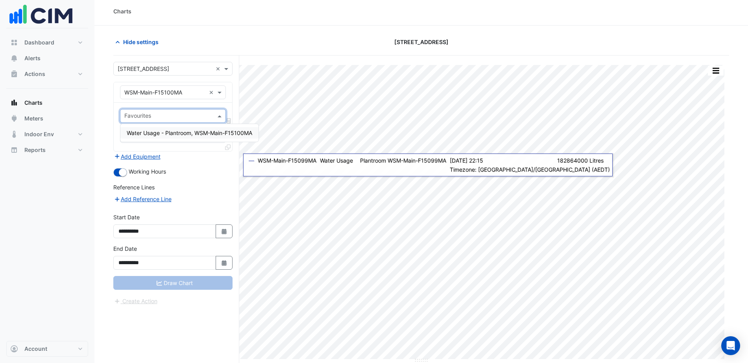
click at [181, 130] on span "Water Usage - Plantroom, WSM-Main-F15100MA" at bounding box center [190, 133] width 126 height 7
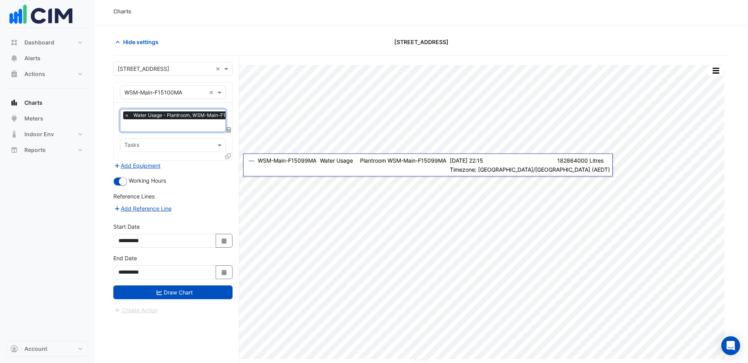
click at [178, 144] on input "text" at bounding box center [168, 146] width 88 height 8
click at [214, 192] on div "Reference Lines" at bounding box center [172, 197] width 119 height 11
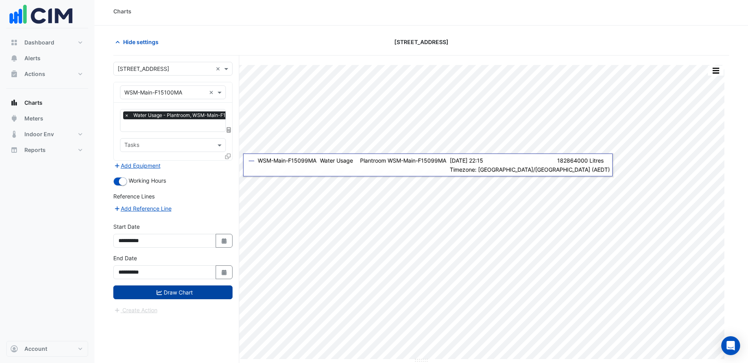
click at [189, 291] on button "Draw Chart" at bounding box center [172, 292] width 119 height 14
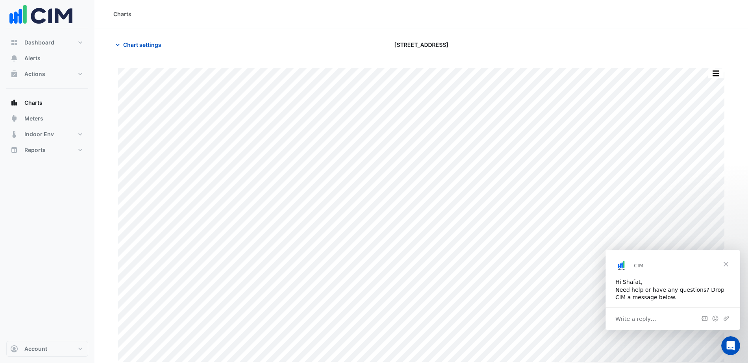
click at [725, 261] on span "Close" at bounding box center [726, 264] width 28 height 28
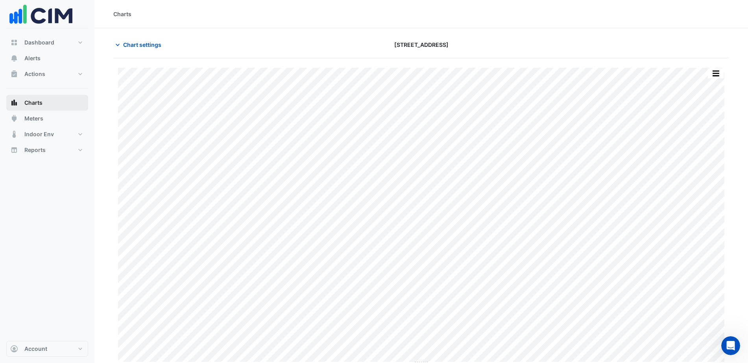
click at [52, 100] on button "Charts" at bounding box center [47, 103] width 82 height 16
click at [133, 49] on button "Chart settings" at bounding box center [139, 45] width 53 height 14
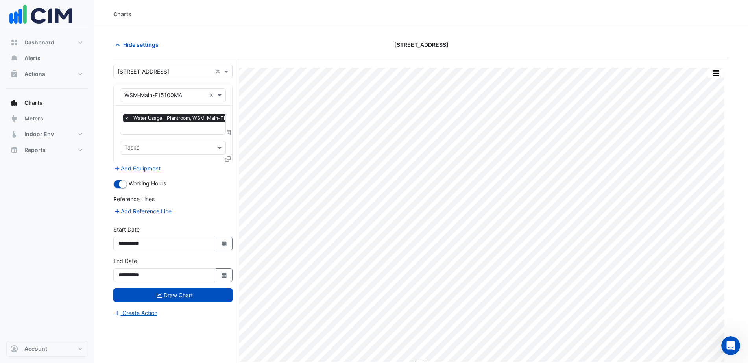
click at [181, 97] on input "text" at bounding box center [164, 95] width 81 height 8
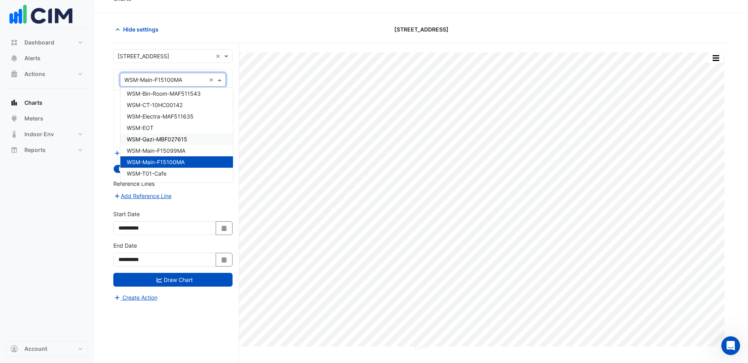
scroll to position [30, 0]
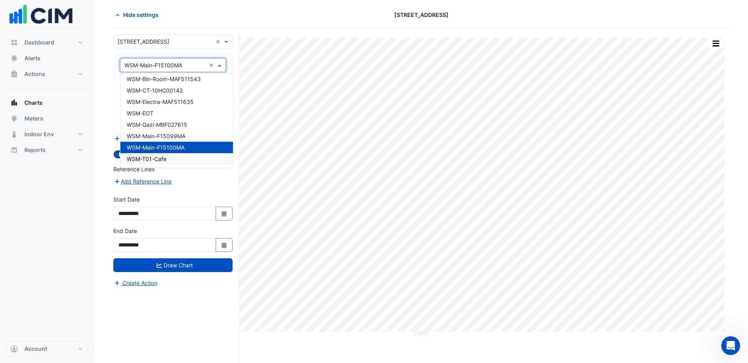
click at [169, 161] on div "WSM-T01-Cafe" at bounding box center [176, 158] width 113 height 11
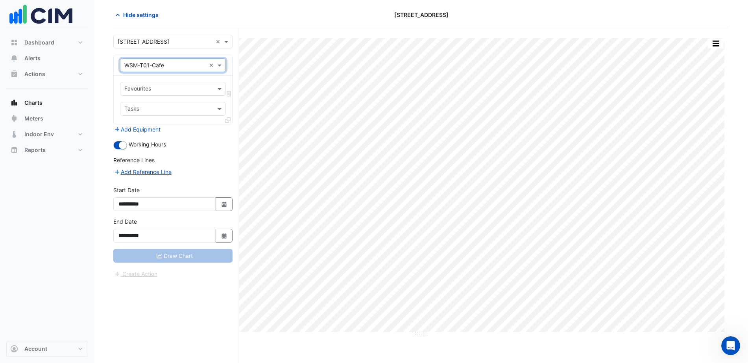
click at [168, 89] on input "text" at bounding box center [168, 89] width 88 height 8
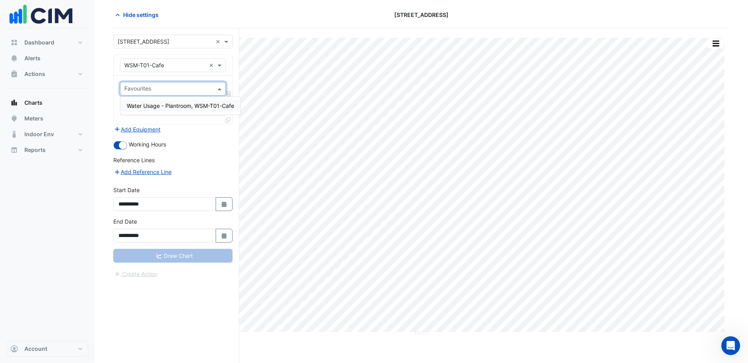
click at [167, 105] on span "Water Usage - Plantroom, WSM-T01-Cafe" at bounding box center [180, 105] width 107 height 7
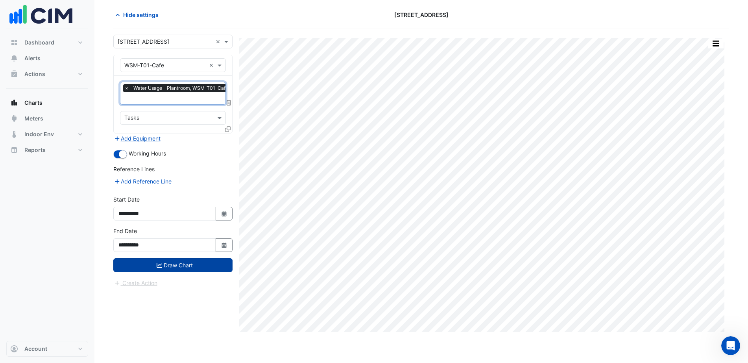
click at [185, 265] on button "Draw Chart" at bounding box center [172, 265] width 119 height 14
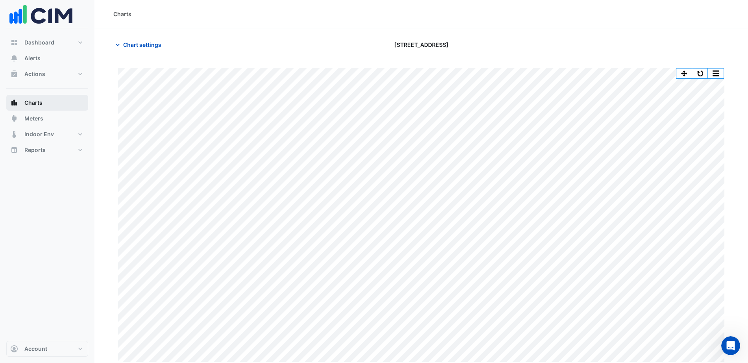
click at [56, 105] on button "Charts" at bounding box center [47, 103] width 82 height 16
click at [51, 120] on button "Meters" at bounding box center [47, 119] width 82 height 16
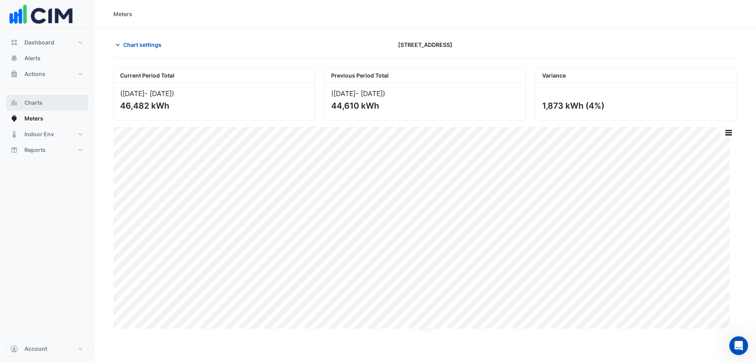
click at [52, 103] on button "Charts" at bounding box center [47, 103] width 82 height 16
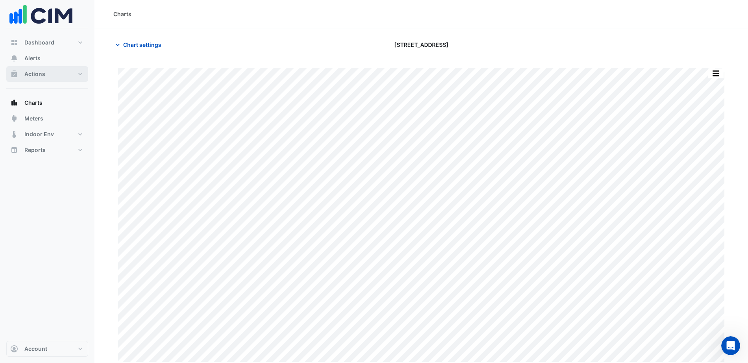
click at [78, 71] on button "Actions" at bounding box center [47, 74] width 82 height 16
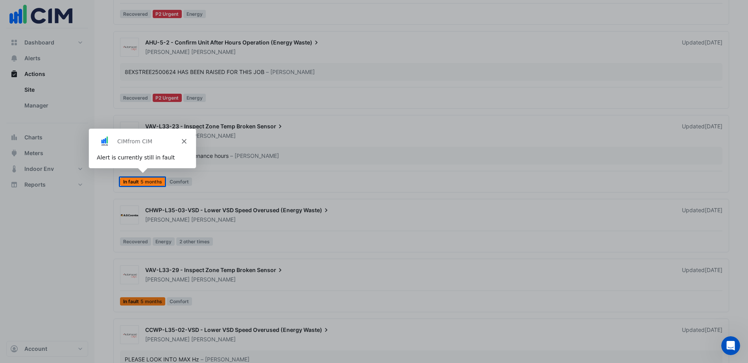
scroll to position [500, 0]
click at [183, 141] on icon "Close" at bounding box center [183, 140] width 5 height 5
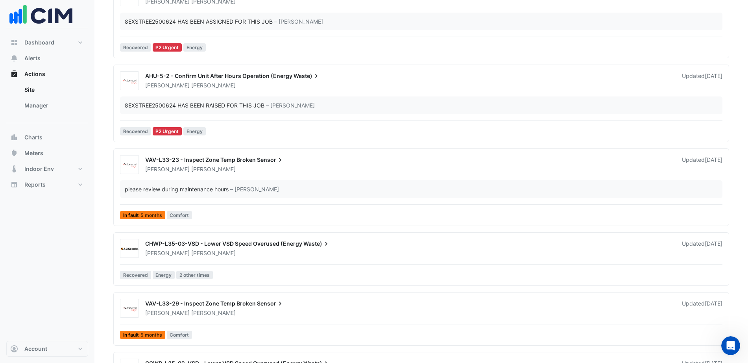
scroll to position [451, 0]
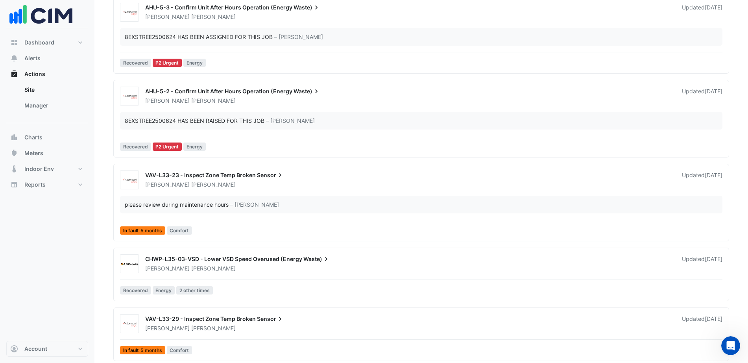
click at [282, 183] on div "Tony Haines" at bounding box center [408, 185] width 529 height 8
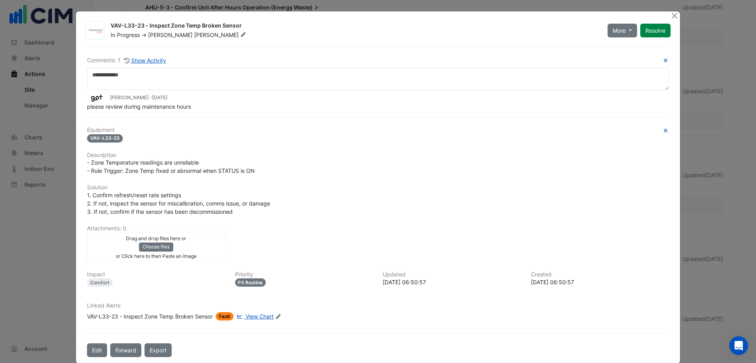
click at [265, 315] on span "View Chart" at bounding box center [260, 316] width 28 height 7
click at [28, 235] on ngb-modal-window "VAV-L33-23 - Inspect Zone Temp Broken Sensor In Progress -> Tony Haines More On…" at bounding box center [378, 181] width 756 height 363
click at [670, 14] on button "Close" at bounding box center [674, 15] width 8 height 8
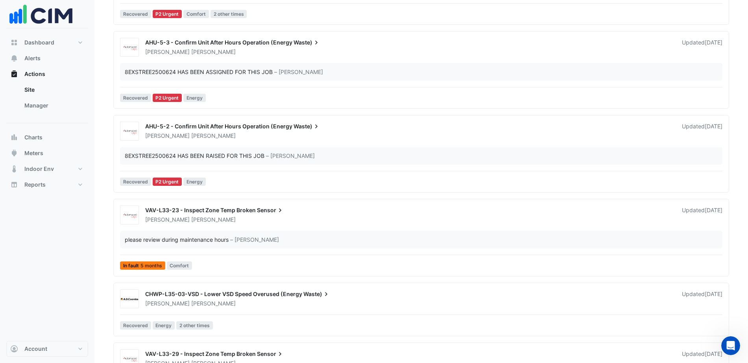
scroll to position [402, 0]
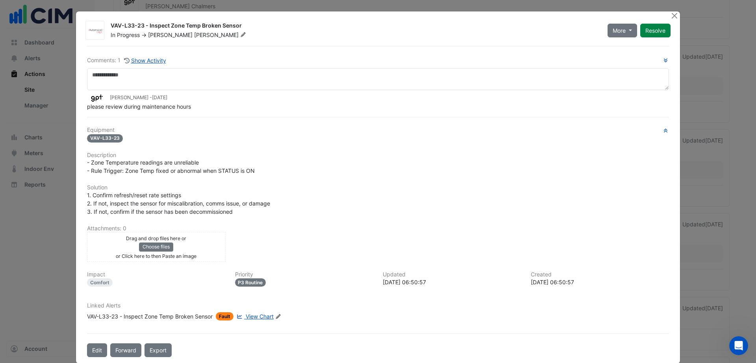
click at [254, 317] on span "View Chart" at bounding box center [260, 316] width 28 height 7
drag, startPoint x: 671, startPoint y: 13, endPoint x: 440, endPoint y: 35, distance: 232.0
click at [670, 13] on button "Close" at bounding box center [674, 15] width 8 height 8
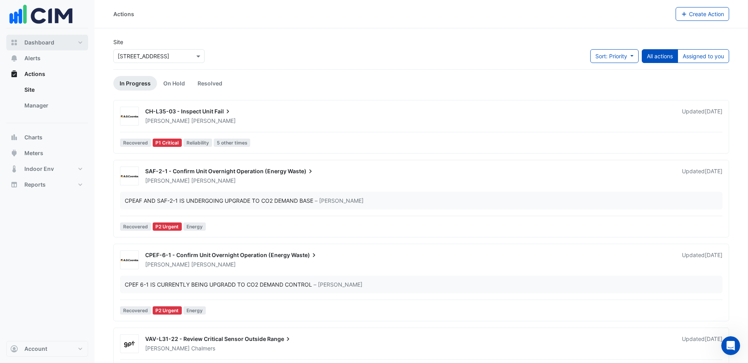
click at [56, 40] on button "Dashboard" at bounding box center [47, 43] width 82 height 16
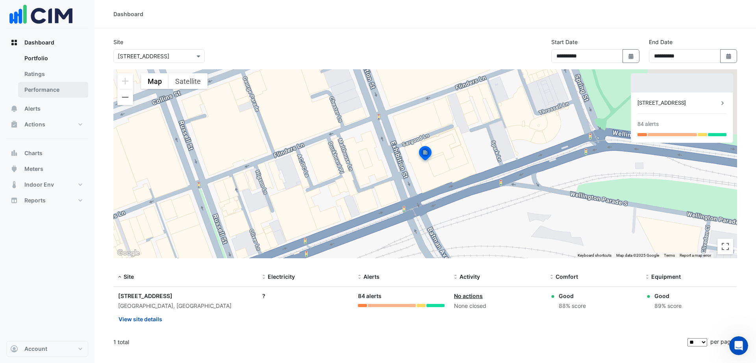
drag, startPoint x: 55, startPoint y: 89, endPoint x: 50, endPoint y: 80, distance: 9.9
click at [54, 89] on link "Performance" at bounding box center [53, 90] width 70 height 16
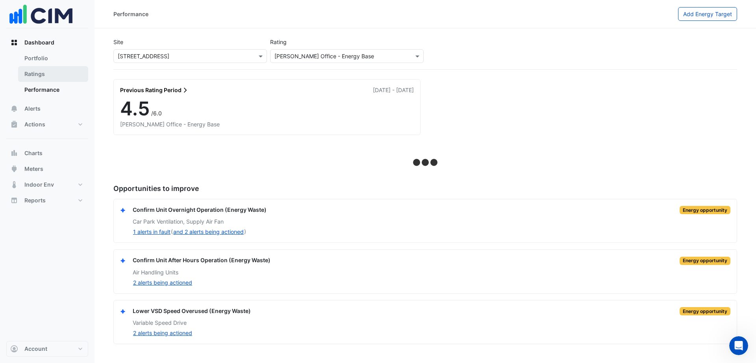
click at [35, 74] on link "Ratings" at bounding box center [53, 74] width 70 height 16
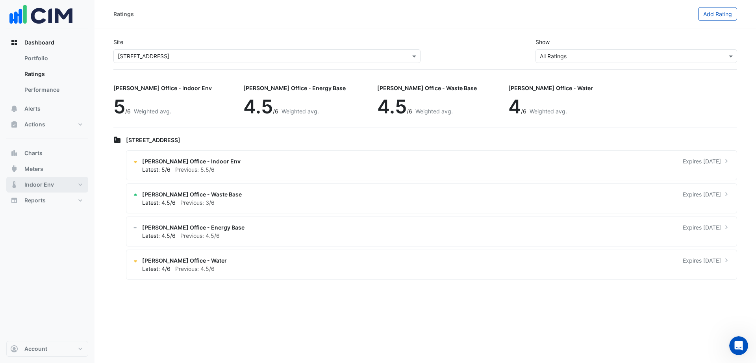
click at [80, 184] on button "Indoor Env" at bounding box center [47, 185] width 82 height 16
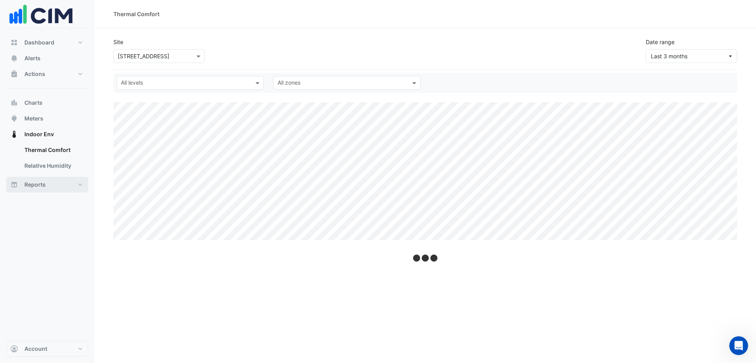
click at [80, 188] on button "Reports" at bounding box center [47, 185] width 82 height 16
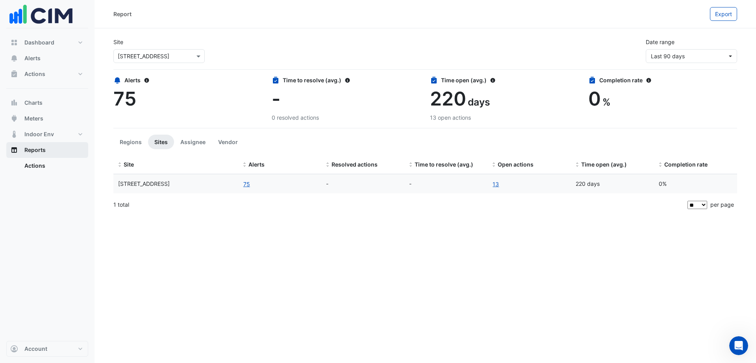
click at [42, 147] on span "Reports" at bounding box center [34, 150] width 21 height 8
click at [54, 131] on button "Indoor Env" at bounding box center [47, 134] width 82 height 16
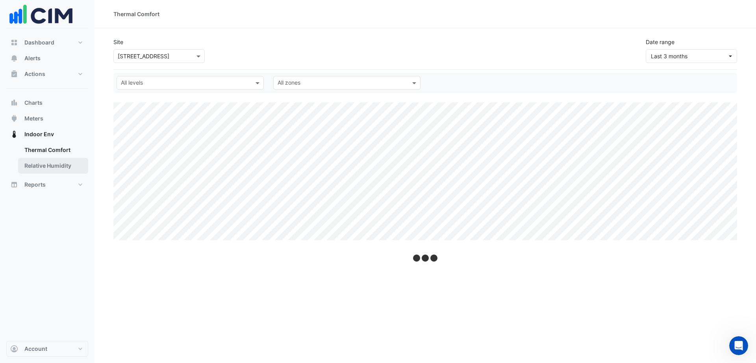
click at [67, 165] on link "Relative Humidity" at bounding box center [53, 166] width 70 height 16
click at [66, 148] on link "Thermal Comfort" at bounding box center [53, 150] width 70 height 16
click at [51, 114] on button "Meters" at bounding box center [47, 119] width 82 height 16
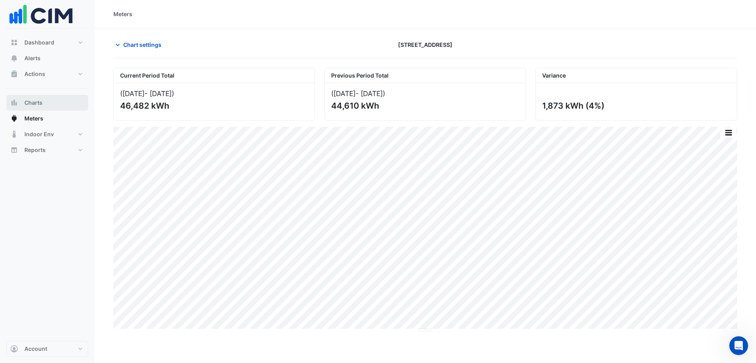
click at [41, 105] on span "Charts" at bounding box center [33, 103] width 18 height 8
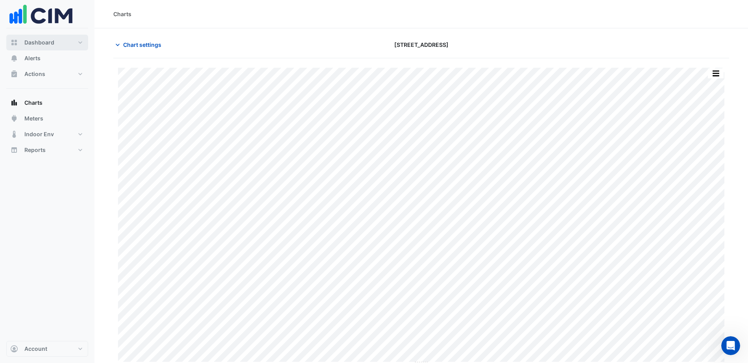
click at [55, 45] on button "Dashboard" at bounding box center [47, 43] width 82 height 16
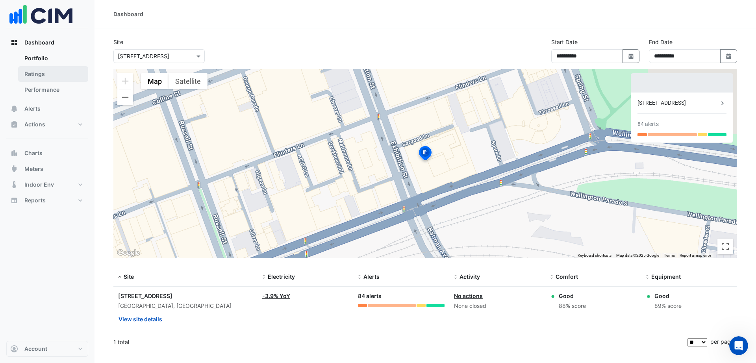
click at [64, 71] on link "Ratings" at bounding box center [53, 74] width 70 height 16
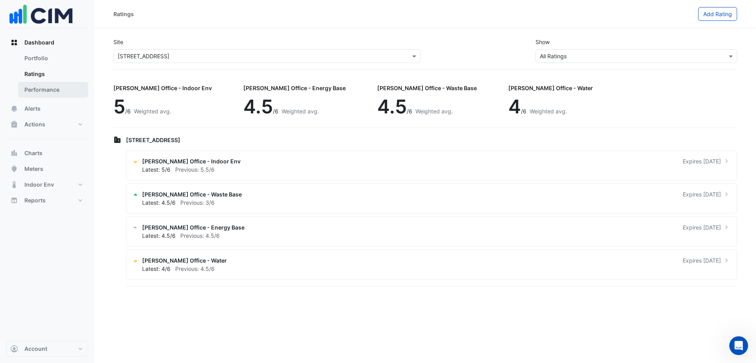
click at [58, 84] on link "Performance" at bounding box center [53, 90] width 70 height 16
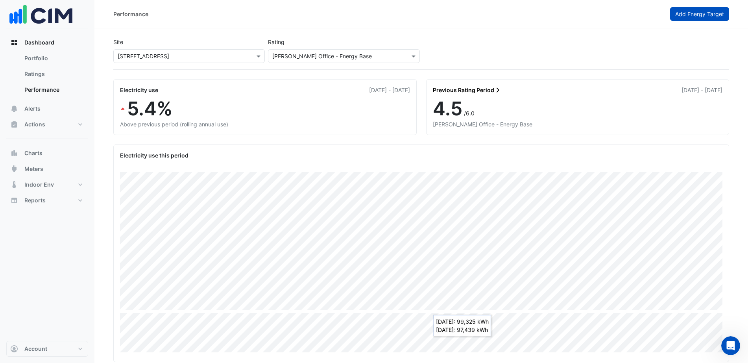
click at [720, 11] on span "Add Energy Target" at bounding box center [699, 14] width 49 height 7
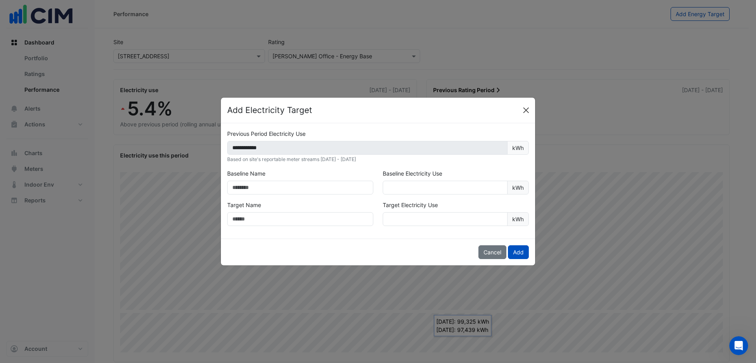
click at [526, 108] on button "Close" at bounding box center [526, 110] width 12 height 12
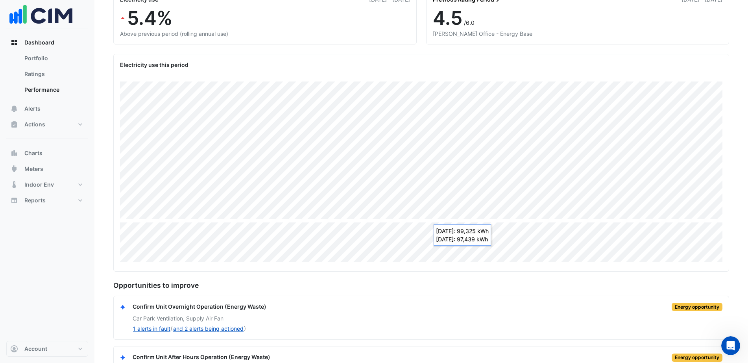
scroll to position [30, 0]
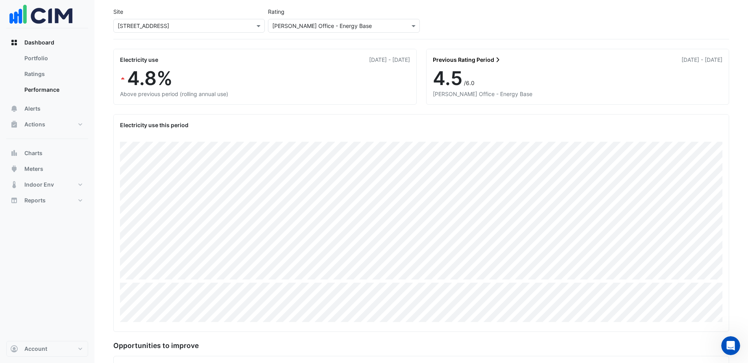
click at [356, 326] on div "01 Feb 2024 - 31 Jan 2025: 1,535,374 kWh Jan 2024: 183,913 kWh Jan 2025: 176,12…" at bounding box center [421, 233] width 615 height 196
click at [230, 29] on input "text" at bounding box center [181, 26] width 127 height 8
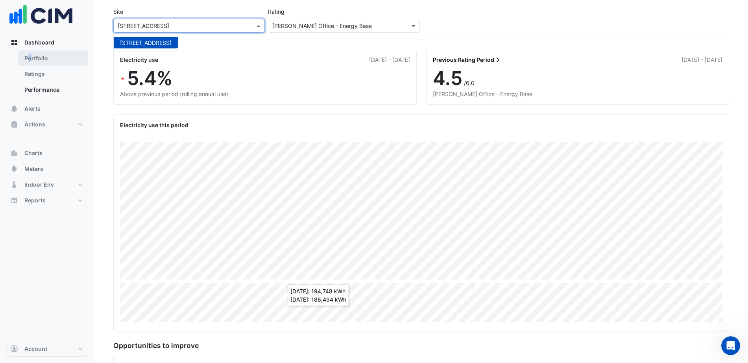
click at [30, 59] on link "Portfolio" at bounding box center [53, 58] width 70 height 16
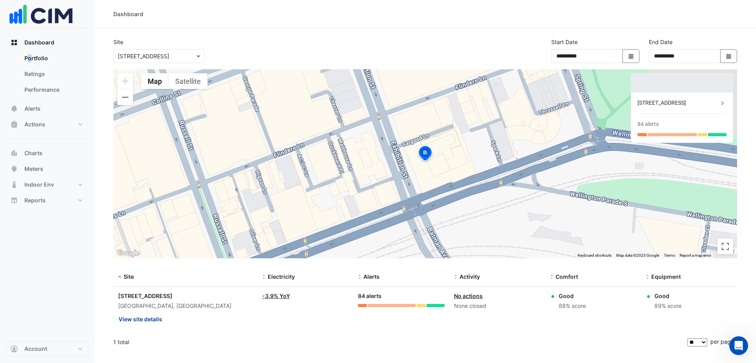
click at [143, 319] on button "View site details" at bounding box center [140, 319] width 44 height 14
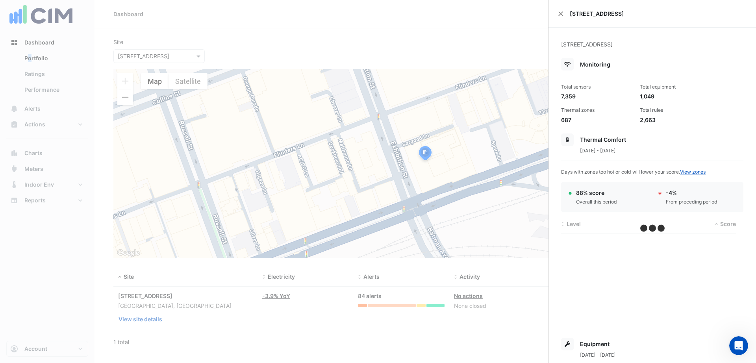
drag, startPoint x: 660, startPoint y: 46, endPoint x: 611, endPoint y: 48, distance: 48.8
click at [611, 48] on div "8 Exhibition Street, Melbourne, Victoria" at bounding box center [652, 49] width 182 height 18
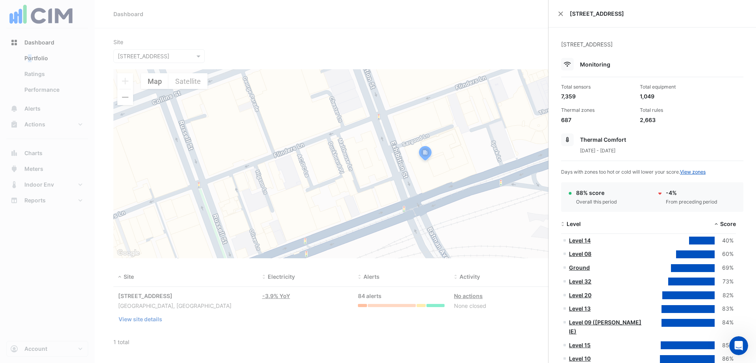
click at [350, 37] on ngb-offcanvas-backdrop at bounding box center [378, 181] width 756 height 363
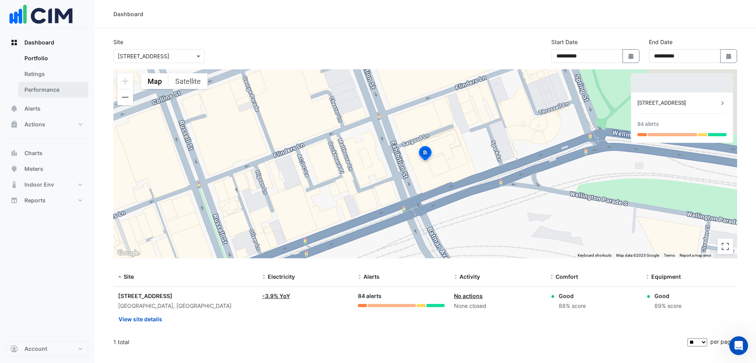
click at [73, 87] on link "Performance" at bounding box center [53, 90] width 70 height 16
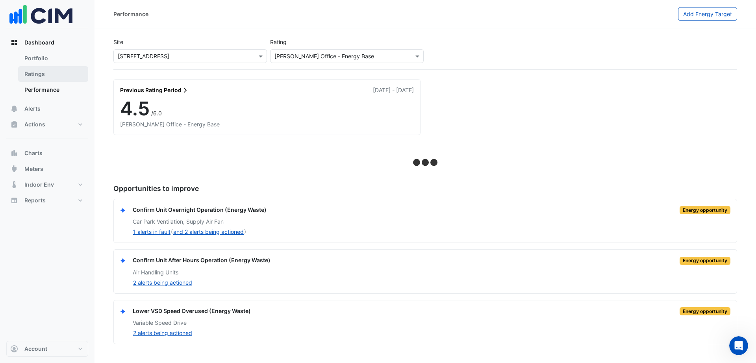
click at [69, 74] on link "Ratings" at bounding box center [53, 74] width 70 height 16
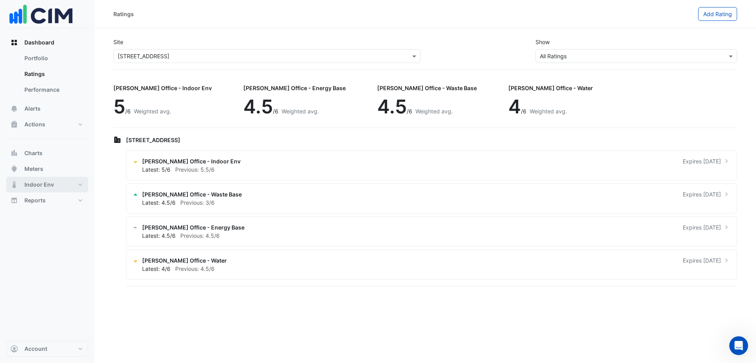
click at [45, 184] on span "Indoor Env" at bounding box center [39, 185] width 30 height 8
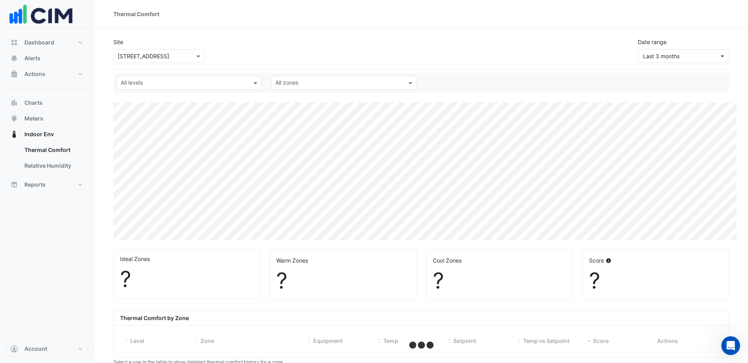
click at [209, 83] on input "text" at bounding box center [185, 84] width 128 height 8
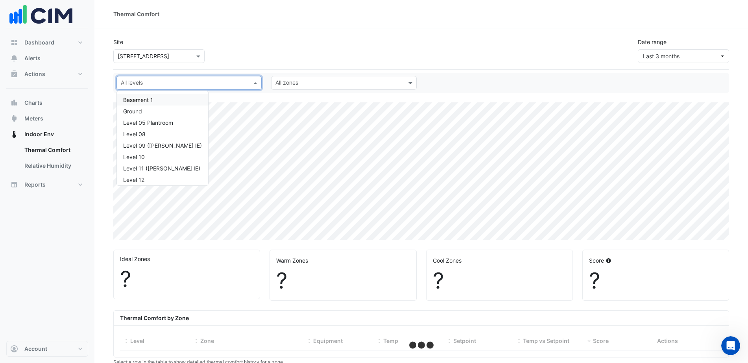
click at [209, 83] on input "text" at bounding box center [185, 84] width 128 height 8
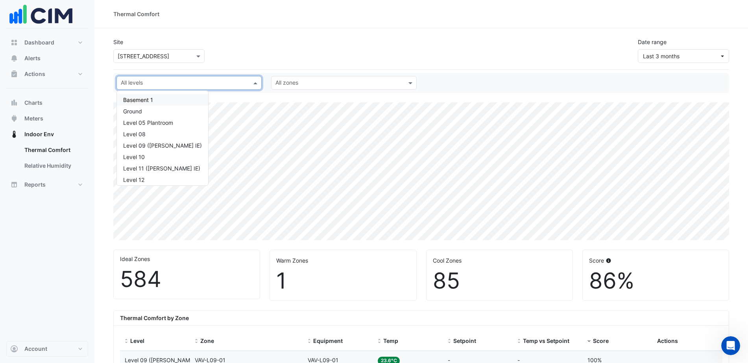
click at [268, 44] on div "Site Select a Site × 8 Exhibition Street Date range Last 3 months" at bounding box center [421, 46] width 625 height 31
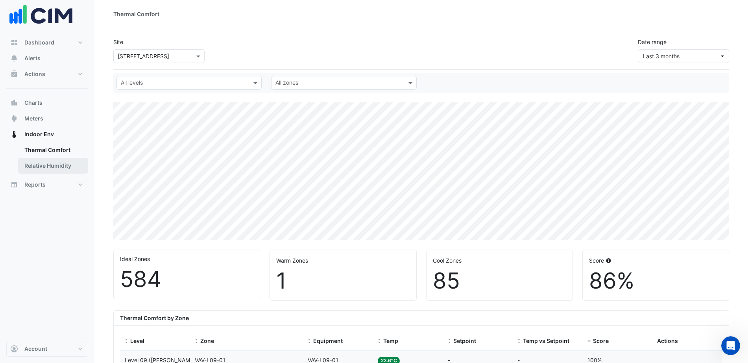
click at [48, 168] on link "Relative Humidity" at bounding box center [53, 166] width 70 height 16
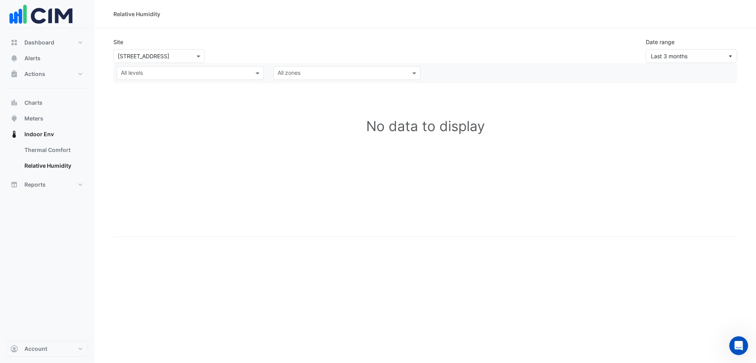
click at [176, 61] on div "Select a Site × 8 Exhibition Street" at bounding box center [158, 56] width 91 height 14
click at [176, 60] on div "Select a Site × 8 Exhibition Street" at bounding box center [158, 56] width 91 height 14
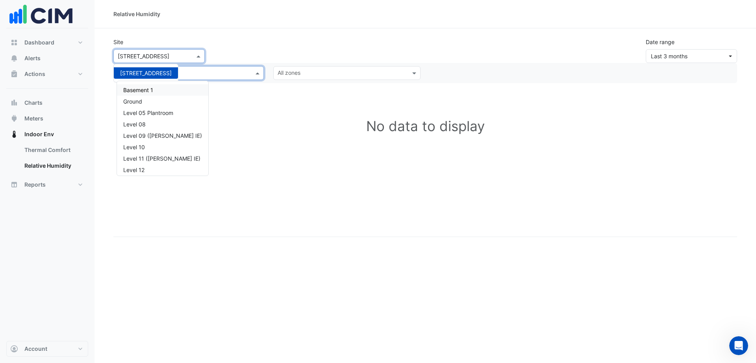
drag, startPoint x: 253, startPoint y: 76, endPoint x: 249, endPoint y: 76, distance: 4.3
click at [253, 76] on div "All levels" at bounding box center [190, 73] width 147 height 14
click at [158, 91] on div "Basement 1" at bounding box center [162, 90] width 79 height 8
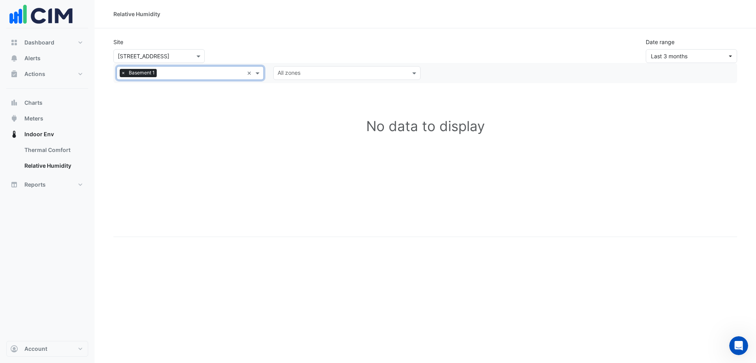
click at [303, 77] on input "text" at bounding box center [343, 74] width 130 height 8
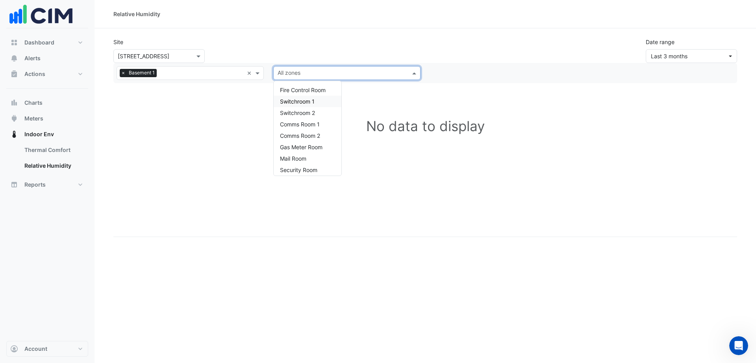
drag, startPoint x: 300, startPoint y: 98, endPoint x: 295, endPoint y: 98, distance: 5.1
click at [301, 98] on span "Switchroom 1" at bounding box center [297, 101] width 35 height 7
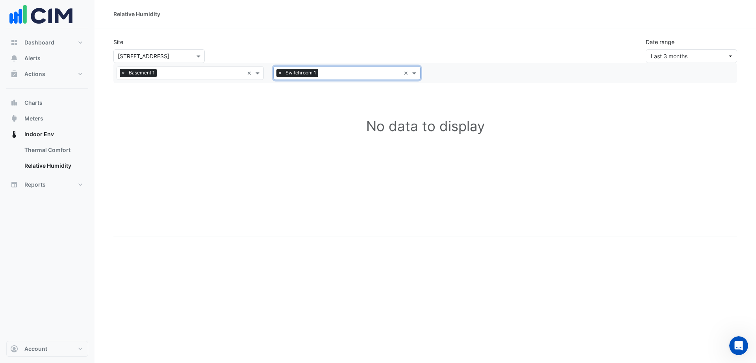
click at [213, 75] on input "text" at bounding box center [202, 74] width 84 height 8
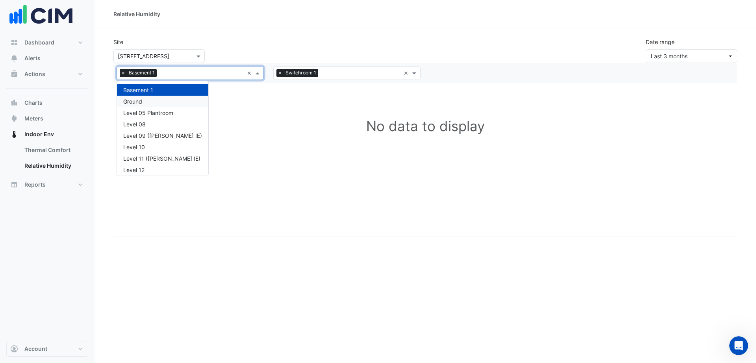
click at [150, 105] on div "Ground" at bounding box center [162, 101] width 79 height 8
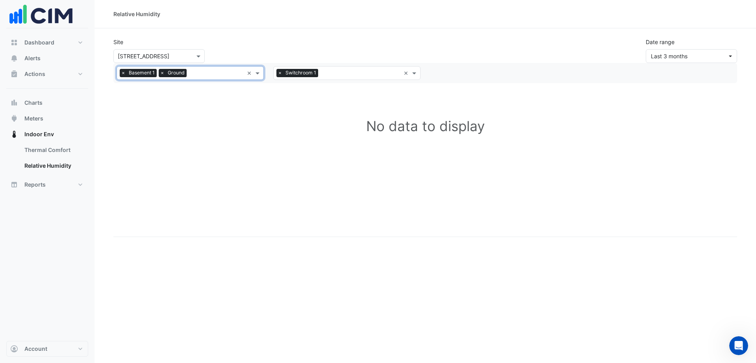
click at [316, 73] on span "Switchroom 1" at bounding box center [300, 73] width 35 height 8
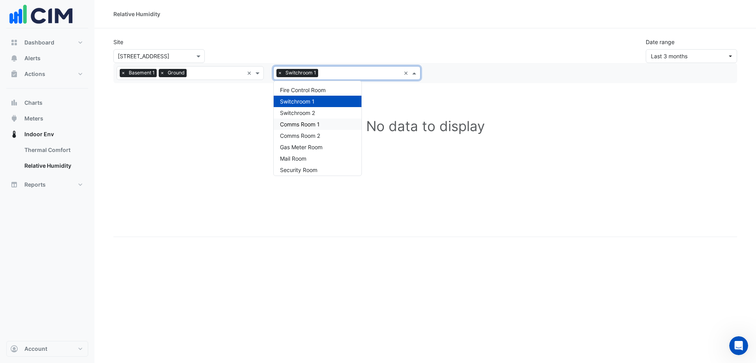
click at [302, 130] on div "Comms Room 2" at bounding box center [318, 135] width 88 height 11
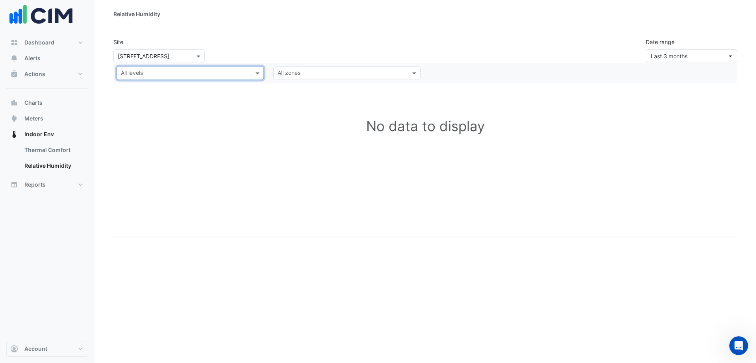
click at [239, 76] on input "text" at bounding box center [186, 74] width 130 height 8
click at [175, 155] on div "Level 11 (NABERS IE)" at bounding box center [162, 158] width 79 height 8
drag, startPoint x: 234, startPoint y: 67, endPoint x: 218, endPoint y: 75, distance: 17.8
click at [233, 67] on div "All levels × Level 11 (NABERS IE) ×" at bounding box center [190, 73] width 147 height 14
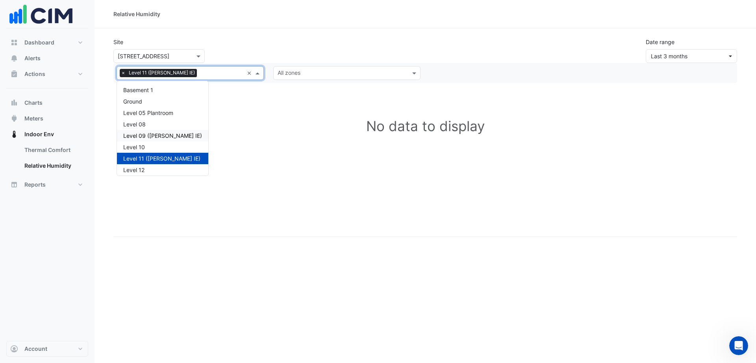
click at [155, 139] on div "Level 09 (NABERS IE)" at bounding box center [162, 135] width 79 height 8
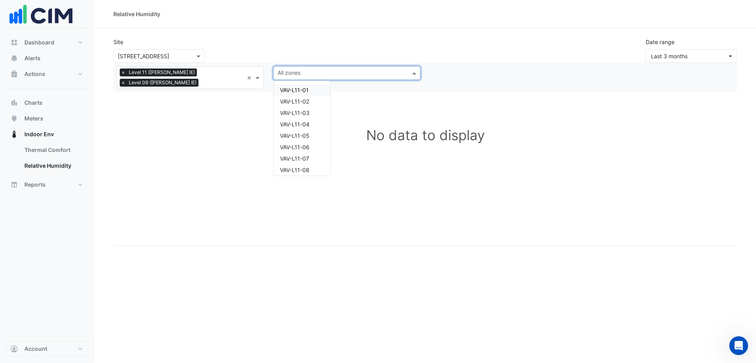
click at [300, 76] on input "text" at bounding box center [343, 74] width 130 height 8
click at [290, 148] on span "VAV-L11-06" at bounding box center [295, 147] width 30 height 7
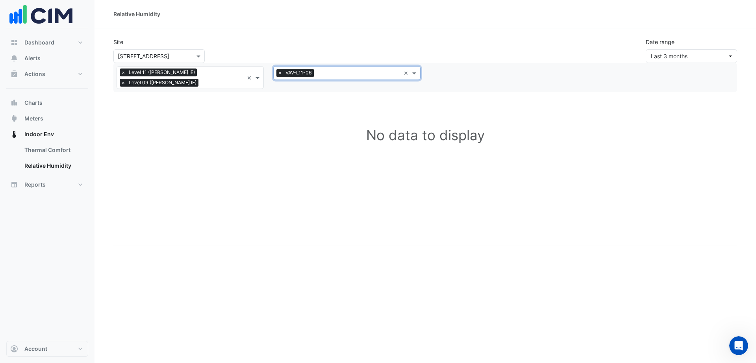
click at [308, 74] on span "VAV-L11-06" at bounding box center [298, 73] width 30 height 8
drag, startPoint x: 305, startPoint y: 85, endPoint x: 318, endPoint y: 95, distance: 16.2
click at [310, 87] on div "VAV-L11-01" at bounding box center [302, 89] width 57 height 11
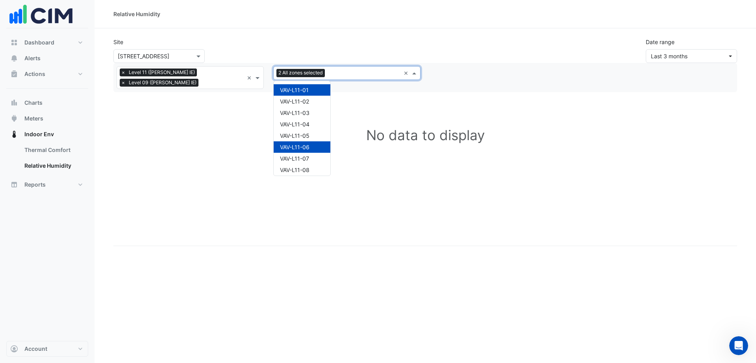
click at [328, 75] on div at bounding box center [364, 74] width 74 height 10
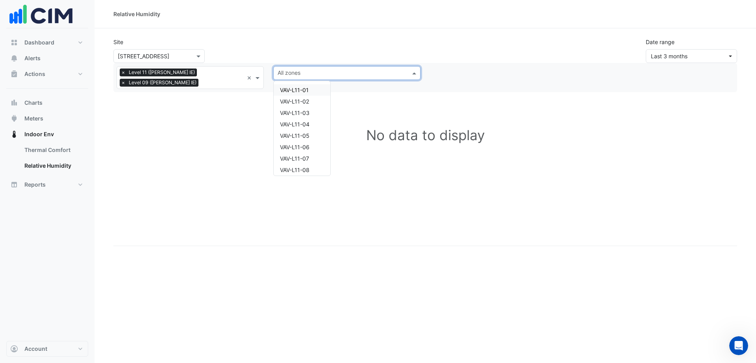
click at [225, 102] on h1 "No data to display" at bounding box center [425, 135] width 624 height 67
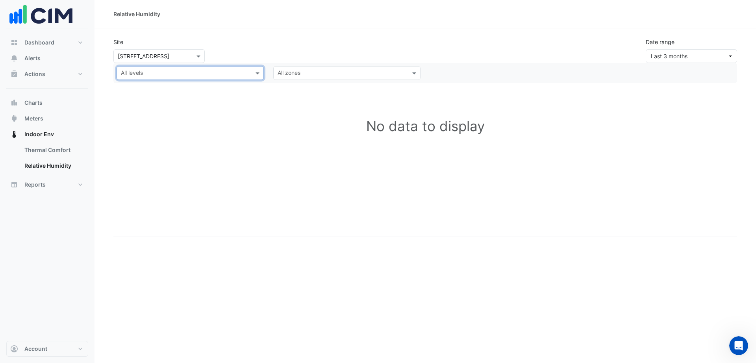
click at [197, 72] on input "text" at bounding box center [186, 74] width 130 height 8
click at [162, 139] on div "Level 31 (NABERS IE)" at bounding box center [162, 141] width 79 height 8
click at [215, 74] on input "text" at bounding box center [222, 74] width 43 height 8
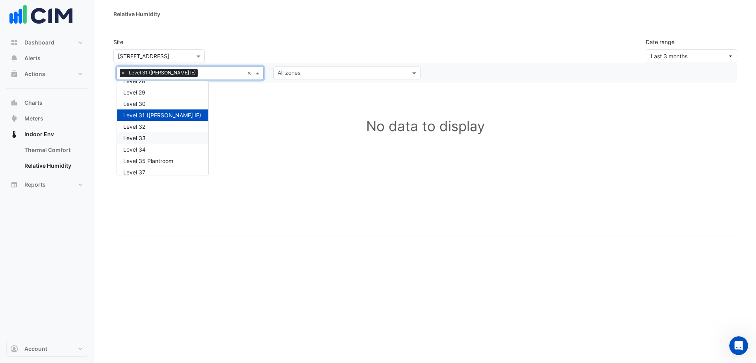
scroll to position [289, 0]
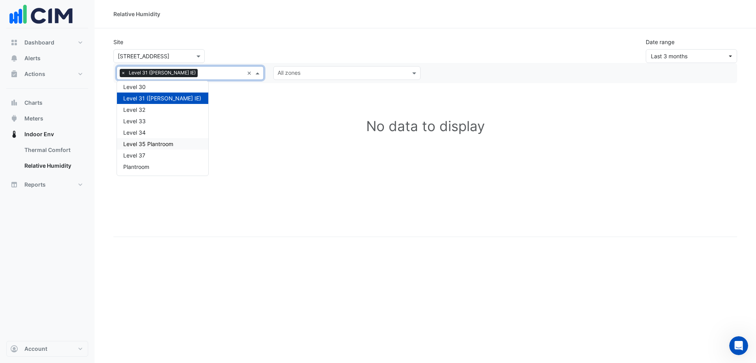
drag, startPoint x: 162, startPoint y: 144, endPoint x: 187, endPoint y: 111, distance: 42.2
click at [163, 143] on div "Level 35 Plantroom" at bounding box center [162, 144] width 79 height 8
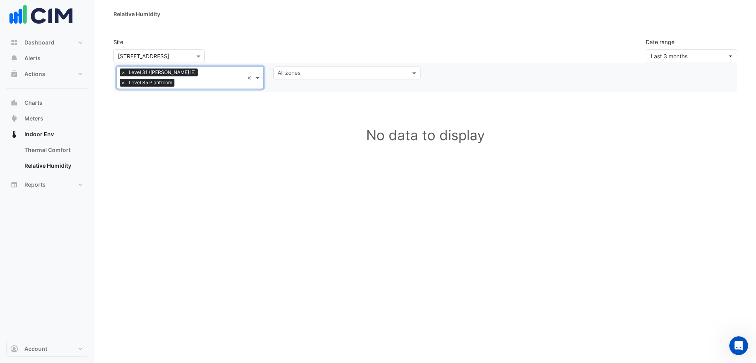
click at [239, 79] on input "text" at bounding box center [211, 83] width 66 height 8
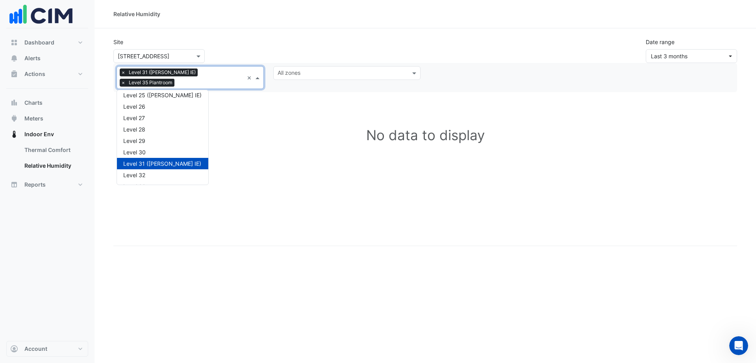
scroll to position [190, 0]
click at [167, 87] on div "Level 21 (NABERS IE)" at bounding box center [162, 91] width 79 height 8
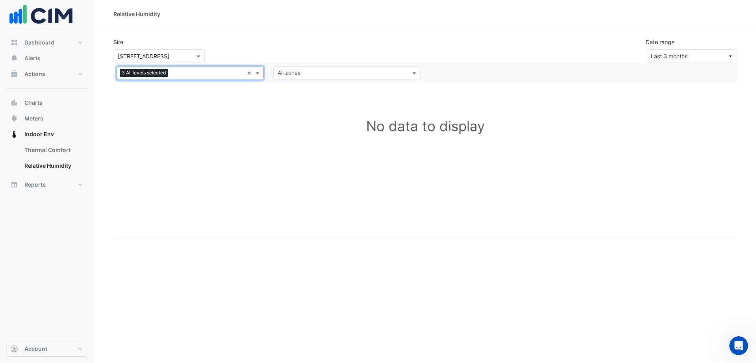
click at [187, 70] on input "text" at bounding box center [207, 74] width 72 height 8
click at [179, 87] on div "Level 17" at bounding box center [162, 90] width 91 height 11
click at [203, 75] on input "text" at bounding box center [207, 74] width 72 height 8
click at [167, 87] on div "Basement 1" at bounding box center [162, 90] width 79 height 8
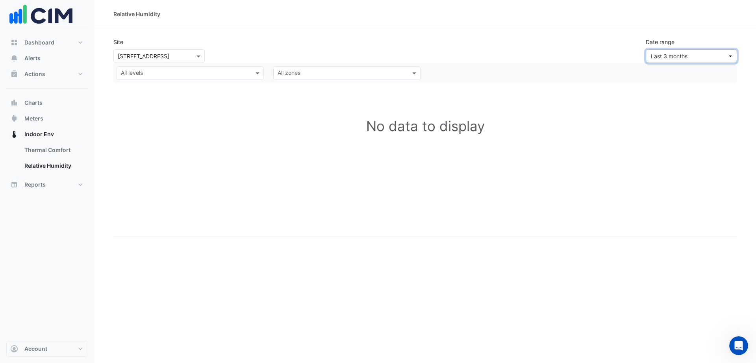
click at [735, 54] on button "Last 3 months" at bounding box center [691, 56] width 91 height 14
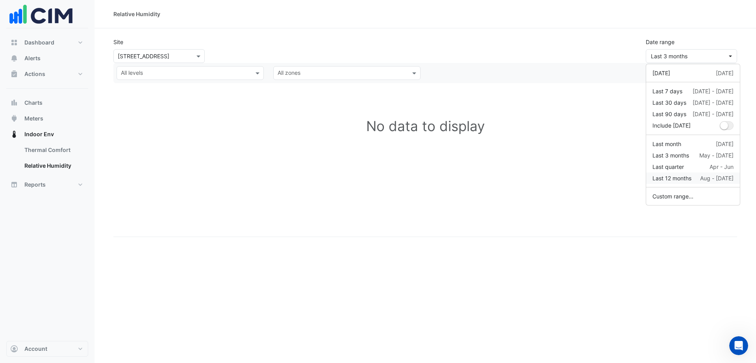
click at [674, 179] on div "Last 12 months" at bounding box center [671, 178] width 39 height 8
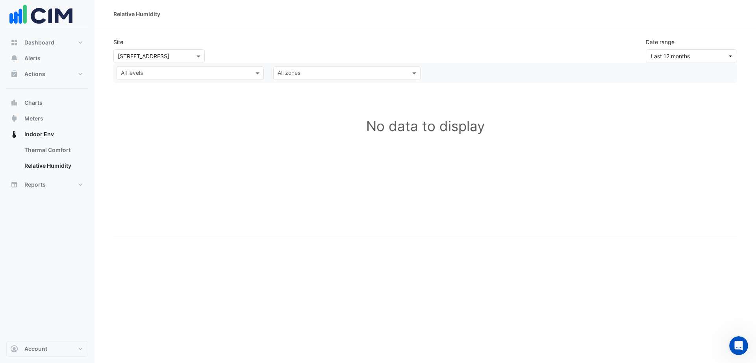
click at [314, 75] on input "text" at bounding box center [343, 74] width 130 height 8
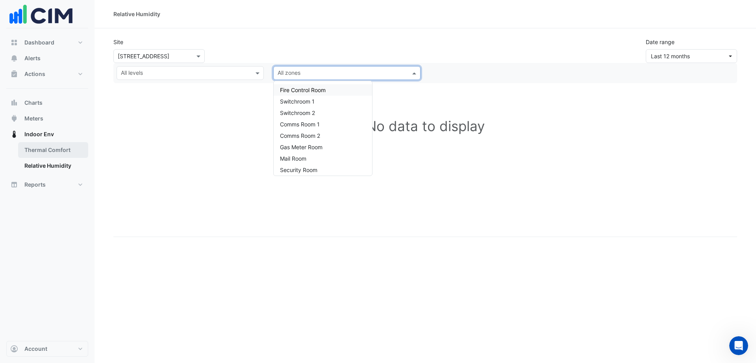
click at [60, 154] on link "Thermal Comfort" at bounding box center [53, 150] width 70 height 16
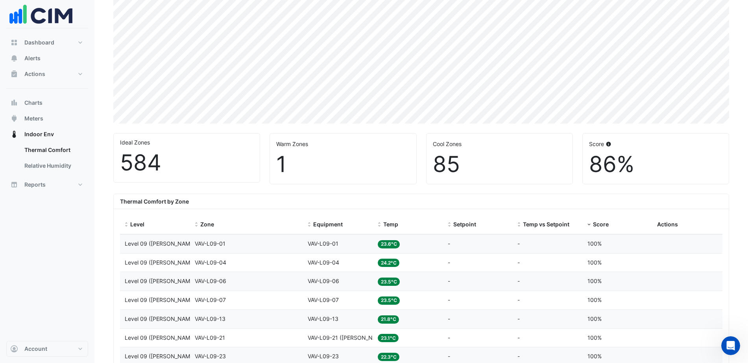
scroll to position [246, 0]
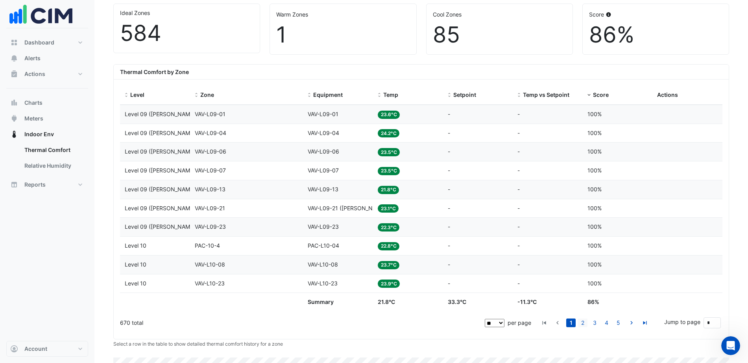
click at [580, 324] on link "2" at bounding box center [582, 322] width 9 height 9
click at [597, 323] on link "3" at bounding box center [594, 322] width 9 height 9
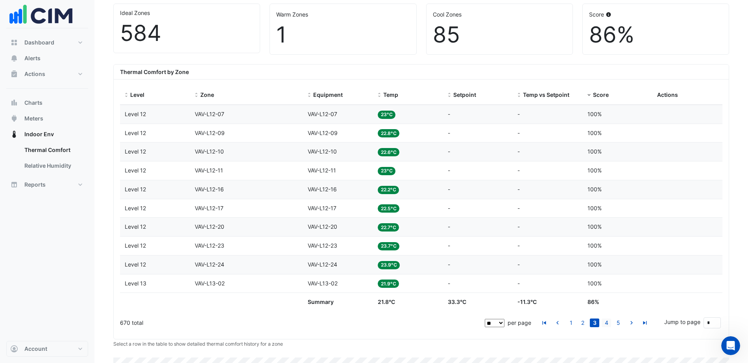
click at [610, 323] on link "4" at bounding box center [606, 322] width 9 height 9
click at [620, 324] on link "6" at bounding box center [618, 322] width 9 height 9
click at [621, 324] on link "8" at bounding box center [618, 322] width 9 height 9
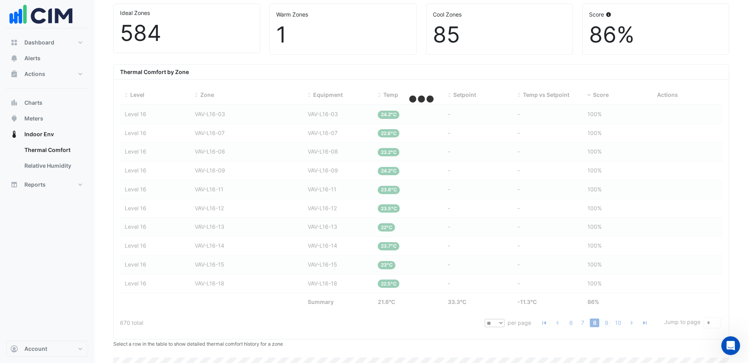
click at [611, 324] on link "9" at bounding box center [606, 322] width 9 height 9
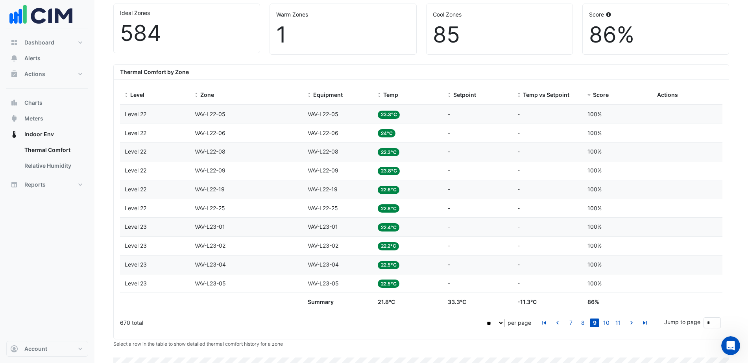
click at [501, 324] on select "** ** ** ***" at bounding box center [495, 323] width 20 height 8
select select "***"
click at [486, 319] on select "** ** ** ***" at bounding box center [495, 323] width 20 height 8
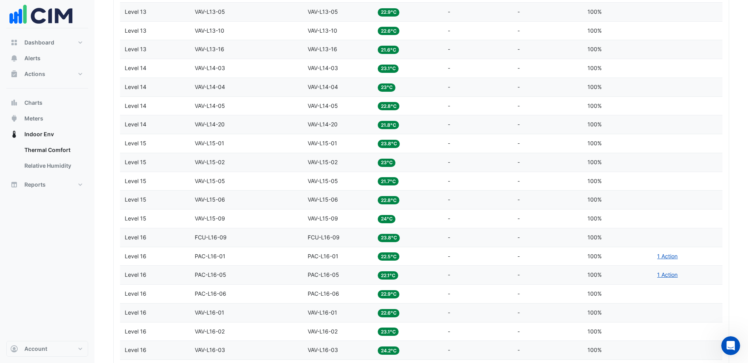
scroll to position [1011, 0]
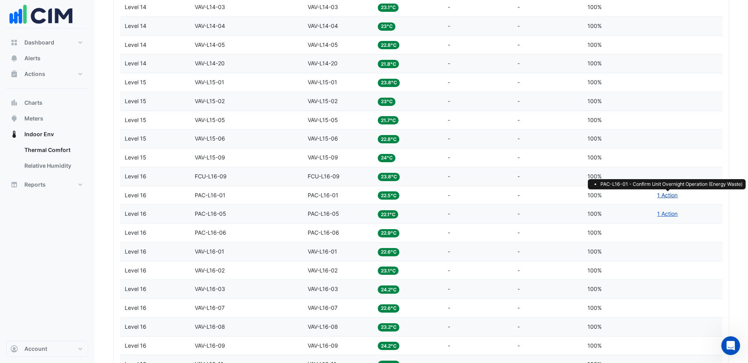
click at [673, 193] on link "1 Action" at bounding box center [667, 195] width 20 height 7
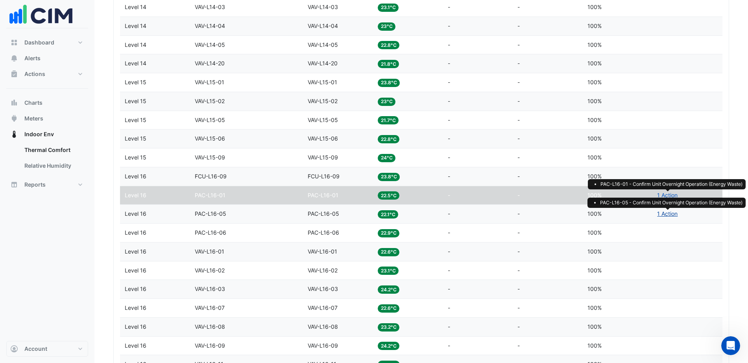
click at [668, 215] on link "1 Action" at bounding box center [667, 213] width 20 height 7
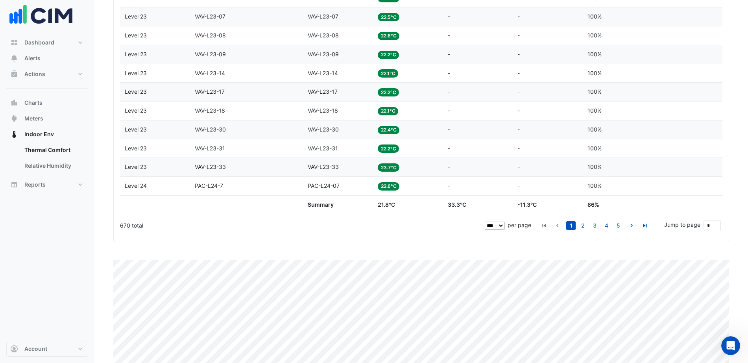
scroll to position [2079, 0]
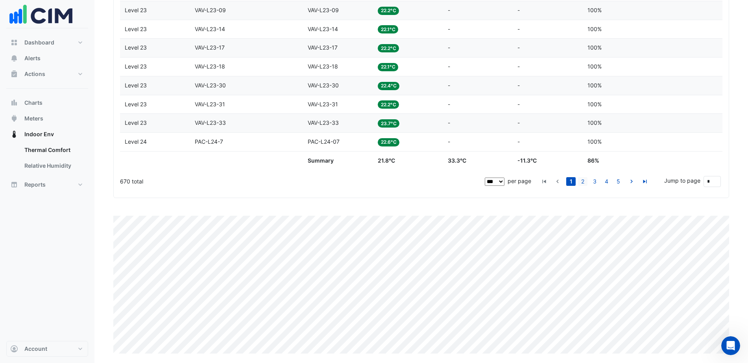
click at [585, 180] on link "2" at bounding box center [582, 181] width 9 height 9
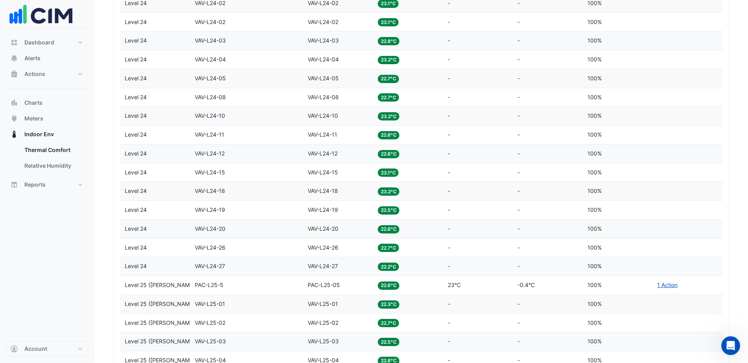
scroll to position [354, 0]
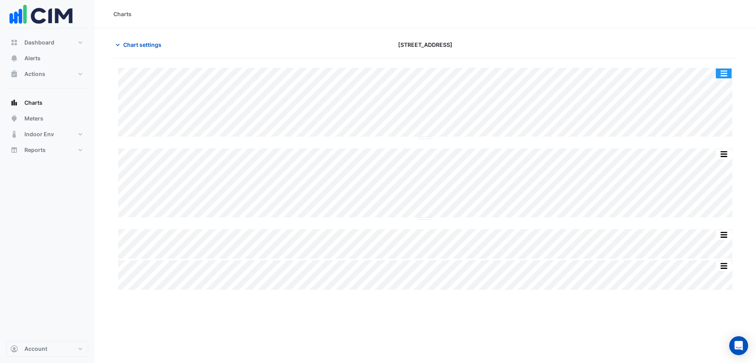
click at [720, 72] on button "button" at bounding box center [724, 73] width 16 height 10
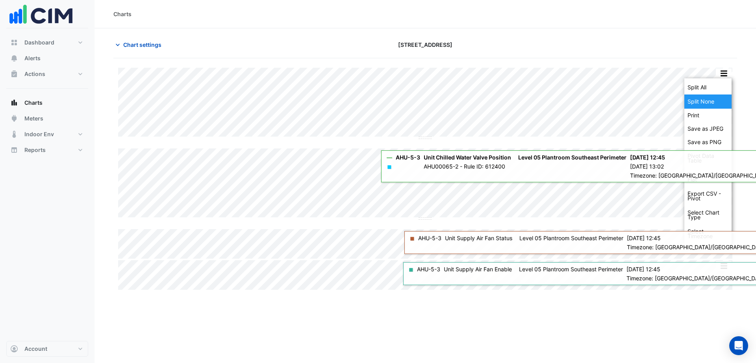
click at [704, 101] on div "Split None" at bounding box center [707, 101] width 47 height 14
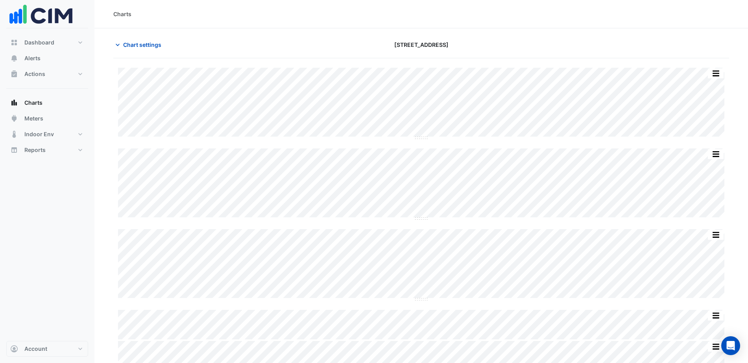
type input "**********"
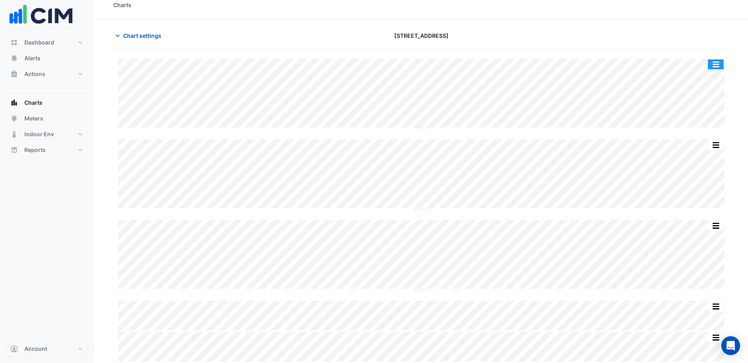
click at [715, 61] on button "button" at bounding box center [716, 64] width 16 height 10
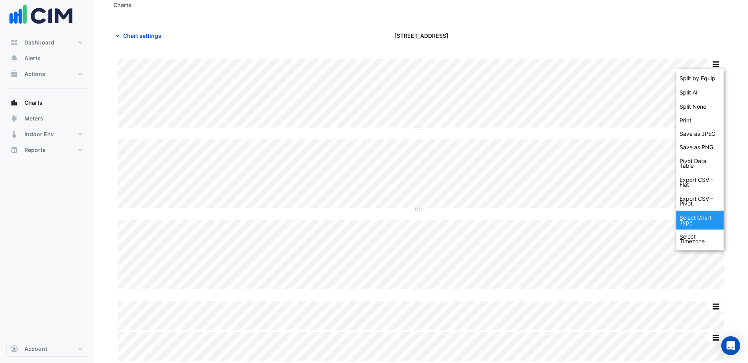
click at [689, 223] on div "Select Chart Type" at bounding box center [700, 220] width 47 height 19
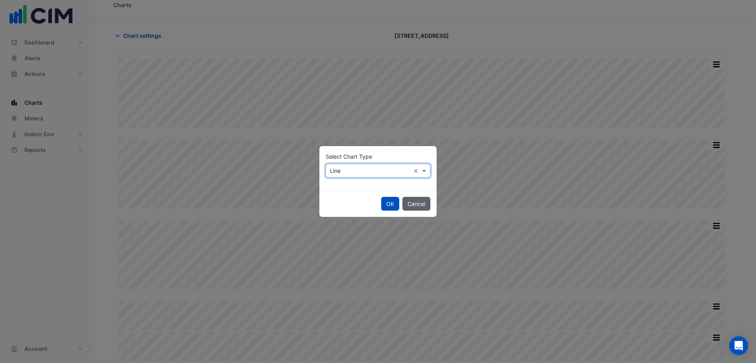
drag, startPoint x: 418, startPoint y: 205, endPoint x: 463, endPoint y: 174, distance: 54.0
click at [418, 205] on button "Cancel" at bounding box center [416, 204] width 28 height 14
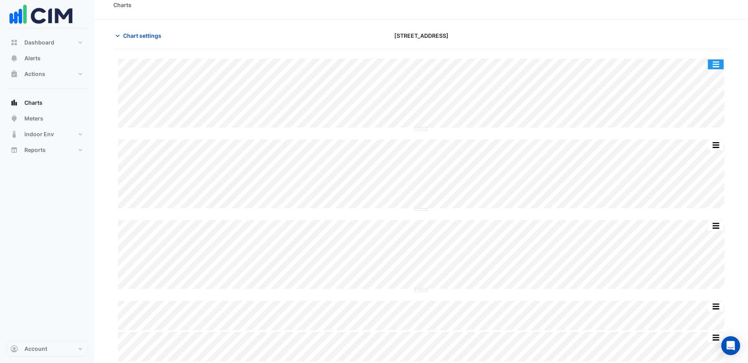
click at [723, 63] on button "button" at bounding box center [716, 64] width 16 height 10
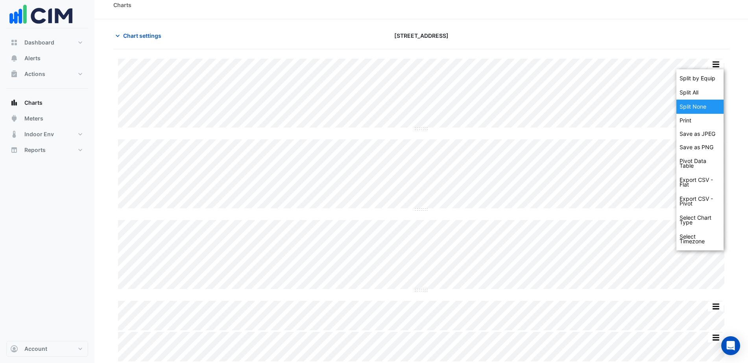
click at [697, 107] on div "Split None" at bounding box center [700, 107] width 47 height 14
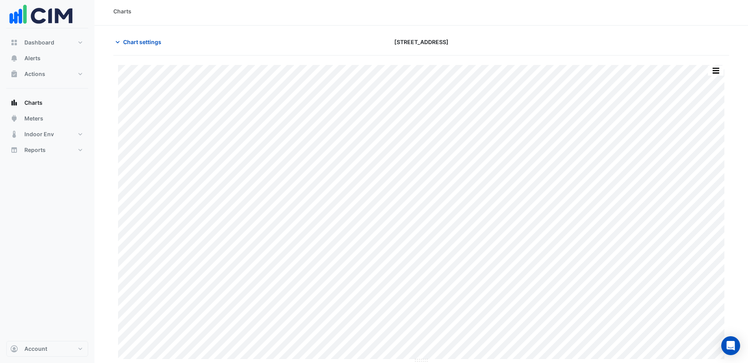
scroll to position [3, 0]
click at [156, 44] on span "Chart settings" at bounding box center [142, 42] width 38 height 8
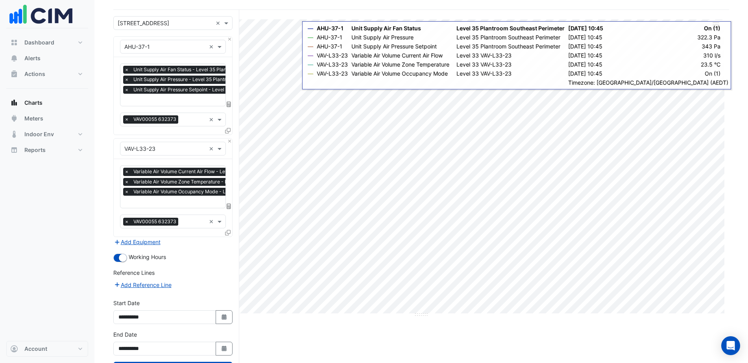
scroll to position [81, 0]
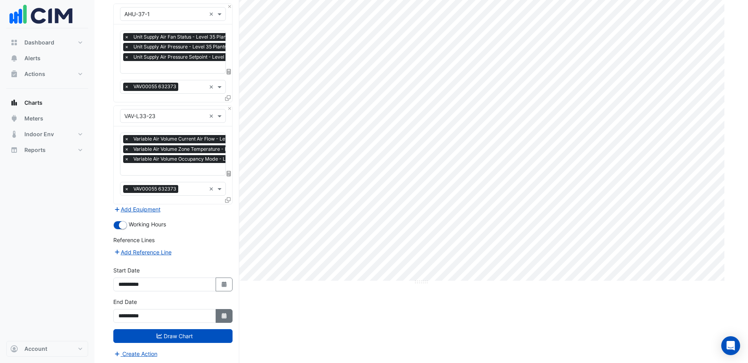
click at [224, 314] on icon "button" at bounding box center [224, 316] width 5 height 6
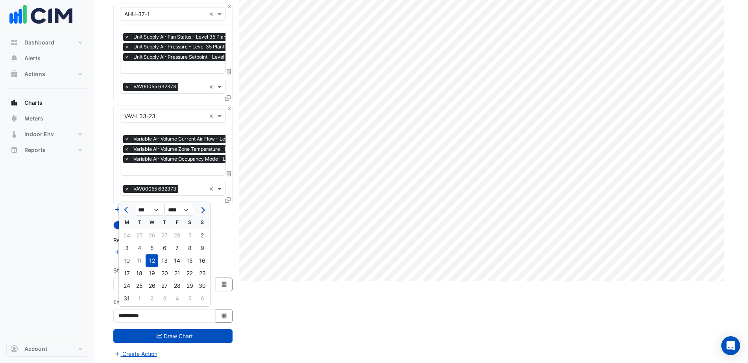
click at [201, 213] on button "Next month" at bounding box center [202, 210] width 9 height 13
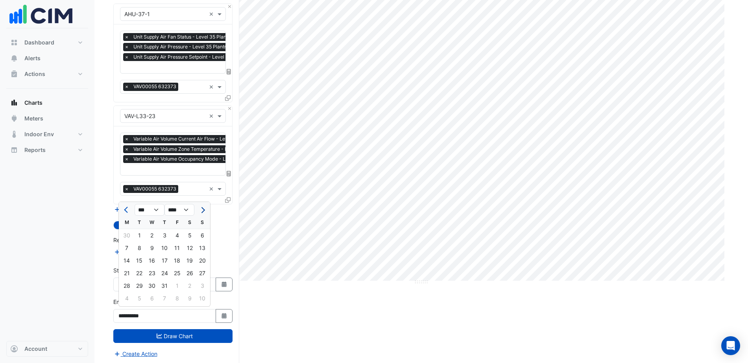
select select "*"
click at [152, 261] on div "13" at bounding box center [152, 260] width 13 height 13
type input "**********"
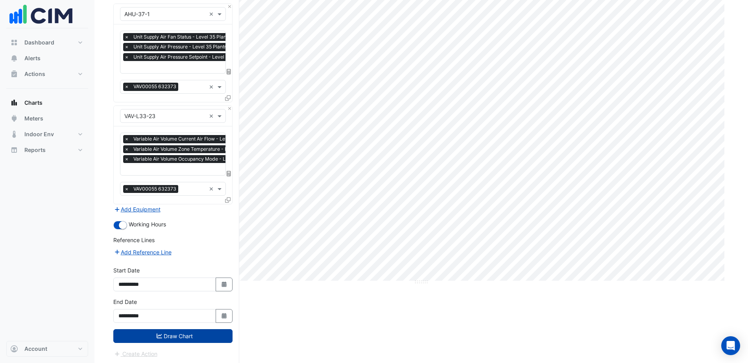
click at [187, 331] on button "Draw Chart" at bounding box center [172, 336] width 119 height 14
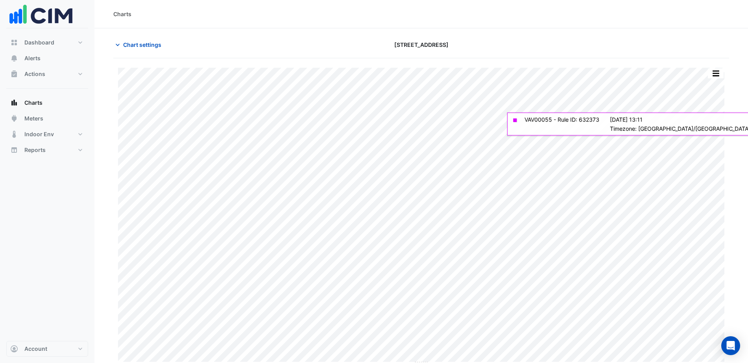
scroll to position [3, 0]
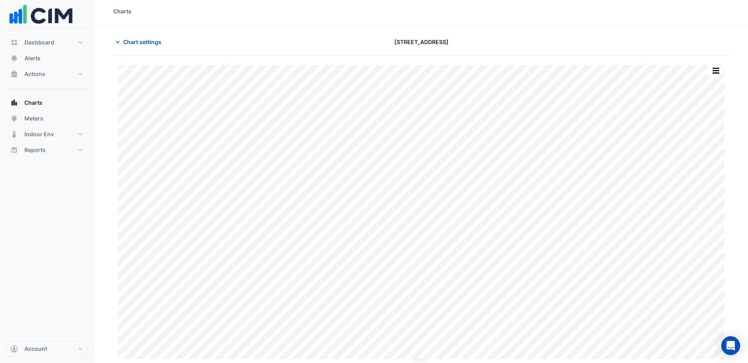
click at [731, 124] on section "Chart settings [STREET_ADDRESS] Print Save as JPEG Save as PNG — AHU-37-1 Unit …" at bounding box center [421, 194] width 654 height 337
click at [732, 135] on section "Chart settings [STREET_ADDRESS] Print Save as JPEG Save as PNG — AHU-37-1 Unit …" at bounding box center [421, 194] width 654 height 337
click at [62, 117] on button "Meters" at bounding box center [47, 119] width 82 height 16
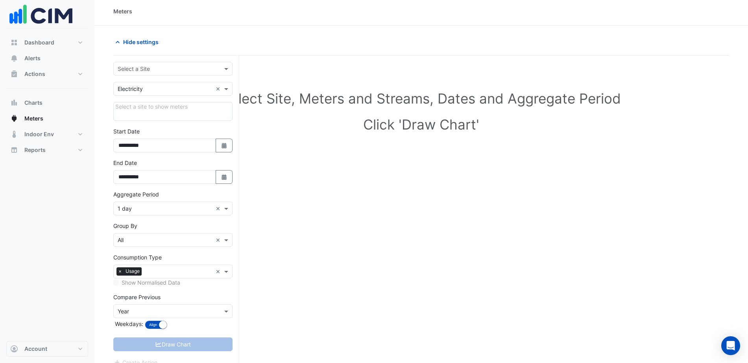
click at [152, 72] on input "text" at bounding box center [165, 69] width 95 height 8
click at [154, 85] on span "[STREET_ADDRESS]" at bounding box center [146, 85] width 52 height 7
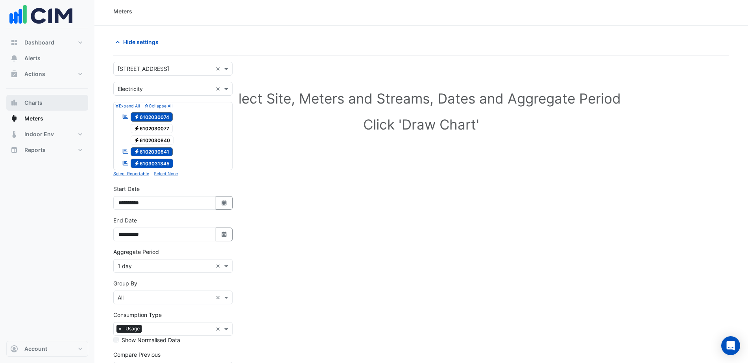
click at [40, 98] on button "Charts" at bounding box center [47, 103] width 82 height 16
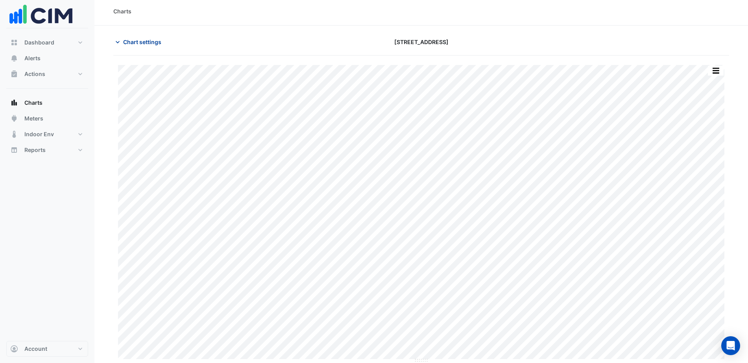
click at [131, 40] on span "Chart settings" at bounding box center [142, 42] width 38 height 8
click at [141, 39] on span "Chart settings" at bounding box center [142, 42] width 38 height 8
click at [133, 43] on span "Chart settings" at bounding box center [142, 42] width 38 height 8
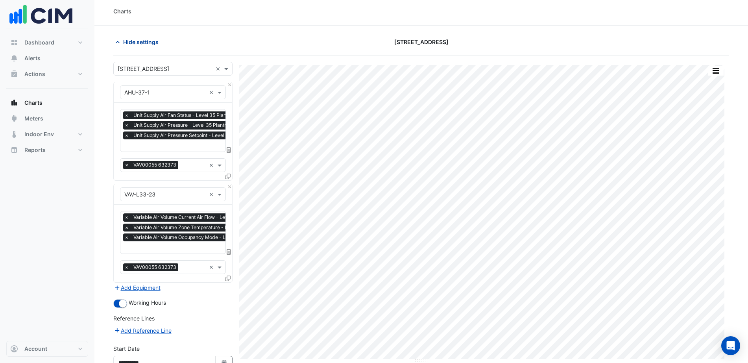
click at [134, 40] on span "Hide settings" at bounding box center [140, 42] width 35 height 8
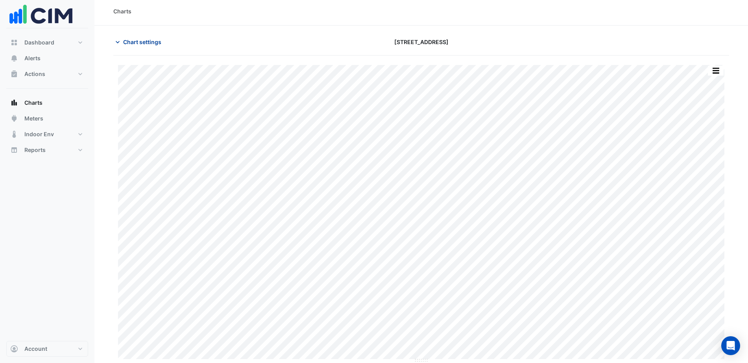
click at [135, 40] on span "Chart settings" at bounding box center [142, 42] width 38 height 8
click at [140, 49] on div "Chart settings [STREET_ADDRESS]" at bounding box center [421, 45] width 616 height 20
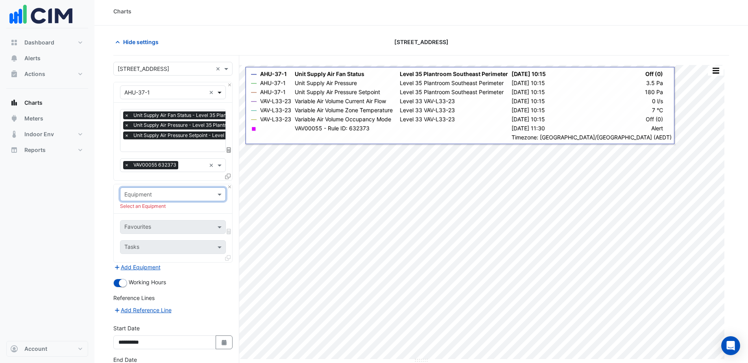
click at [218, 88] on span at bounding box center [221, 92] width 10 height 8
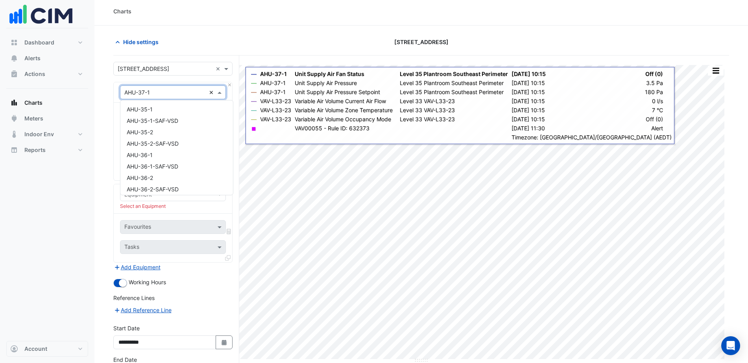
scroll to position [94, 0]
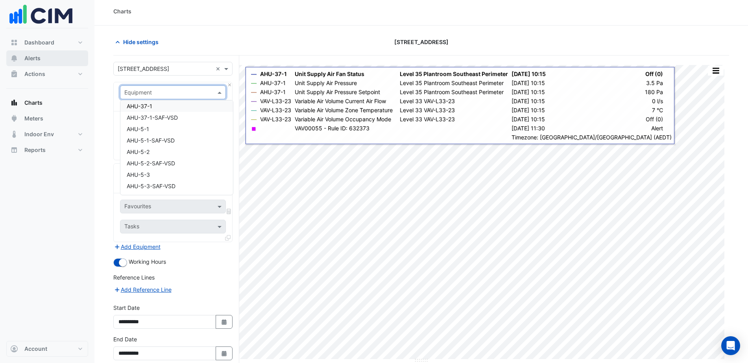
click at [59, 56] on button "Alerts" at bounding box center [47, 58] width 82 height 16
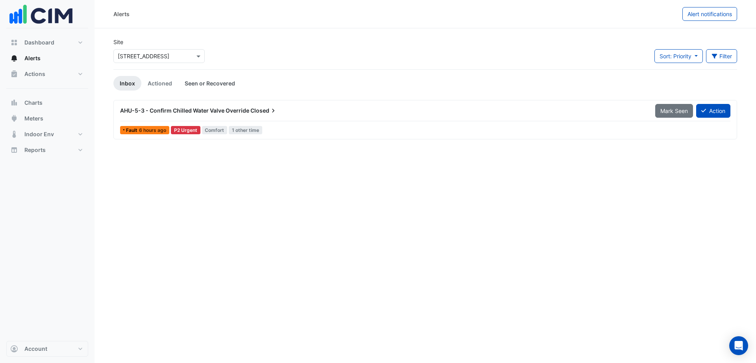
click at [215, 81] on link "Seen or Recovered" at bounding box center [209, 83] width 63 height 15
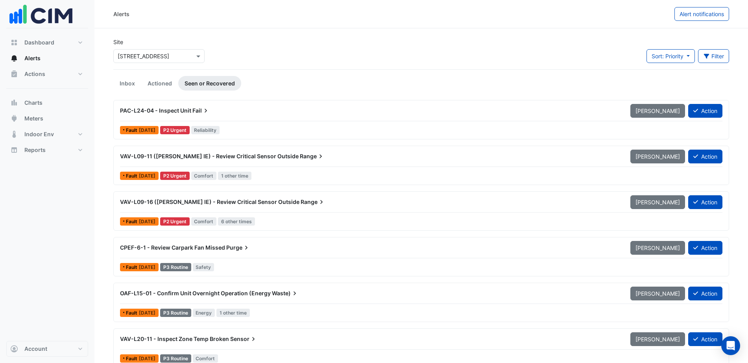
click at [206, 112] on icon at bounding box center [206, 111] width 8 height 8
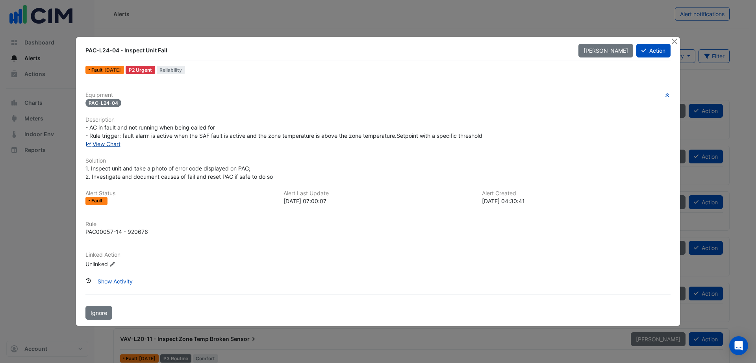
click at [114, 143] on link "View Chart" at bounding box center [102, 144] width 35 height 7
click at [674, 43] on button "Close" at bounding box center [674, 41] width 8 height 8
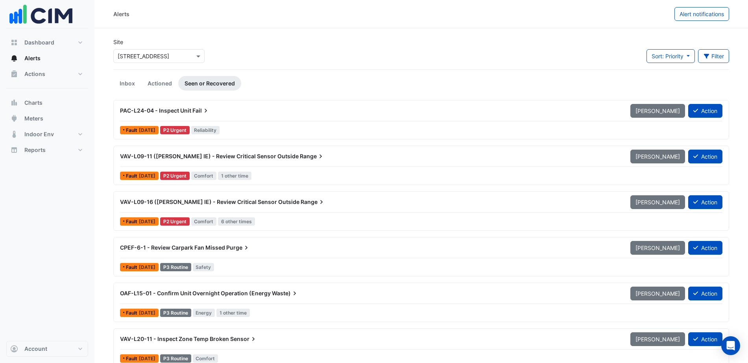
click at [192, 114] on div "PAC-L24-04 - Inspect Unit Fail" at bounding box center [370, 111] width 501 height 8
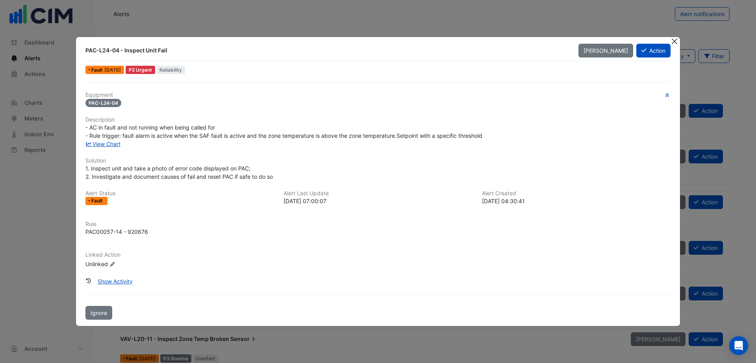
drag, startPoint x: 680, startPoint y: 41, endPoint x: 672, endPoint y: 42, distance: 8.3
click at [679, 42] on div "PAC-L24-04 - Inspect Unit Fail [PERSON_NAME] Action Fault [DATE] P2 Urgent Reli…" at bounding box center [378, 182] width 605 height 290
click at [670, 42] on button "Close" at bounding box center [674, 41] width 8 height 8
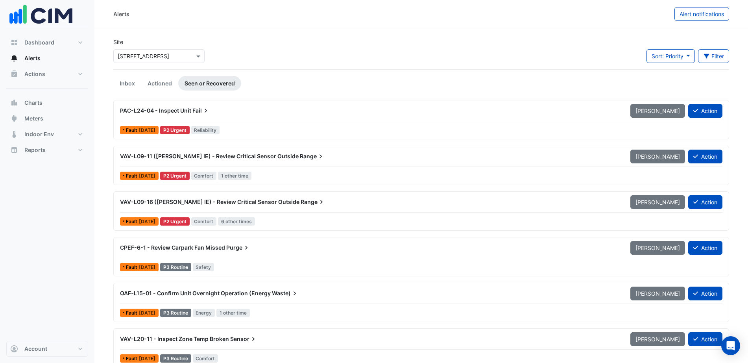
click at [170, 109] on span "PAC-L24-04 - Inspect Unit" at bounding box center [155, 110] width 71 height 7
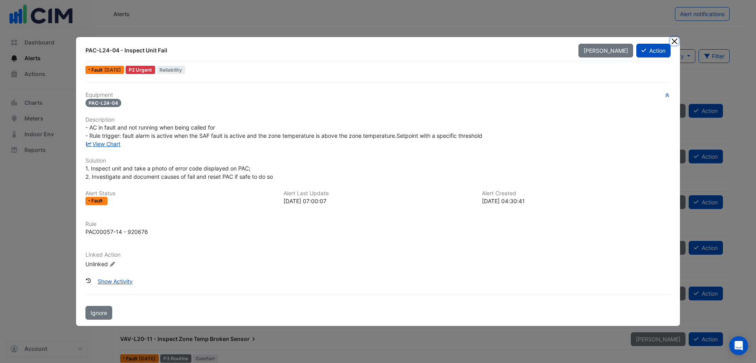
click at [673, 39] on button "Close" at bounding box center [674, 41] width 8 height 8
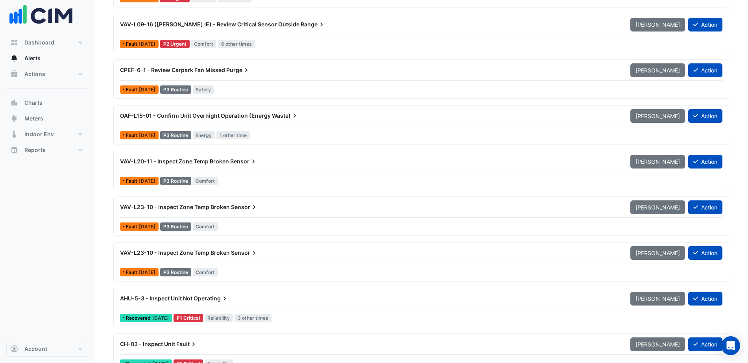
scroll to position [148, 0]
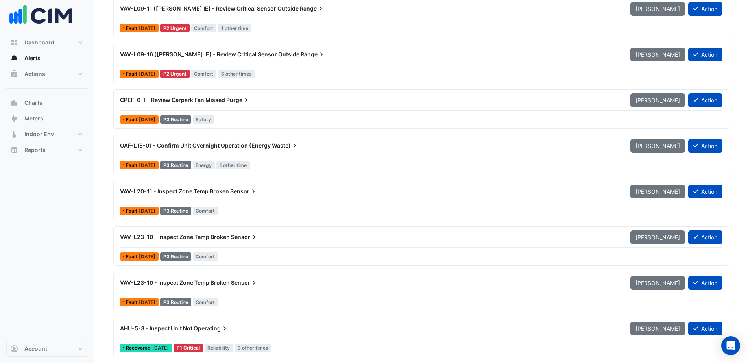
click at [235, 282] on span "Sensor" at bounding box center [244, 283] width 27 height 8
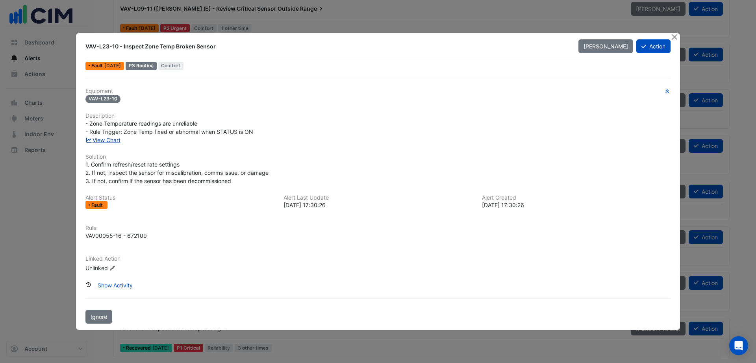
click at [120, 139] on link "View Chart" at bounding box center [102, 140] width 35 height 7
click at [675, 35] on button "Close" at bounding box center [674, 37] width 8 height 8
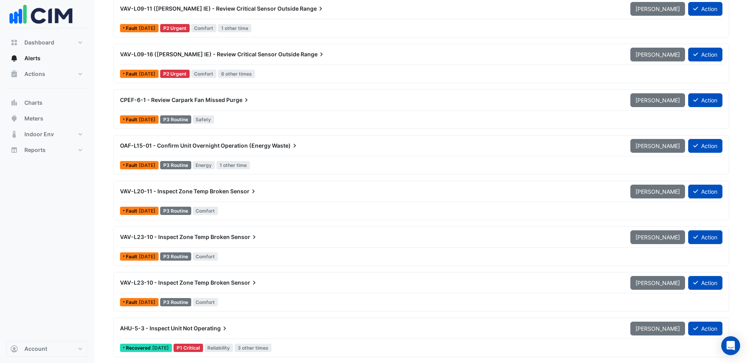
click at [198, 194] on span "VAV-L20-11 - Inspect Zone Temp Broken" at bounding box center [174, 191] width 109 height 7
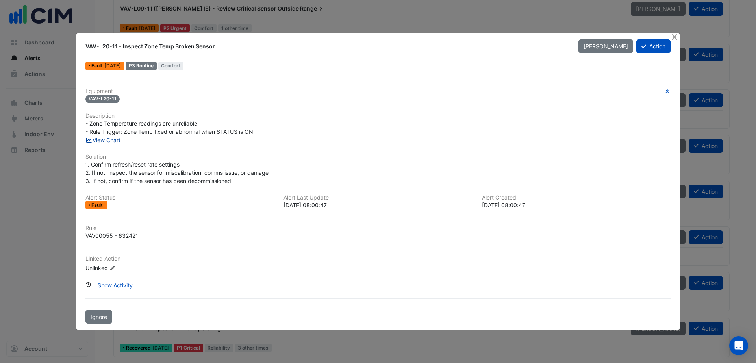
click at [108, 137] on link "View Chart" at bounding box center [102, 140] width 35 height 7
click at [673, 33] on button "Close" at bounding box center [674, 37] width 8 height 8
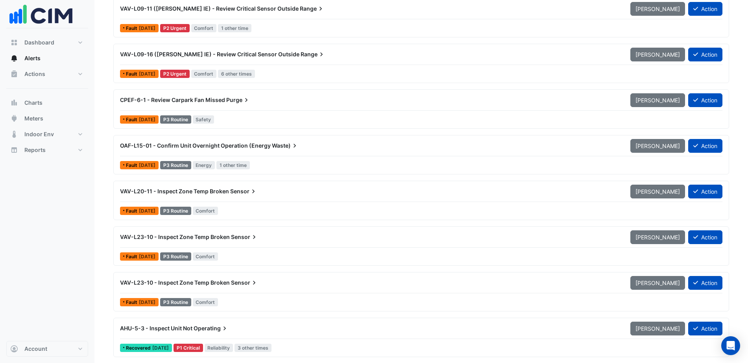
click at [227, 192] on span "VAV-L20-11 - Inspect Zone Temp Broken" at bounding box center [174, 191] width 109 height 7
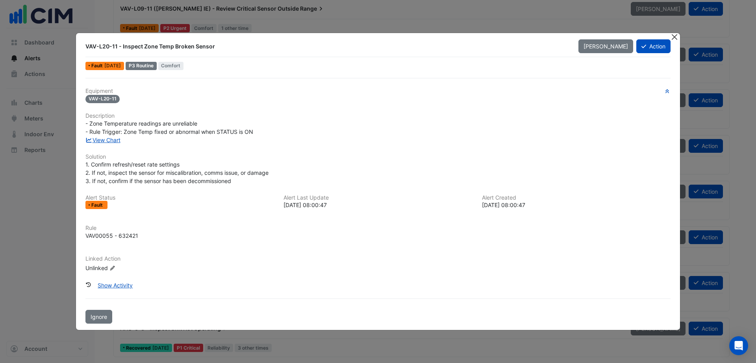
drag, startPoint x: 675, startPoint y: 37, endPoint x: 526, endPoint y: 16, distance: 151.4
click at [674, 36] on button "Close" at bounding box center [674, 37] width 8 height 8
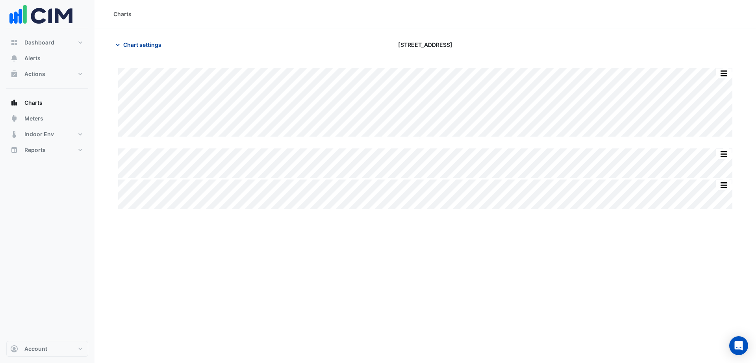
click at [139, 44] on span "Chart settings" at bounding box center [142, 45] width 38 height 8
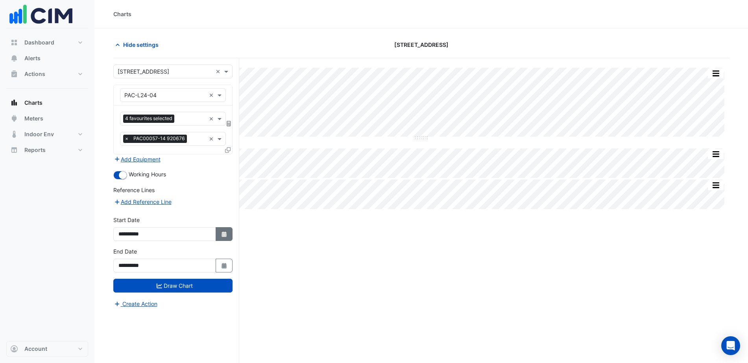
click at [222, 240] on button "Select Date" at bounding box center [224, 234] width 17 height 14
select select "*"
select select "****"
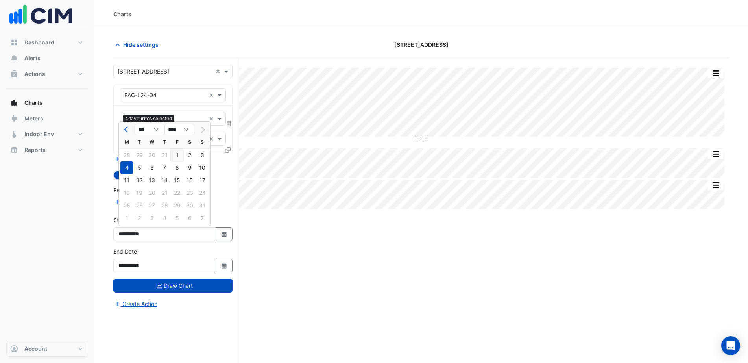
click at [178, 156] on div "1" at bounding box center [177, 155] width 13 height 13
type input "**********"
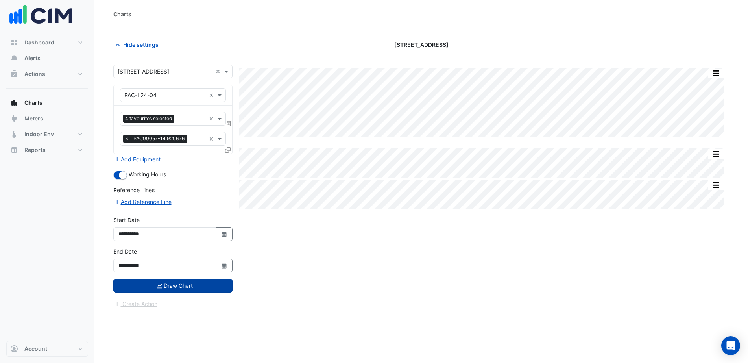
click at [176, 283] on button "Draw Chart" at bounding box center [172, 286] width 119 height 14
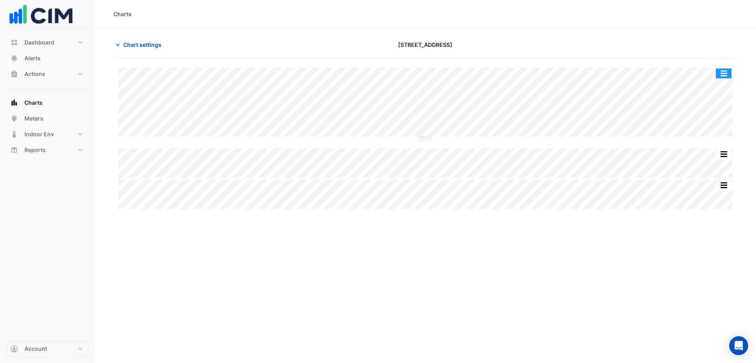
click at [724, 74] on button "button" at bounding box center [724, 73] width 16 height 10
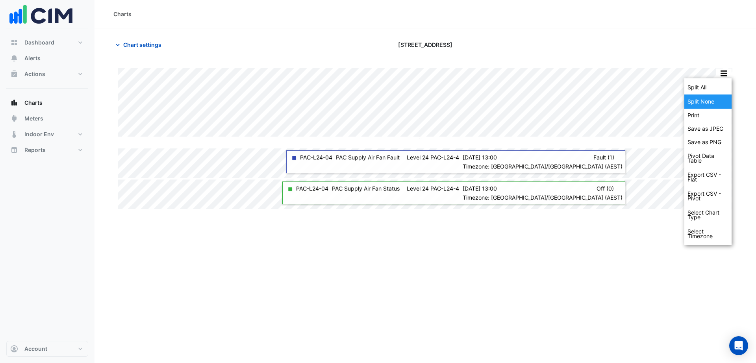
click at [707, 102] on div "Split None" at bounding box center [707, 101] width 47 height 14
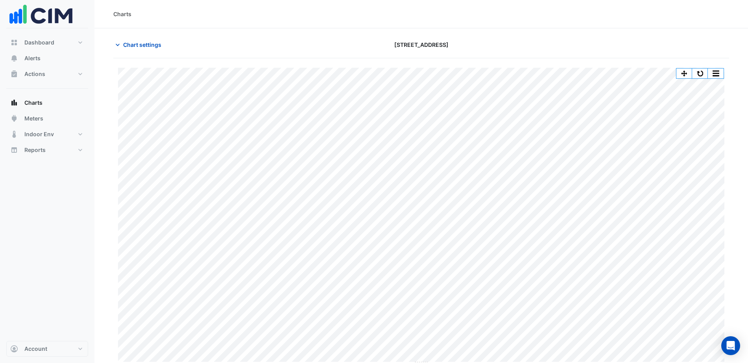
click at [145, 53] on div "Chart settings 8 Exhibition Street" at bounding box center [421, 48] width 616 height 20
click at [145, 44] on span "Chart settings" at bounding box center [142, 45] width 38 height 8
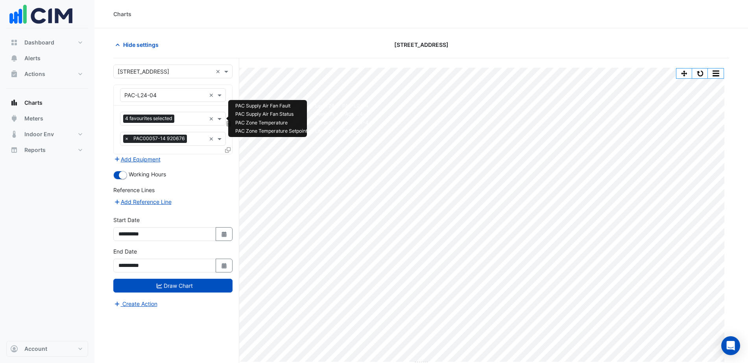
click at [184, 120] on input "text" at bounding box center [192, 119] width 28 height 8
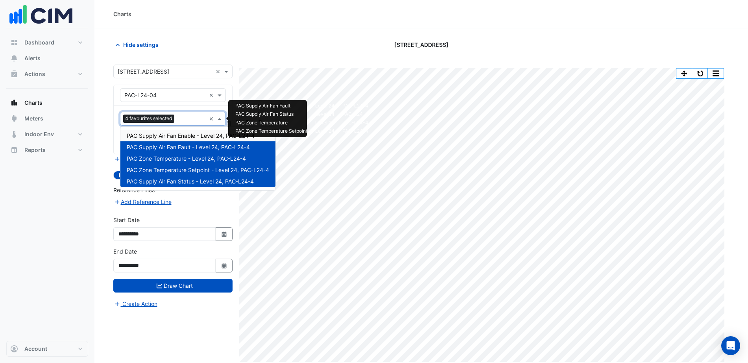
click at [191, 137] on span "PAC Supply Air Fan Enable - Level 24, PAC-L24-4" at bounding box center [191, 135] width 128 height 7
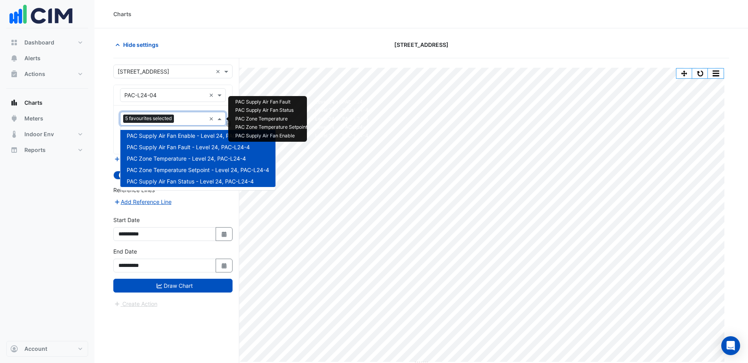
click at [185, 120] on input "text" at bounding box center [191, 119] width 29 height 8
click at [182, 169] on span "PAC Zone Temperature Setpoint - Level 24, PAC-L24-4" at bounding box center [198, 170] width 142 height 7
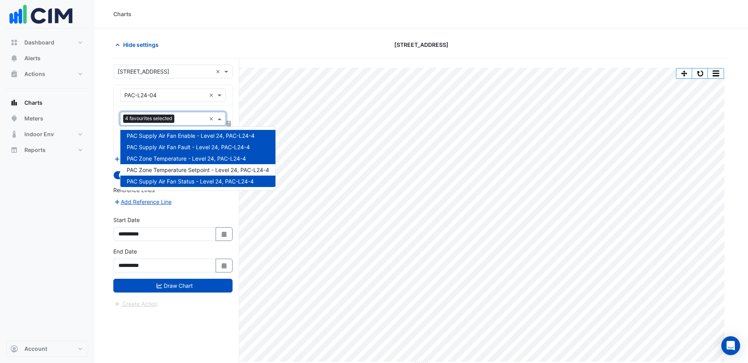
click at [181, 159] on span "PAC Zone Temperature - Level 24, PAC-L24-4" at bounding box center [186, 158] width 119 height 7
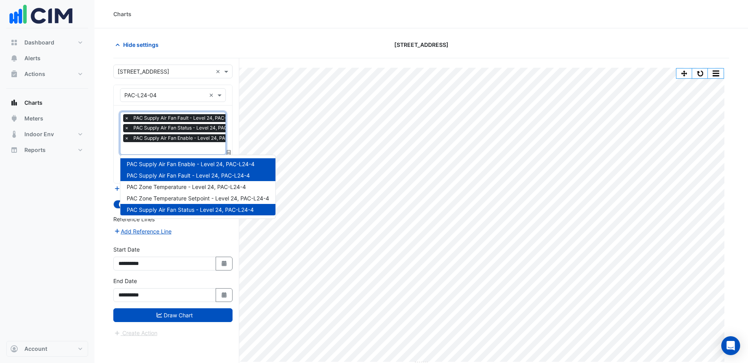
click at [183, 120] on span "PAC Supply Air Fan Fault - Level 24, PAC-L24-4" at bounding box center [186, 118] width 111 height 8
click at [181, 177] on span "PAC Supply Air Fan Fault - Level 24, PAC-L24-4" at bounding box center [188, 175] width 123 height 7
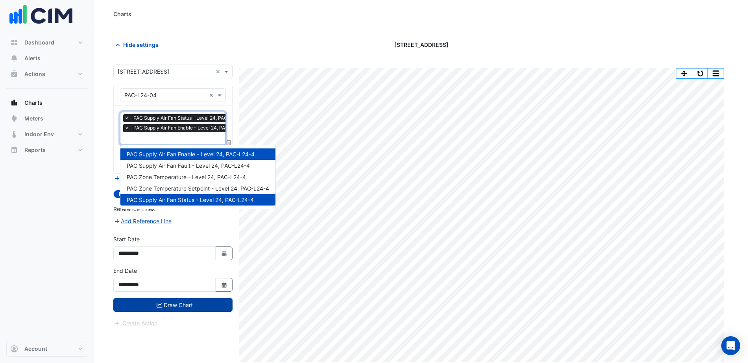
click at [184, 302] on button "Draw Chart" at bounding box center [172, 305] width 119 height 14
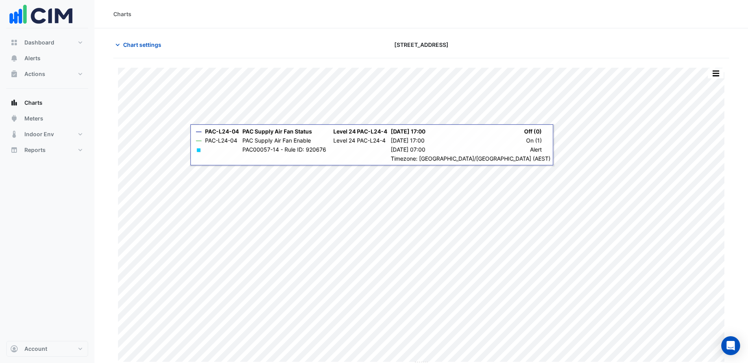
scroll to position [3, 0]
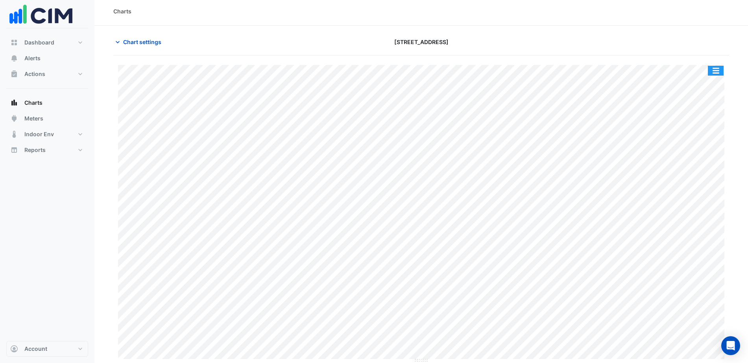
click at [712, 68] on button "button" at bounding box center [716, 71] width 16 height 10
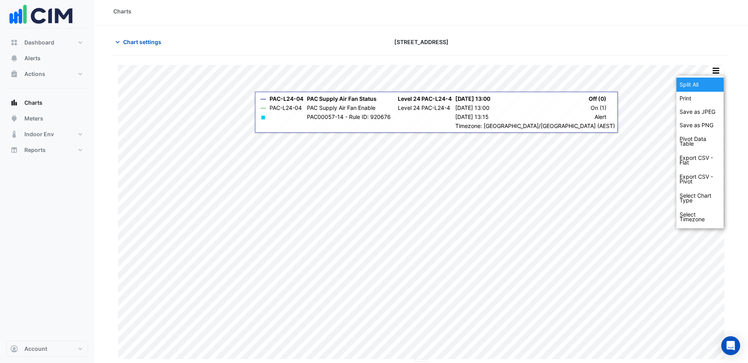
click at [704, 82] on div "Split All" at bounding box center [700, 85] width 47 height 14
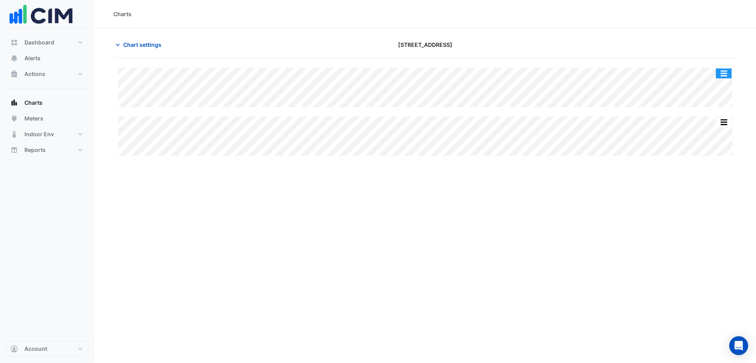
click at [724, 72] on button "button" at bounding box center [724, 73] width 16 height 10
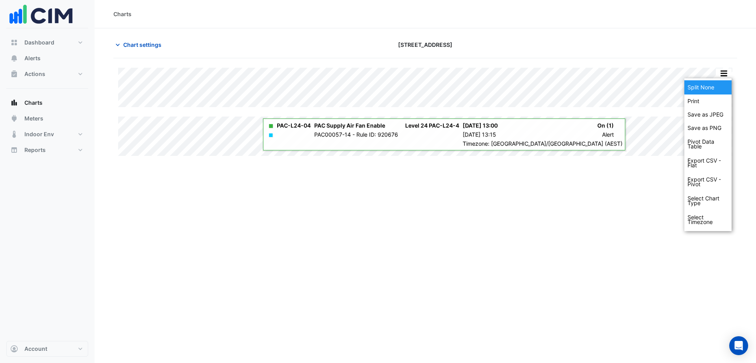
click at [713, 85] on div "Split None" at bounding box center [707, 87] width 47 height 14
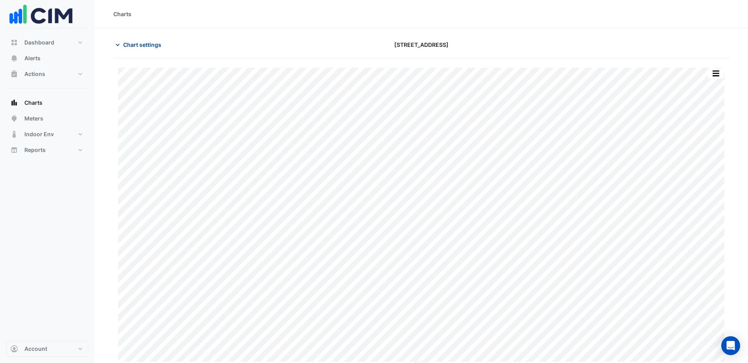
click at [138, 44] on span "Chart settings" at bounding box center [142, 45] width 38 height 8
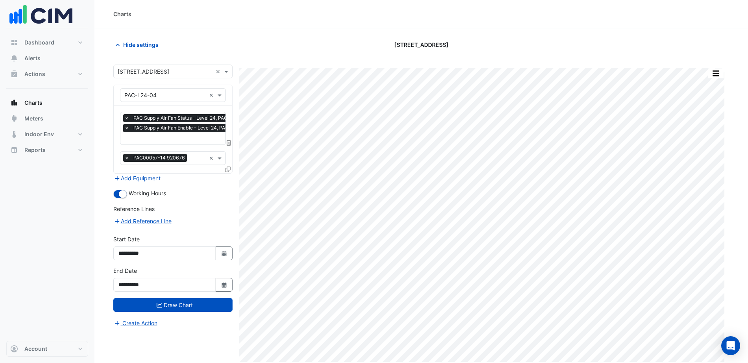
scroll to position [0, 4]
click at [166, 139] on input "text" at bounding box center [182, 139] width 125 height 8
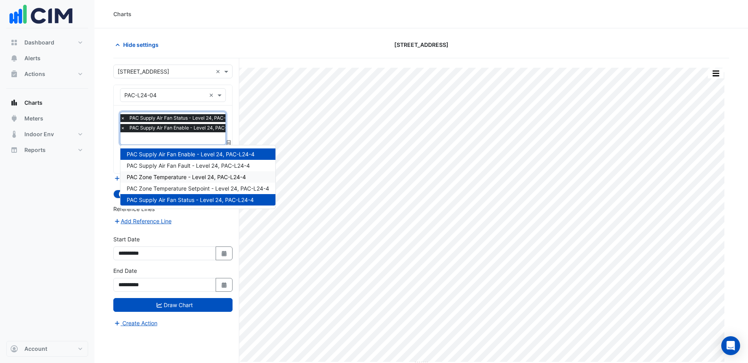
drag, startPoint x: 175, startPoint y: 178, endPoint x: 167, endPoint y: 156, distance: 23.9
click at [174, 178] on span "PAC Zone Temperature - Level 24, PAC-L24-4" at bounding box center [186, 177] width 119 height 7
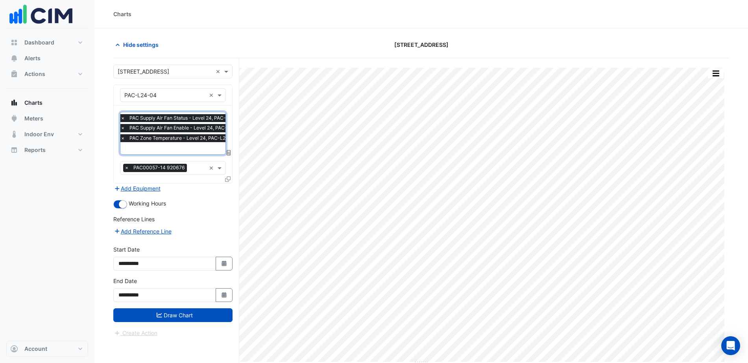
click at [163, 150] on input "text" at bounding box center [182, 149] width 125 height 8
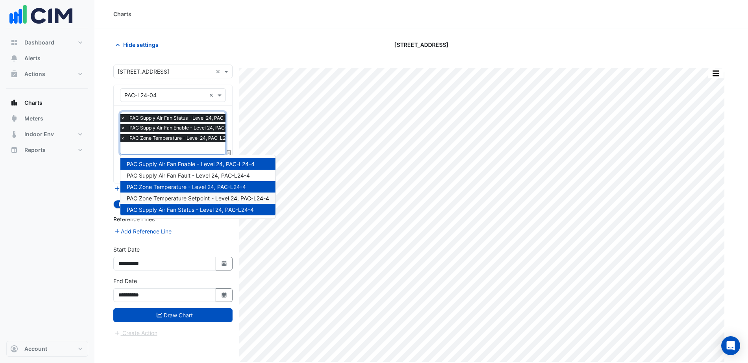
click at [178, 196] on span "PAC Zone Temperature Setpoint - Level 24, PAC-L24-4" at bounding box center [198, 198] width 142 height 7
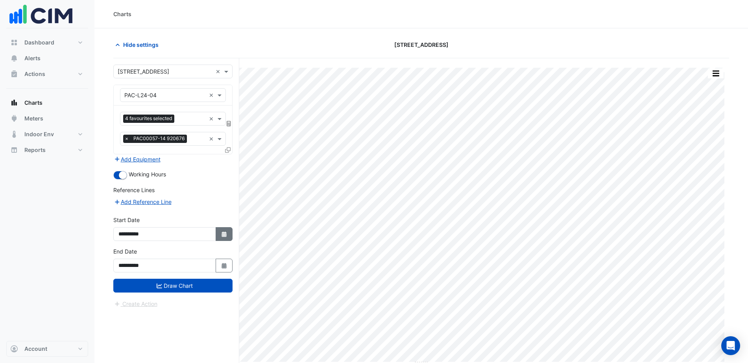
click at [224, 239] on button "Select Date" at bounding box center [224, 234] width 17 height 14
select select "*"
select select "****"
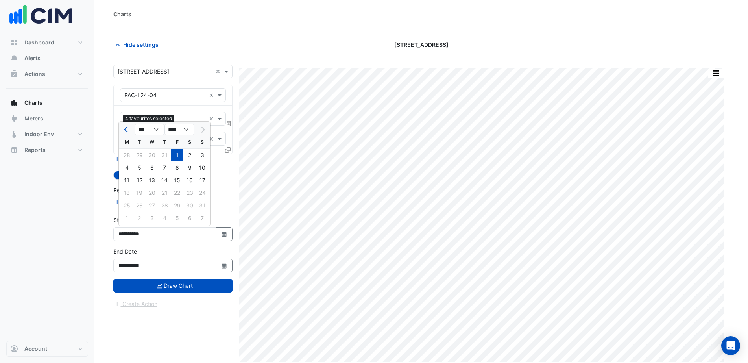
click at [120, 130] on div at bounding box center [127, 129] width 16 height 13
click at [159, 289] on button "Draw Chart" at bounding box center [172, 286] width 119 height 14
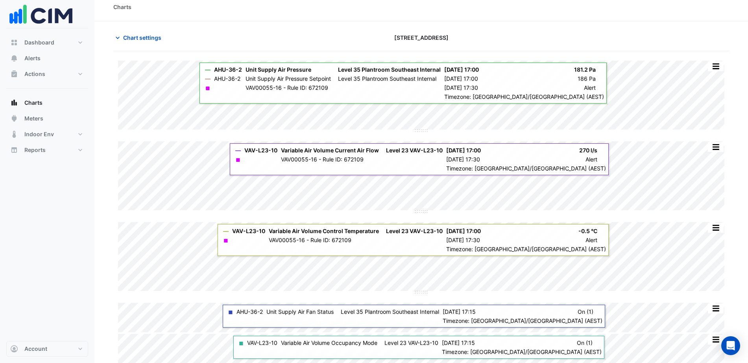
scroll to position [9, 0]
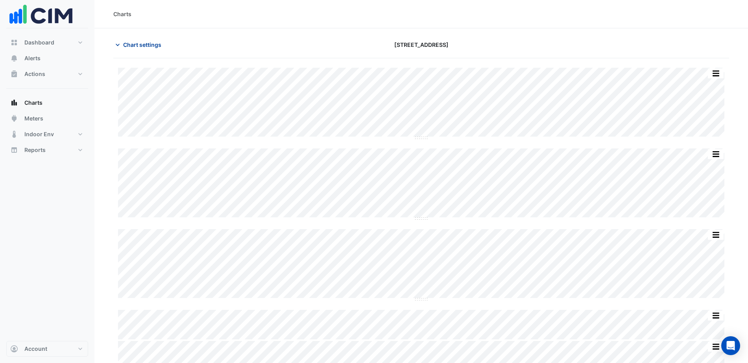
click at [136, 49] on button "Chart settings" at bounding box center [139, 45] width 53 height 14
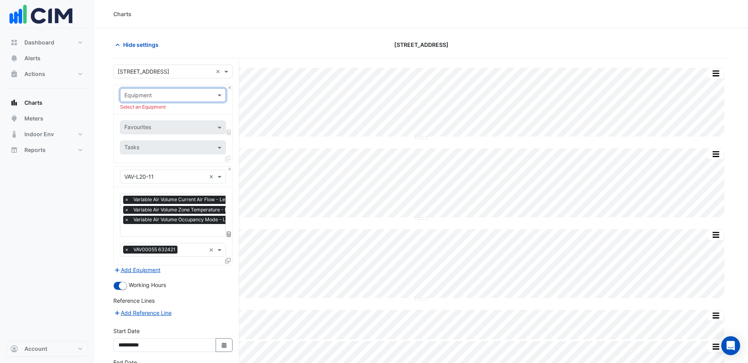
scroll to position [62, 0]
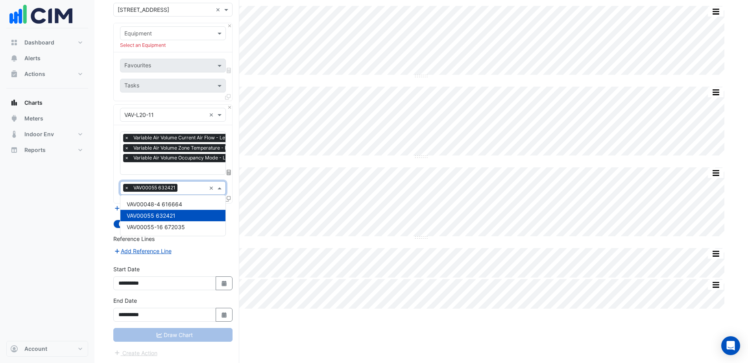
click at [200, 185] on input "text" at bounding box center [193, 189] width 25 height 8
click at [218, 188] on span at bounding box center [221, 188] width 10 height 8
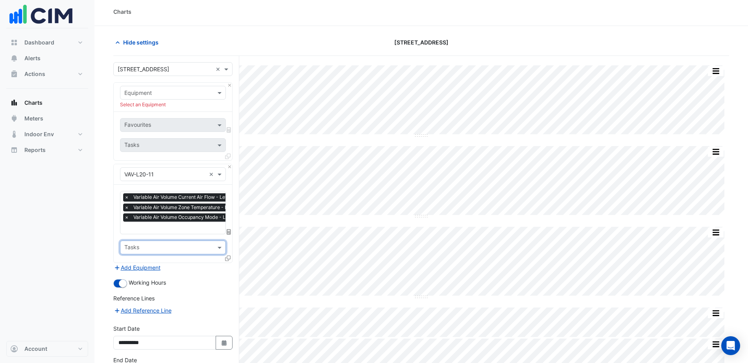
scroll to position [0, 0]
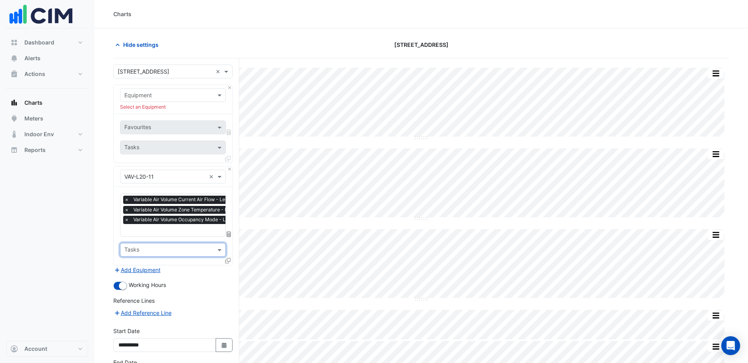
click at [163, 97] on input "text" at bounding box center [164, 95] width 81 height 8
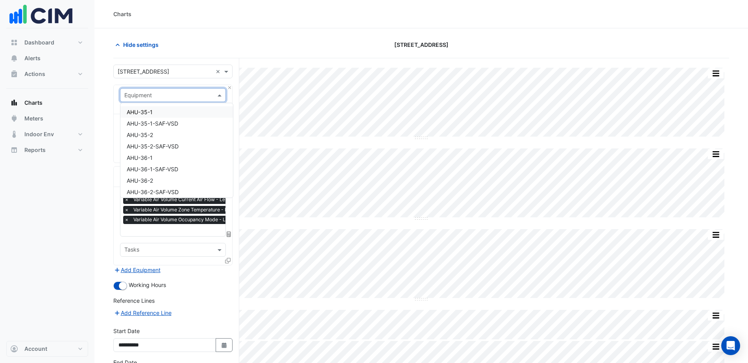
click at [163, 97] on input "text" at bounding box center [164, 95] width 81 height 8
click at [231, 87] on button "Close" at bounding box center [229, 87] width 5 height 5
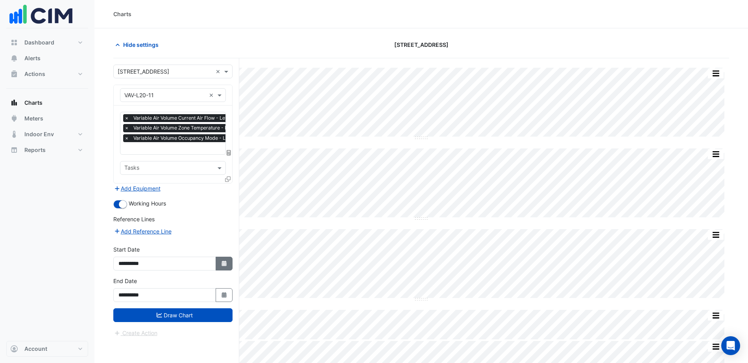
click at [226, 261] on icon "button" at bounding box center [224, 264] width 5 height 6
select select "*"
select select "****"
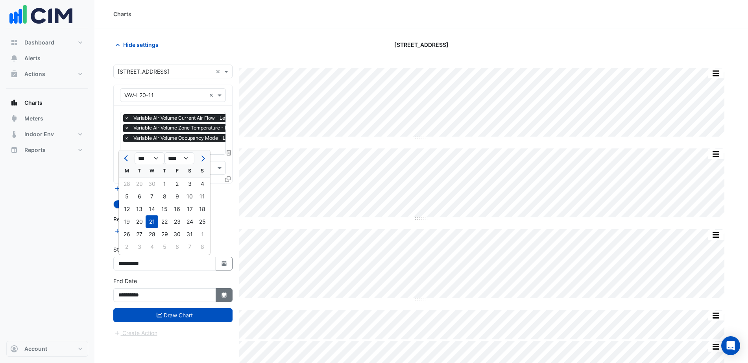
click at [229, 300] on button "Select Date" at bounding box center [224, 295] width 17 height 14
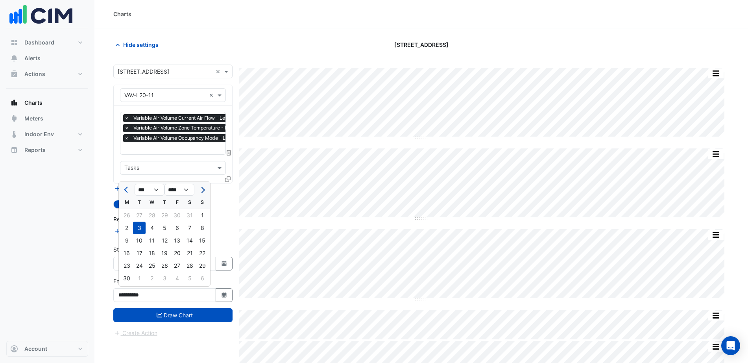
click at [202, 189] on span "Next month" at bounding box center [202, 190] width 6 height 6
select select "*"
click at [151, 241] on div "13" at bounding box center [152, 240] width 13 height 13
type input "**********"
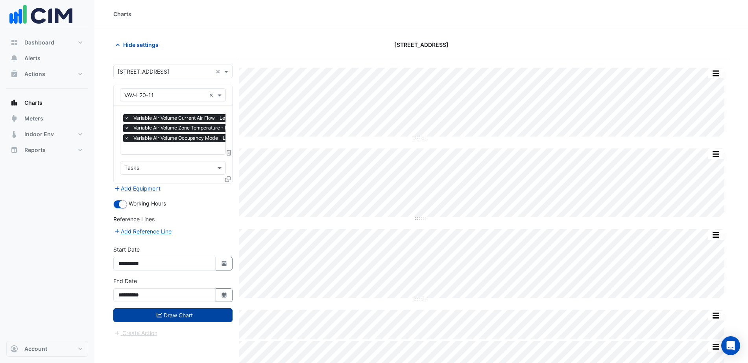
click at [189, 314] on button "Draw Chart" at bounding box center [172, 315] width 119 height 14
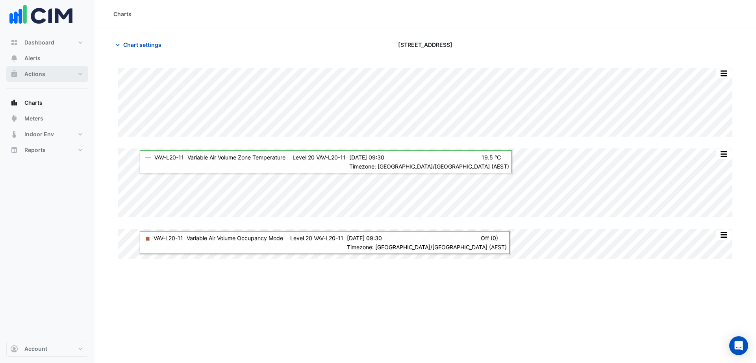
click at [78, 75] on button "Actions" at bounding box center [47, 74] width 82 height 16
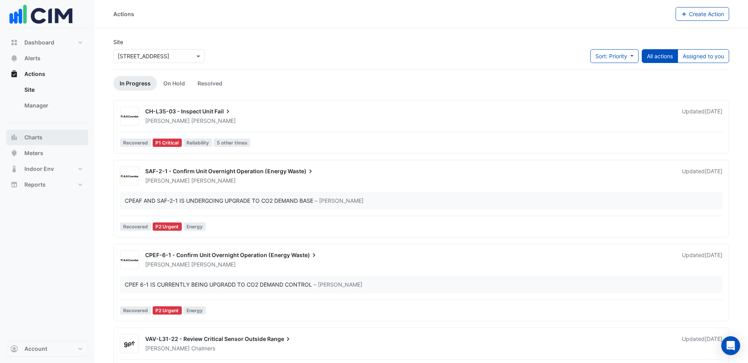
click at [52, 137] on button "Charts" at bounding box center [47, 138] width 82 height 16
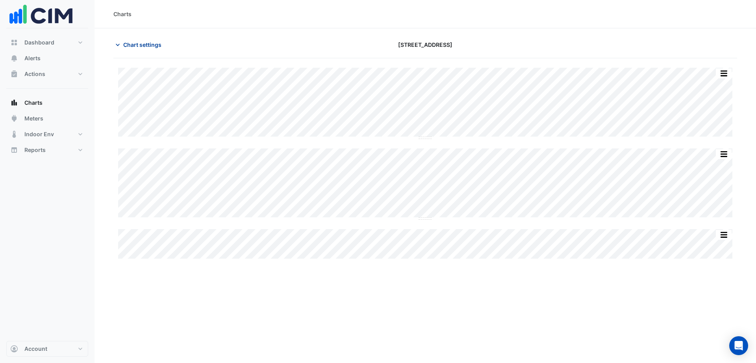
click at [135, 48] on span "Chart settings" at bounding box center [142, 45] width 38 height 8
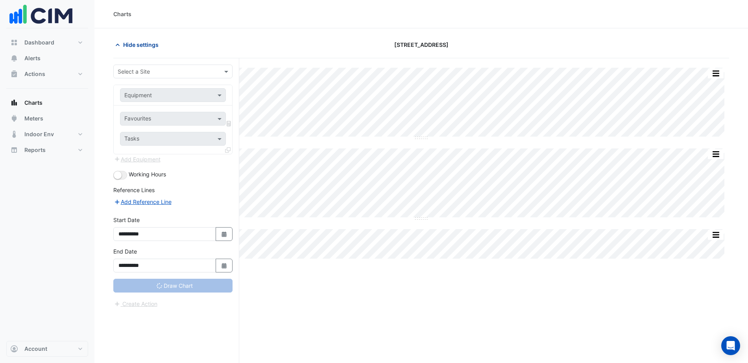
type input "**********"
click at [136, 43] on span "Hide settings" at bounding box center [140, 45] width 35 height 8
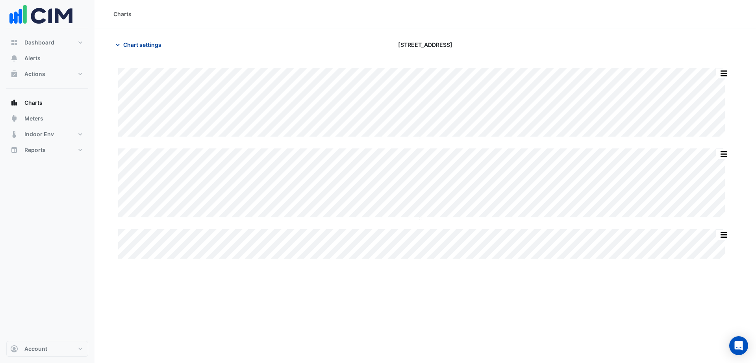
click at [136, 43] on span "Chart settings" at bounding box center [142, 45] width 38 height 8
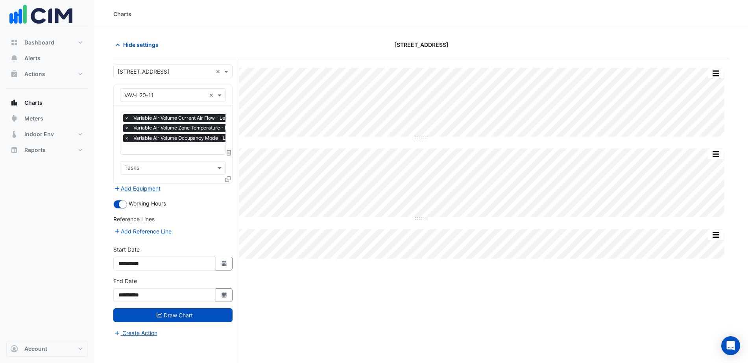
click at [126, 118] on span "×" at bounding box center [126, 118] width 7 height 8
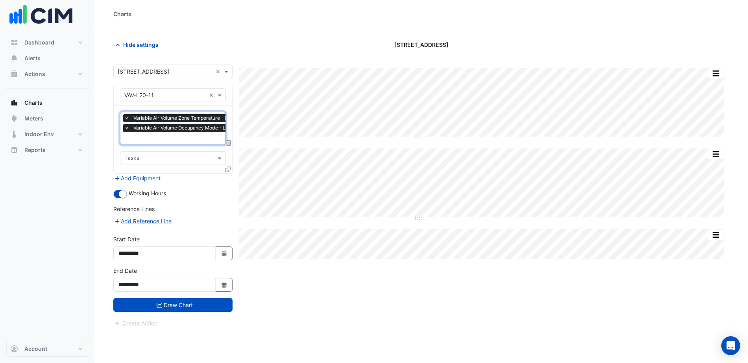
scroll to position [0, 4]
click at [122, 128] on span "×" at bounding box center [122, 128] width 7 height 8
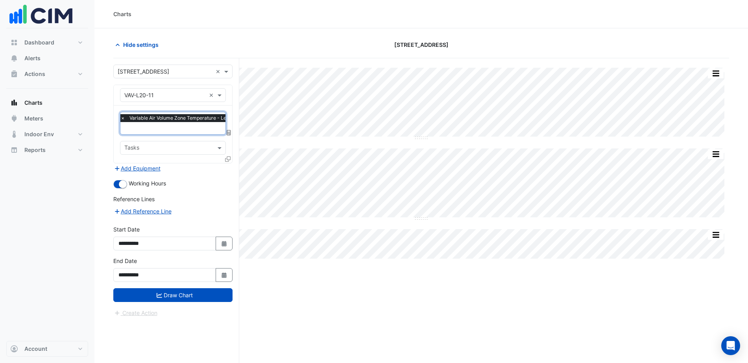
click at [162, 96] on input "text" at bounding box center [164, 95] width 81 height 8
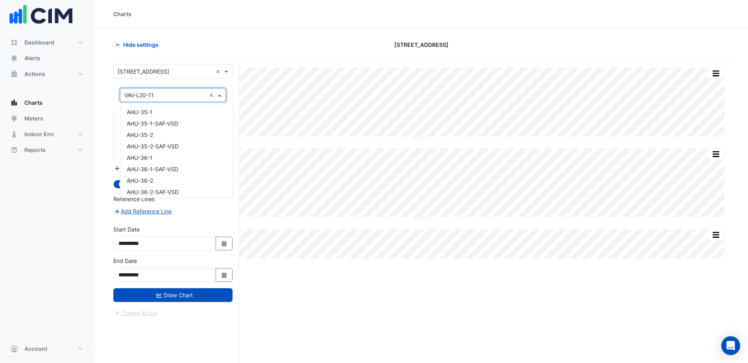
scroll to position [7012, 0]
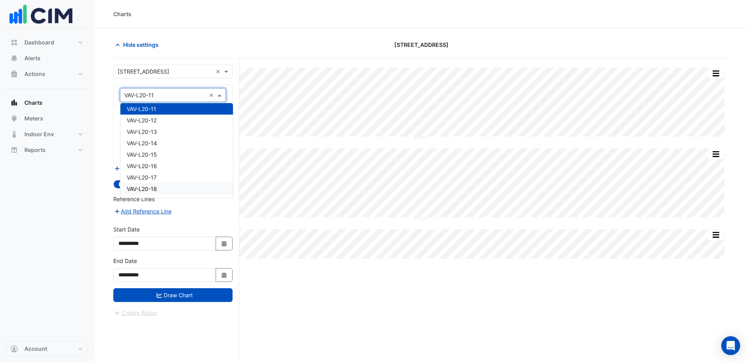
drag, startPoint x: 309, startPoint y: 303, endPoint x: 234, endPoint y: 199, distance: 128.7
click at [309, 298] on div "Split All Split None Print Save as JPEG Save as PNG Pivot Data Table Export CSV…" at bounding box center [421, 225] width 616 height 335
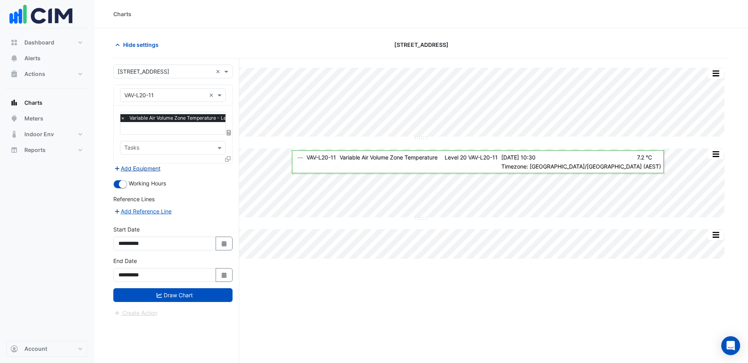
click at [154, 167] on button "Add Equipment" at bounding box center [137, 168] width 48 height 9
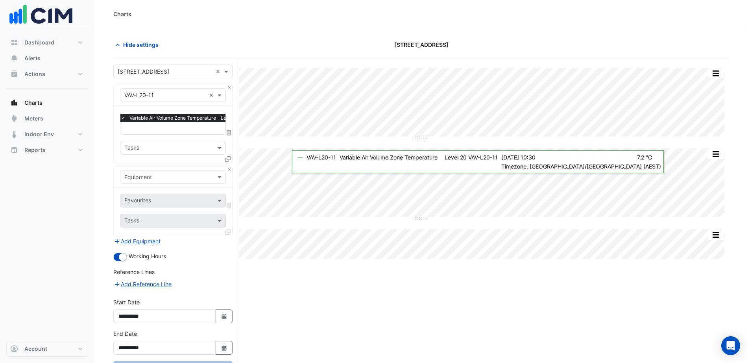
drag, startPoint x: 146, startPoint y: 183, endPoint x: 152, endPoint y: 177, distance: 7.8
click at [150, 183] on div "Equipment" at bounding box center [173, 177] width 106 height 14
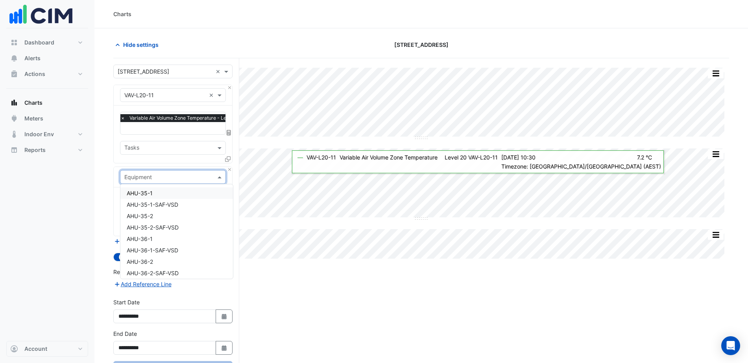
click at [152, 177] on input "text" at bounding box center [164, 177] width 81 height 8
type input "*******"
click at [165, 246] on div "VAV-L23-10" at bounding box center [172, 246] width 105 height 11
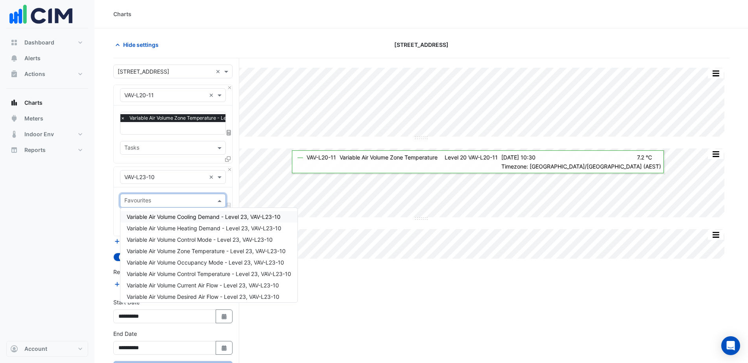
click at [153, 200] on input "text" at bounding box center [168, 201] width 88 height 8
click at [210, 254] on span "Variable Air Volume Zone Temperature - Level 23, VAV-L23-10" at bounding box center [206, 251] width 159 height 7
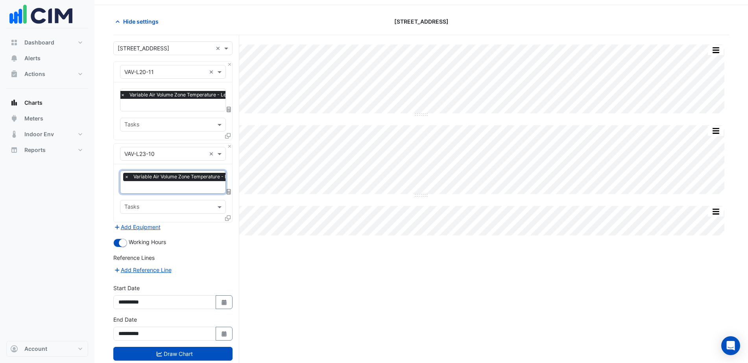
scroll to position [41, 0]
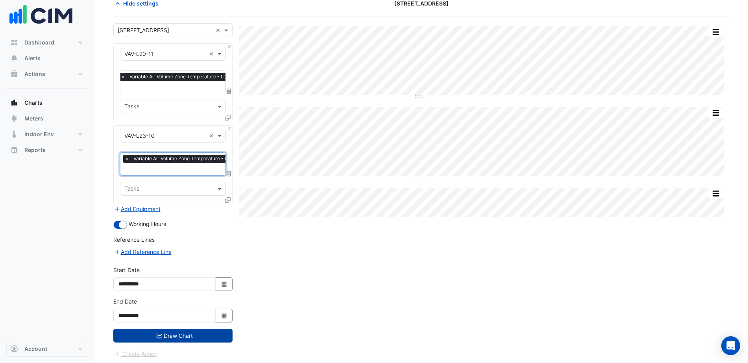
click at [194, 333] on button "Draw Chart" at bounding box center [172, 336] width 119 height 14
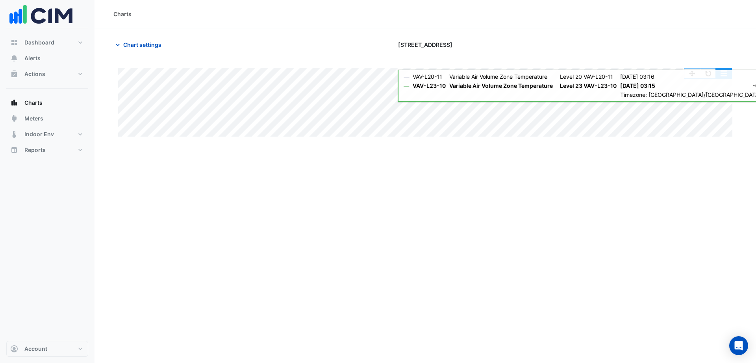
click at [725, 77] on button "button" at bounding box center [724, 73] width 16 height 10
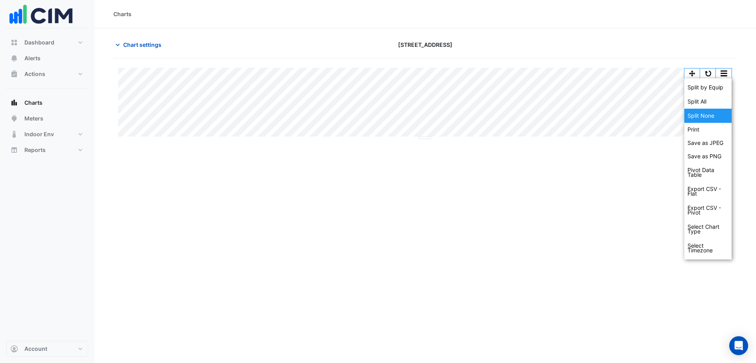
click at [702, 113] on div "Split None" at bounding box center [707, 116] width 47 height 14
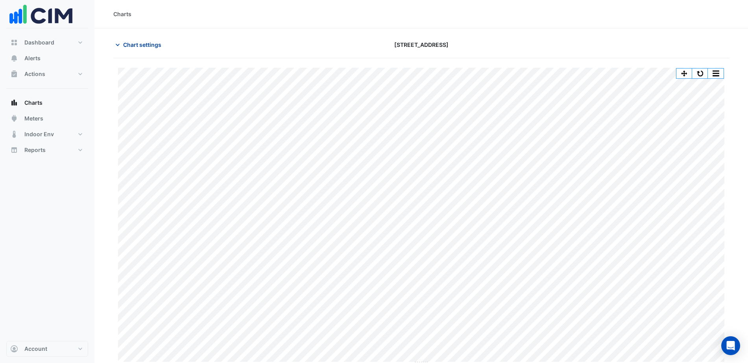
click at [148, 44] on span "Chart settings" at bounding box center [142, 45] width 38 height 8
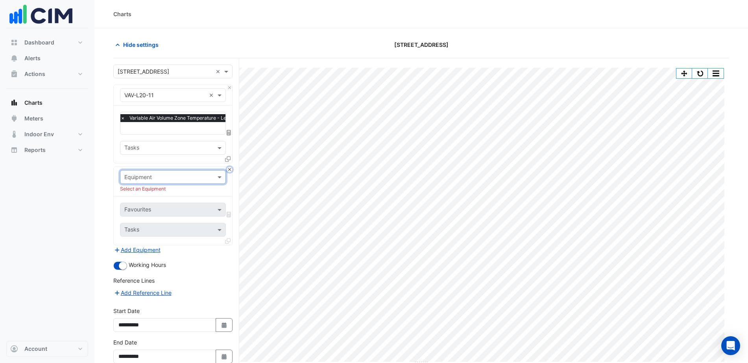
click at [228, 170] on button "Close" at bounding box center [229, 169] width 5 height 5
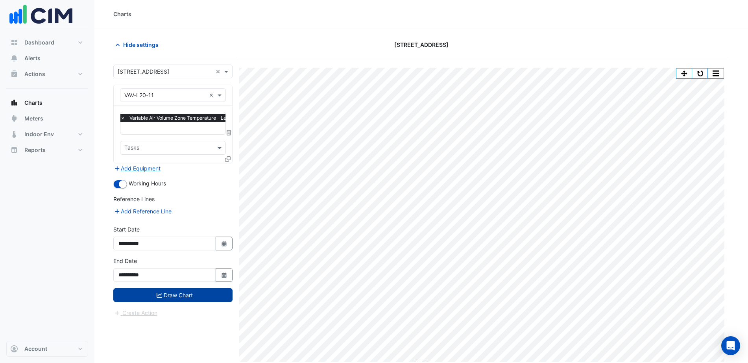
click at [173, 293] on button "Draw Chart" at bounding box center [172, 295] width 119 height 14
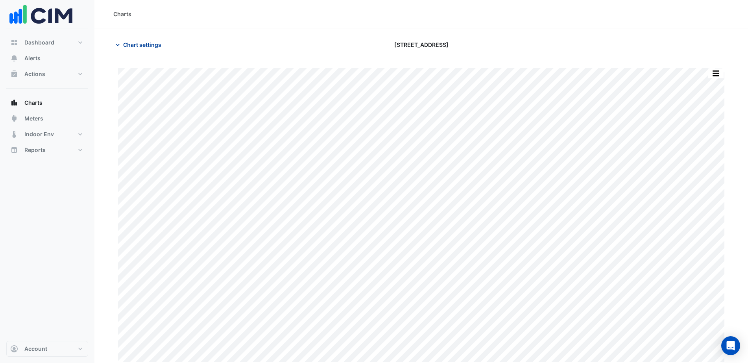
click at [144, 43] on span "Chart settings" at bounding box center [142, 45] width 38 height 8
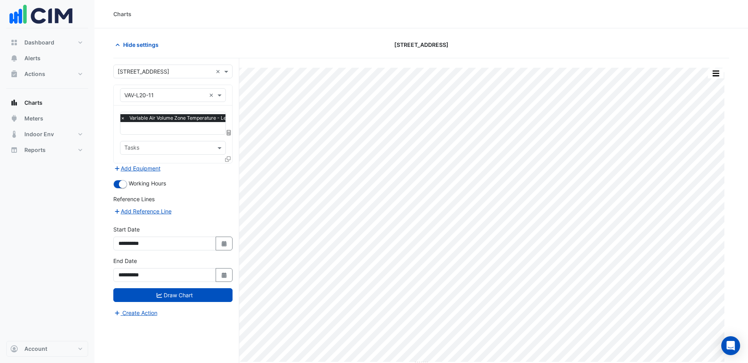
click at [153, 100] on div "Equipment × VAV-L20-11 ×" at bounding box center [173, 95] width 106 height 14
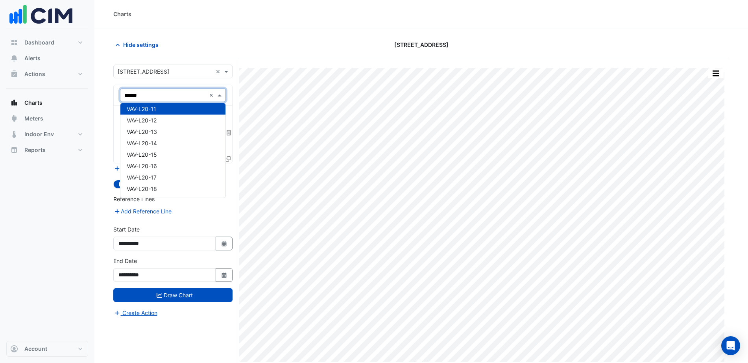
scroll to position [323, 0]
type input "**********"
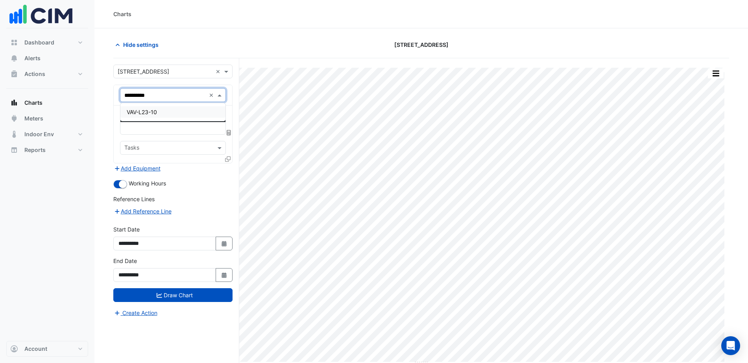
click at [146, 114] on span "VAV-L23-10" at bounding box center [142, 112] width 30 height 7
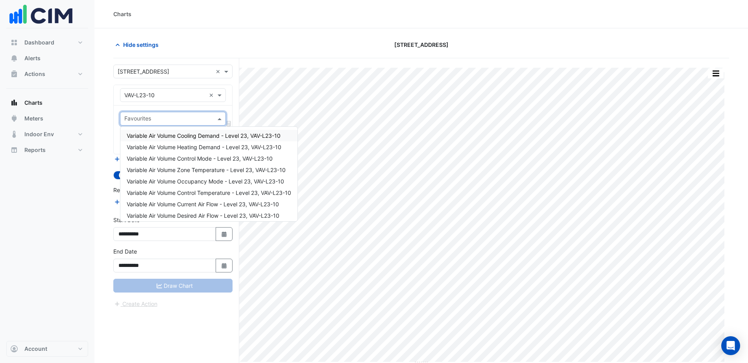
click at [170, 118] on input "text" at bounding box center [168, 119] width 88 height 8
click at [198, 168] on span "Variable Air Volume Zone Temperature - Level 23, VAV-L23-10" at bounding box center [206, 170] width 159 height 7
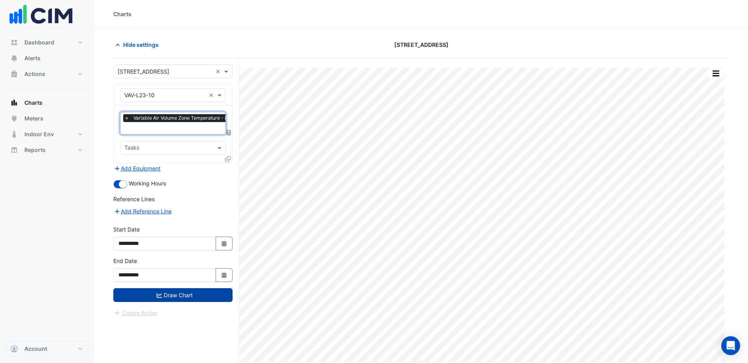
click at [185, 300] on button "Draw Chart" at bounding box center [172, 295] width 119 height 14
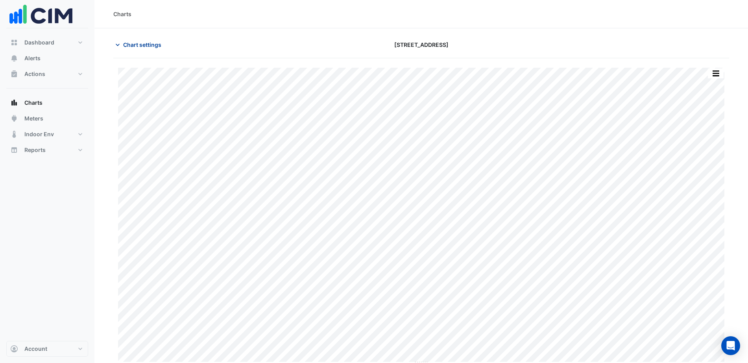
click at [135, 46] on span "Chart settings" at bounding box center [142, 45] width 38 height 8
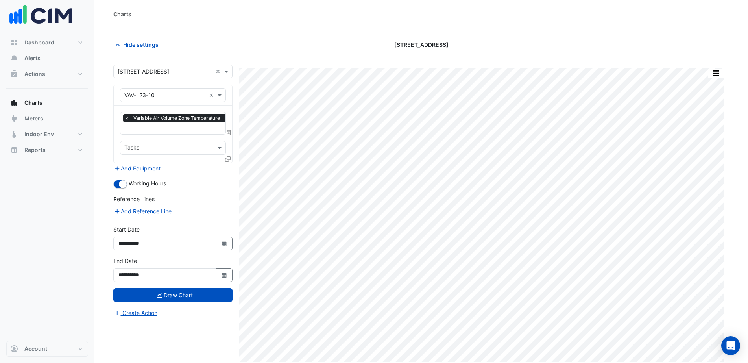
scroll to position [0, 4]
click at [172, 127] on input "text" at bounding box center [196, 129] width 153 height 8
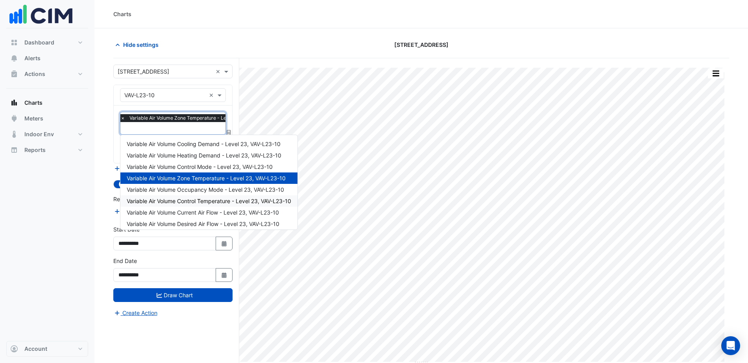
click at [206, 200] on span "Variable Air Volume Control Temperature - Level 23, VAV-L23-10" at bounding box center [209, 201] width 165 height 7
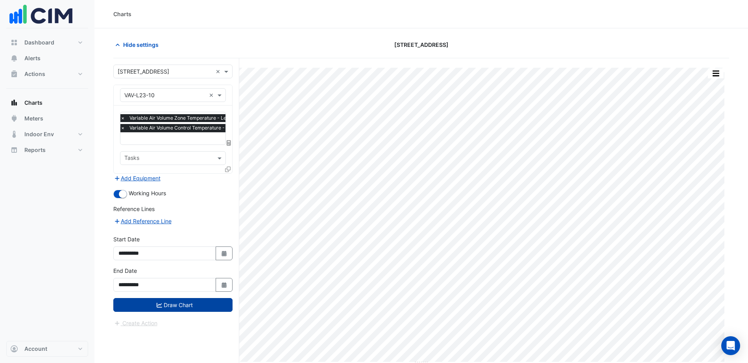
click at [191, 303] on button "Draw Chart" at bounding box center [172, 305] width 119 height 14
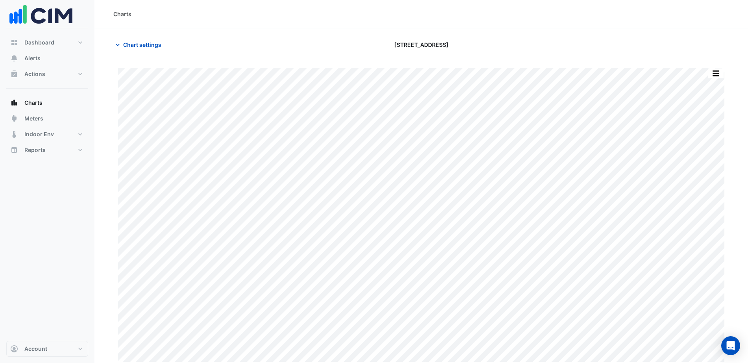
click at [748, 201] on section "Chart settings 8 Exhibition Street Split All Print Save as JPEG Save as PNG Piv…" at bounding box center [421, 196] width 654 height 337
click at [155, 48] on span "Chart settings" at bounding box center [142, 45] width 38 height 8
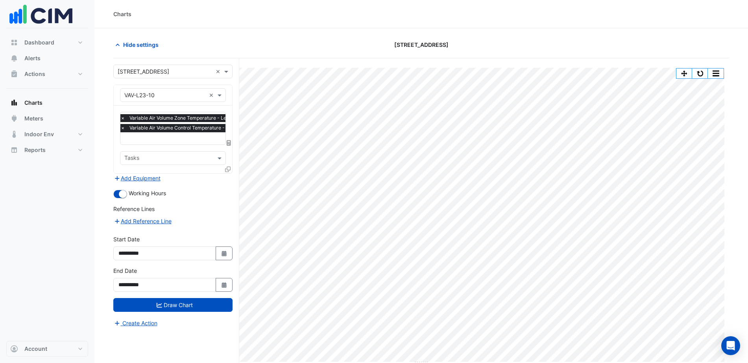
click at [187, 141] on input "text" at bounding box center [199, 139] width 158 height 8
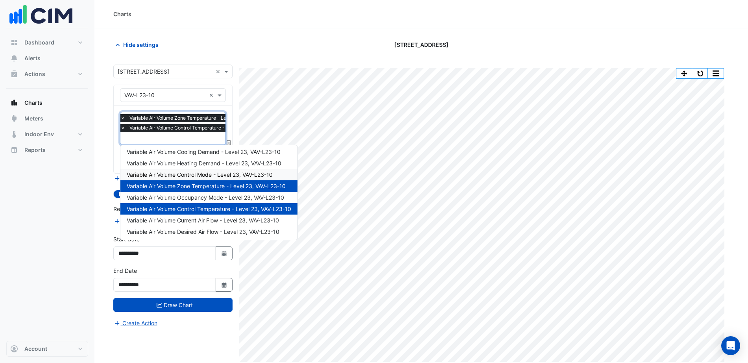
scroll to position [3, 0]
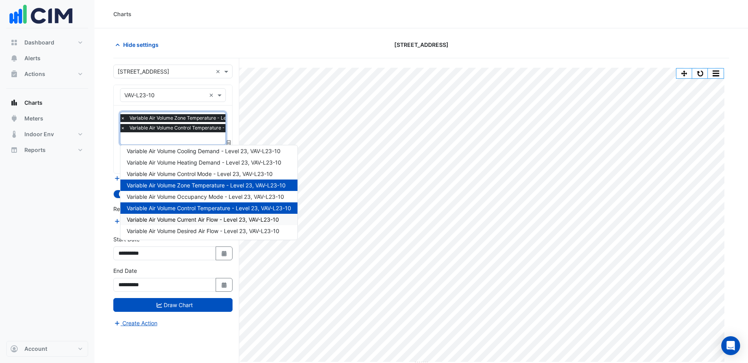
click at [210, 221] on span "Variable Air Volume Current Air Flow - Level 23, VAV-L23-10" at bounding box center [203, 219] width 152 height 7
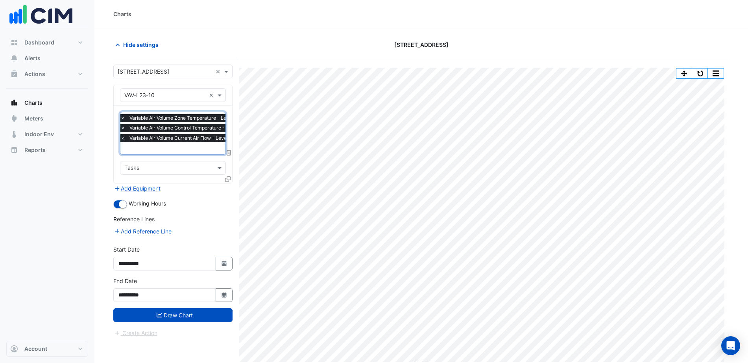
click at [176, 148] on input "text" at bounding box center [199, 149] width 158 height 8
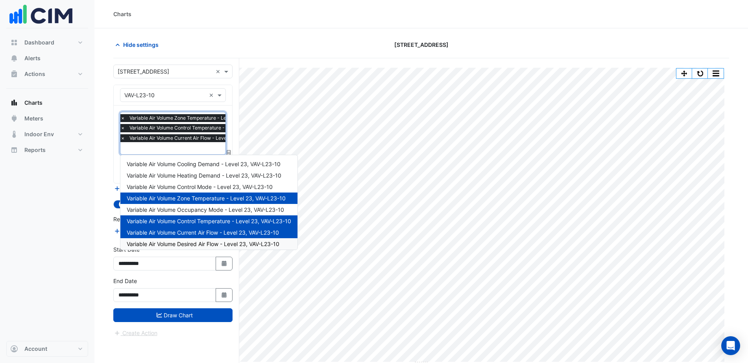
click at [197, 244] on span "Variable Air Volume Desired Air Flow - Level 23, VAV-L23-10" at bounding box center [203, 244] width 153 height 7
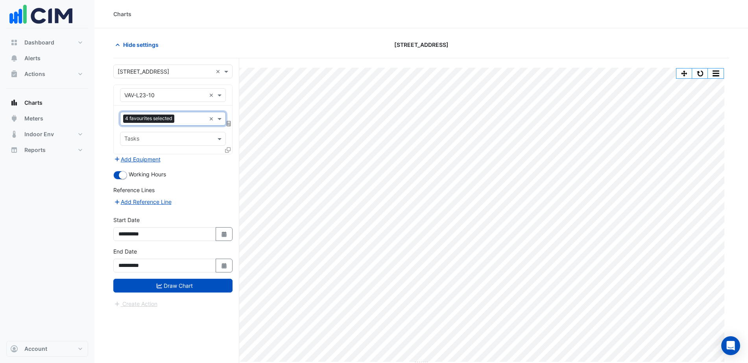
scroll to position [0, 0]
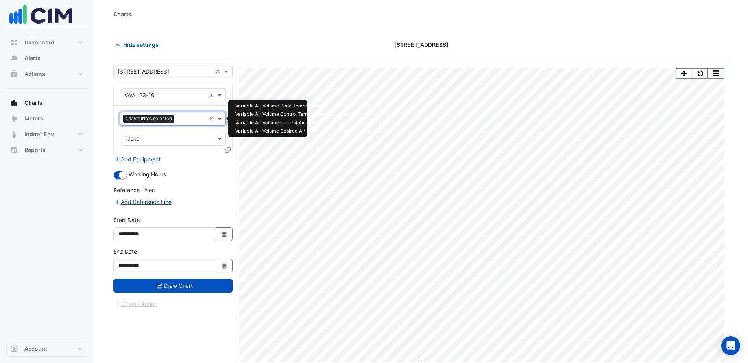
click at [184, 118] on input "text" at bounding box center [192, 119] width 28 height 8
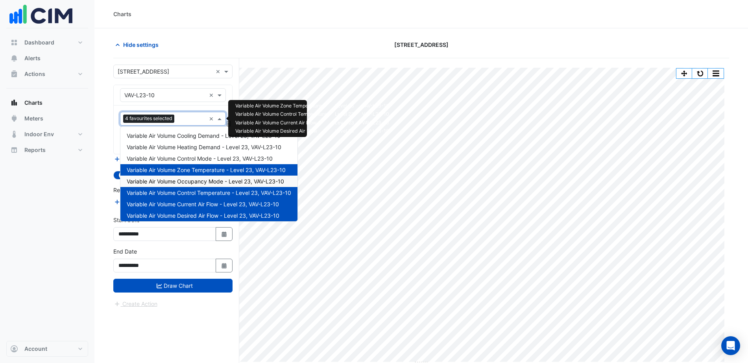
click at [196, 181] on span "Variable Air Volume Occupancy Mode - Level 23, VAV-L23-10" at bounding box center [205, 181] width 157 height 7
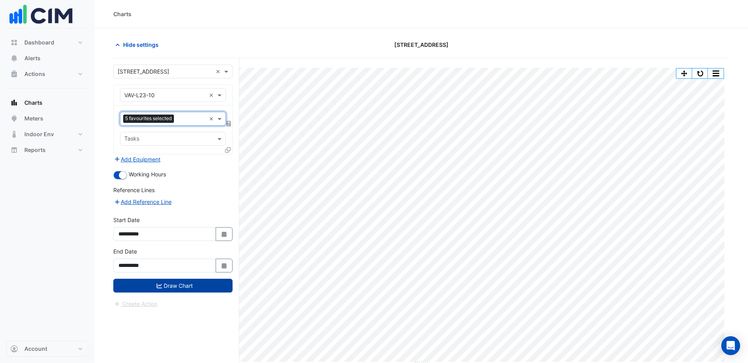
click at [186, 285] on button "Draw Chart" at bounding box center [172, 286] width 119 height 14
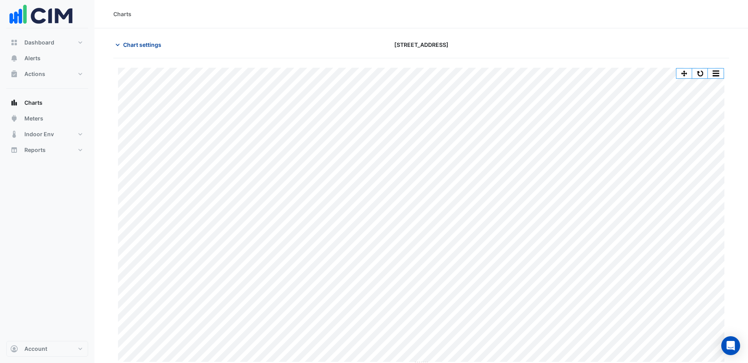
click at [144, 44] on span "Chart settings" at bounding box center [142, 45] width 38 height 8
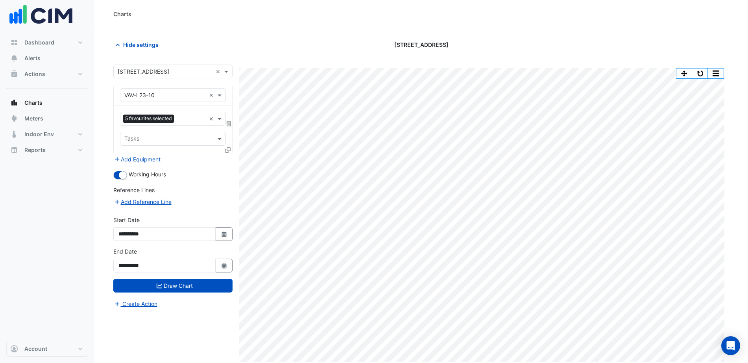
click at [172, 98] on input "text" at bounding box center [164, 95] width 81 height 8
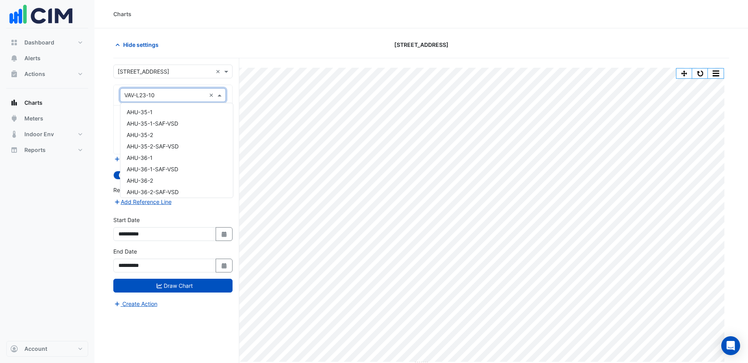
scroll to position [7846, 0]
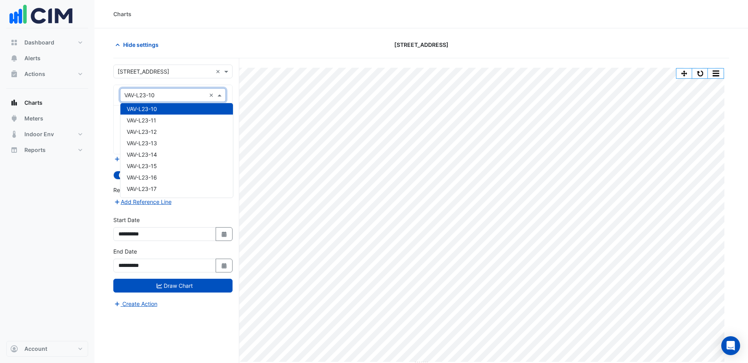
click at [172, 95] on input "text" at bounding box center [164, 95] width 81 height 8
click at [92, 133] on nav "Dashboard Portfolio Ratings Performance Alerts Actions Site Manager Charts" at bounding box center [47, 181] width 94 height 363
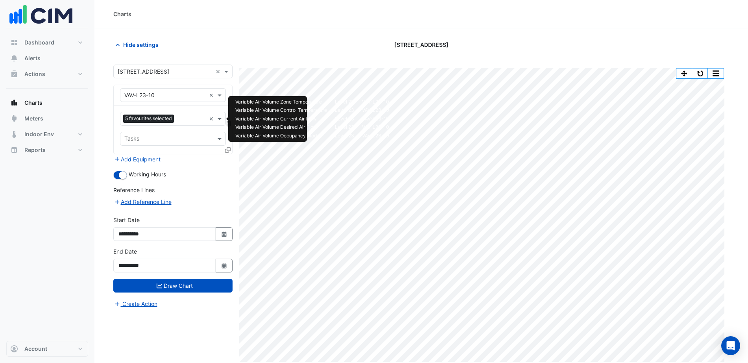
click at [151, 119] on span "5 favourites selected" at bounding box center [148, 119] width 51 height 8
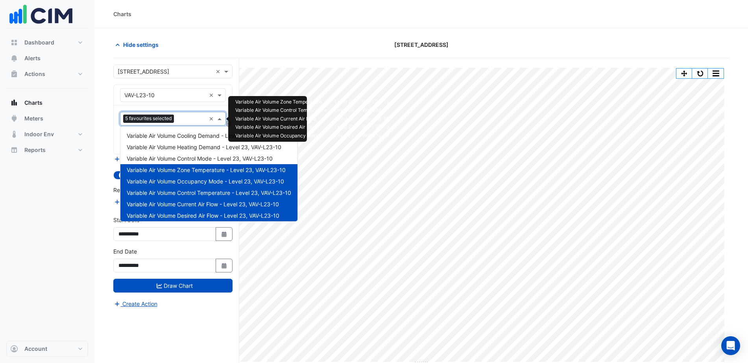
scroll to position [3, 0]
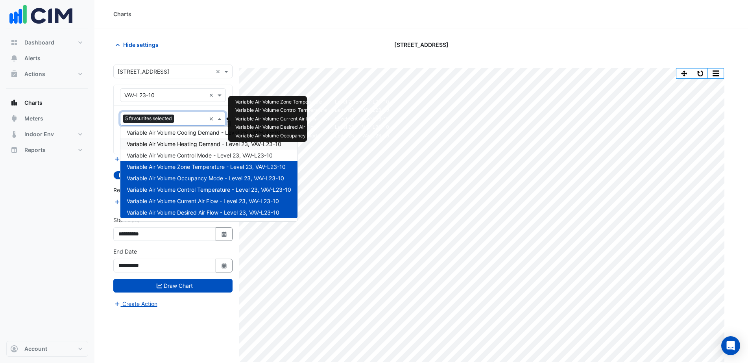
click at [331, 46] on div "[STREET_ADDRESS]" at bounding box center [421, 45] width 209 height 14
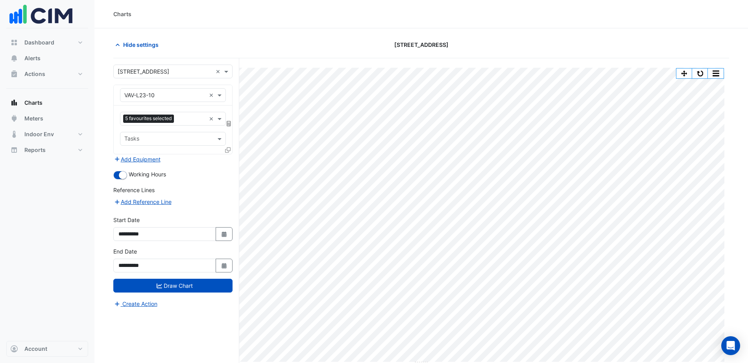
click at [176, 89] on div "Equipment × VAV-L23-10 ×" at bounding box center [173, 95] width 106 height 14
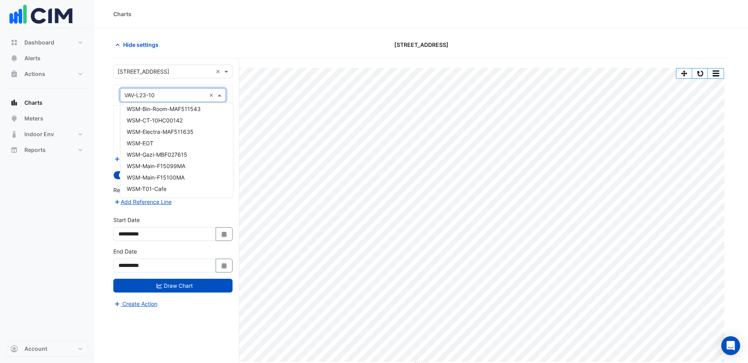
scroll to position [11643, 0]
click at [182, 168] on div "WSM-20.02" at bounding box center [176, 169] width 113 height 11
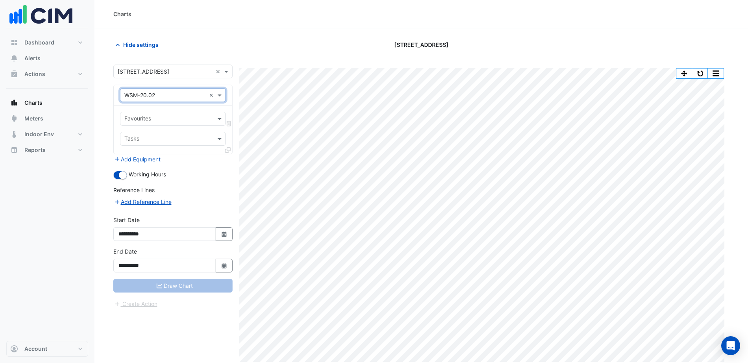
click at [173, 118] on input "text" at bounding box center [168, 119] width 88 height 8
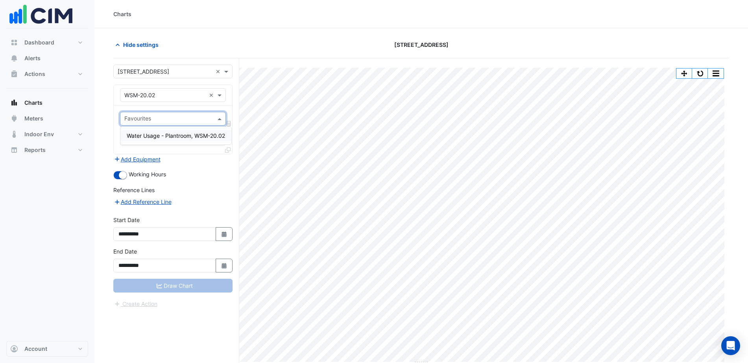
click at [172, 134] on span "Water Usage - Plantroom, WSM-20.02" at bounding box center [176, 135] width 98 height 7
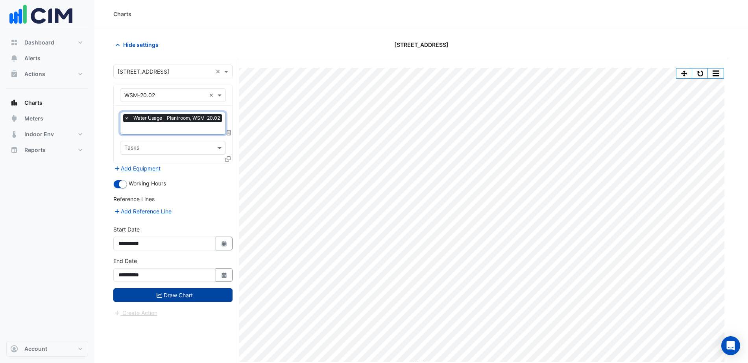
click at [193, 294] on button "Draw Chart" at bounding box center [172, 295] width 119 height 14
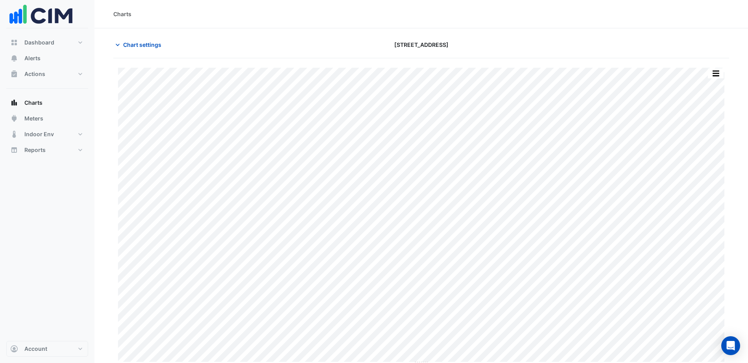
click at [748, 122] on html "Charts Chart settings 8 Exhibition Street Print Save as JPEG Save as PNG Pivot …" at bounding box center [374, 183] width 748 height 366
click at [719, 74] on button "button" at bounding box center [716, 73] width 16 height 10
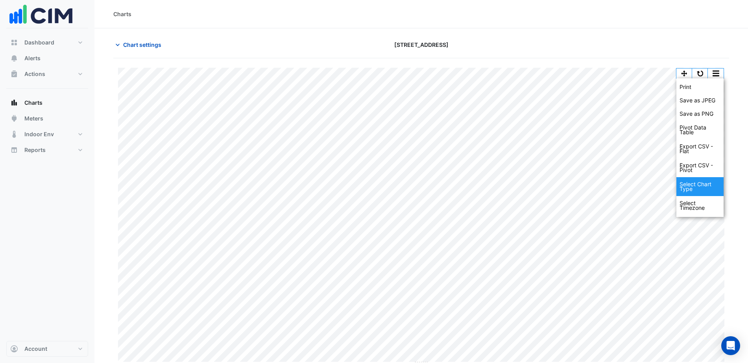
click at [696, 186] on div "Select Chart Type" at bounding box center [700, 186] width 47 height 19
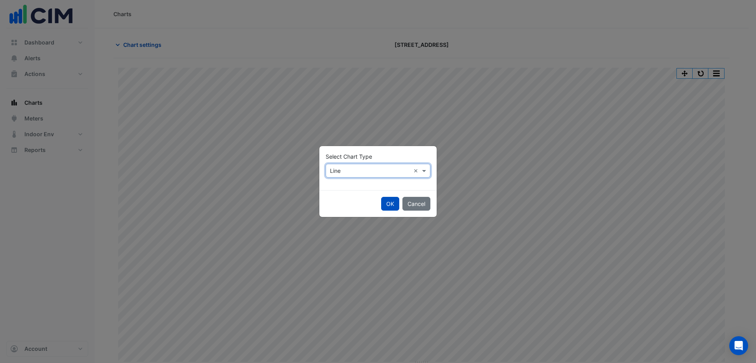
click at [384, 167] on input "text" at bounding box center [370, 171] width 80 height 8
click at [344, 196] on span "Column" at bounding box center [341, 199] width 19 height 7
click at [384, 203] on button "OK" at bounding box center [390, 204] width 18 height 14
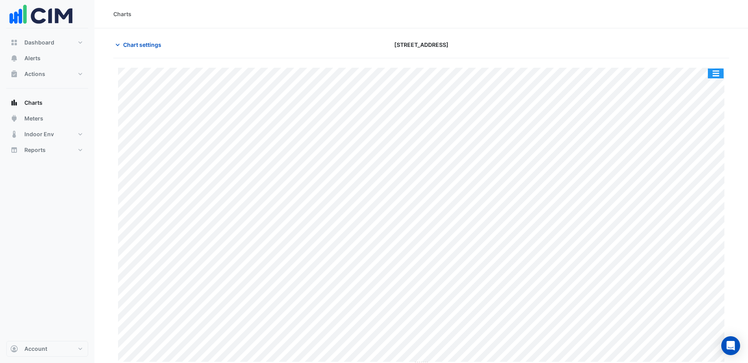
click at [712, 69] on button "button" at bounding box center [716, 73] width 16 height 10
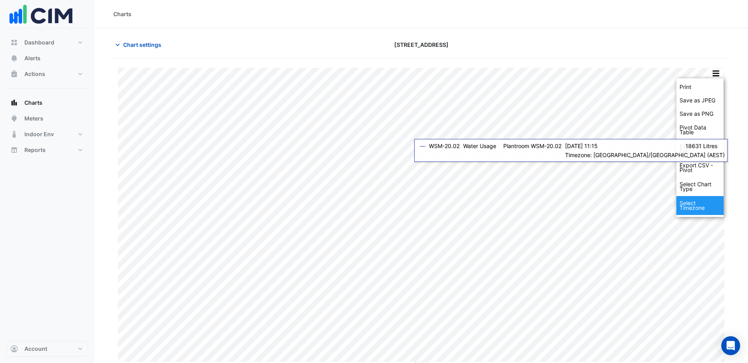
click at [686, 208] on div "Select Timezone" at bounding box center [700, 205] width 47 height 19
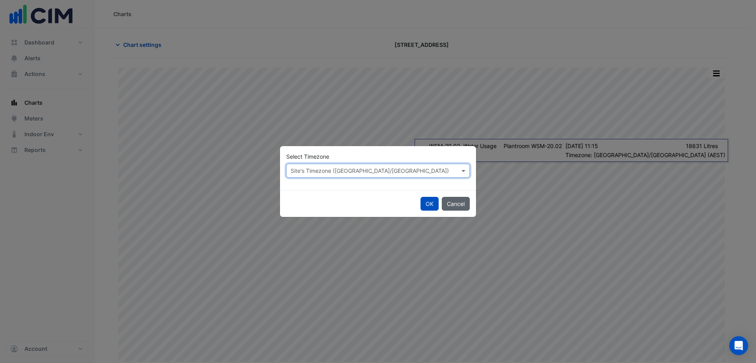
click at [453, 207] on button "Cancel" at bounding box center [456, 204] width 28 height 14
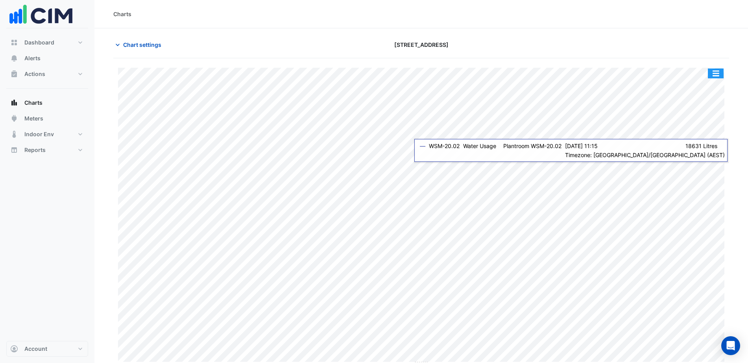
click at [714, 73] on button "button" at bounding box center [716, 73] width 16 height 10
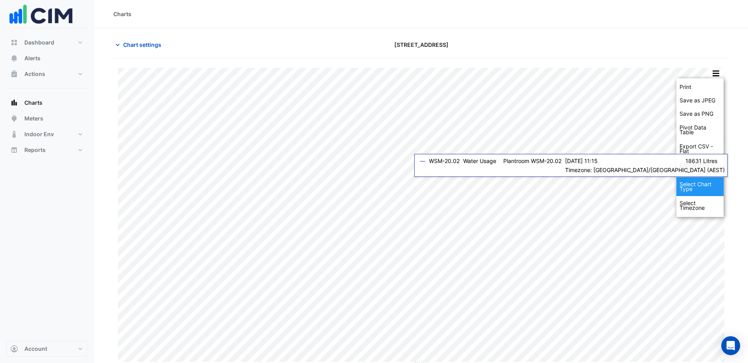
click at [692, 189] on div "Select Chart Type" at bounding box center [700, 186] width 47 height 19
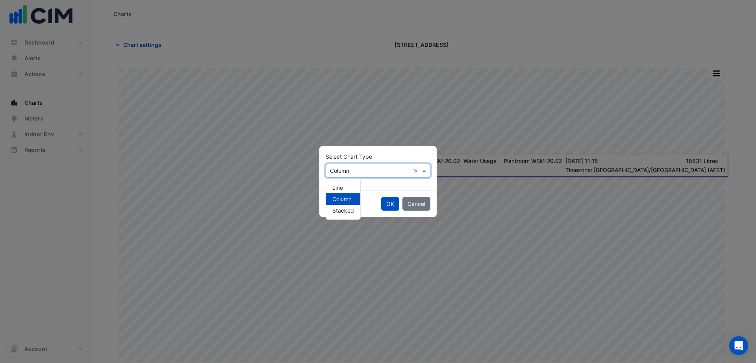
click at [373, 170] on input "text" at bounding box center [370, 171] width 80 height 8
drag, startPoint x: 353, startPoint y: 188, endPoint x: 358, endPoint y: 187, distance: 4.9
click at [355, 188] on div "Line" at bounding box center [343, 187] width 34 height 11
drag, startPoint x: 389, startPoint y: 202, endPoint x: 500, endPoint y: 156, distance: 120.2
click at [390, 202] on button "OK" at bounding box center [390, 204] width 18 height 14
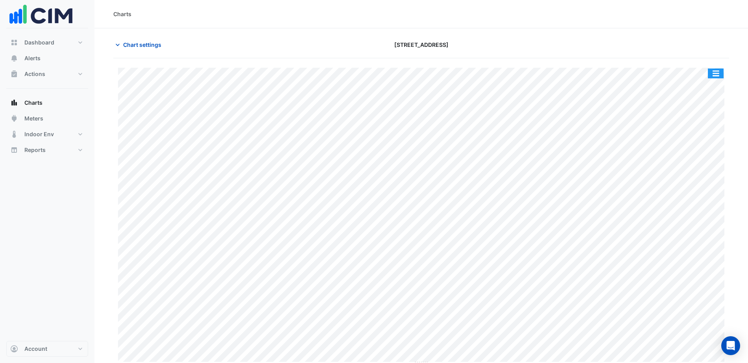
click at [717, 73] on button "button" at bounding box center [716, 73] width 16 height 10
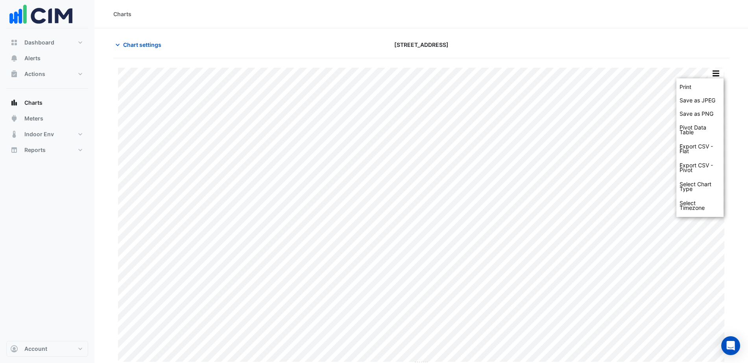
click at [746, 104] on section "Chart settings 8 Exhibition Street Print Save as JPEG Save as PNG Pivot Data Ta…" at bounding box center [421, 196] width 654 height 337
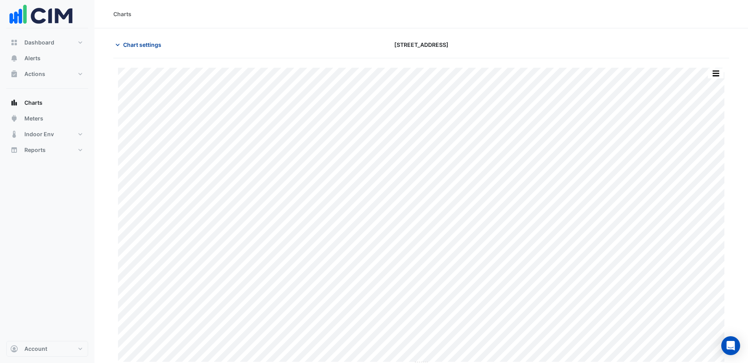
click at [128, 48] on span "Chart settings" at bounding box center [142, 45] width 38 height 8
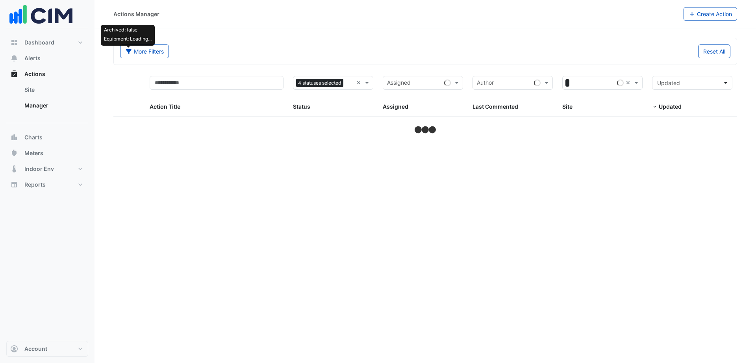
select select "***"
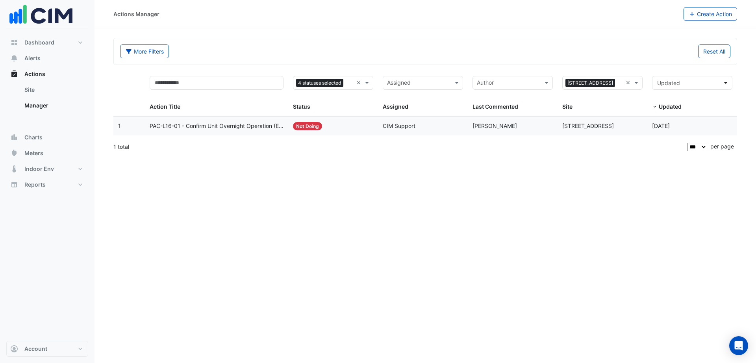
click at [237, 133] on datatable-body-cell "Action Title: PAC-L16-01 - Confirm Unit Overnight Operation (Energy Waste)" at bounding box center [217, 126] width 144 height 19
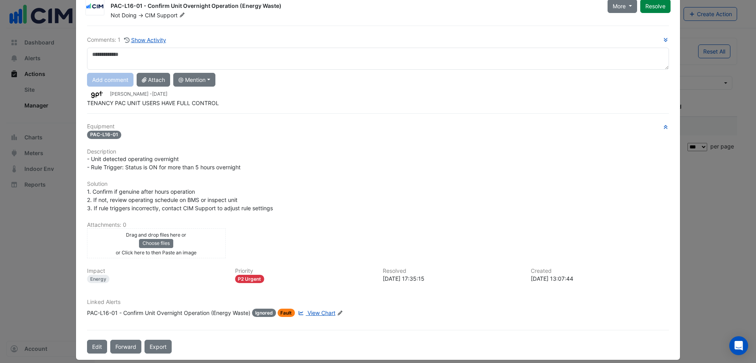
scroll to position [37, 0]
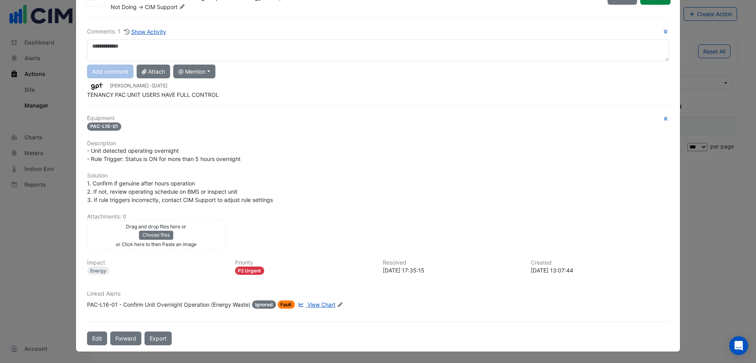
click at [321, 305] on span "View Chart" at bounding box center [321, 304] width 28 height 7
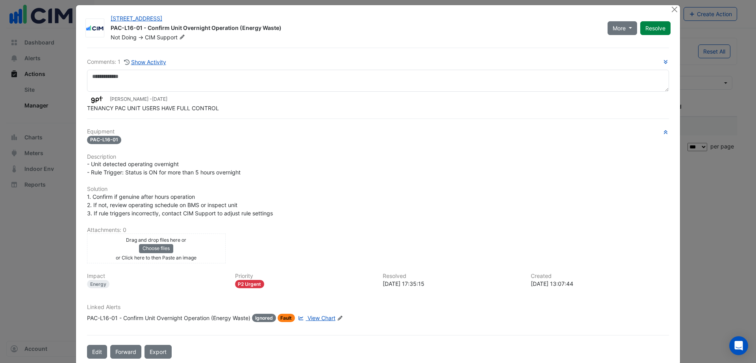
scroll to position [0, 0]
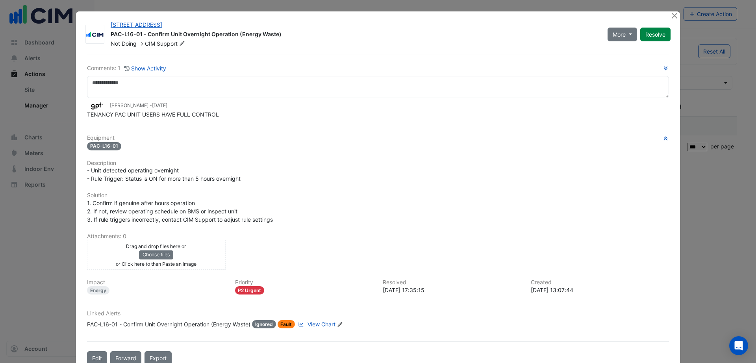
click at [24, 253] on ngb-modal-window "[STREET_ADDRESS] PAC-L16-01 - Confirm Unit Overnight Operation (Energy Waste) N…" at bounding box center [378, 181] width 756 height 363
click at [670, 16] on button "Close" at bounding box center [674, 15] width 8 height 8
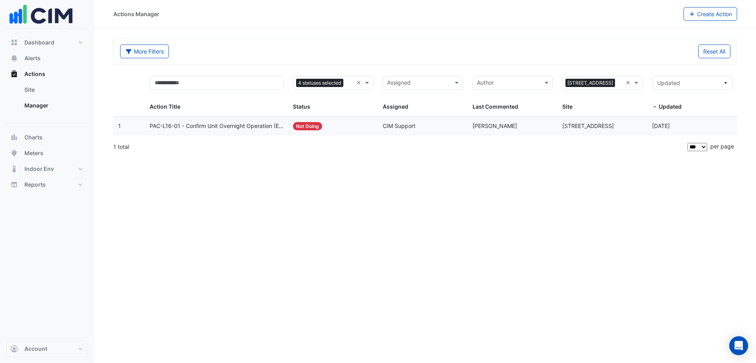
click at [216, 130] on span "PAC-L16-01 - Confirm Unit Overnight Operation (Energy Waste)" at bounding box center [217, 126] width 134 height 9
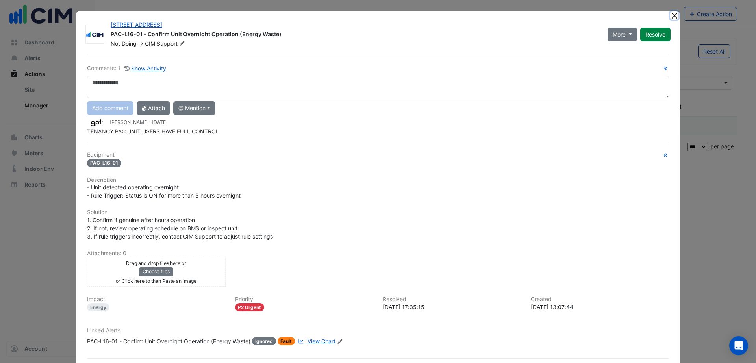
click at [670, 17] on button "Close" at bounding box center [674, 15] width 8 height 8
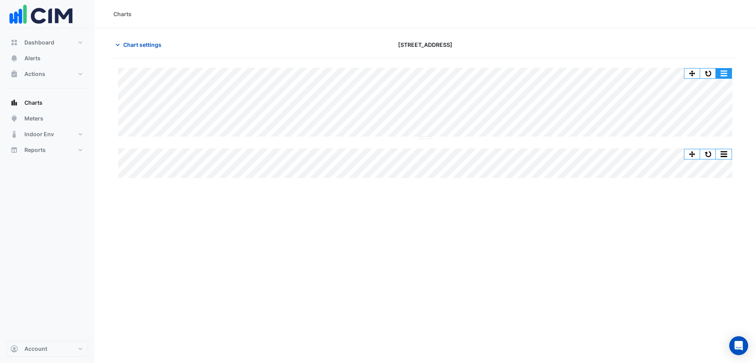
click at [723, 74] on button "button" at bounding box center [724, 73] width 16 height 10
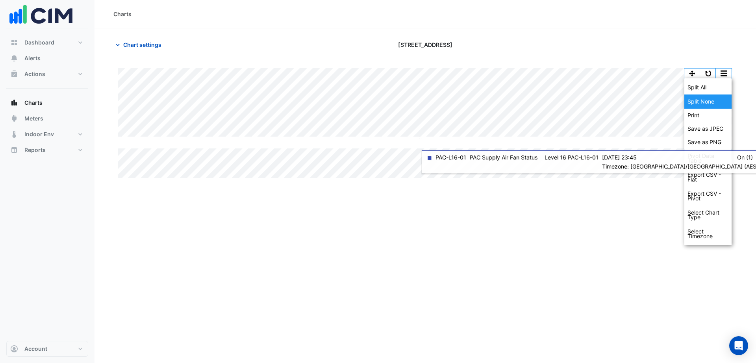
click at [708, 100] on div "Split None" at bounding box center [707, 101] width 47 height 14
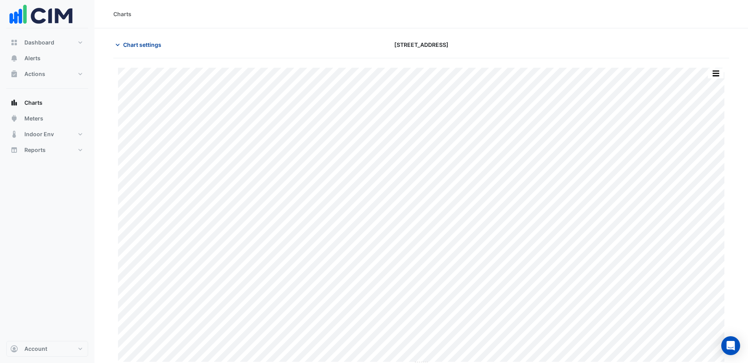
click at [149, 42] on span "Chart settings" at bounding box center [142, 45] width 38 height 8
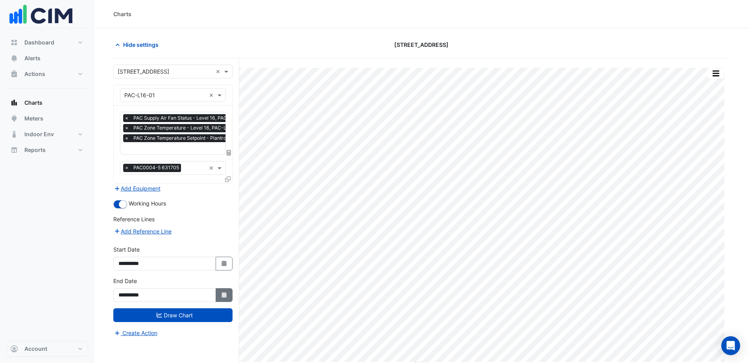
click at [225, 299] on button "Select Date" at bounding box center [224, 295] width 17 height 14
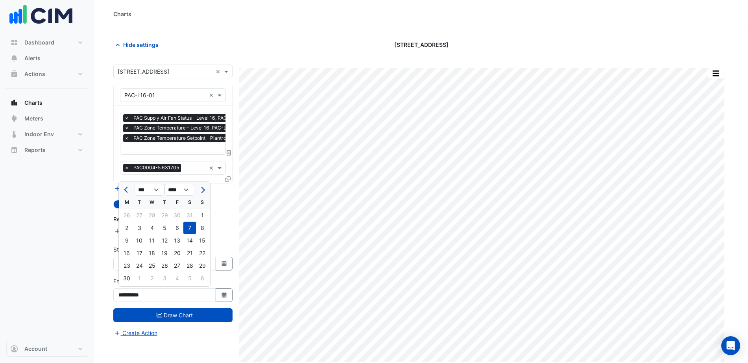
click at [203, 188] on span "Next month" at bounding box center [202, 190] width 6 height 6
select select "*"
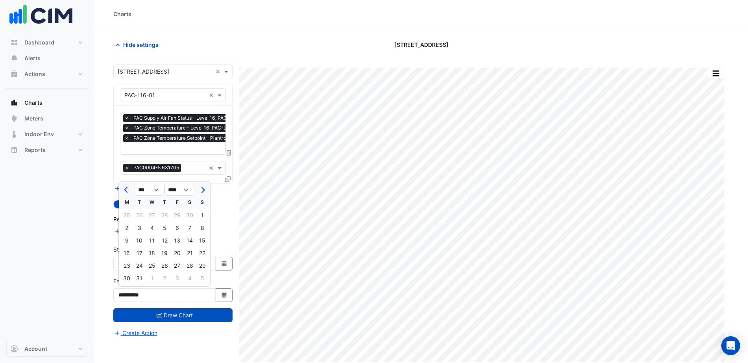
select select "****"
click at [203, 188] on span "Next month" at bounding box center [202, 190] width 6 height 6
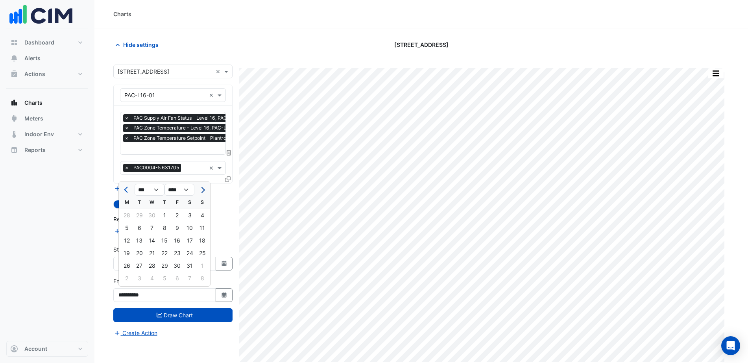
click at [203, 188] on span "Next month" at bounding box center [202, 190] width 6 height 6
select select "*"
click at [154, 240] on div "13" at bounding box center [152, 240] width 13 height 13
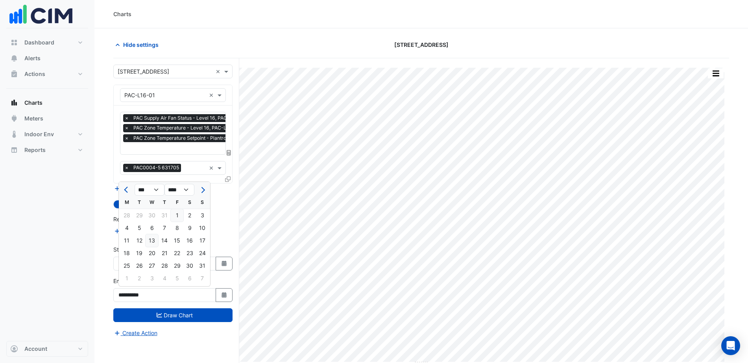
type input "**********"
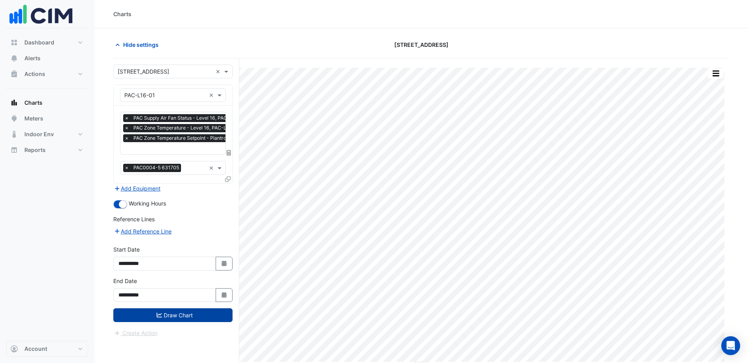
click at [175, 316] on button "Draw Chart" at bounding box center [172, 315] width 119 height 14
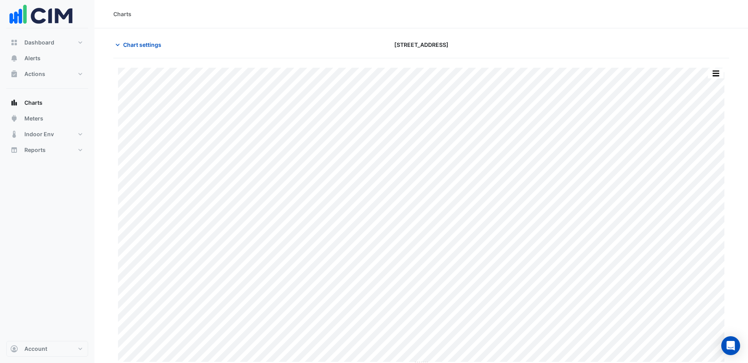
click at [117, 117] on div "Print Save as JPEG Save as PNG ◼ PAC0004-5 - Rule ID: 631705 Mon 07-Oct-2024 06…" at bounding box center [421, 217] width 616 height 298
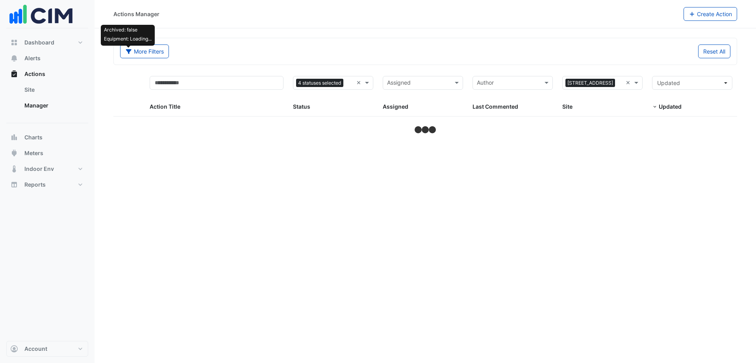
select select "***"
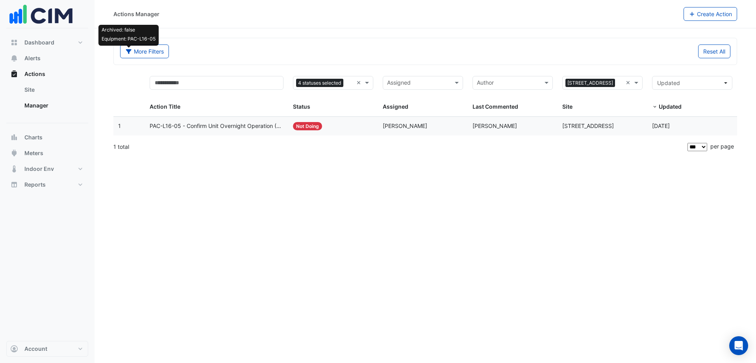
click at [254, 117] on datatable-body-cell "Action Title: PAC-L16-05 - Confirm Unit Overnight Operation (Energy Waste)" at bounding box center [217, 126] width 144 height 19
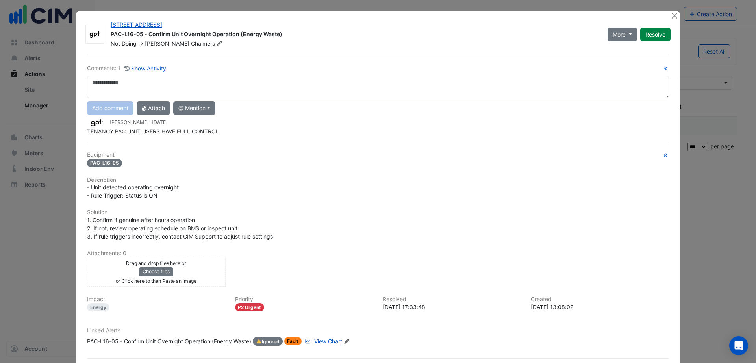
click at [329, 342] on span "View Chart" at bounding box center [328, 341] width 28 height 7
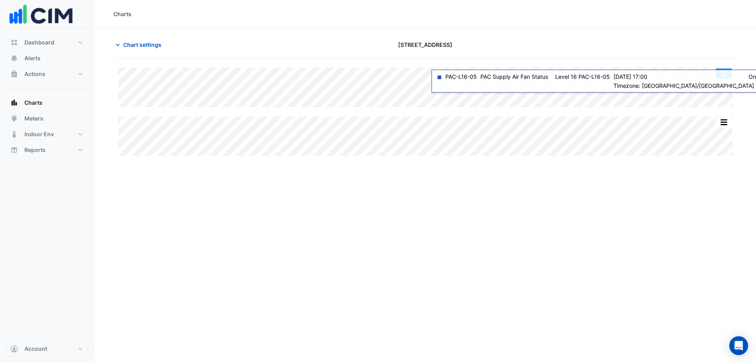
click at [722, 77] on button "button" at bounding box center [724, 73] width 16 height 10
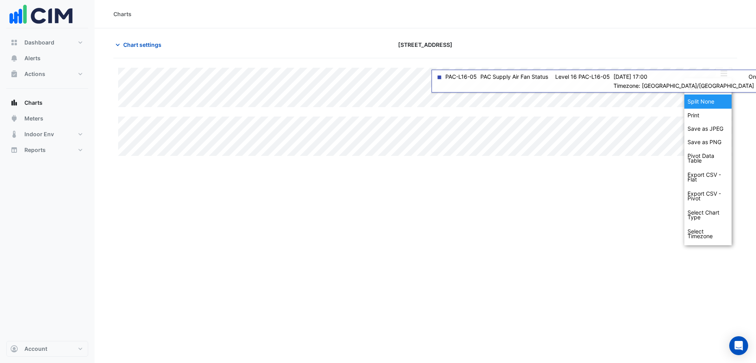
click at [706, 101] on div "Split None" at bounding box center [707, 101] width 47 height 14
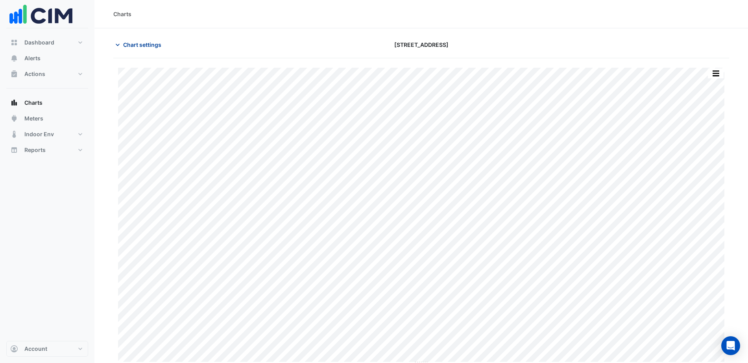
click at [148, 43] on span "Chart settings" at bounding box center [142, 45] width 38 height 8
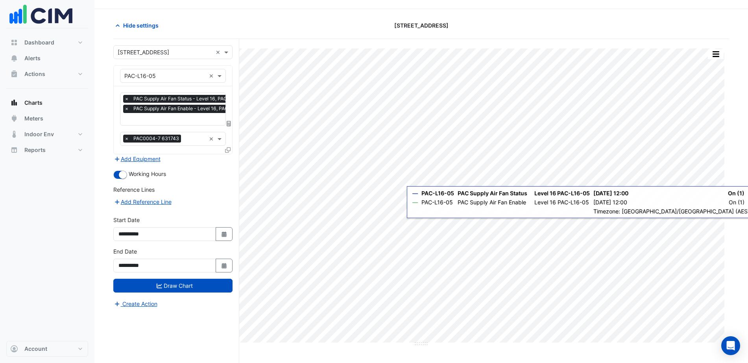
scroll to position [30, 0]
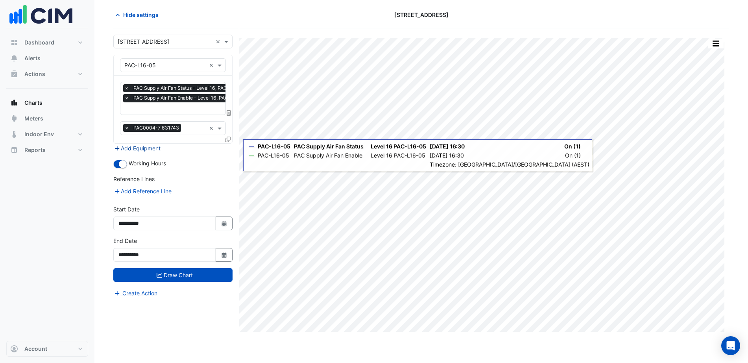
click at [150, 147] on button "Add Equipment" at bounding box center [137, 148] width 48 height 9
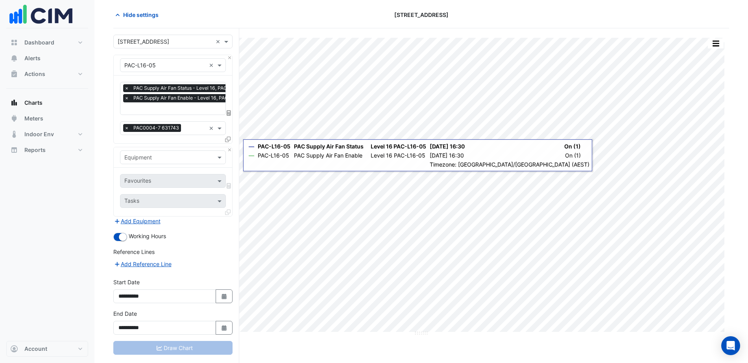
click at [157, 155] on input "text" at bounding box center [164, 158] width 81 height 8
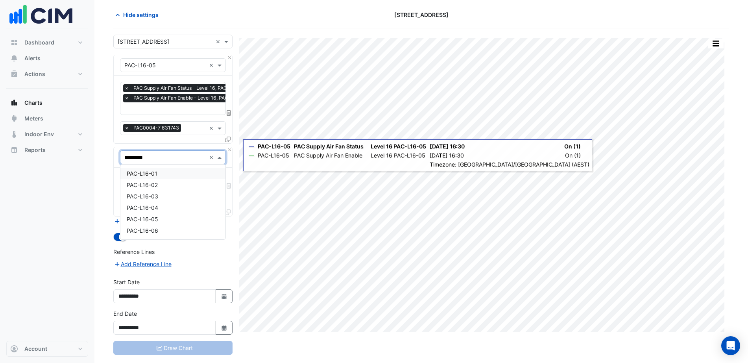
type input "**********"
click at [161, 172] on div "PAC-L16-01" at bounding box center [172, 173] width 105 height 11
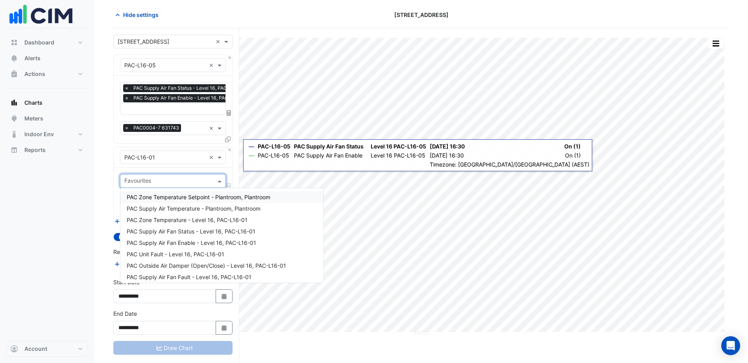
click at [154, 181] on input "text" at bounding box center [168, 182] width 88 height 8
click at [204, 239] on span "PAC Supply Air Fan Enable - Level 16, PAC-L16-01" at bounding box center [192, 242] width 130 height 7
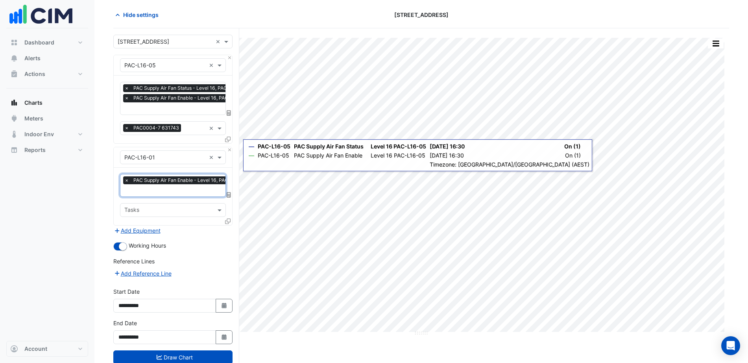
click at [154, 187] on input "text" at bounding box center [187, 191] width 126 height 8
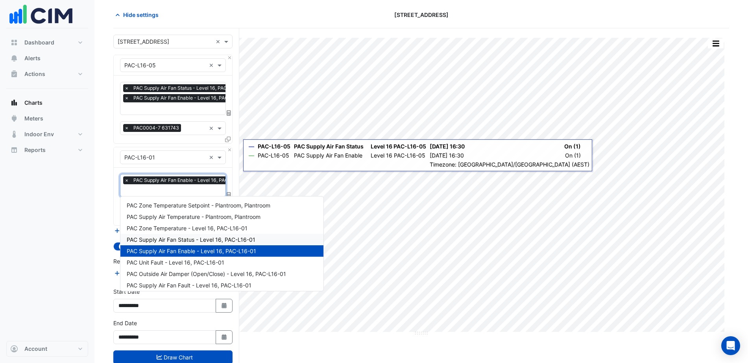
click at [195, 242] on span "PAC Supply Air Fan Status - Level 16, PAC-L16-01" at bounding box center [191, 239] width 129 height 7
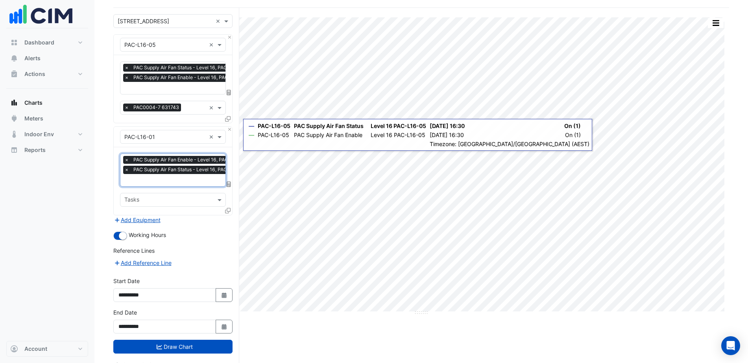
scroll to position [61, 0]
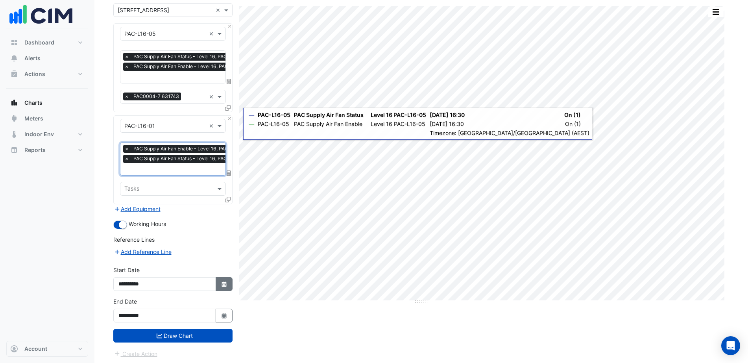
click at [227, 281] on icon "Select Date" at bounding box center [224, 284] width 7 height 6
select select "*"
select select "****"
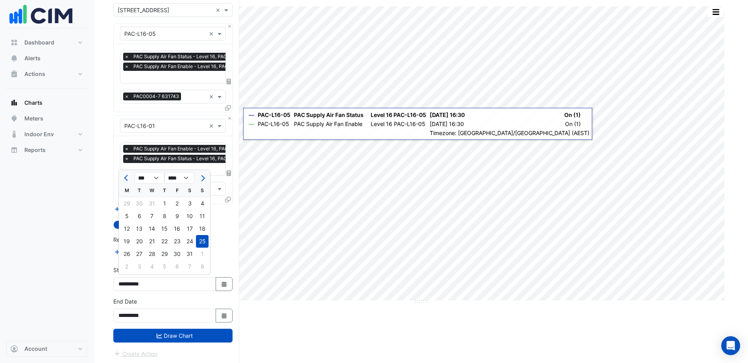
click at [202, 179] on span "Next month" at bounding box center [202, 178] width 6 height 6
select select "*"
click at [201, 201] on div "1" at bounding box center [202, 203] width 13 height 13
type input "**********"
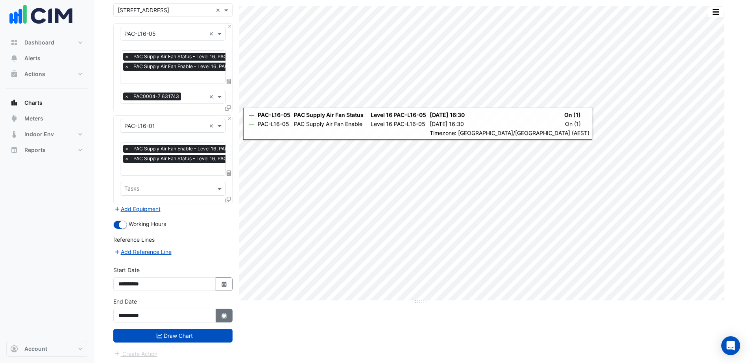
click at [226, 315] on icon "Select Date" at bounding box center [224, 316] width 7 height 6
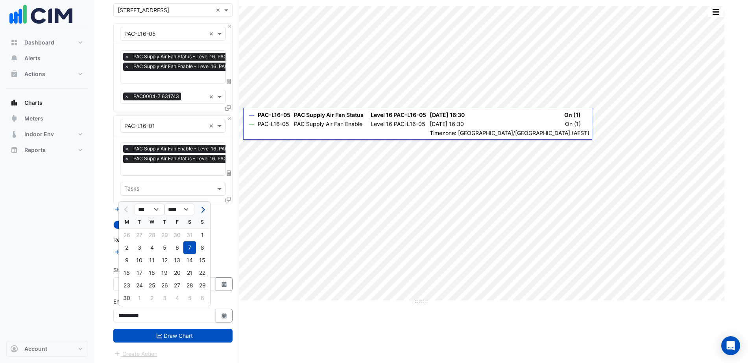
click at [204, 209] on span "Next month" at bounding box center [202, 210] width 6 height 6
select select "*"
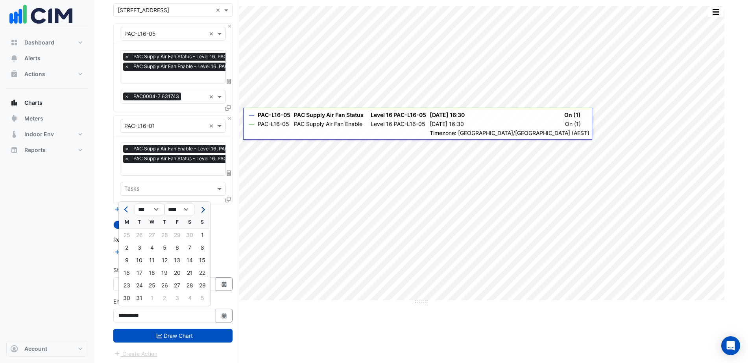
select select "****"
click at [204, 209] on span "Next month" at bounding box center [202, 210] width 6 height 6
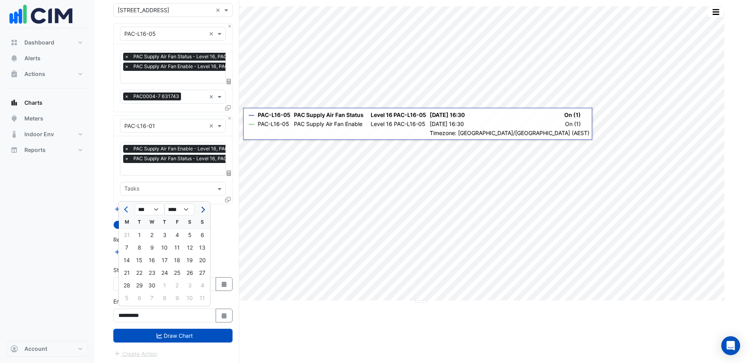
click at [204, 209] on span "Next month" at bounding box center [202, 210] width 6 height 6
select select "*"
click at [152, 260] on div "13" at bounding box center [152, 260] width 13 height 13
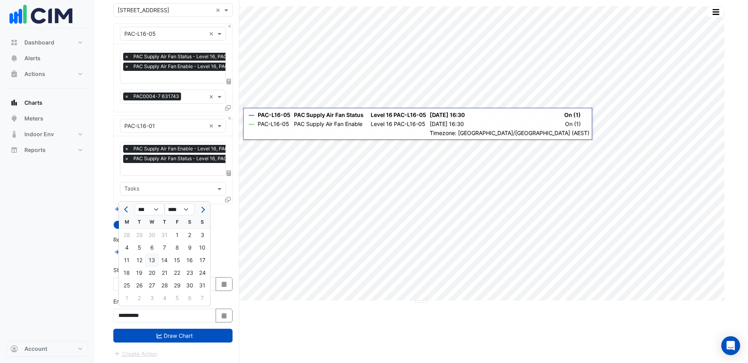
type input "**********"
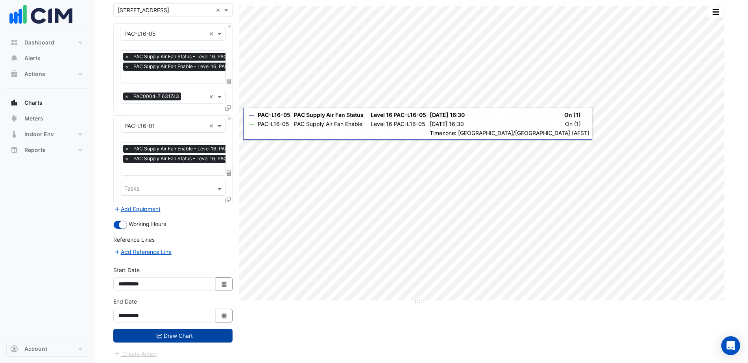
click at [184, 336] on button "Draw Chart" at bounding box center [172, 336] width 119 height 14
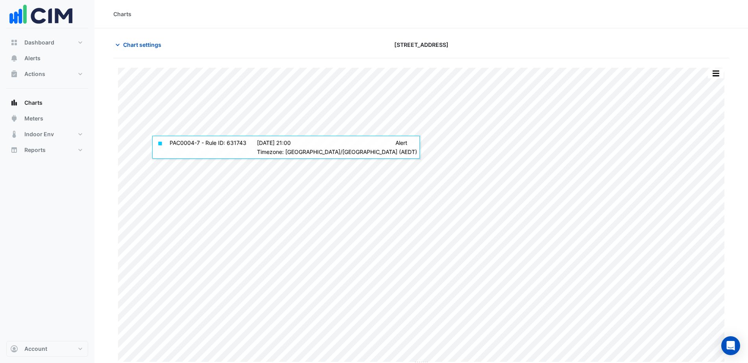
scroll to position [3, 0]
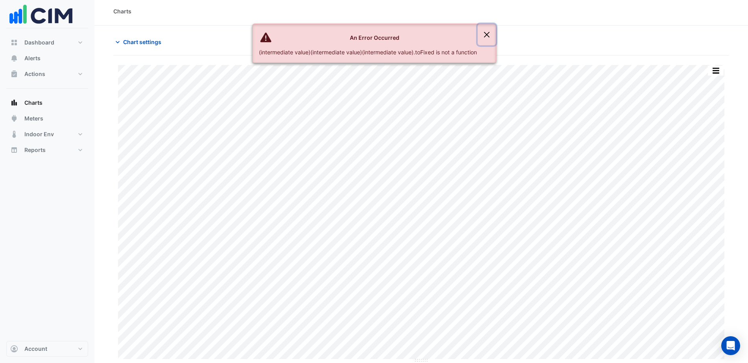
click at [496, 37] on button "Close" at bounding box center [487, 34] width 18 height 21
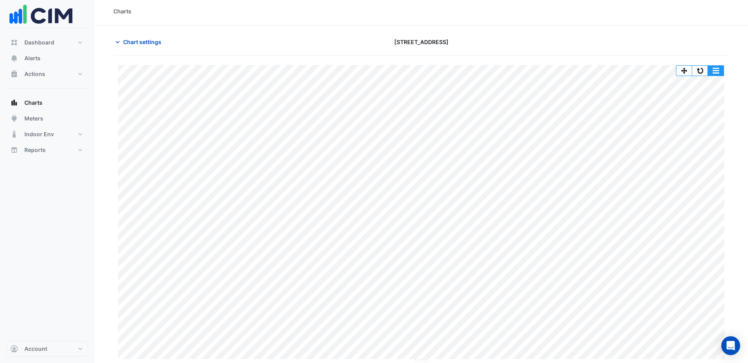
click at [719, 75] on button "button" at bounding box center [716, 71] width 16 height 10
click at [704, 66] on button "button" at bounding box center [700, 71] width 16 height 10
click at [715, 71] on button "button" at bounding box center [716, 71] width 16 height 10
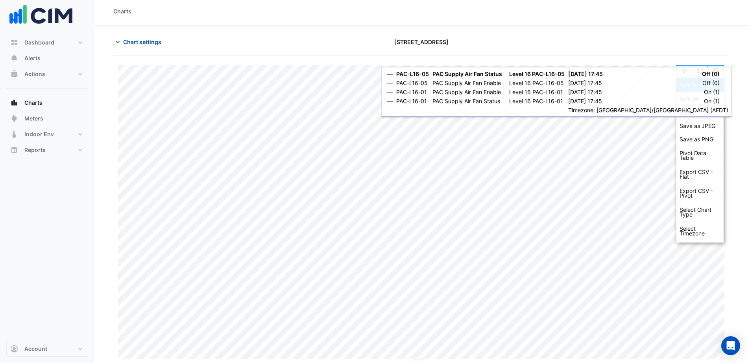
click at [703, 87] on div "Split by Equip" at bounding box center [700, 85] width 47 height 14
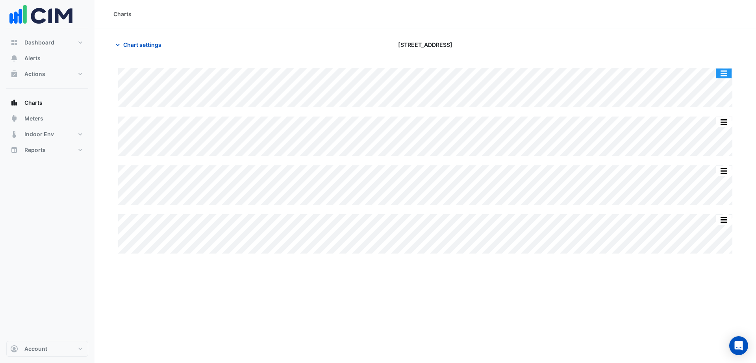
click at [727, 70] on button "button" at bounding box center [724, 73] width 16 height 10
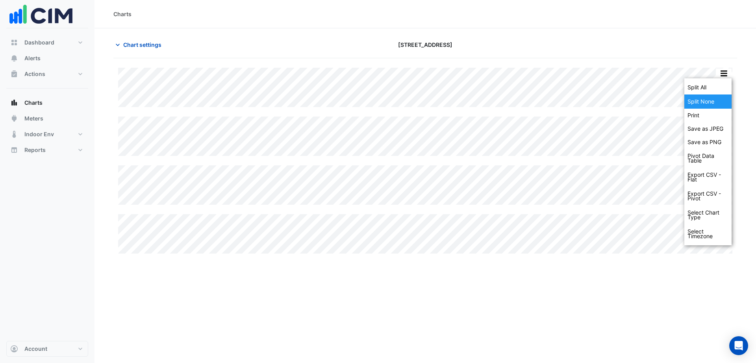
click at [713, 101] on div "Split None" at bounding box center [707, 101] width 47 height 14
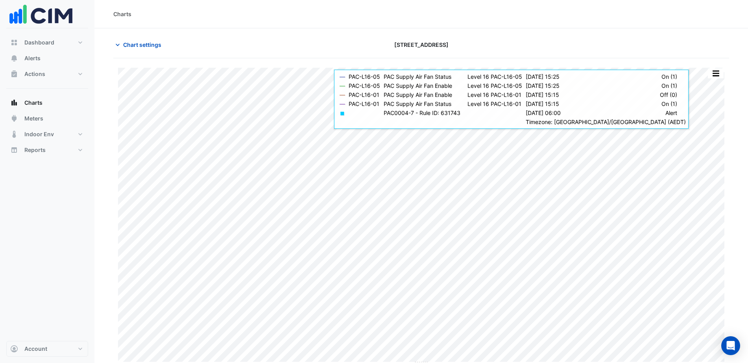
click at [330, 107] on div "Split by Equip Split All Print Save as JPEG Save as PNG Pivot Data Table Export…" at bounding box center [421, 211] width 616 height 307
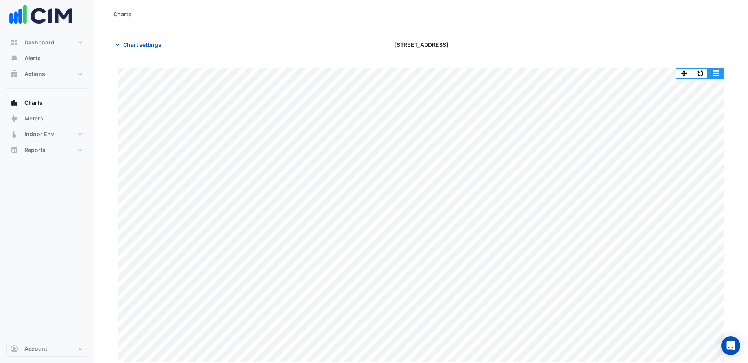
click at [717, 77] on button "button" at bounding box center [716, 73] width 16 height 10
click at [701, 71] on button "button" at bounding box center [700, 73] width 16 height 10
click at [123, 41] on button "Chart settings" at bounding box center [139, 45] width 53 height 14
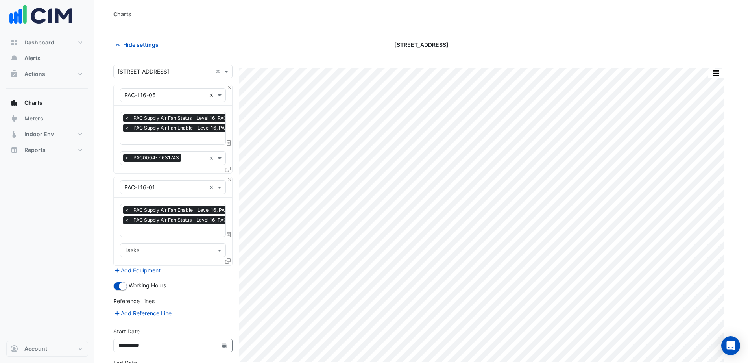
click at [211, 93] on div "Equipment × PAC-L16-05 ×" at bounding box center [173, 95] width 106 height 14
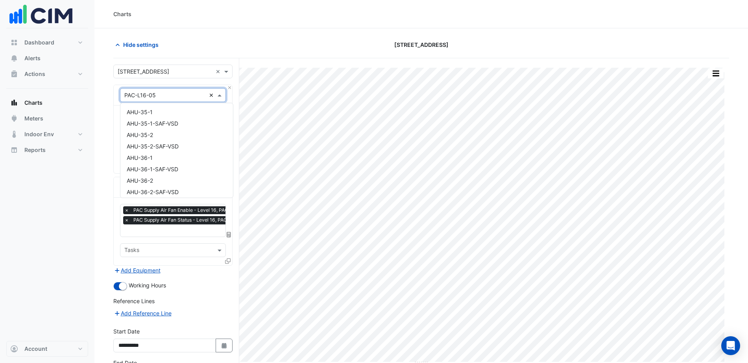
scroll to position [2047, 0]
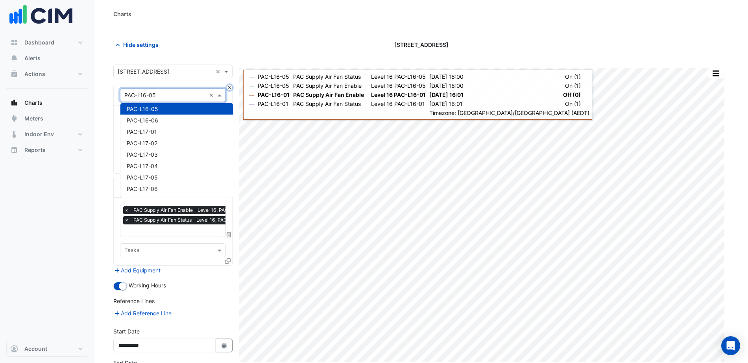
click at [231, 86] on button "Close" at bounding box center [229, 87] width 5 height 5
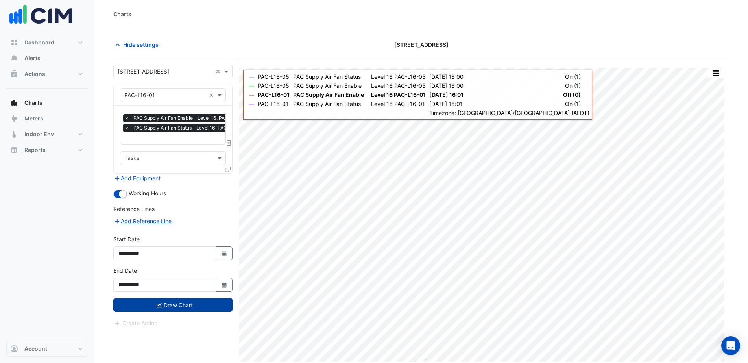
click at [179, 303] on button "Draw Chart" at bounding box center [172, 305] width 119 height 14
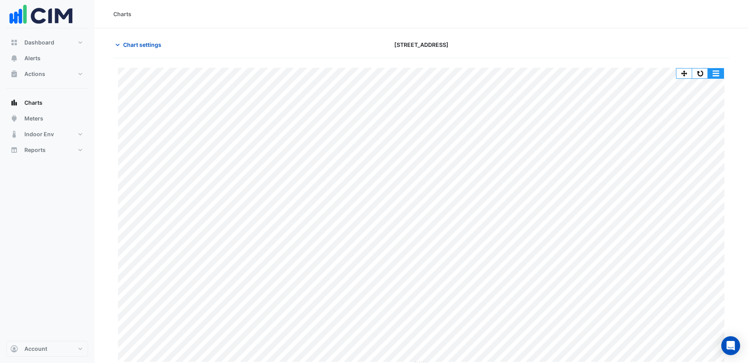
click at [714, 75] on button "button" at bounding box center [716, 73] width 16 height 10
click at [611, 52] on div "Chart settings 8 Exhibition Street" at bounding box center [421, 48] width 616 height 20
click at [131, 33] on section "Chart settings 8 Exhibition Street Split All Print Save as JPEG Save as PNG Piv…" at bounding box center [421, 196] width 654 height 337
click at [126, 41] on span "Chart settings" at bounding box center [142, 45] width 38 height 8
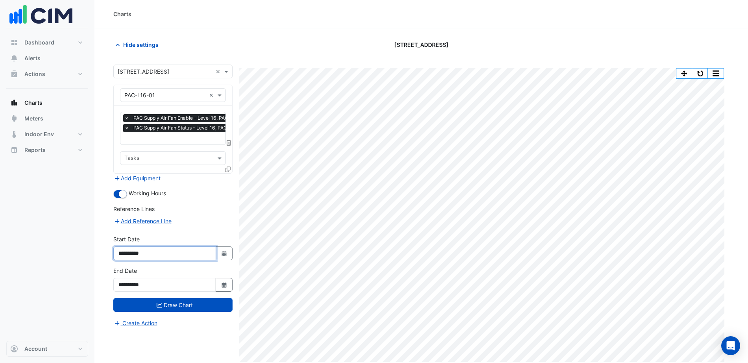
click at [150, 250] on input "**********" at bounding box center [164, 253] width 103 height 14
click at [224, 253] on icon "Select Date" at bounding box center [224, 254] width 7 height 6
select select "*"
select select "****"
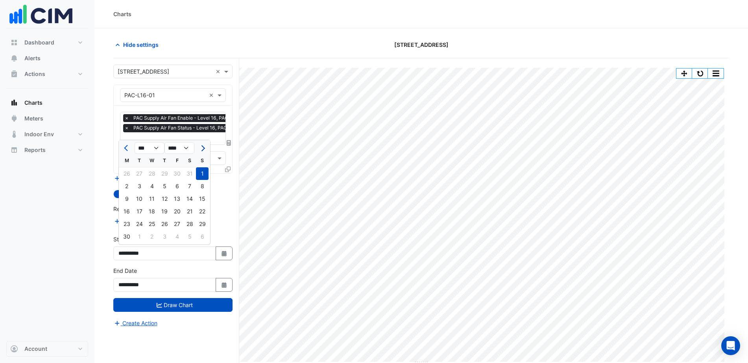
click at [201, 151] on button "Next month" at bounding box center [202, 148] width 9 height 13
click at [204, 150] on button "Next month" at bounding box center [202, 148] width 9 height 13
select select "*"
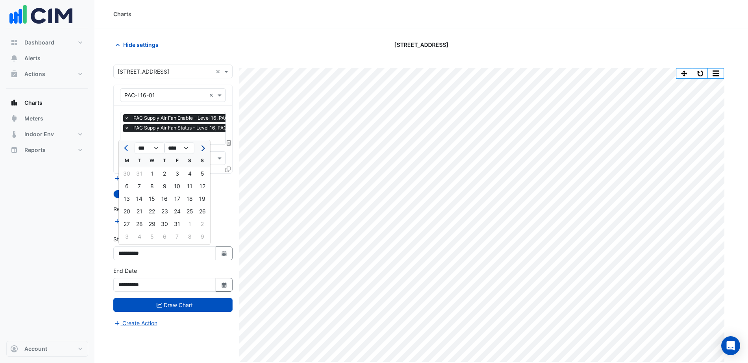
select select "****"
click at [204, 150] on button "Next month" at bounding box center [202, 148] width 9 height 13
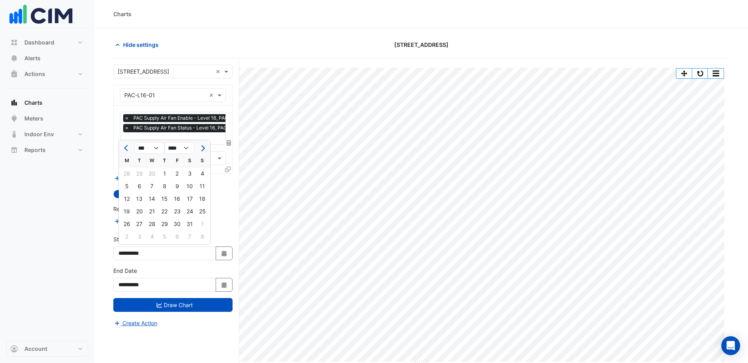
click at [204, 150] on button "Next month" at bounding box center [202, 148] width 9 height 13
select select "*"
click at [201, 172] on div "1" at bounding box center [202, 173] width 13 height 13
type input "**********"
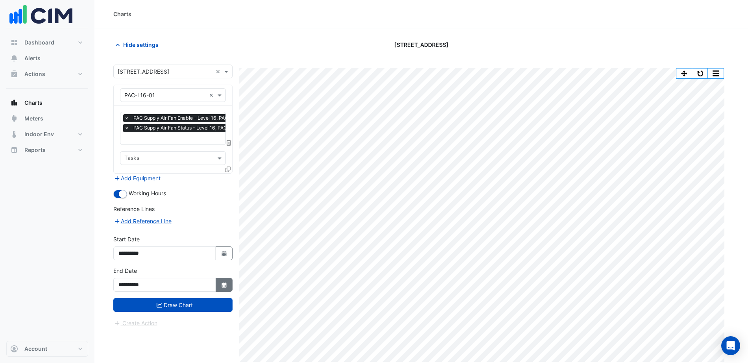
click at [222, 289] on button "Select Date" at bounding box center [224, 285] width 17 height 14
select select "*"
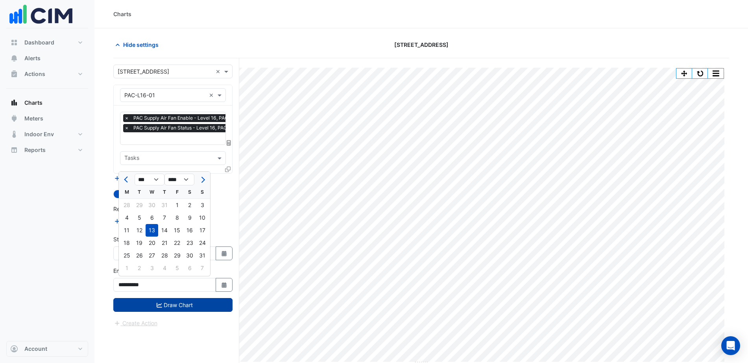
click at [186, 305] on button "Draw Chart" at bounding box center [172, 305] width 119 height 14
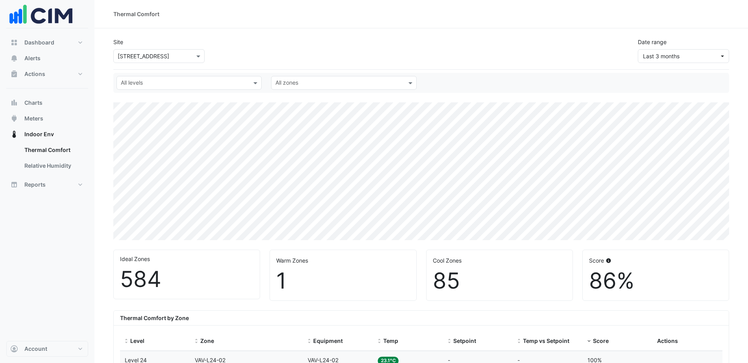
select select "***"
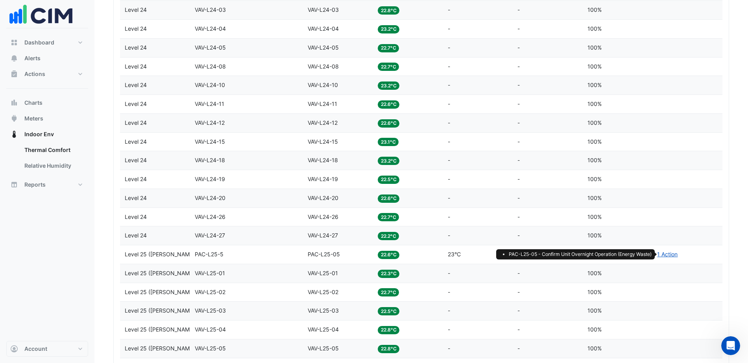
scroll to position [394, 0]
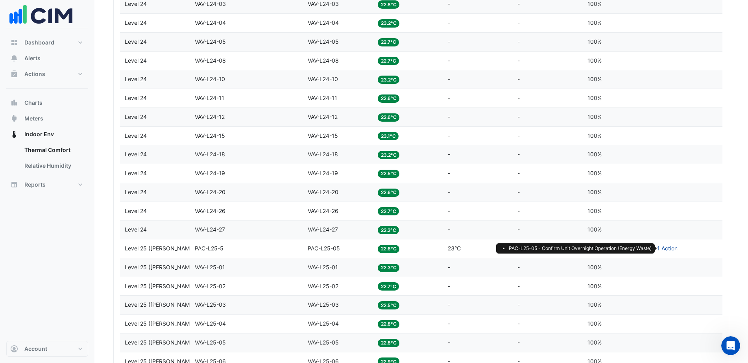
click at [670, 248] on link "1 Action" at bounding box center [667, 248] width 20 height 7
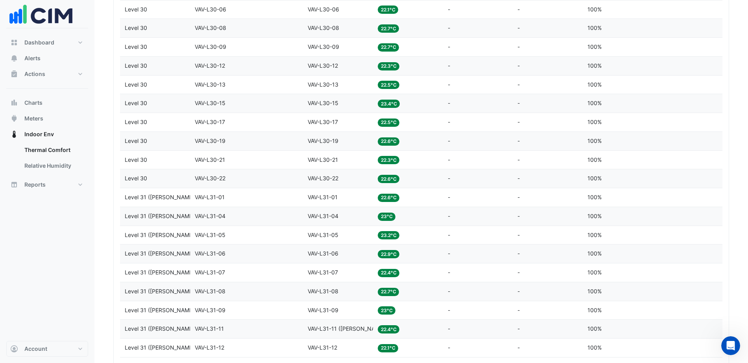
scroll to position [2079, 0]
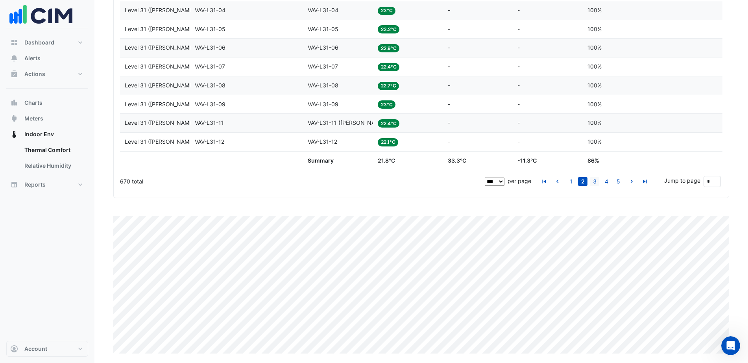
click at [592, 182] on link "3" at bounding box center [594, 181] width 9 height 9
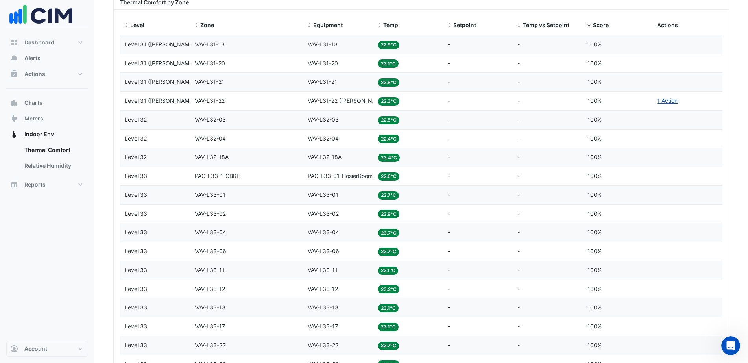
scroll to position [295, 0]
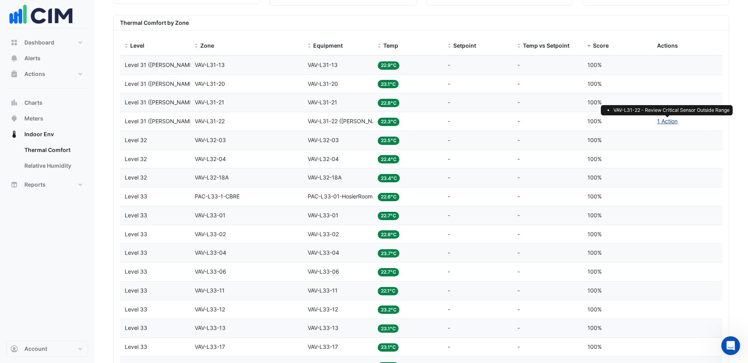
click at [661, 118] on link "1 Action" at bounding box center [667, 121] width 20 height 7
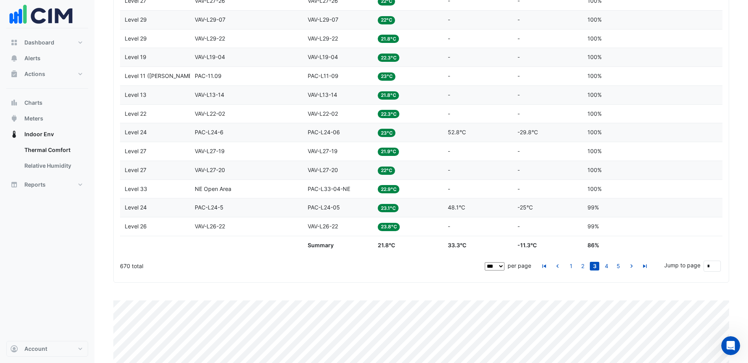
scroll to position [2079, 0]
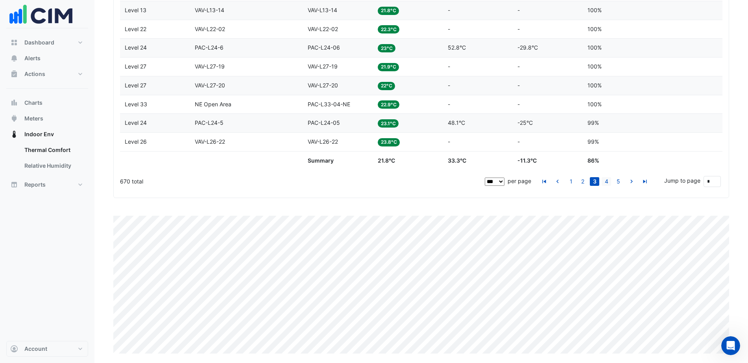
click at [605, 183] on link "4" at bounding box center [606, 181] width 9 height 9
click at [607, 181] on link "5" at bounding box center [606, 181] width 9 height 9
click at [607, 181] on link "6" at bounding box center [606, 181] width 9 height 9
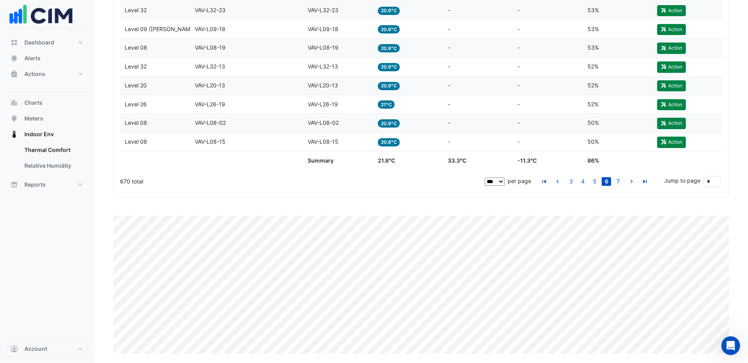
click at [617, 181] on link "7" at bounding box center [618, 181] width 9 height 9
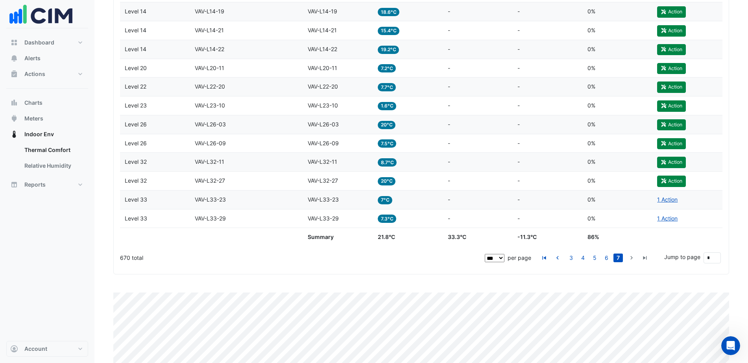
scroll to position [1318, 0]
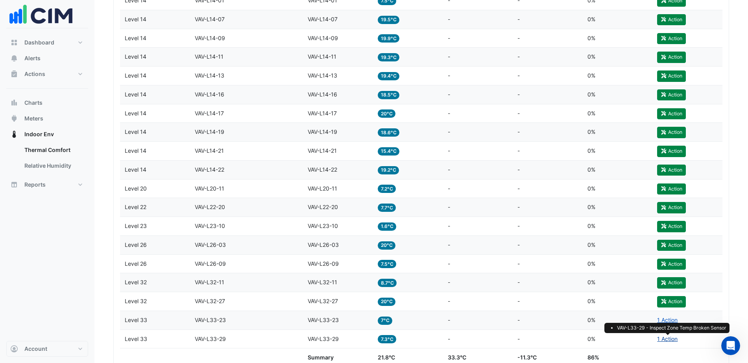
click at [667, 340] on link "1 Action" at bounding box center [667, 338] width 20 height 7
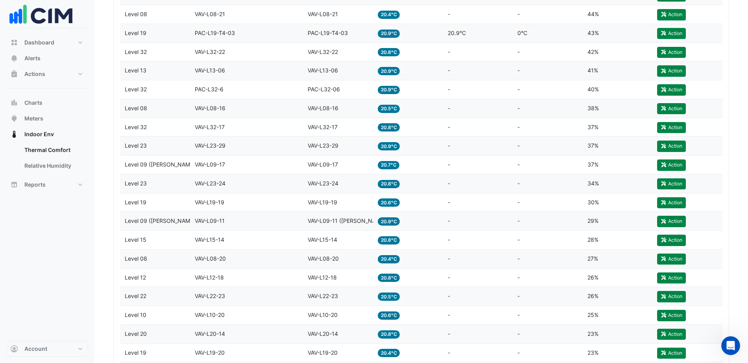
scroll to position [0, 0]
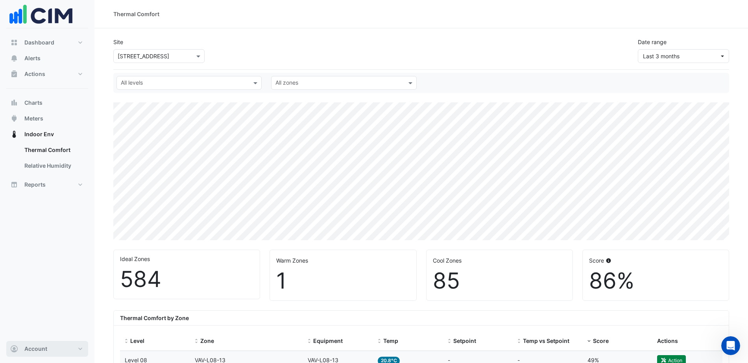
click at [46, 350] on span "Account" at bounding box center [35, 349] width 23 height 8
click at [39, 329] on link "Sign Out" at bounding box center [47, 329] width 75 height 16
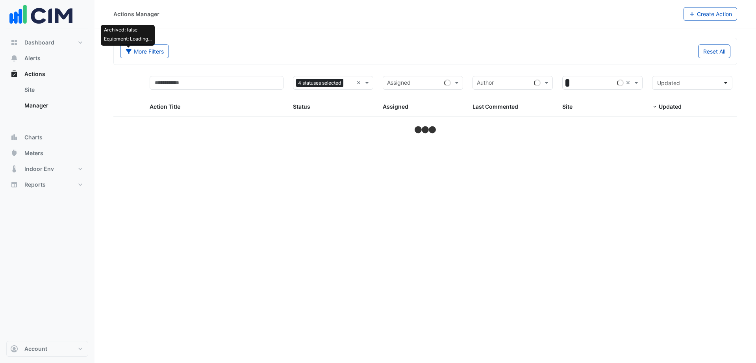
select select "***"
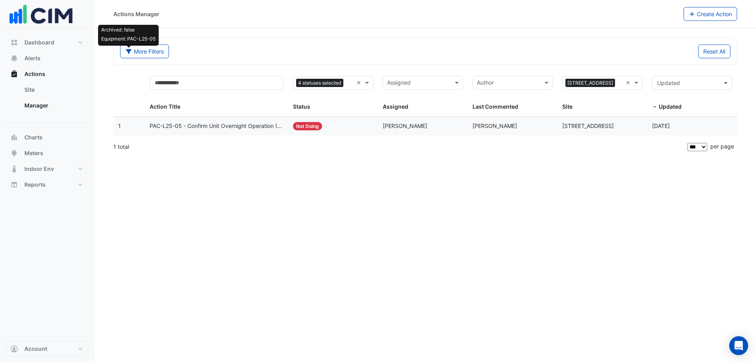
click at [247, 127] on span "PAC-L25-05 - Confirm Unit Overnight Operation (Energy Waste)" at bounding box center [217, 126] width 134 height 9
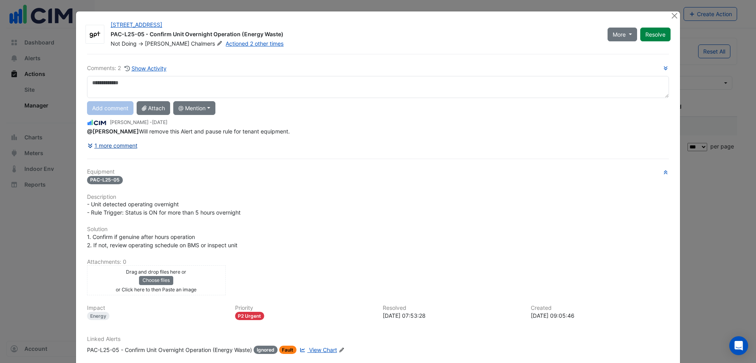
click at [96, 146] on button "1 more comment" at bounding box center [112, 146] width 51 height 14
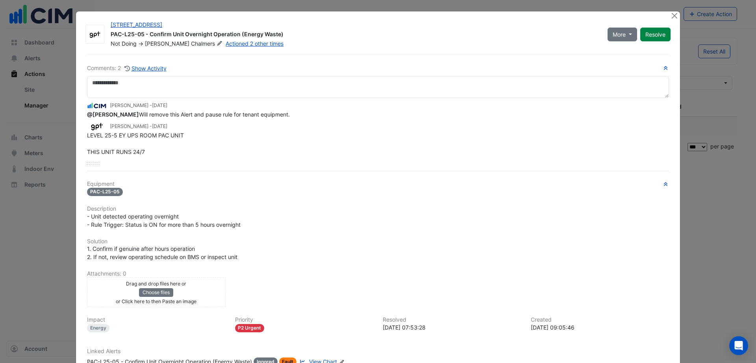
drag, startPoint x: 25, startPoint y: 239, endPoint x: 54, endPoint y: 185, distance: 61.3
click at [25, 238] on ngb-modal-window "[STREET_ADDRESS] PAC-L25-05 - Confirm Unit Overnight Operation (Energy Waste) N…" at bounding box center [378, 181] width 756 height 363
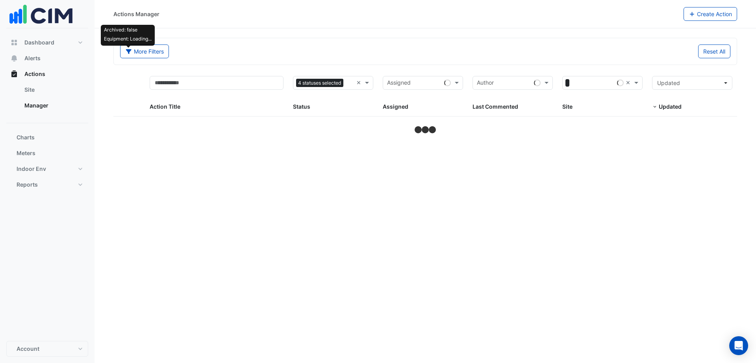
select select "***"
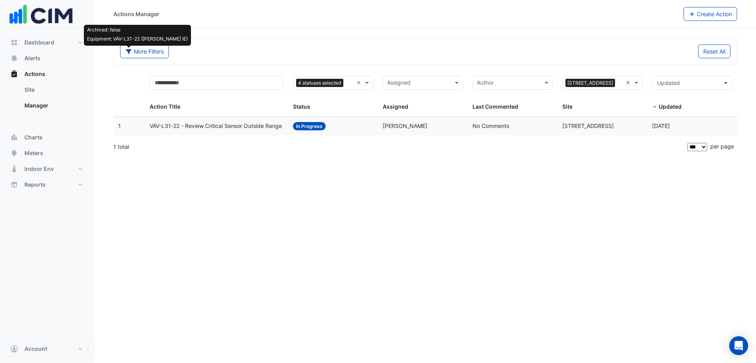
click at [243, 129] on span "VAV-L31-22 - Review Critical Sensor Outside Range" at bounding box center [216, 126] width 132 height 9
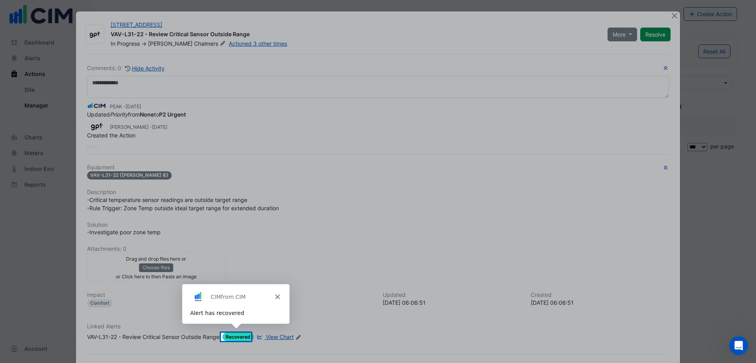
click at [275, 298] on polygon "Close" at bounding box center [277, 296] width 5 height 5
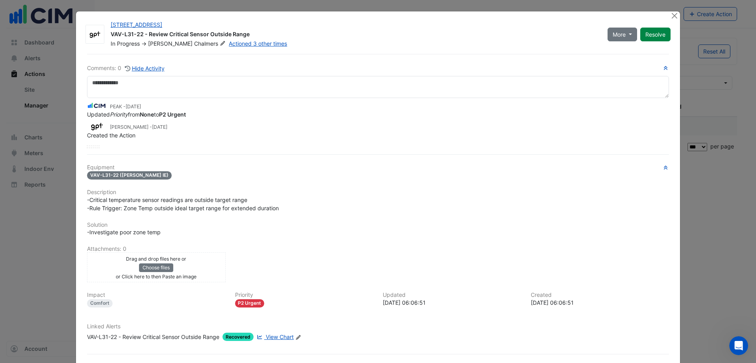
click at [98, 146] on div at bounding box center [378, 147] width 582 height 2
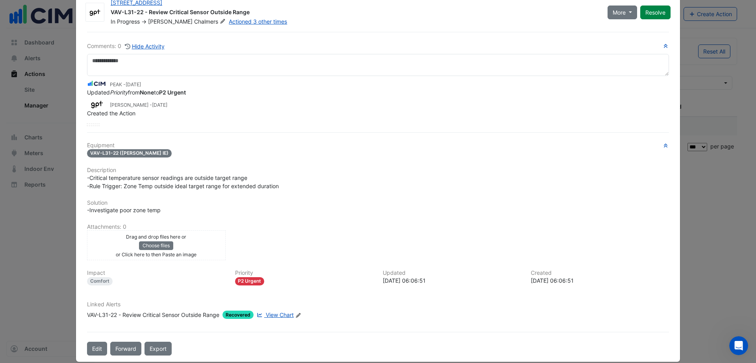
scroll to position [32, 0]
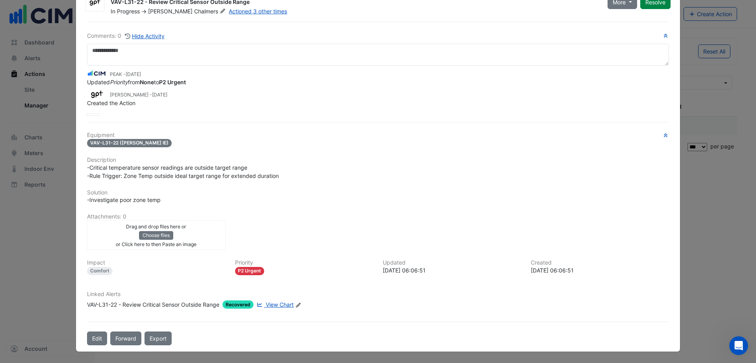
click at [284, 305] on span "View Chart" at bounding box center [280, 304] width 28 height 7
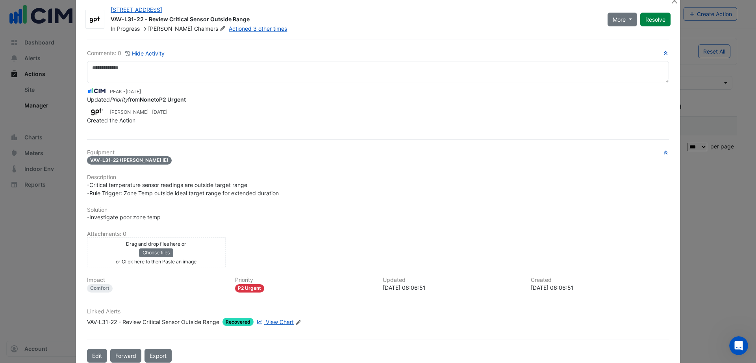
scroll to position [0, 0]
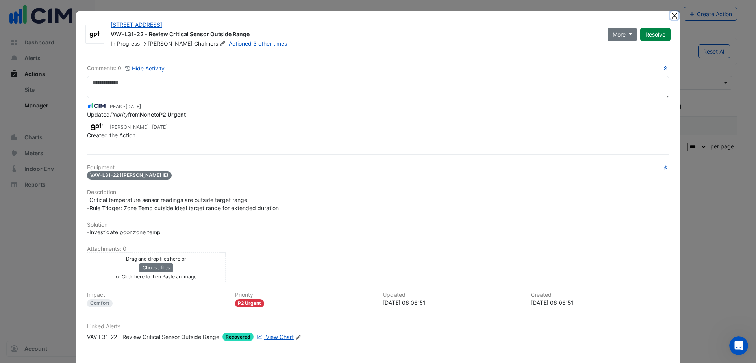
click at [672, 16] on button "Close" at bounding box center [674, 15] width 8 height 8
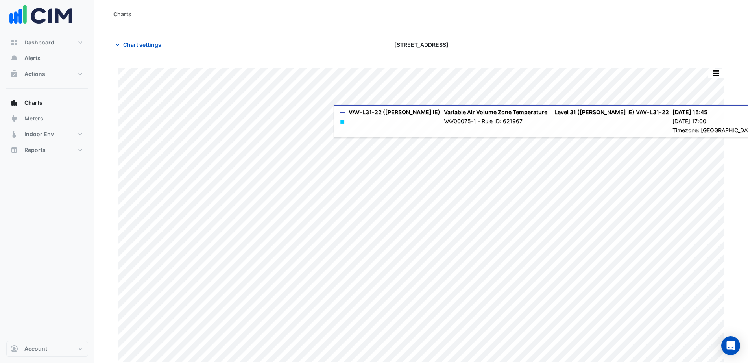
scroll to position [3, 0]
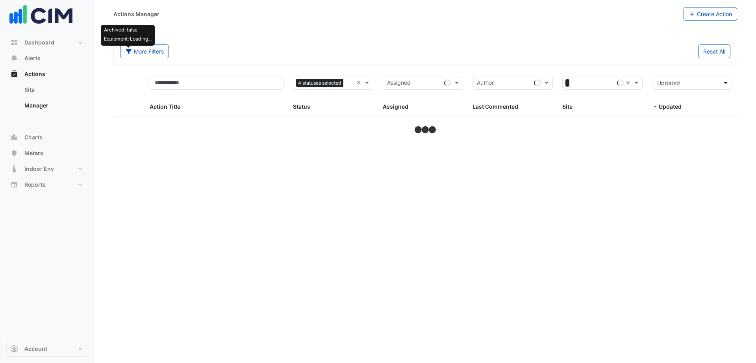
select select "***"
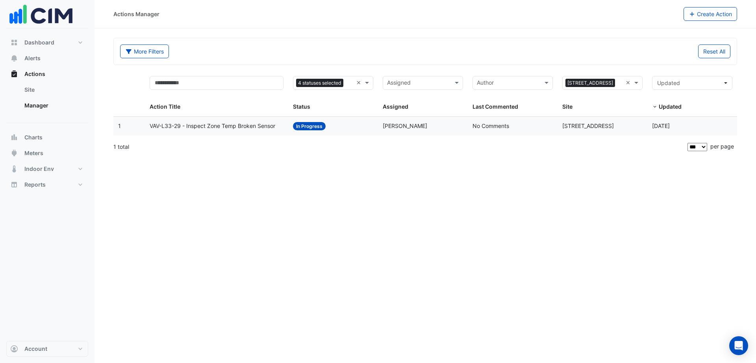
click at [202, 124] on span "VAV-L33-29 - Inspect Zone Temp Broken Sensor" at bounding box center [213, 126] width 126 height 9
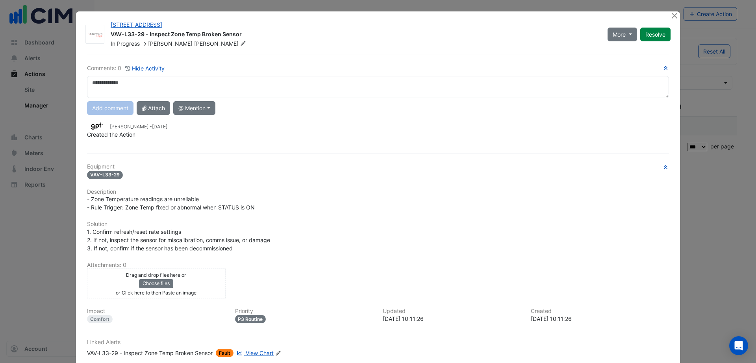
click at [256, 353] on span "View Chart" at bounding box center [260, 353] width 28 height 7
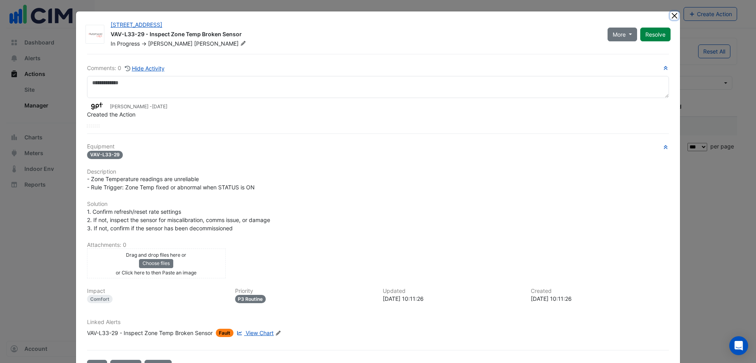
click at [670, 14] on button "Close" at bounding box center [674, 15] width 8 height 8
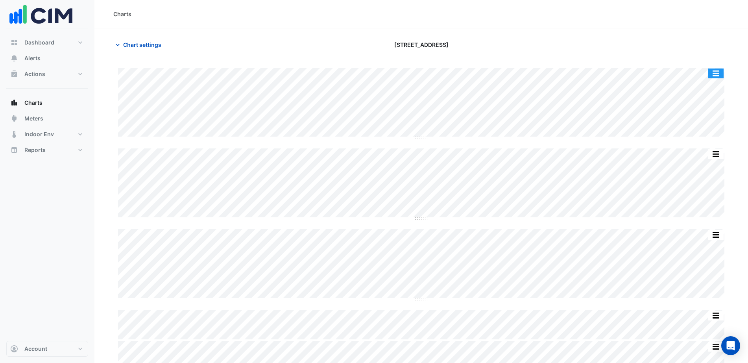
click at [715, 76] on button "button" at bounding box center [716, 73] width 16 height 10
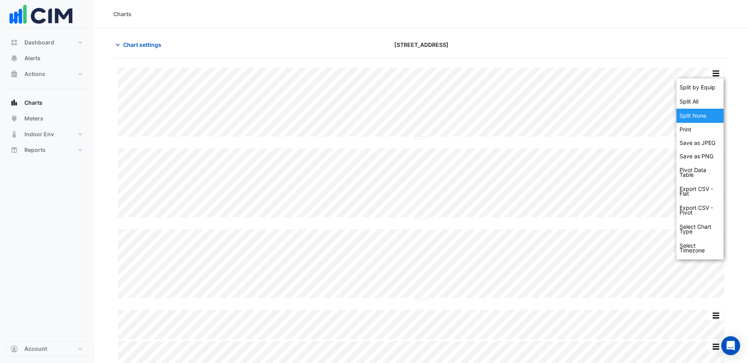
click at [699, 116] on div "Split None" at bounding box center [700, 116] width 47 height 14
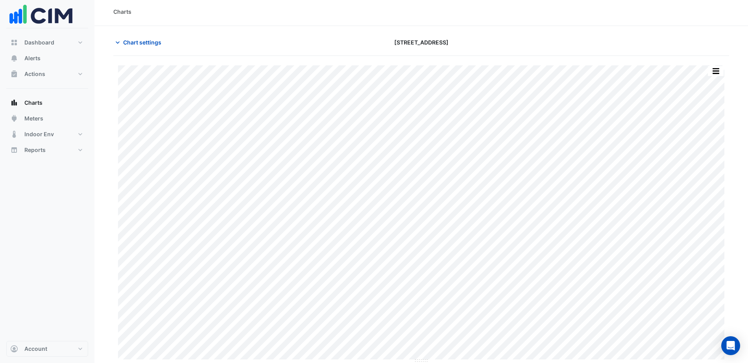
scroll to position [3, 0]
click at [154, 41] on span "Chart settings" at bounding box center [142, 42] width 38 height 8
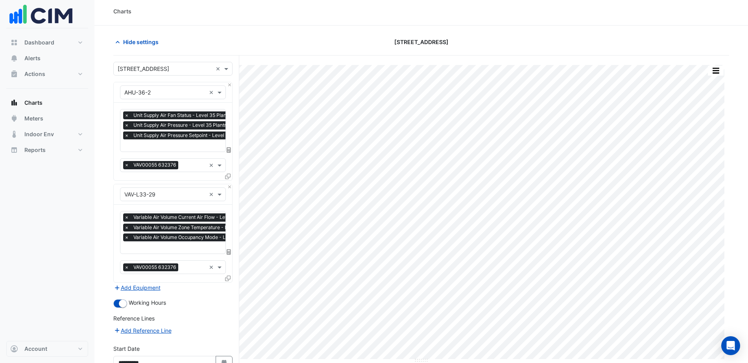
click at [126, 135] on span "×" at bounding box center [126, 135] width 7 height 8
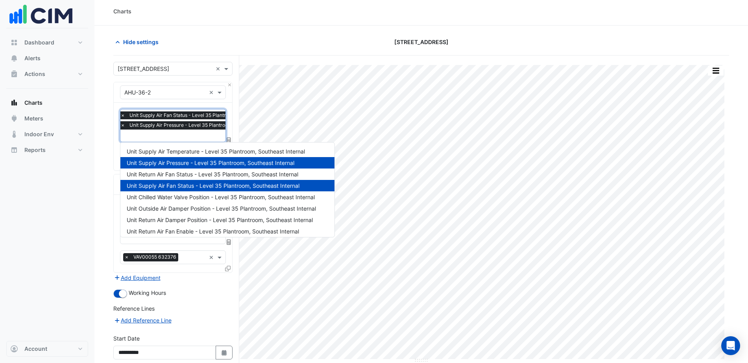
click at [127, 122] on div "× Unit Supply Air Pressure - Level 35 Plantroom, Southeast Internal" at bounding box center [199, 125] width 161 height 8
drag, startPoint x: 121, startPoint y: 126, endPoint x: 122, endPoint y: 121, distance: 4.3
click at [121, 124] on span "×" at bounding box center [122, 125] width 7 height 8
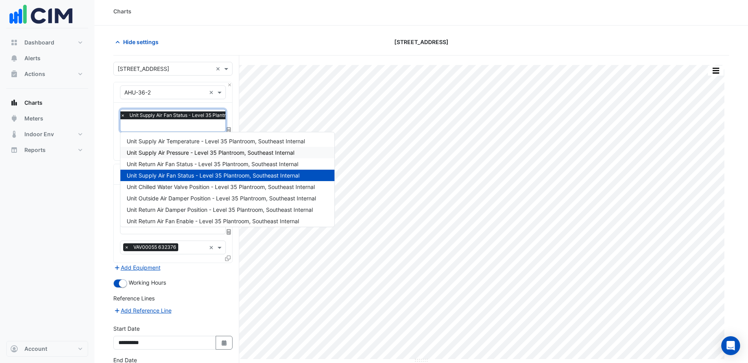
click at [122, 113] on span "×" at bounding box center [122, 115] width 7 height 8
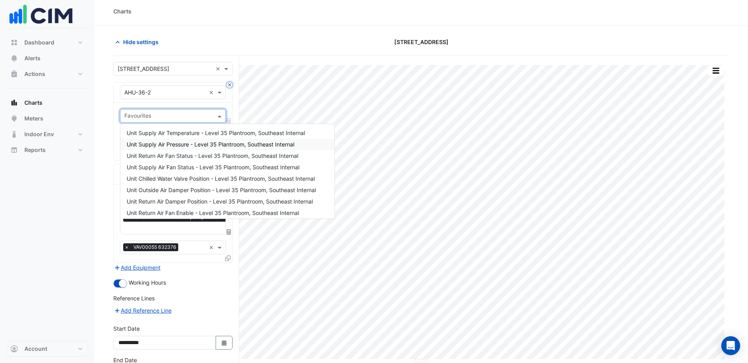
click at [230, 86] on button "Close" at bounding box center [229, 84] width 5 height 5
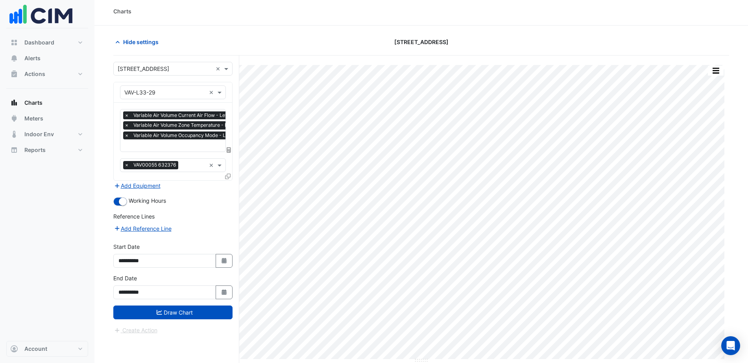
click at [126, 116] on span "×" at bounding box center [126, 115] width 7 height 8
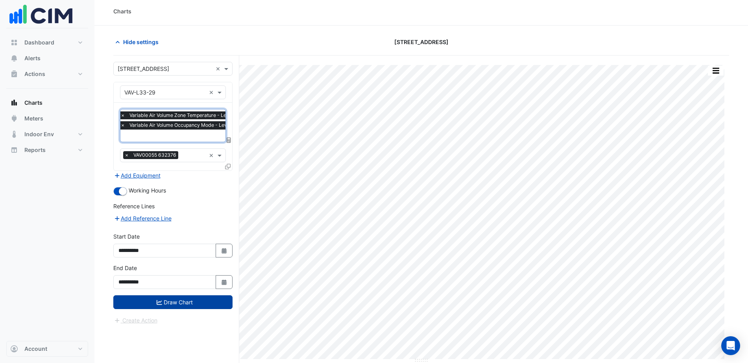
click at [209, 299] on button "Draw Chart" at bounding box center [172, 302] width 119 height 14
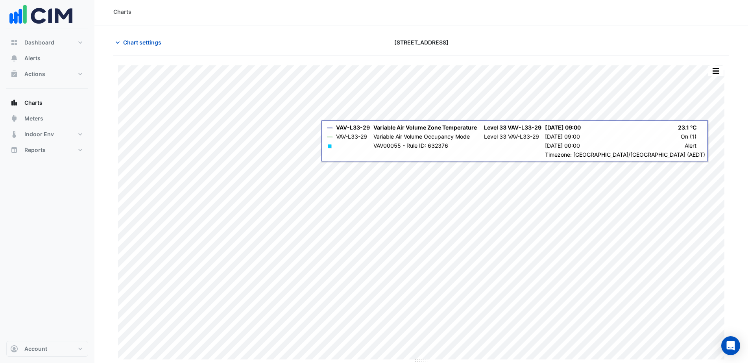
scroll to position [3, 0]
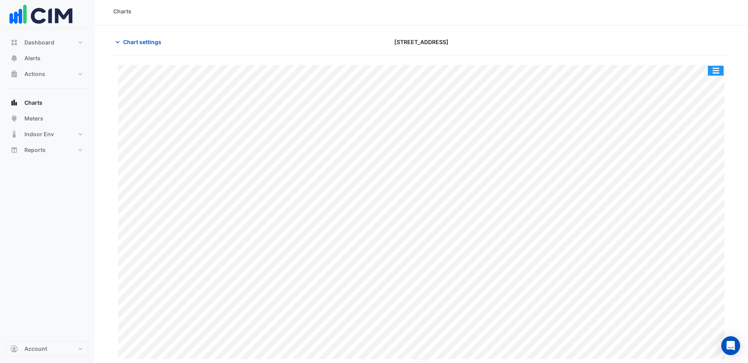
click at [716, 70] on button "button" at bounding box center [716, 71] width 16 height 10
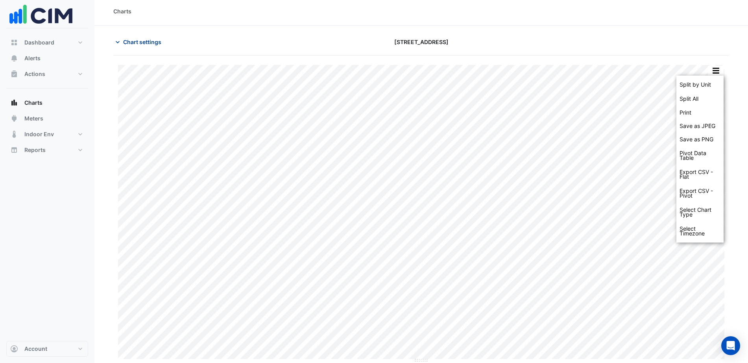
click at [131, 41] on span "Chart settings" at bounding box center [142, 42] width 38 height 8
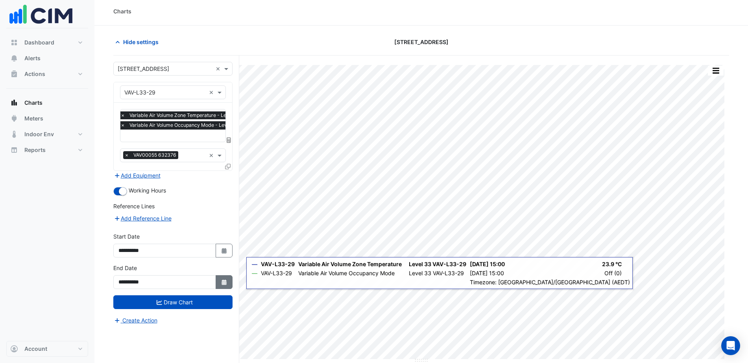
click at [226, 279] on fa-icon "Select Date" at bounding box center [224, 282] width 7 height 7
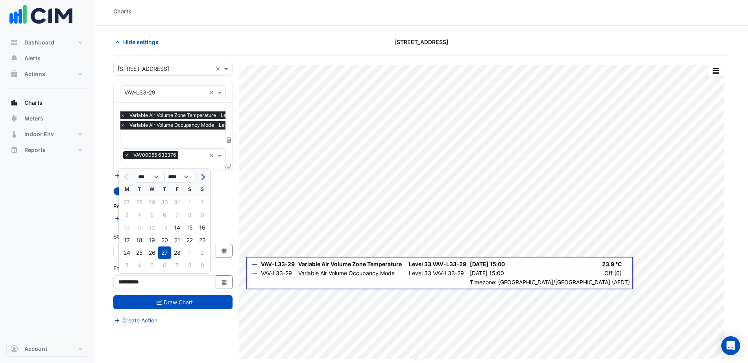
click at [202, 174] on span "Next month" at bounding box center [202, 177] width 6 height 6
click at [202, 174] on button "Next month" at bounding box center [202, 176] width 9 height 13
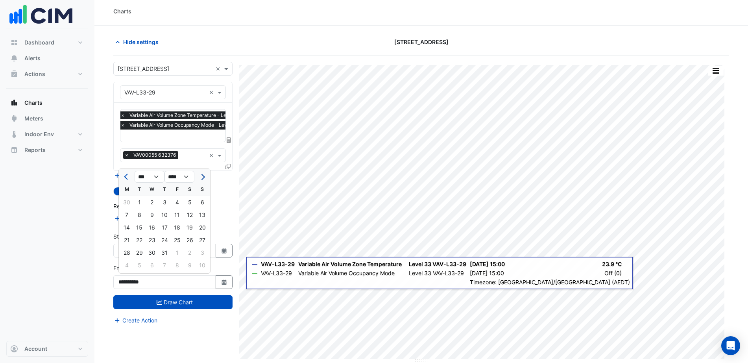
click at [202, 174] on button "Next month" at bounding box center [202, 176] width 9 height 13
select select "*"
click at [147, 227] on div "13" at bounding box center [152, 227] width 13 height 13
type input "**********"
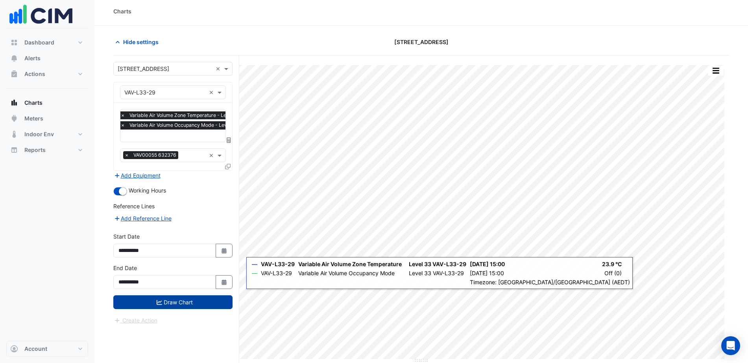
click at [181, 300] on button "Draw Chart" at bounding box center [172, 302] width 119 height 14
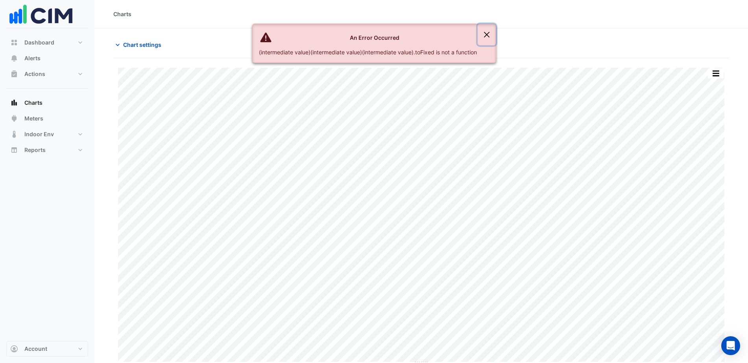
click at [490, 31] on button "Close" at bounding box center [487, 34] width 18 height 21
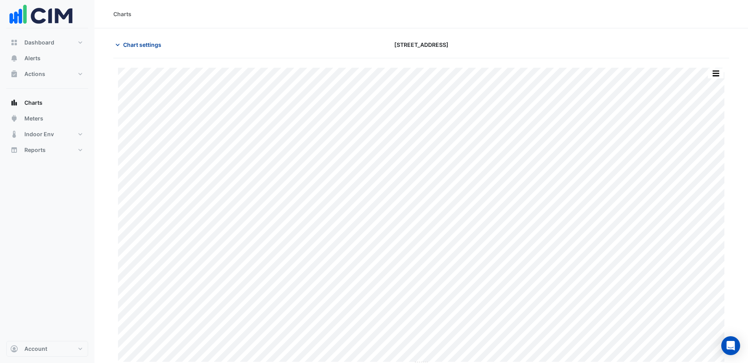
click at [159, 43] on span "Chart settings" at bounding box center [142, 45] width 38 height 8
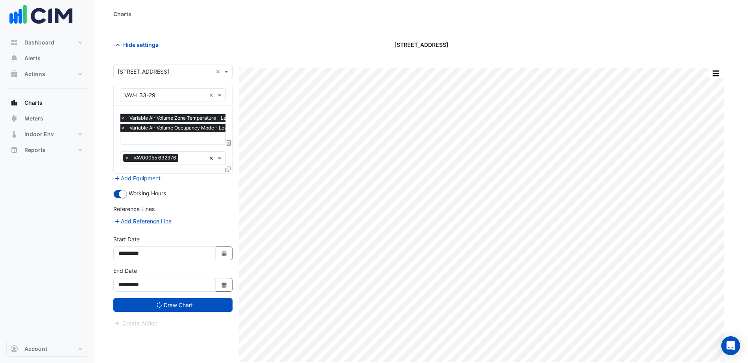
click at [212, 156] on div "Tasks × VAV00055 632376 ×" at bounding box center [173, 158] width 106 height 14
click at [214, 157] on div "Tasks" at bounding box center [173, 158] width 106 height 14
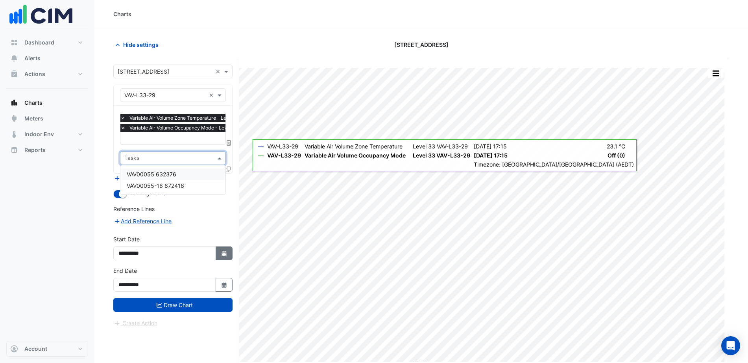
click at [223, 252] on icon "button" at bounding box center [224, 254] width 5 height 6
select select "*"
select select "****"
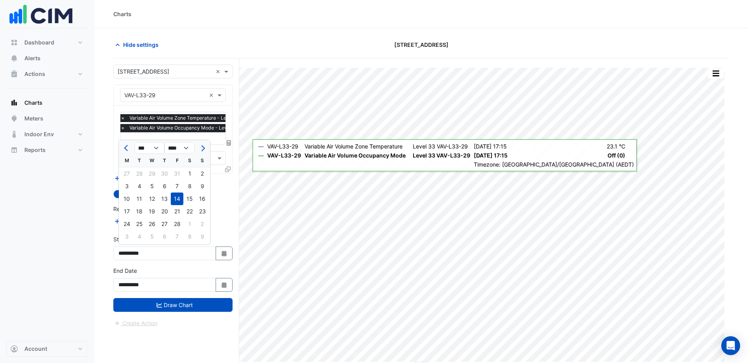
drag, startPoint x: 188, startPoint y: 176, endPoint x: 196, endPoint y: 201, distance: 25.9
click at [188, 176] on div "1" at bounding box center [189, 173] width 13 height 13
type input "**********"
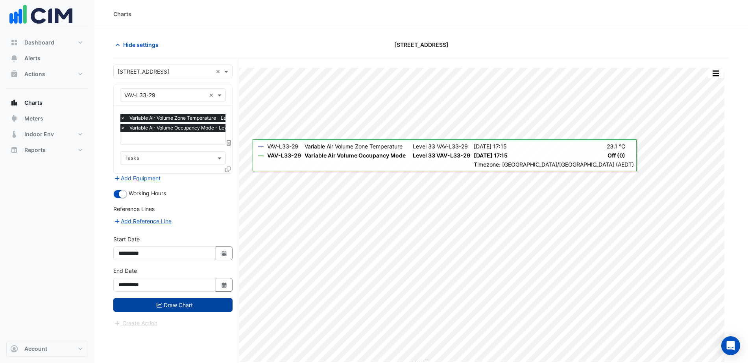
click at [215, 302] on button "Draw Chart" at bounding box center [172, 305] width 119 height 14
